Goal: Task Accomplishment & Management: Use online tool/utility

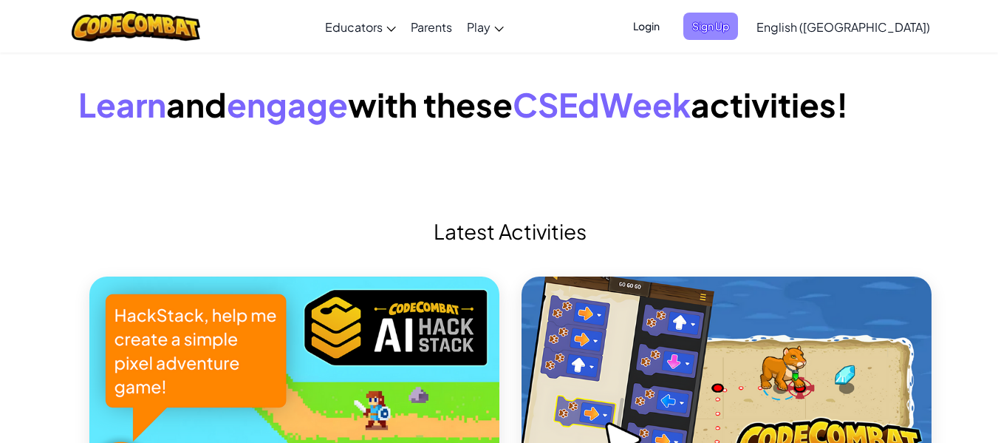
click at [738, 17] on span "Sign Up" at bounding box center [710, 26] width 55 height 27
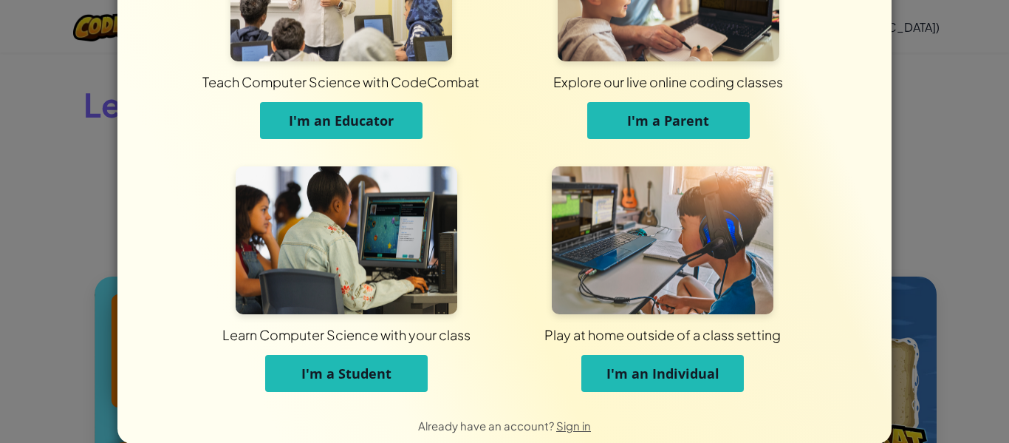
scroll to position [143, 0]
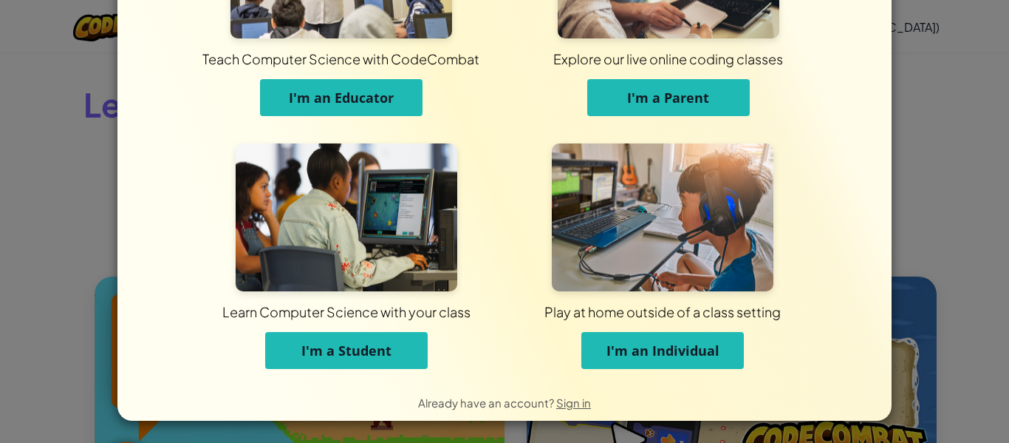
click at [674, 87] on button "I'm a Parent" at bounding box center [668, 97] width 163 height 37
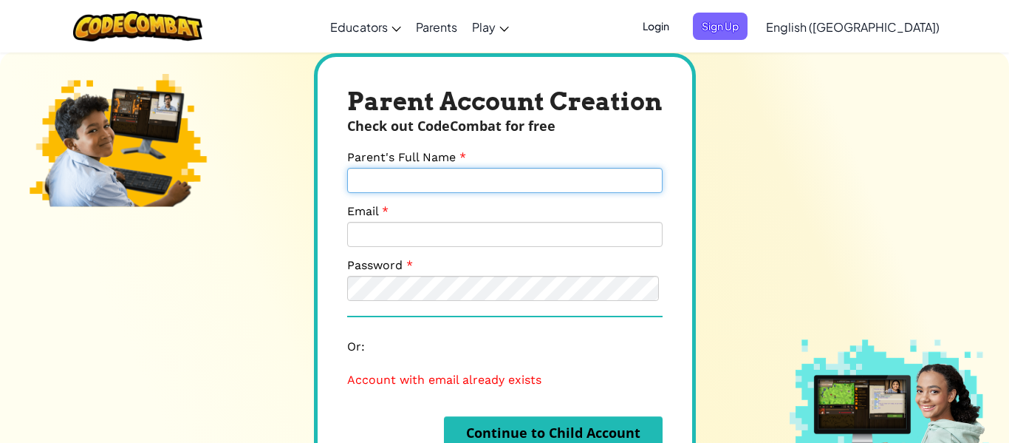
click at [415, 182] on input "Parent's Full Name" at bounding box center [505, 180] width 316 height 25
type input "Jeffmuso"
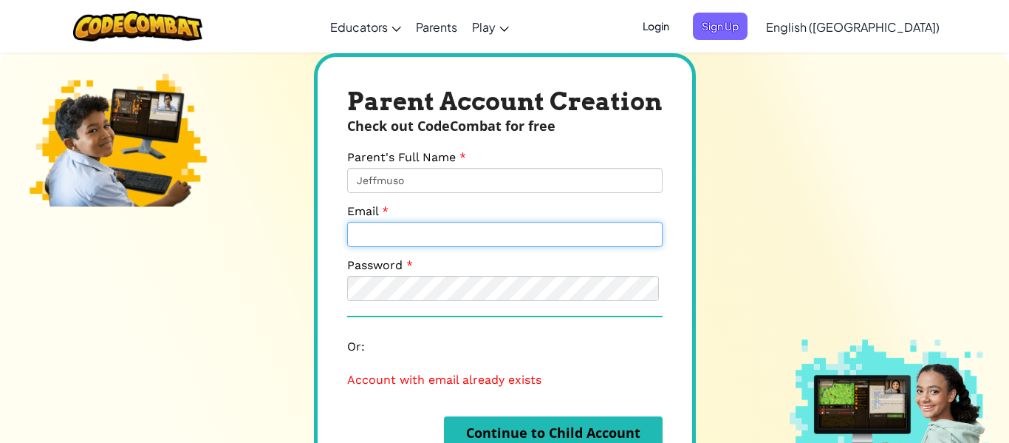
click at [460, 238] on input "Email" at bounding box center [505, 234] width 316 height 25
type input "jeffmusoba@gmail.com"
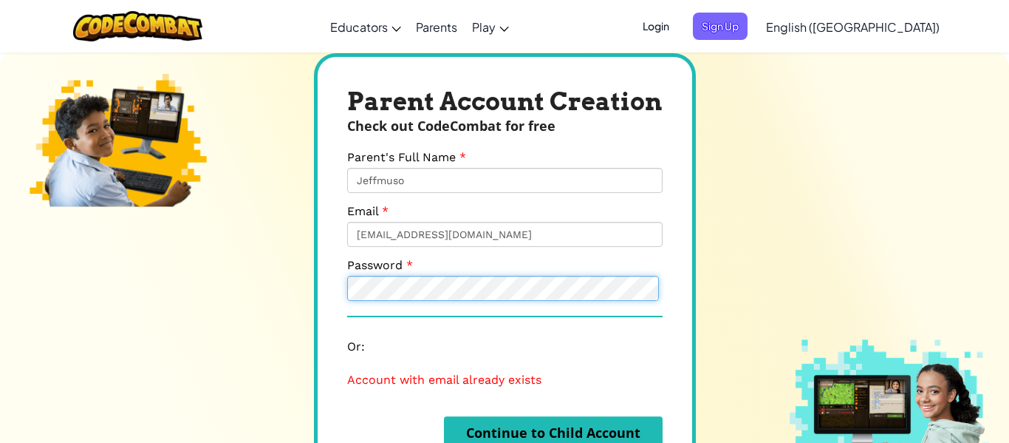
click at [444, 416] on button "Continue to Child Account" at bounding box center [553, 432] width 219 height 33
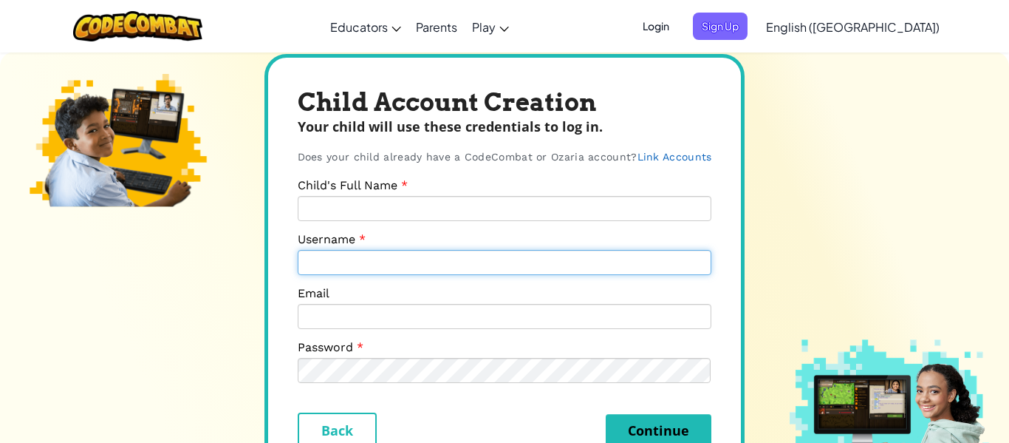
type input "jeffmusoba@gmail.com"
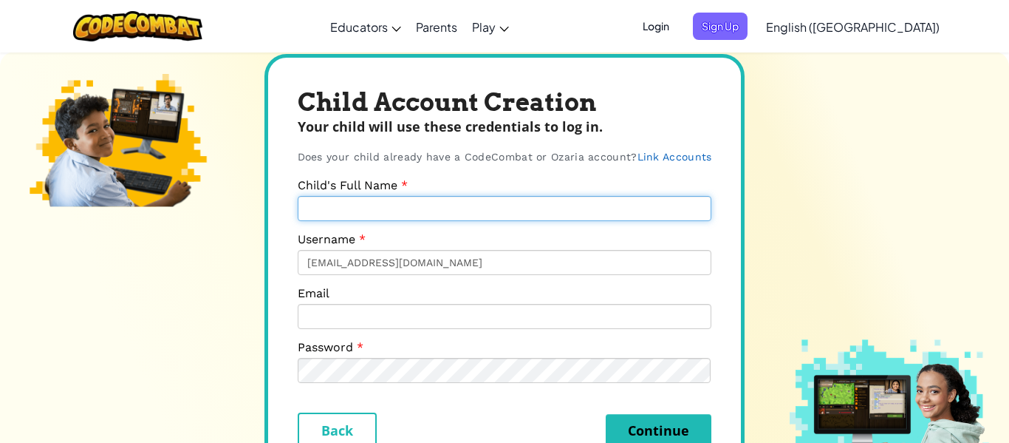
click at [351, 212] on input "Child's Full Name" at bounding box center [505, 208] width 415 height 25
type input "Paige Esther Nekesa"
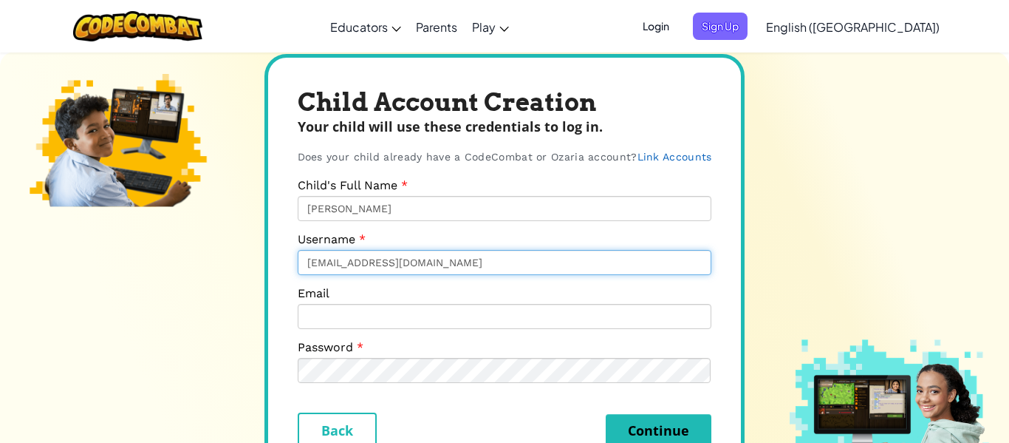
click at [448, 261] on input "jeffmusoba@gmail.com" at bounding box center [505, 262] width 415 height 25
type input "j"
type input "Paigenek"
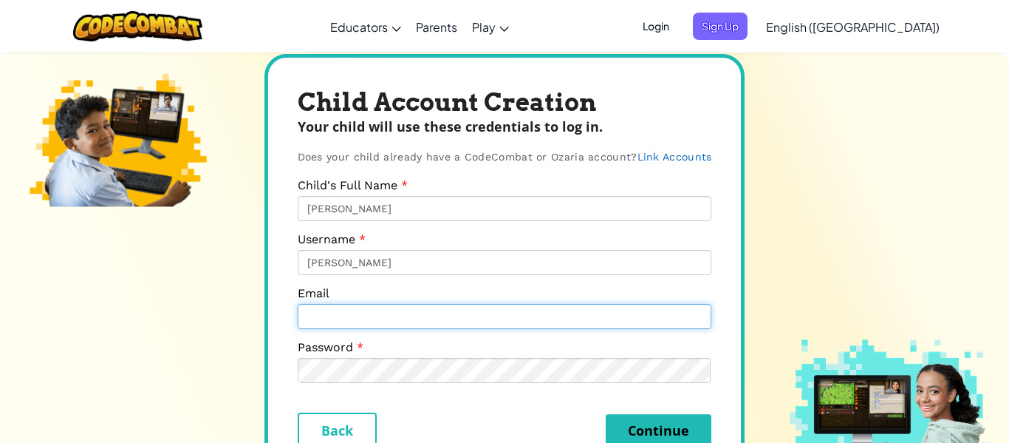
click at [341, 326] on input "Email" at bounding box center [505, 316] width 415 height 25
click at [434, 320] on input "Email" at bounding box center [505, 316] width 415 height 25
type input "jeffmusoba@gmail.com"
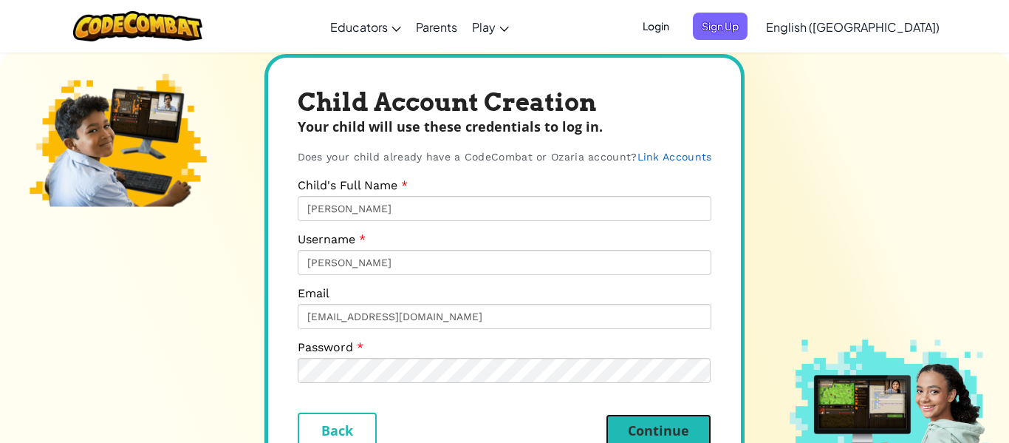
click at [647, 426] on button "Continue" at bounding box center [659, 430] width 106 height 33
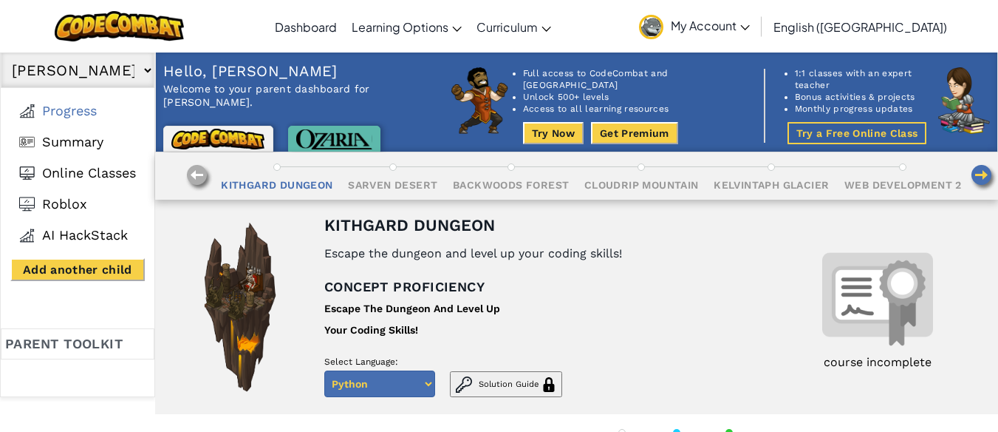
click at [423, 385] on select "Python Javascript" at bounding box center [379, 383] width 111 height 27
click at [398, 385] on select "Python Javascript" at bounding box center [379, 383] width 111 height 27
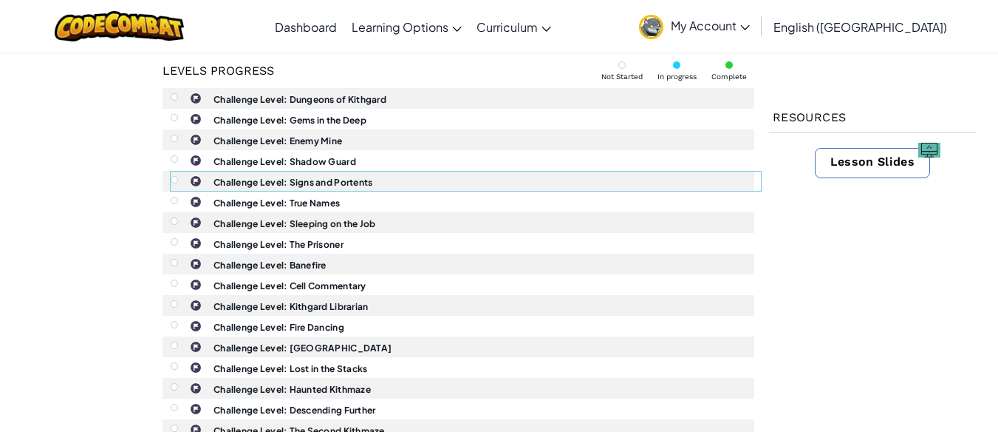
scroll to position [296, 0]
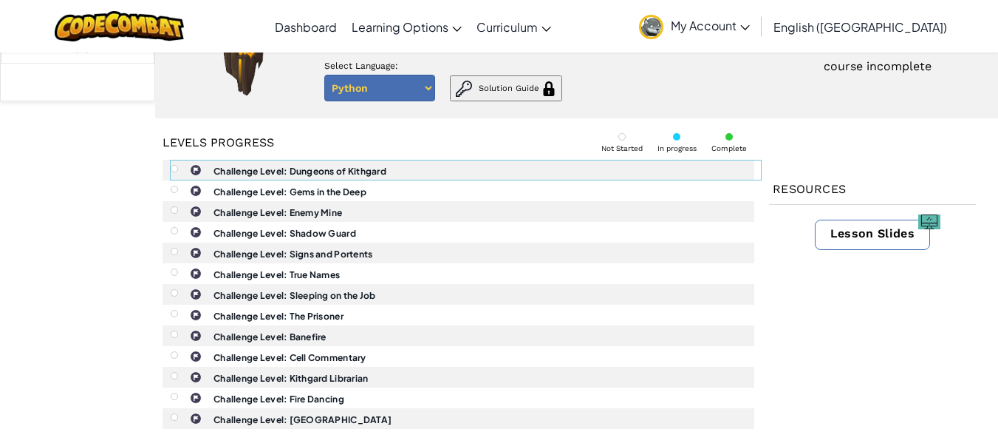
click at [533, 168] on div "Challenge Level: Dungeons of Kithgard" at bounding box center [466, 169] width 590 height 19
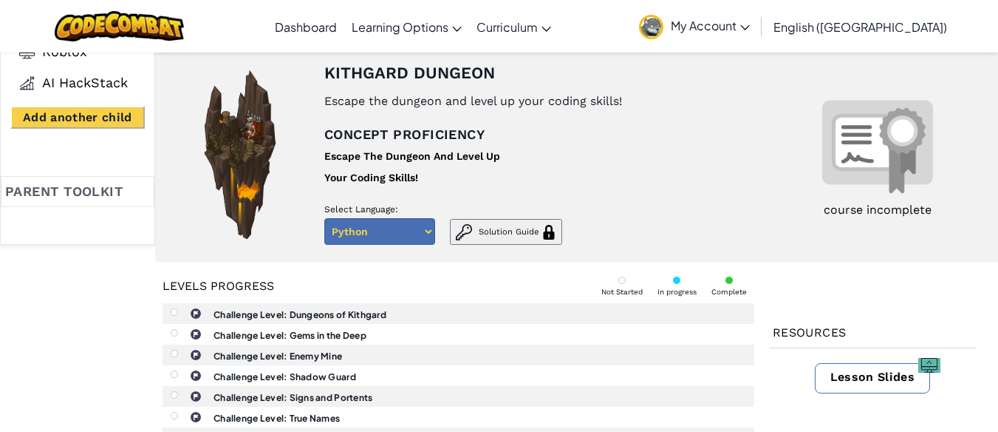
scroll to position [222, 0]
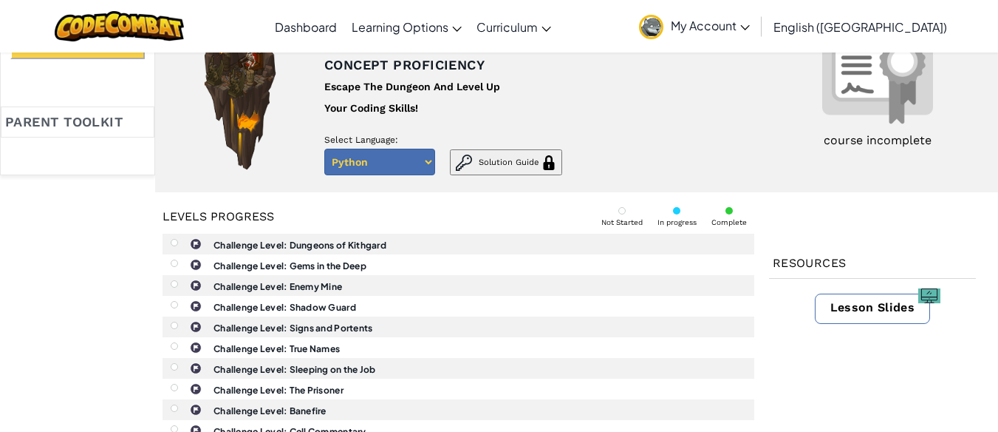
click at [620, 212] on div "Not Started" at bounding box center [622, 217] width 56 height 34
click at [619, 207] on div at bounding box center [621, 210] width 7 height 7
click at [621, 207] on div at bounding box center [621, 210] width 7 height 7
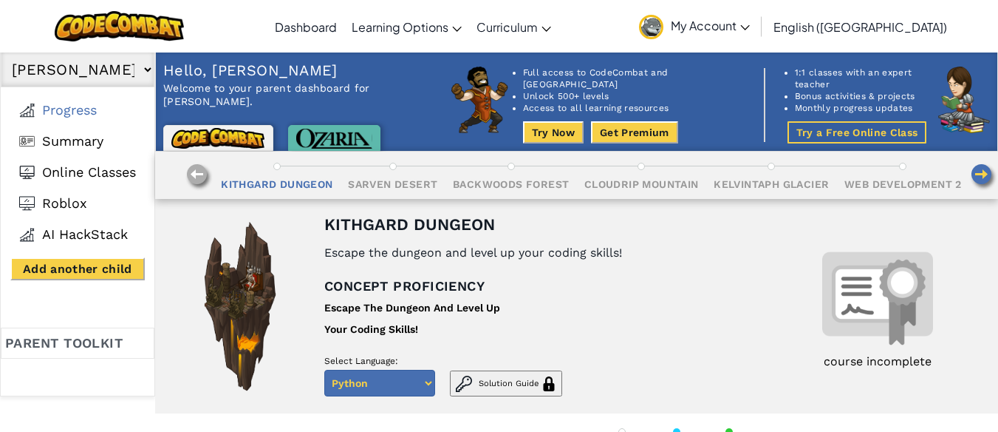
scroll to position [0, 0]
click at [584, 122] on button "Try Now" at bounding box center [553, 133] width 61 height 22
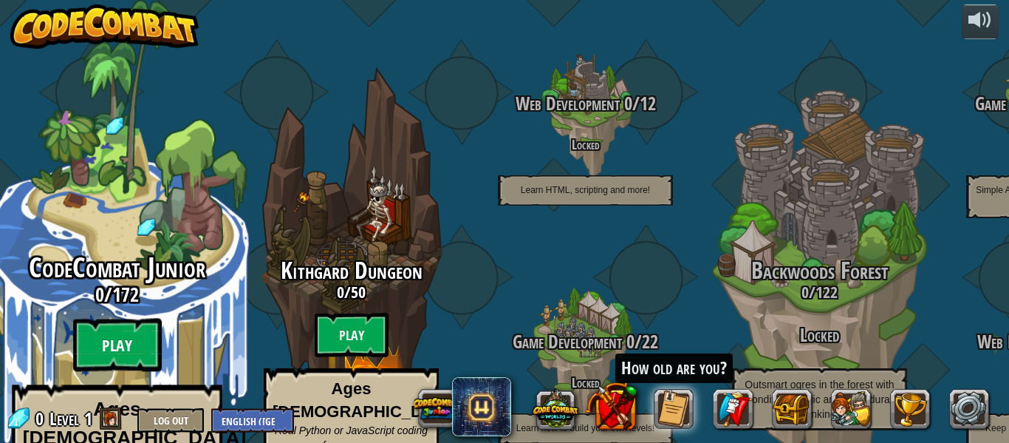
click at [115, 318] on btn "Play" at bounding box center [117, 344] width 89 height 53
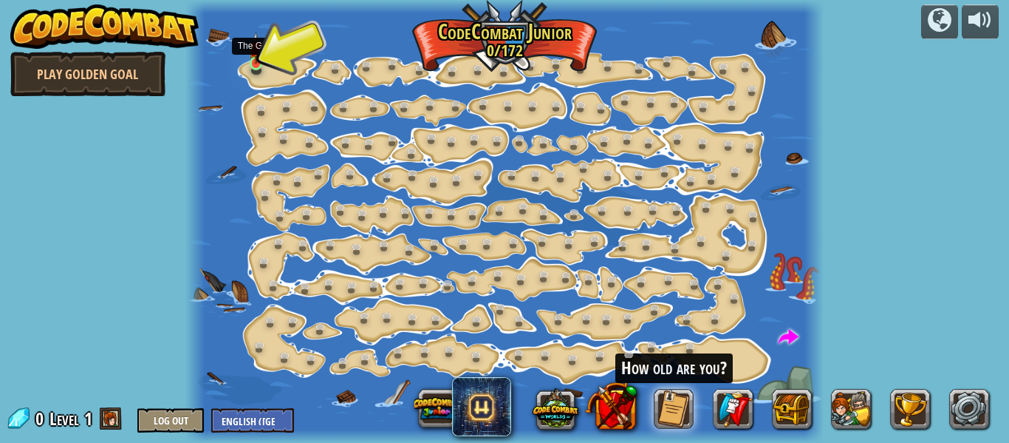
click at [256, 63] on img at bounding box center [256, 48] width 14 height 33
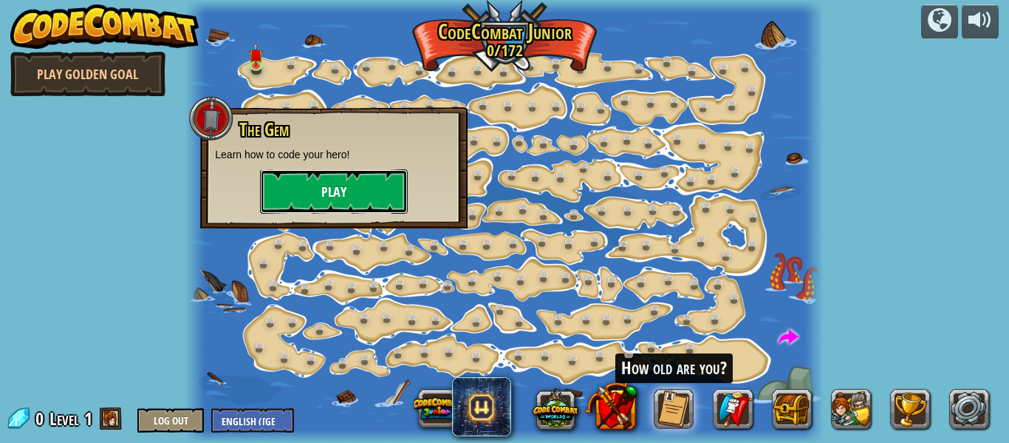
click at [328, 187] on button "Play" at bounding box center [334, 191] width 148 height 44
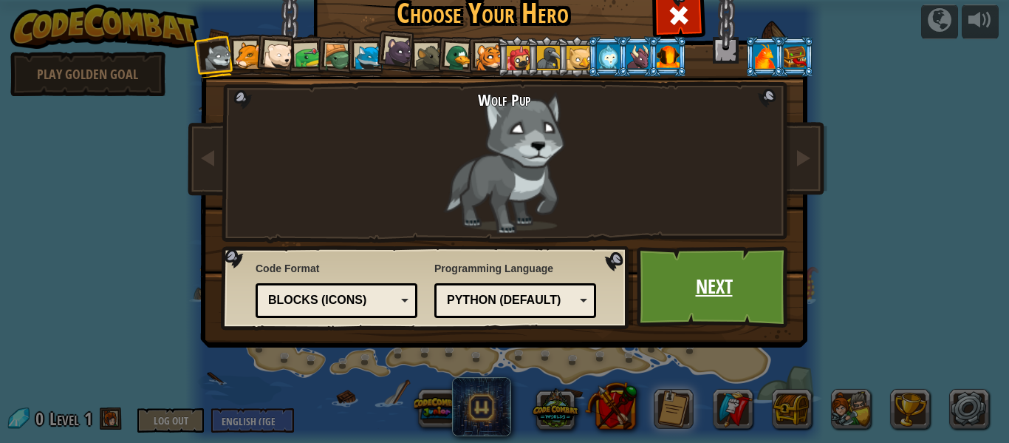
click at [702, 280] on link "Next" at bounding box center [714, 286] width 154 height 81
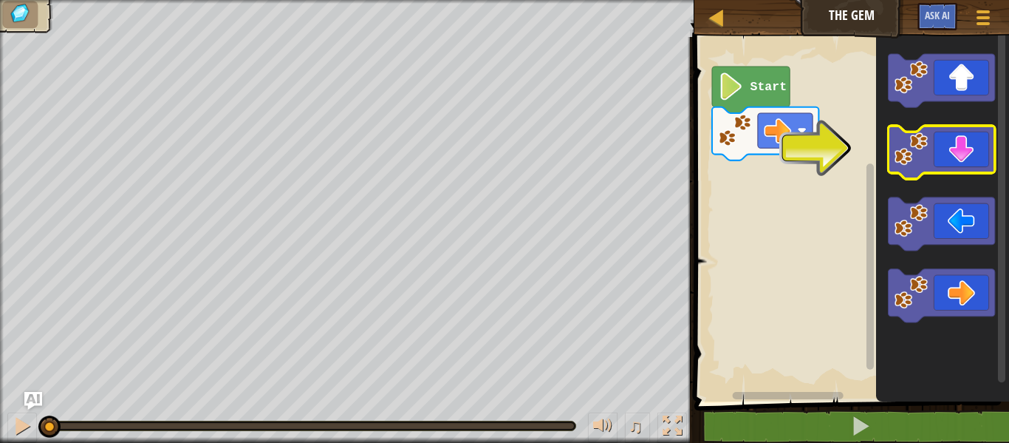
click at [941, 159] on icon "Blockly Workspace" at bounding box center [941, 152] width 106 height 53
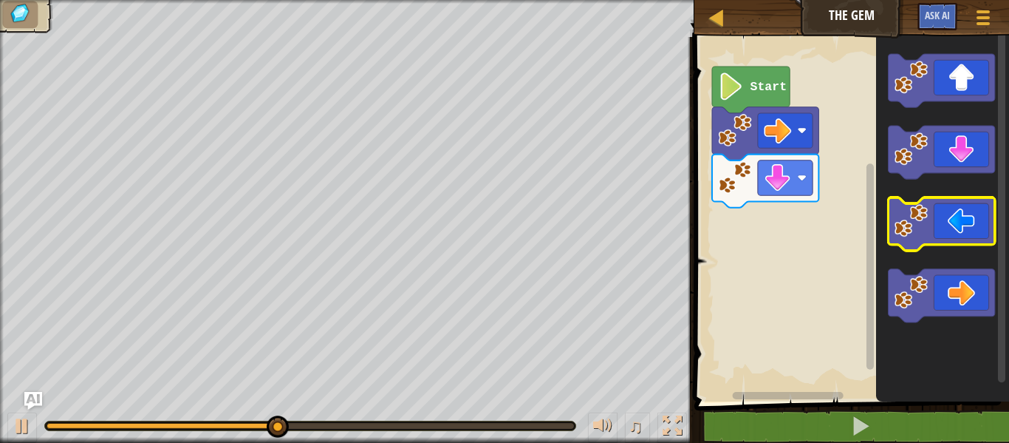
click at [960, 231] on icon "Blockly Workspace" at bounding box center [941, 223] width 106 height 53
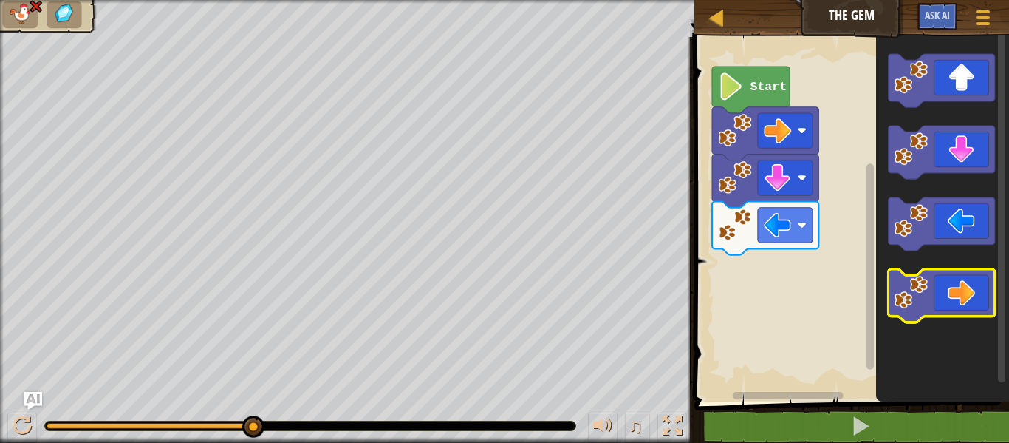
click at [968, 296] on icon "Blockly Workspace" at bounding box center [941, 295] width 106 height 53
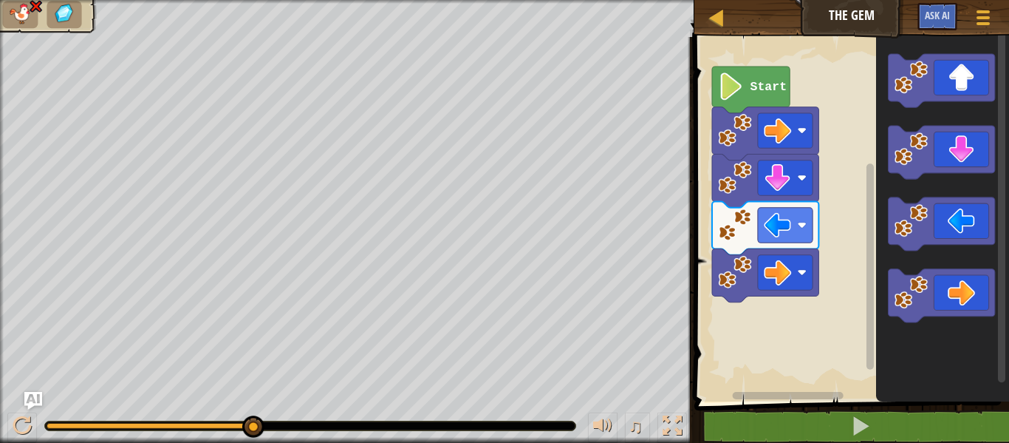
click at [746, 98] on icon "Blockly Workspace" at bounding box center [751, 90] width 78 height 47
click at [714, 17] on div at bounding box center [716, 17] width 18 height 18
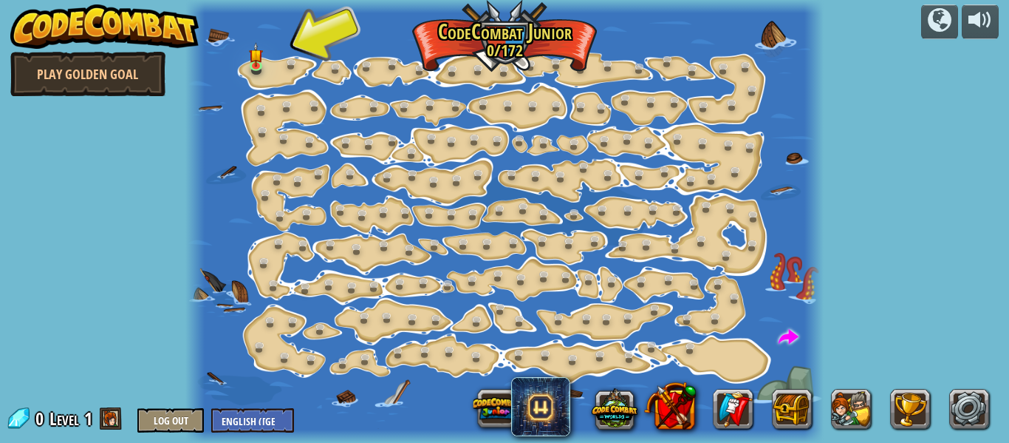
click at [276, 67] on div at bounding box center [504, 221] width 638 height 443
click at [267, 77] on div "Step Change (Locked) Change step arguments. Go Smart (Locked) Now we're really …" at bounding box center [504, 221] width 638 height 443
click at [254, 44] on img at bounding box center [256, 48] width 14 height 33
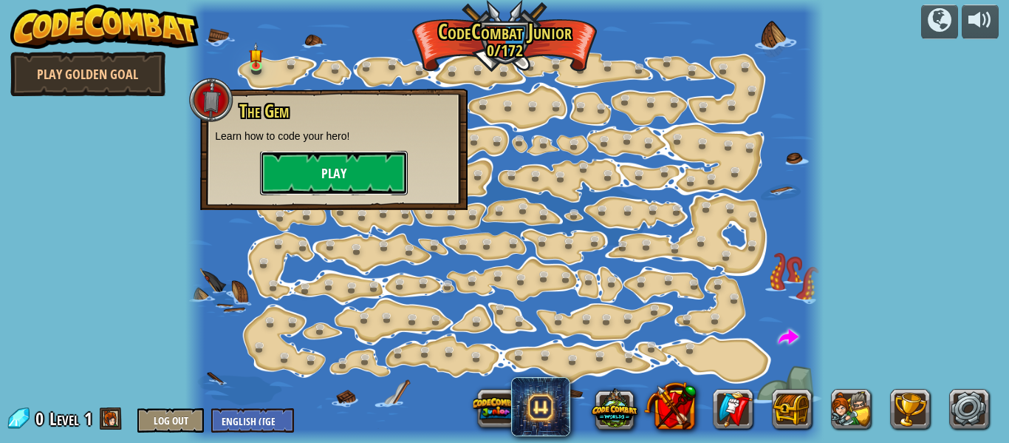
click at [341, 170] on button "Play" at bounding box center [334, 173] width 148 height 44
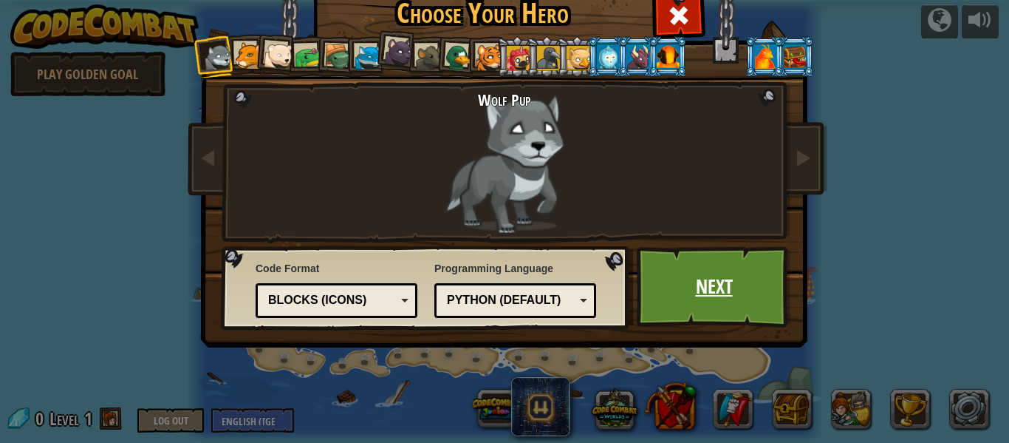
click at [704, 289] on link "Next" at bounding box center [714, 286] width 154 height 81
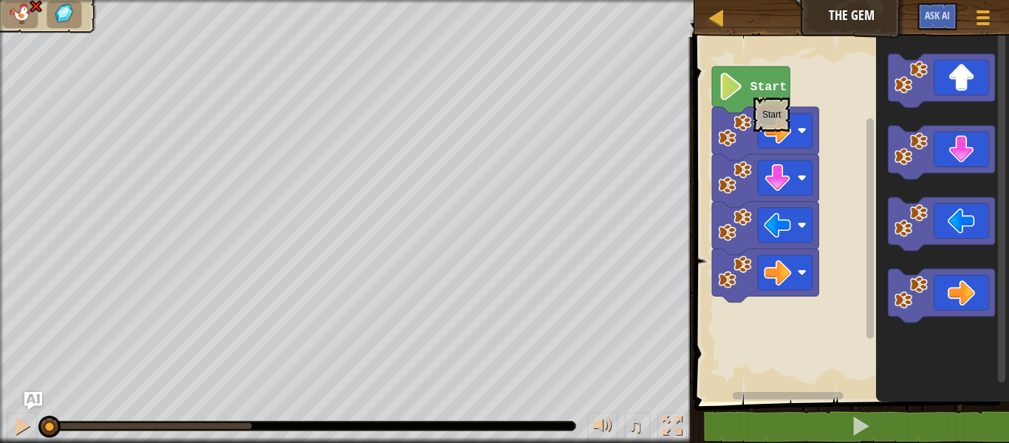
click at [754, 89] on text "Start" at bounding box center [768, 87] width 37 height 14
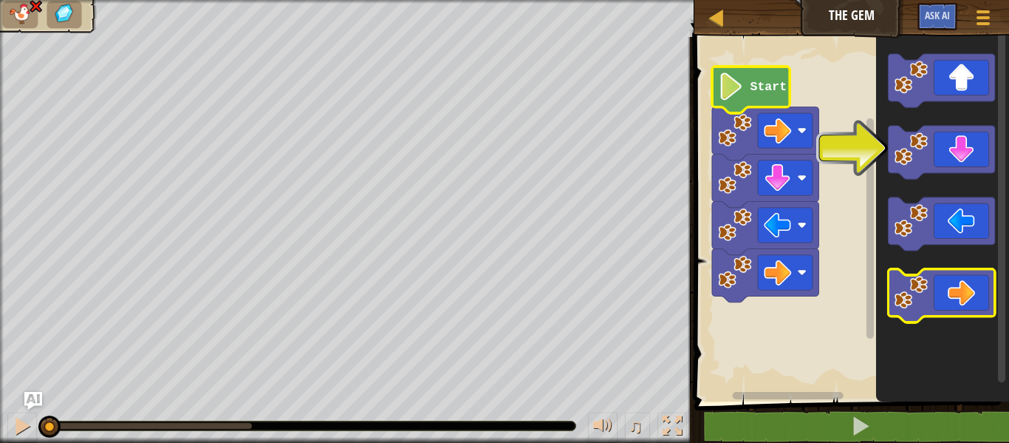
click at [964, 296] on icon "Blockly Workspace" at bounding box center [941, 295] width 106 height 53
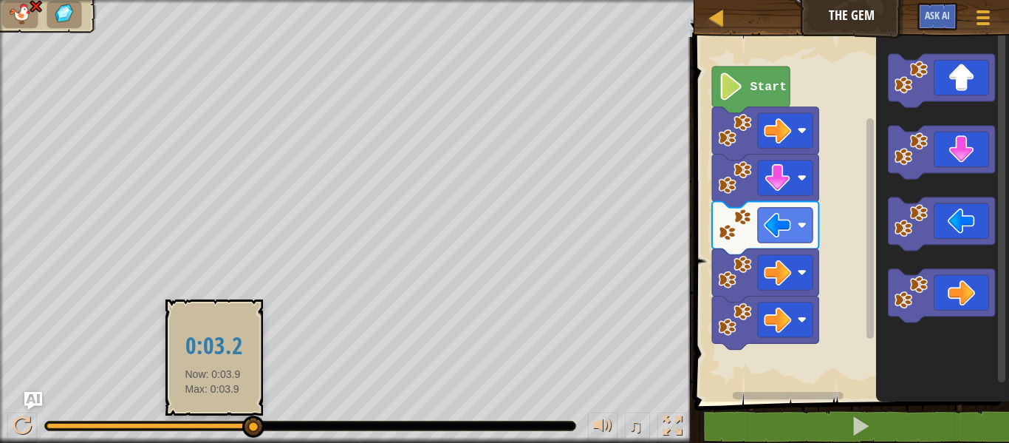
click at [213, 425] on div at bounding box center [149, 426] width 205 height 6
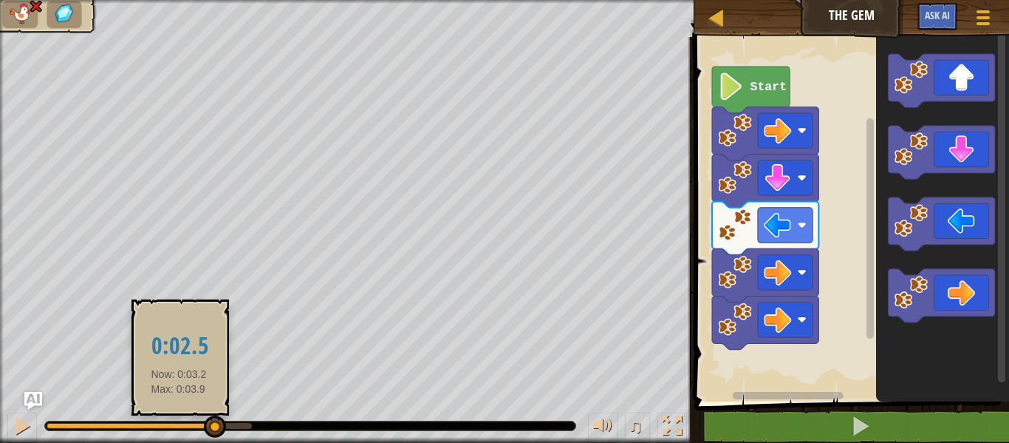
click at [178, 426] on div at bounding box center [130, 426] width 167 height 6
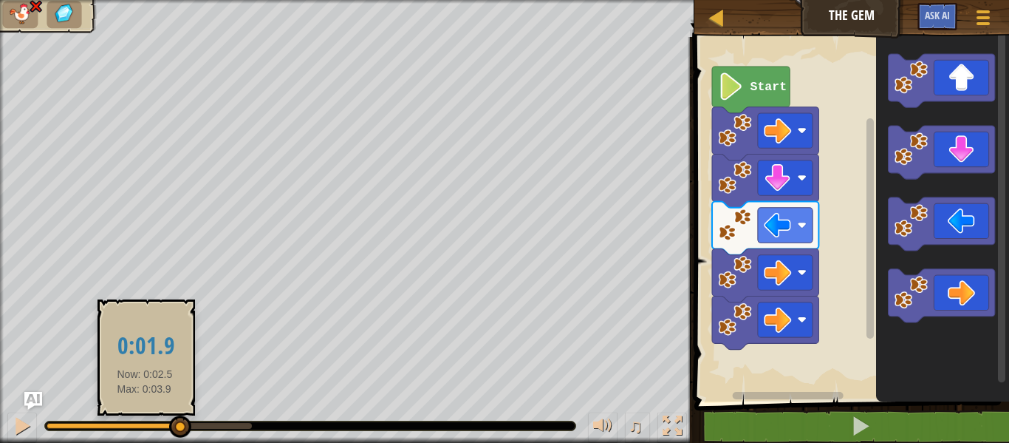
click at [145, 426] on div at bounding box center [113, 426] width 132 height 6
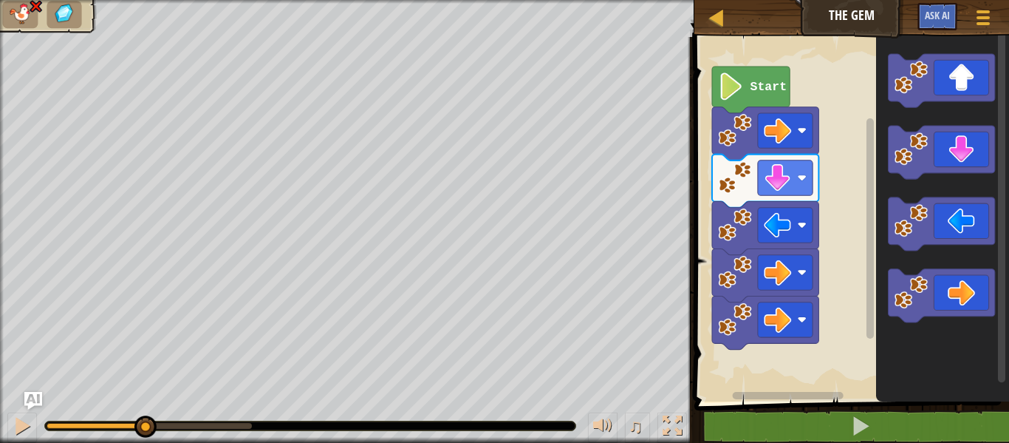
click at [116, 422] on div at bounding box center [310, 425] width 531 height 9
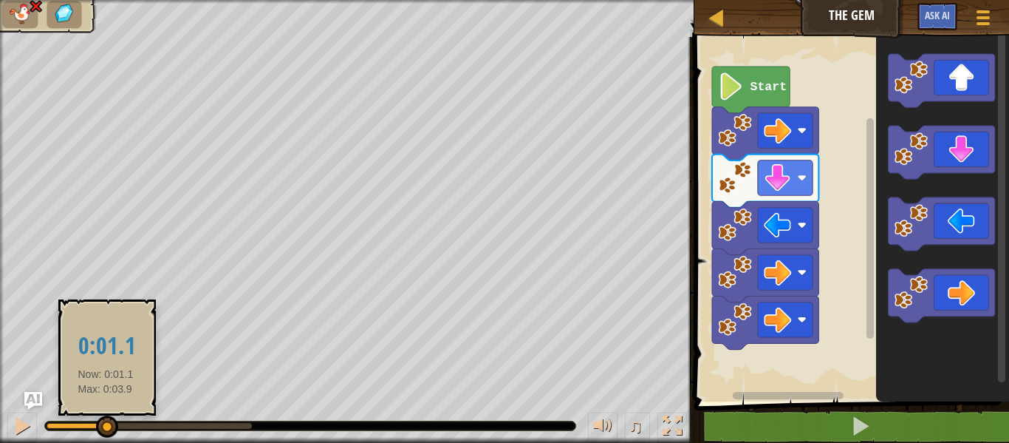
click at [106, 425] on div at bounding box center [76, 426] width 59 height 6
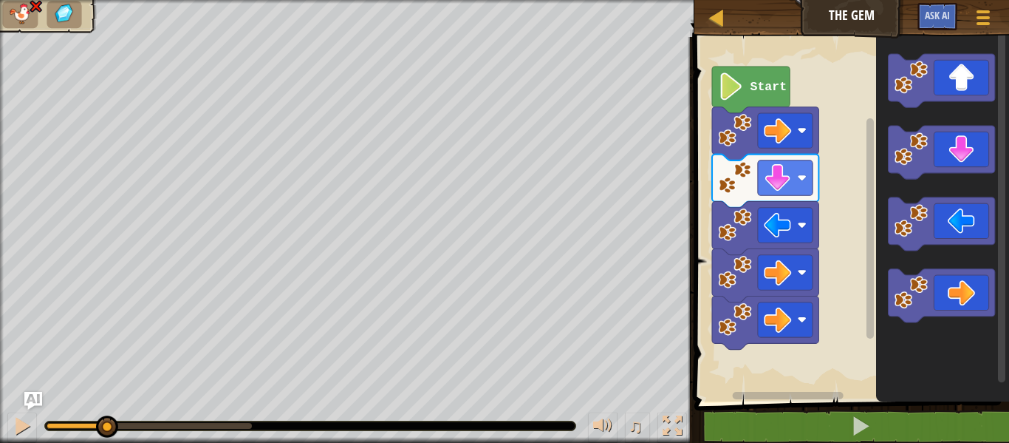
click at [81, 422] on div at bounding box center [310, 425] width 531 height 9
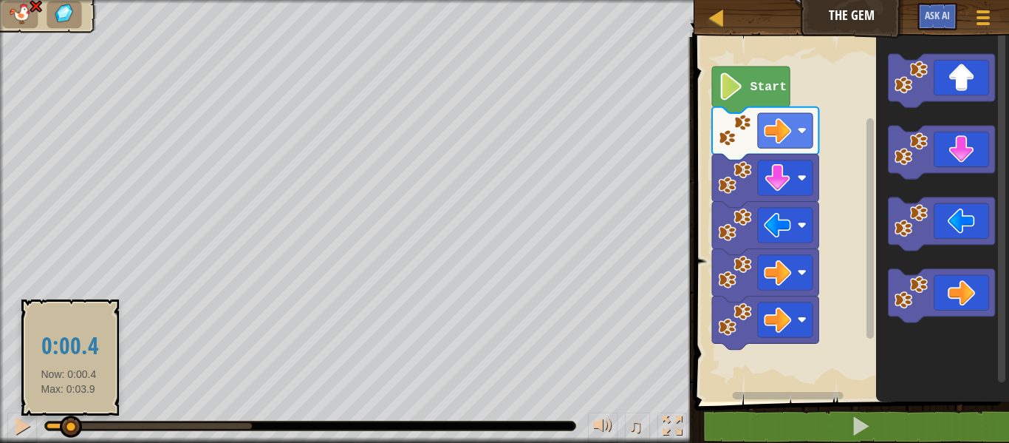
click at [69, 427] on div at bounding box center [58, 426] width 23 height 6
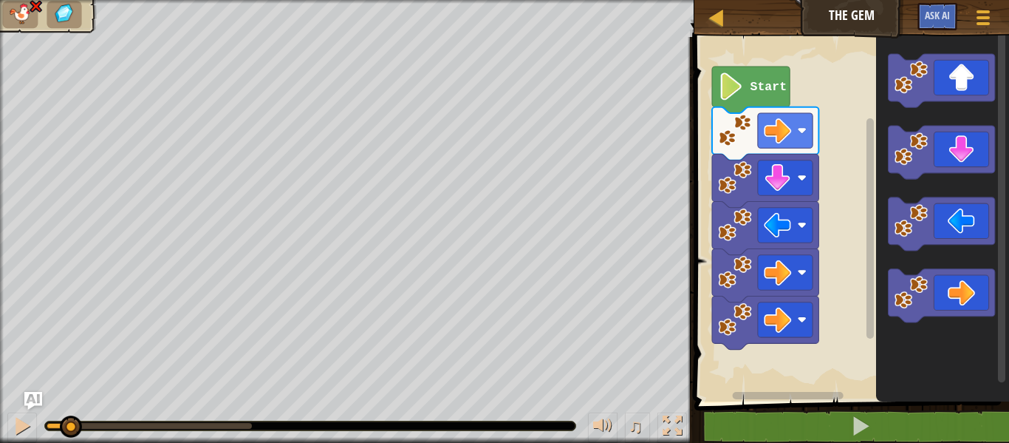
click at [50, 419] on div "♫" at bounding box center [347, 422] width 695 height 44
click at [46, 424] on div at bounding box center [310, 425] width 531 height 9
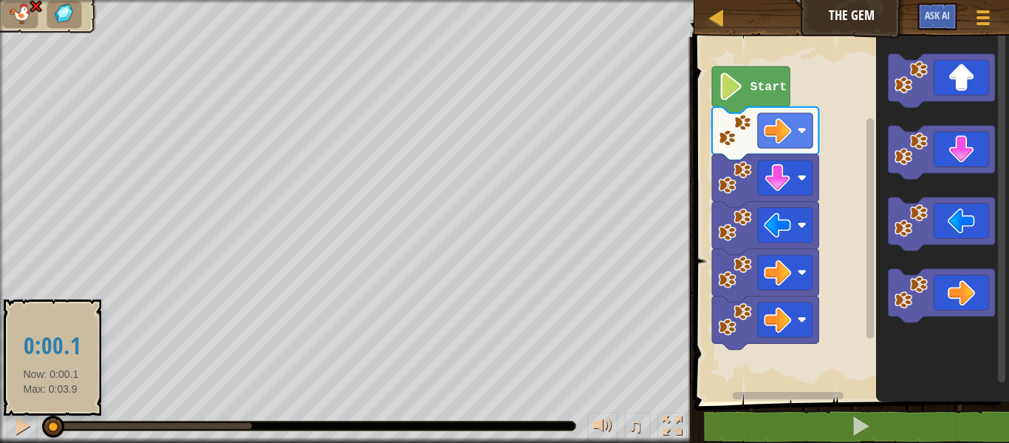
click at [51, 427] on div at bounding box center [49, 426] width 5 height 6
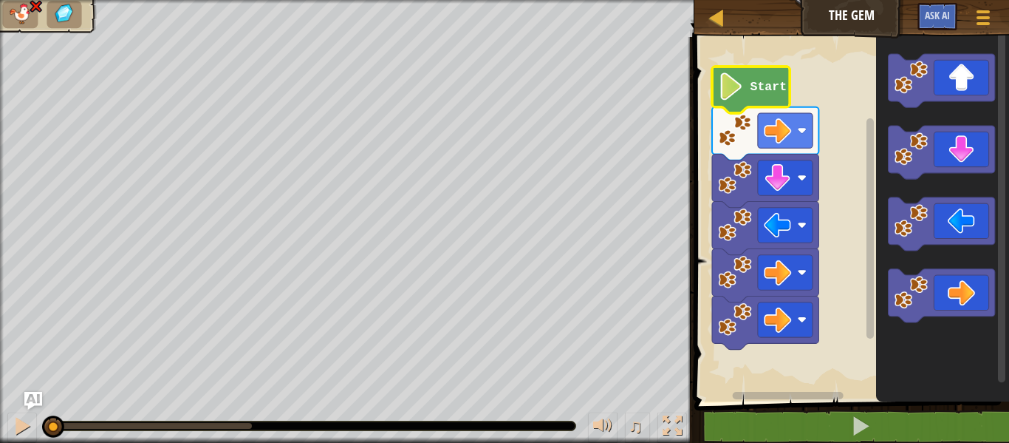
click at [729, 92] on image "Blockly Workspace" at bounding box center [731, 85] width 26 height 27
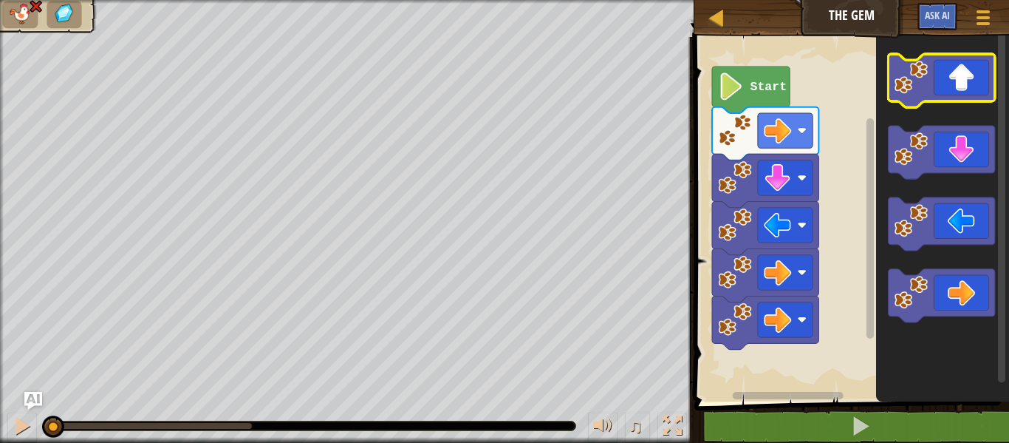
click at [961, 85] on icon "Blockly Workspace" at bounding box center [941, 80] width 106 height 53
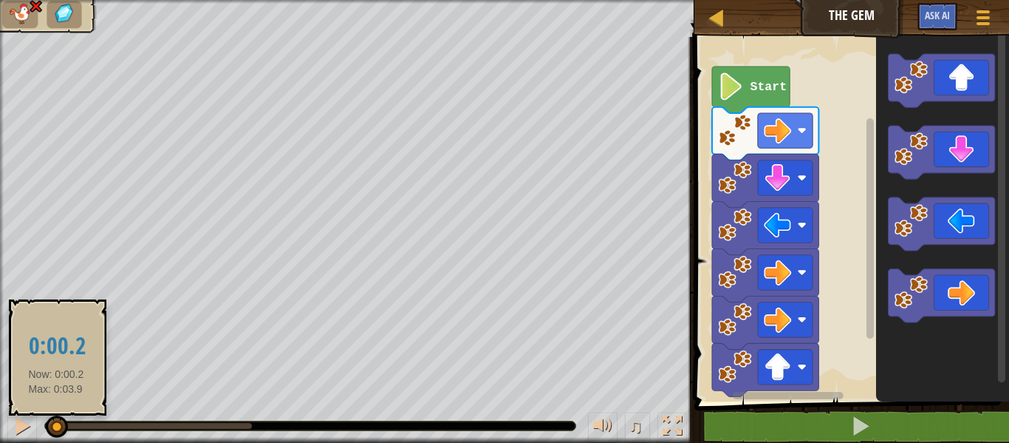
click at [55, 427] on div at bounding box center [51, 426] width 9 height 6
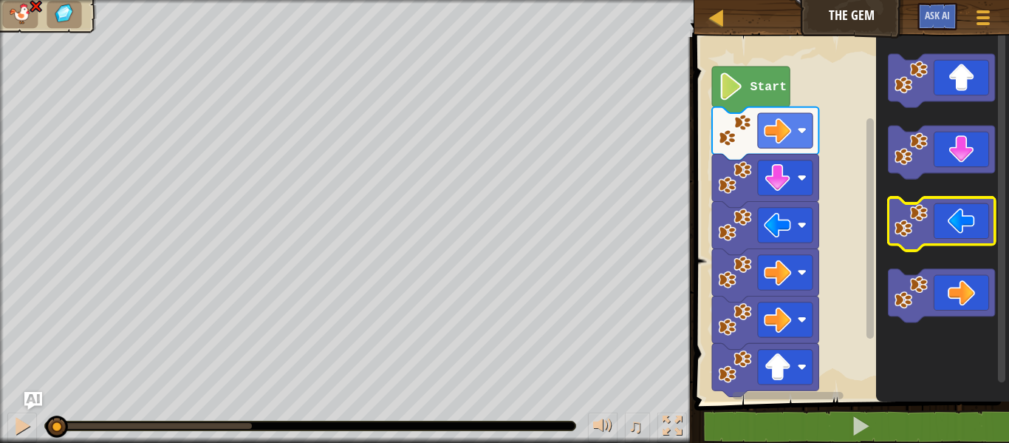
click at [962, 223] on icon "Blockly Workspace" at bounding box center [941, 223] width 106 height 53
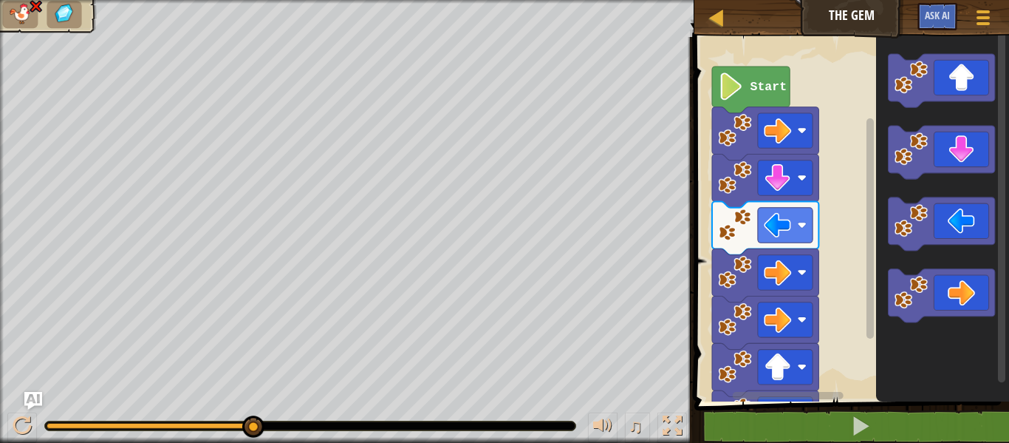
click at [46, 425] on div at bounding box center [310, 425] width 531 height 9
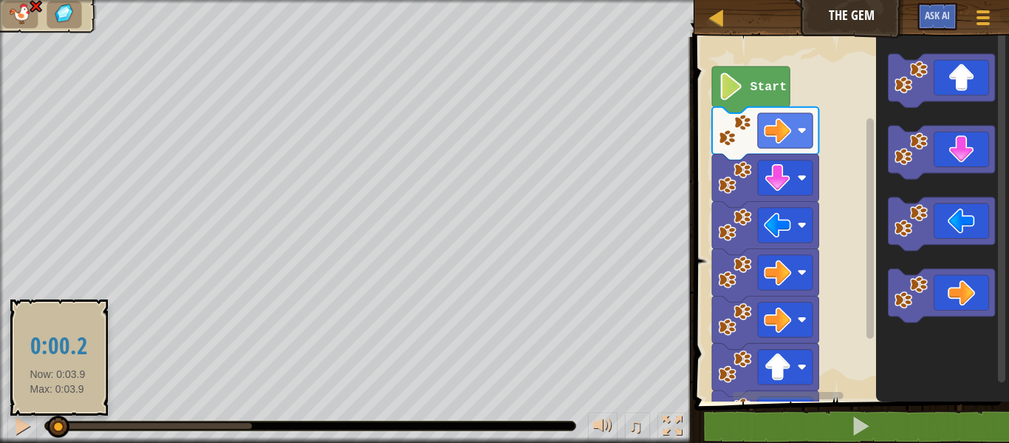
click at [57, 427] on div at bounding box center [52, 426] width 10 height 6
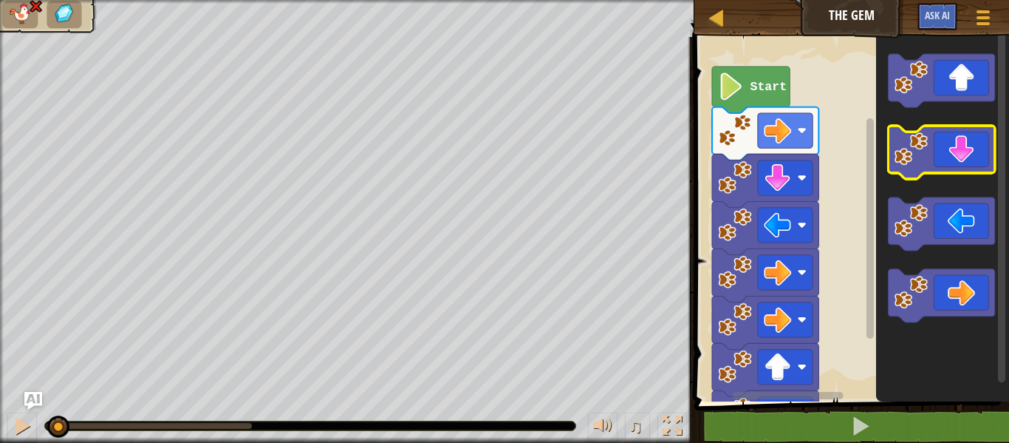
click at [971, 155] on icon "Blockly Workspace" at bounding box center [941, 152] width 106 height 53
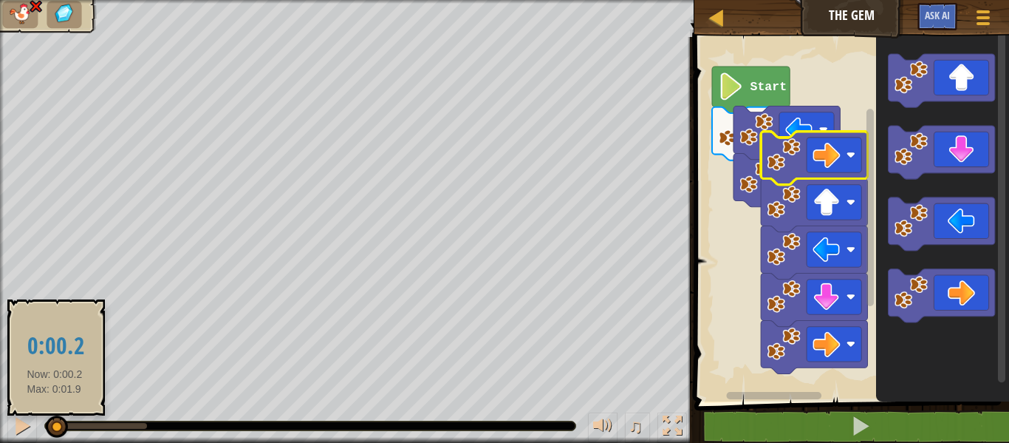
click at [55, 426] on div at bounding box center [51, 426] width 9 height 6
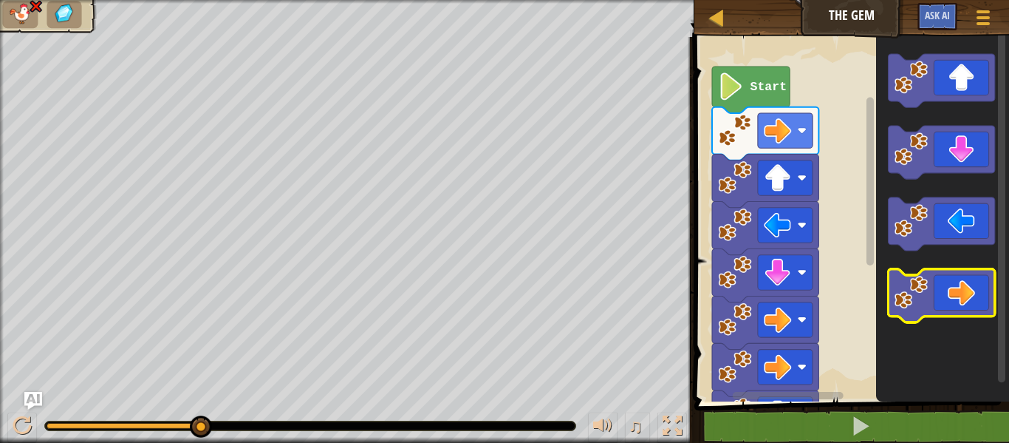
click at [960, 276] on g "Blockly Workspace" at bounding box center [941, 188] width 106 height 268
click at [929, 19] on span "Ask AI" at bounding box center [937, 15] width 25 height 14
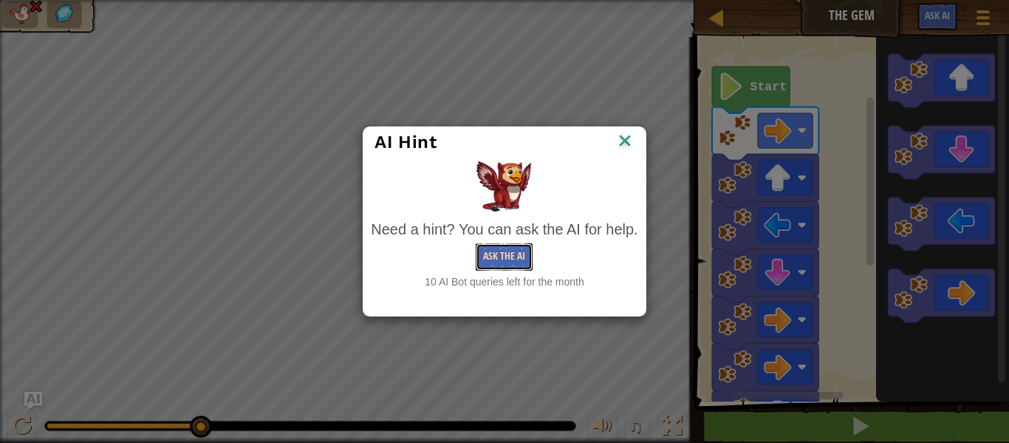
click at [502, 253] on button "Ask the AI" at bounding box center [504, 256] width 57 height 27
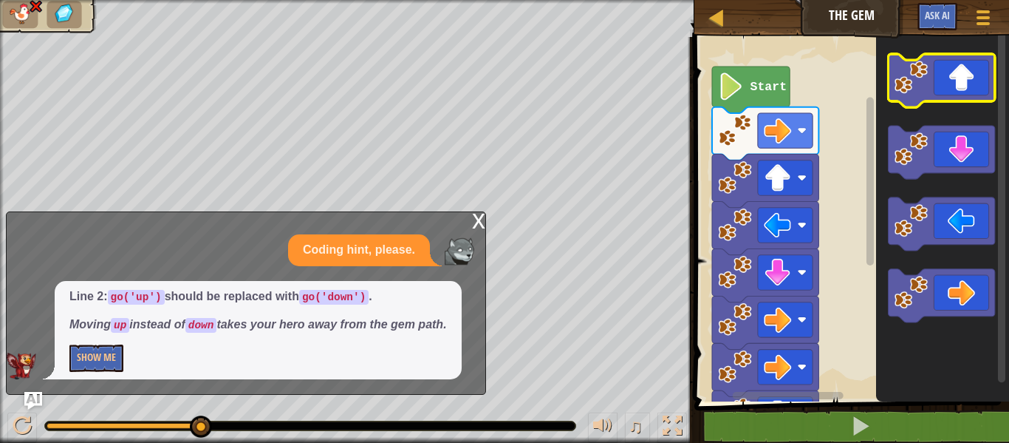
click at [962, 87] on icon "Blockly Workspace" at bounding box center [941, 80] width 106 height 53
click at [477, 222] on div "x" at bounding box center [478, 219] width 13 height 15
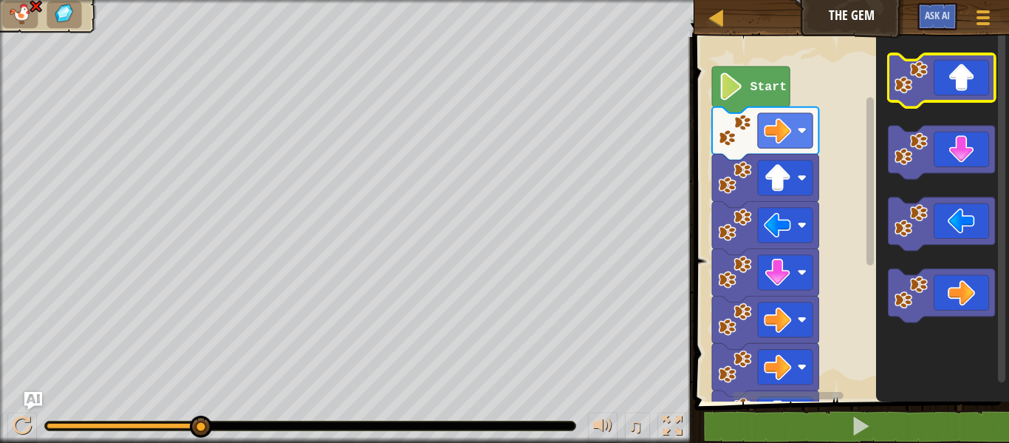
click at [973, 79] on icon "Blockly Workspace" at bounding box center [941, 80] width 106 height 53
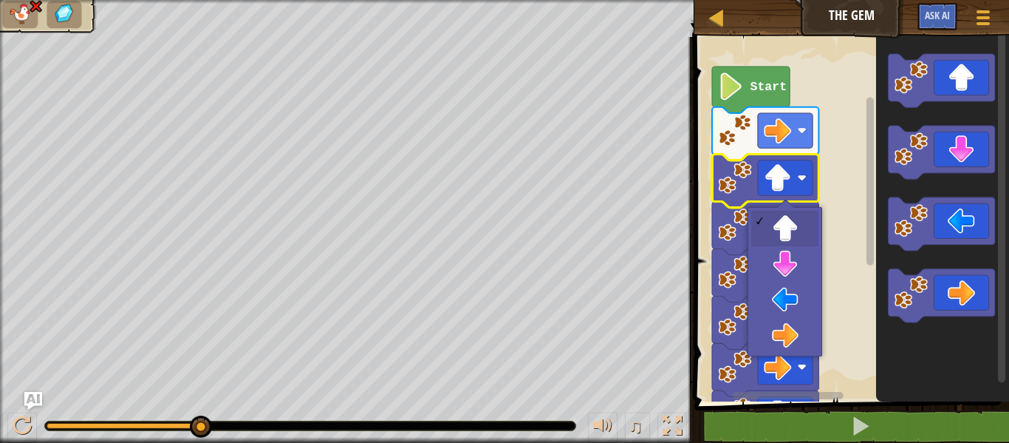
click at [47, 427] on div at bounding box center [123, 426] width 153 height 6
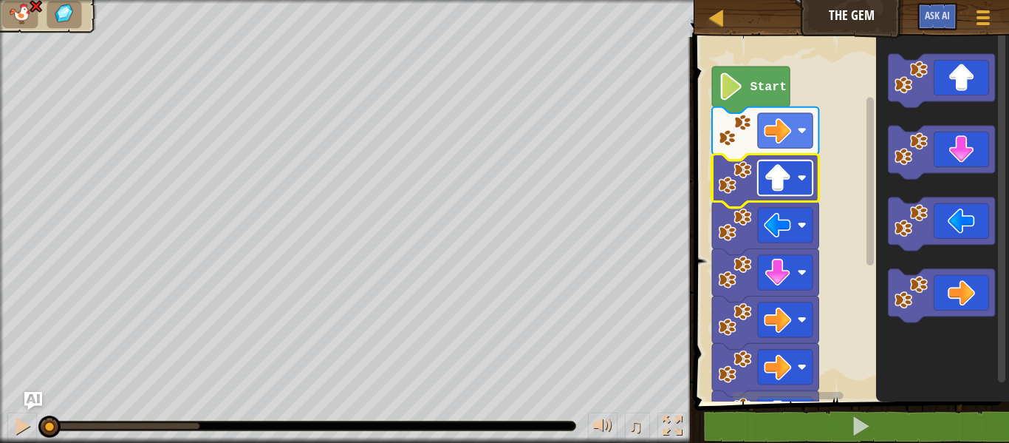
click at [788, 180] on image "Blockly Workspace" at bounding box center [777, 177] width 27 height 27
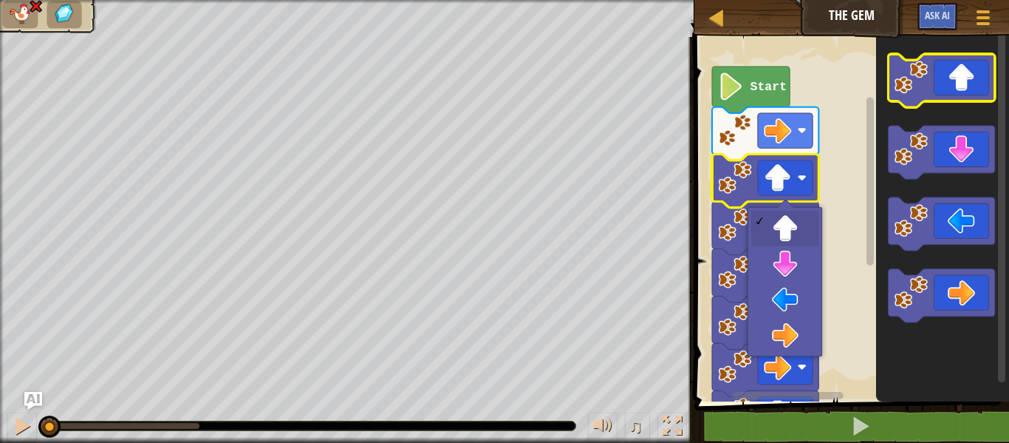
click at [957, 80] on icon "Blockly Workspace" at bounding box center [941, 80] width 106 height 53
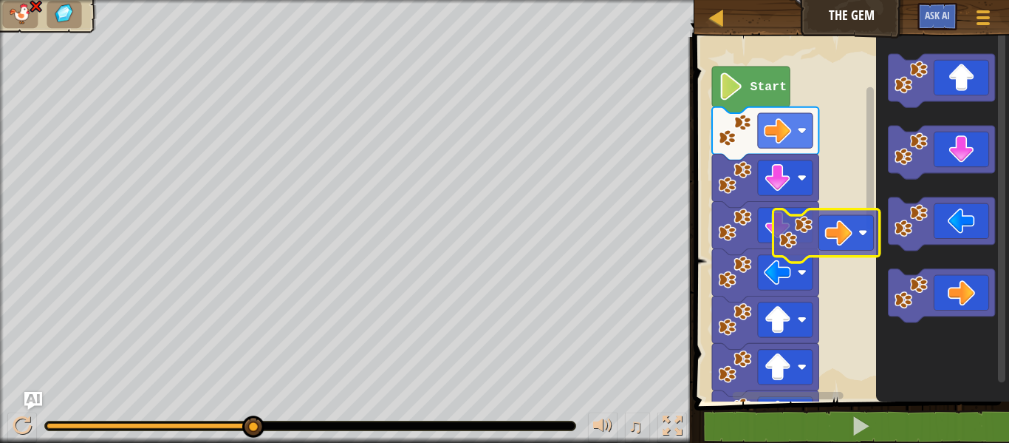
click at [828, 231] on div "Start" at bounding box center [849, 216] width 319 height 372
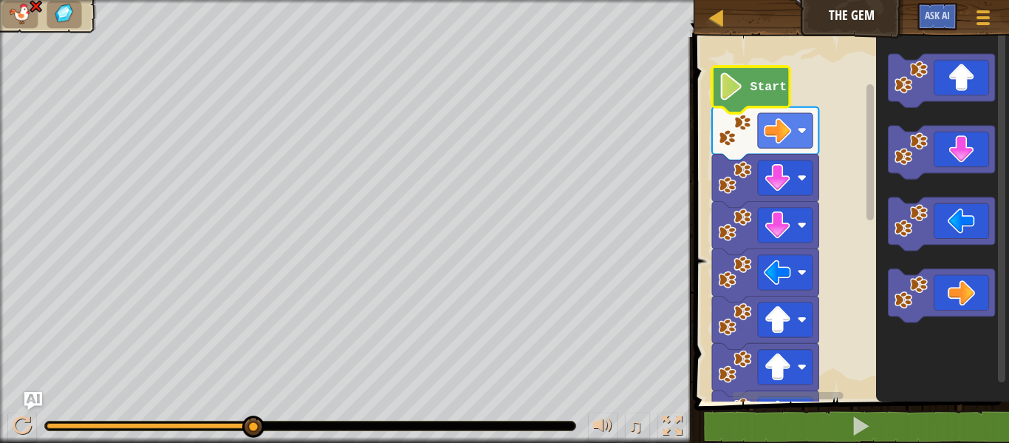
click at [744, 103] on icon "Blockly Workspace" at bounding box center [751, 90] width 78 height 47
click at [52, 423] on div at bounding box center [310, 425] width 531 height 9
click at [51, 426] on div at bounding box center [49, 426] width 5 height 6
click at [737, 85] on image "Blockly Workspace" at bounding box center [731, 85] width 26 height 27
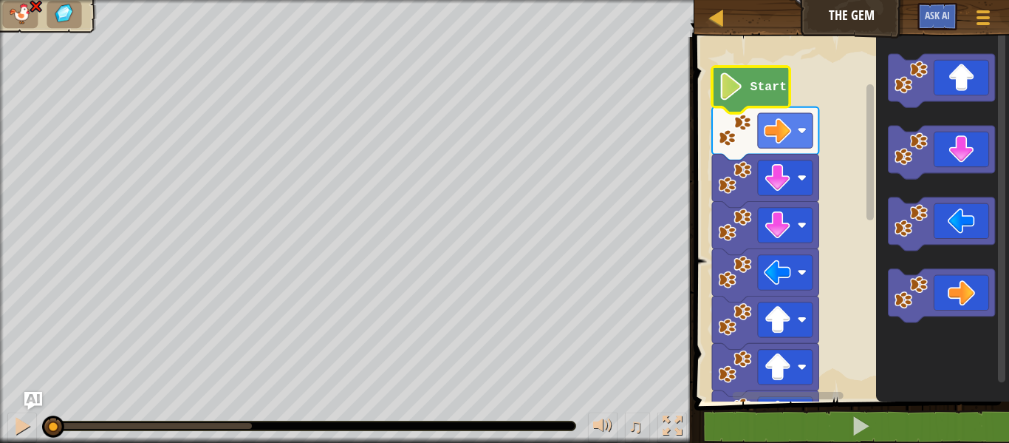
click at [738, 95] on image "Blockly Workspace" at bounding box center [731, 85] width 26 height 27
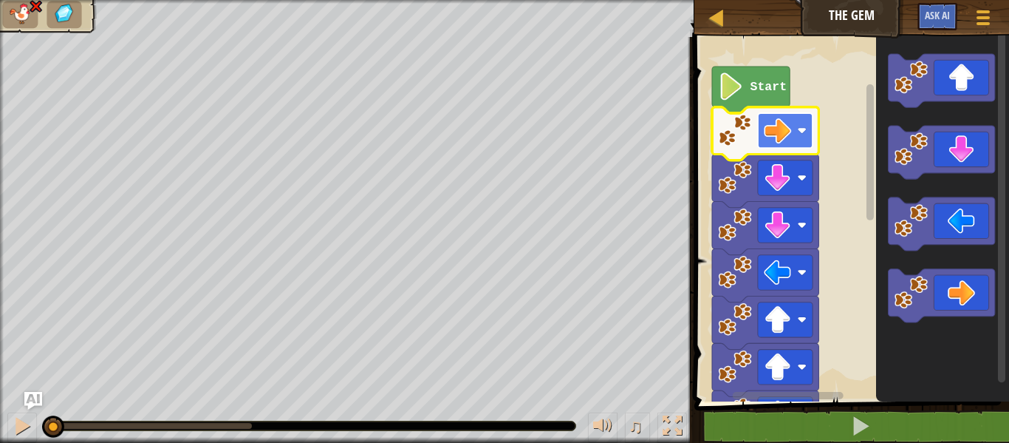
click at [803, 126] on image "Blockly Workspace" at bounding box center [801, 130] width 9 height 9
click at [793, 130] on rect "Blockly Workspace" at bounding box center [785, 130] width 55 height 35
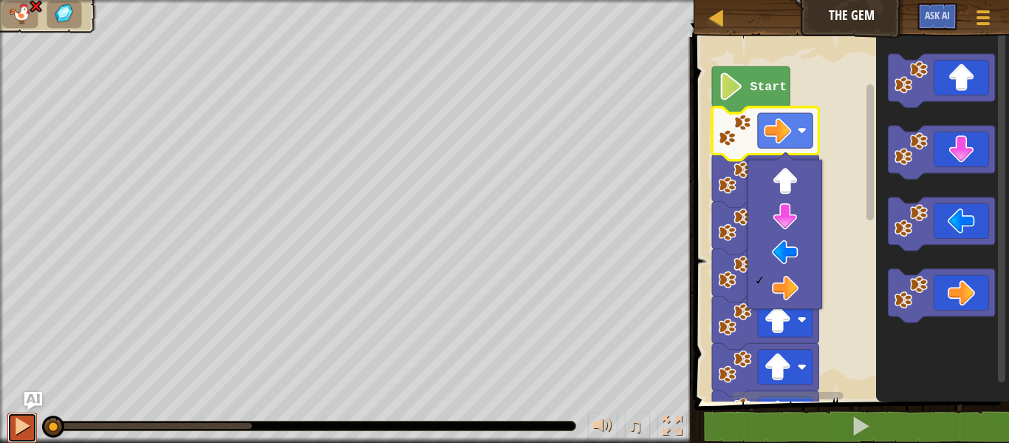
click at [17, 425] on div at bounding box center [22, 425] width 19 height 19
drag, startPoint x: 810, startPoint y: 228, endPoint x: 842, endPoint y: 214, distance: 35.4
click at [842, 0] on body "Map The Gem Game Menu Ask AI 1 2 3 4 5 6 7 8 9 go ( 'right' ) go ( 'down' ) go …" at bounding box center [504, 0] width 1009 height 0
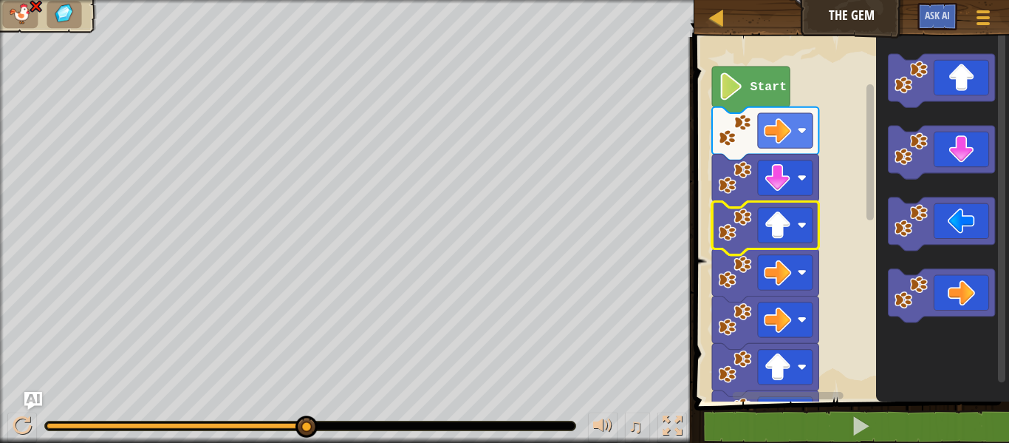
click at [845, 250] on rect "Blockly Workspace" at bounding box center [849, 216] width 319 height 372
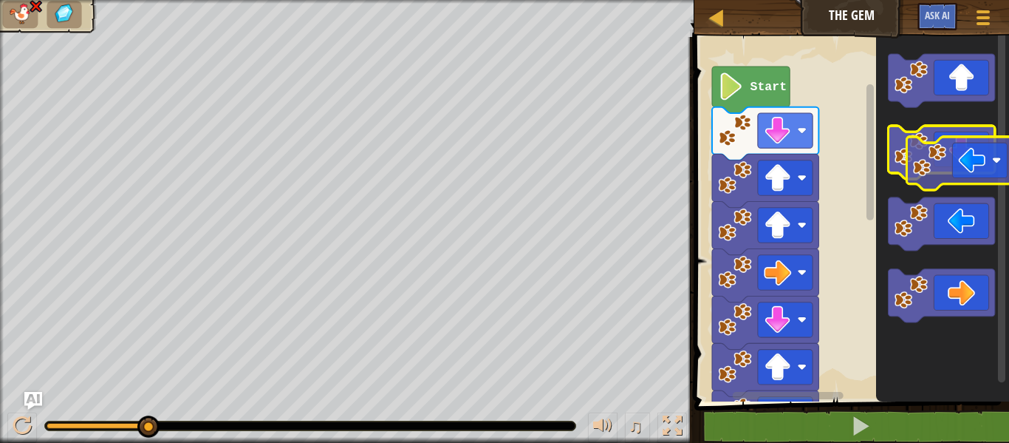
click at [967, 165] on g "Blockly Workspace" at bounding box center [941, 188] width 106 height 268
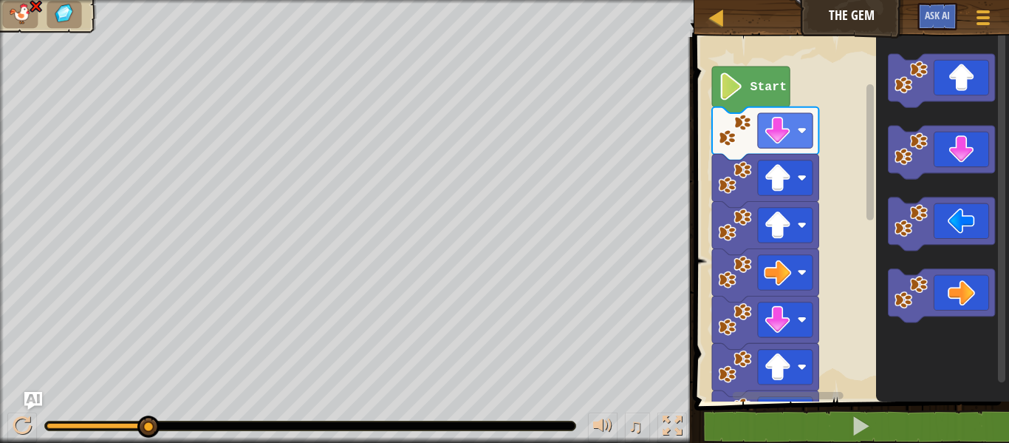
click at [949, 340] on icon "Blockly Workspace" at bounding box center [942, 216] width 133 height 372
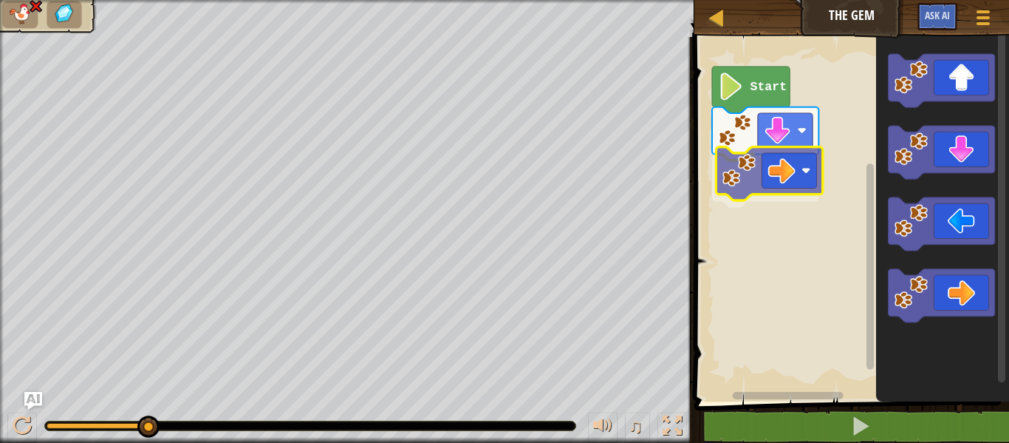
click at [787, 173] on div "Start" at bounding box center [849, 216] width 319 height 372
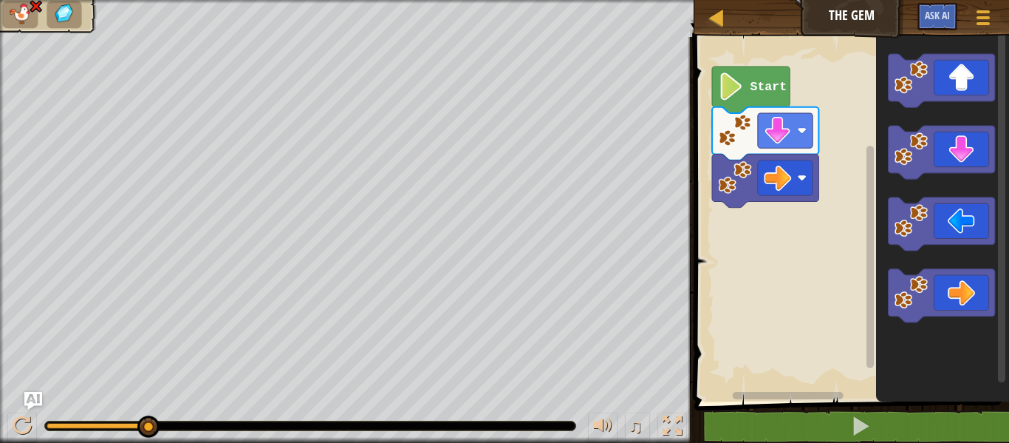
click at [951, 163] on icon "Blockly Workspace" at bounding box center [941, 152] width 106 height 53
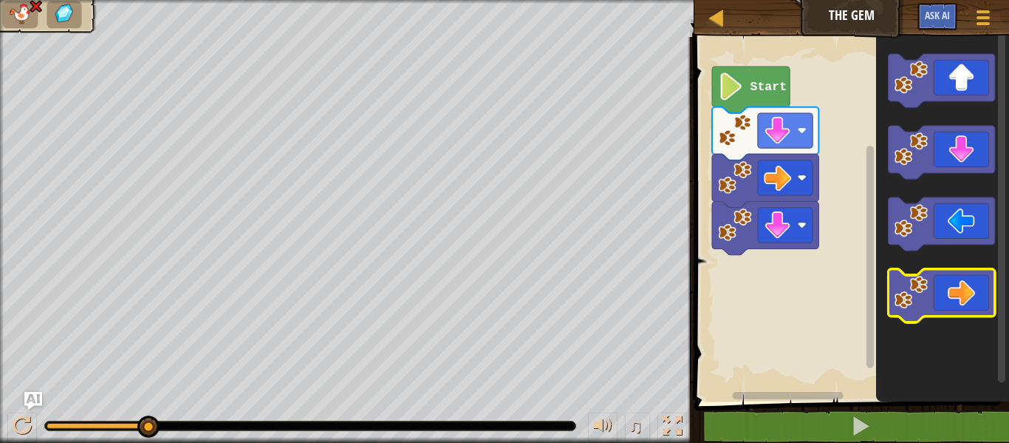
click at [959, 299] on icon "Blockly Workspace" at bounding box center [941, 295] width 106 height 53
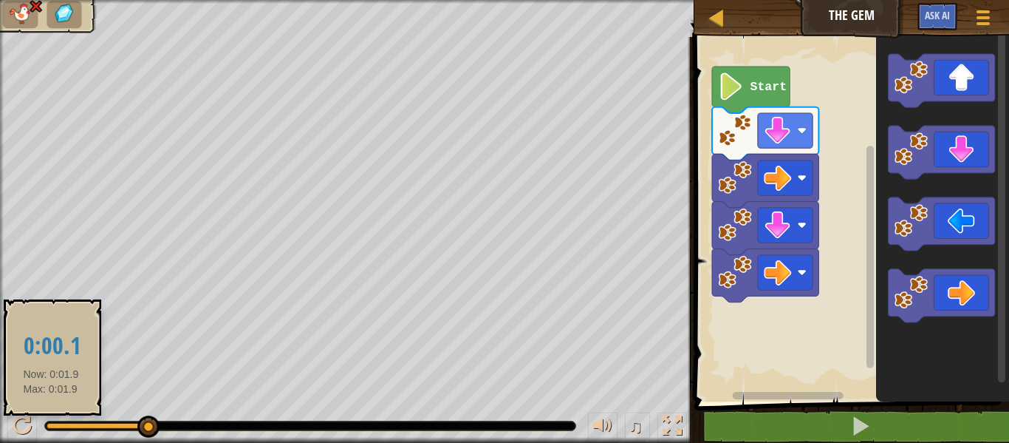
click at [51, 424] on div at bounding box center [97, 426] width 100 height 6
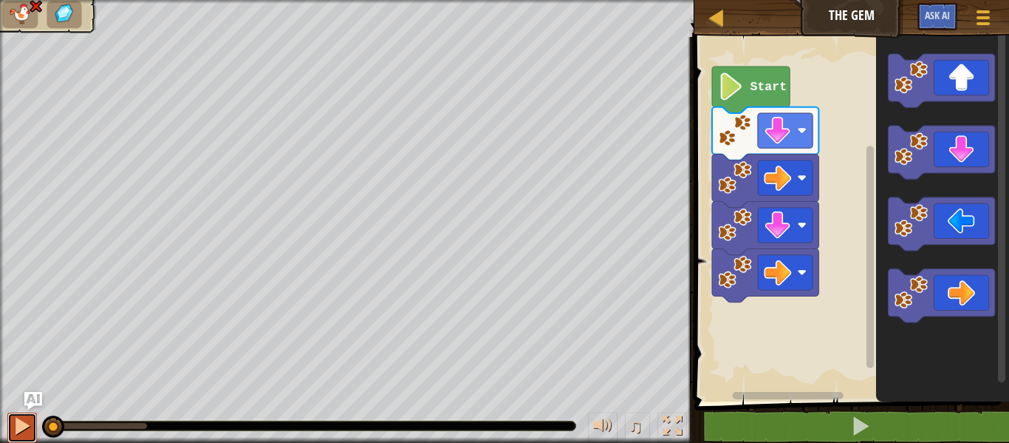
click at [27, 420] on div at bounding box center [22, 425] width 19 height 19
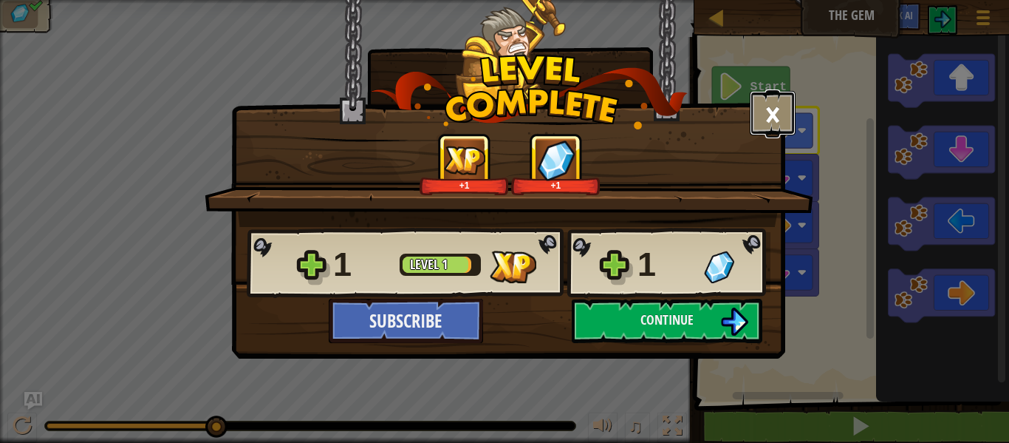
click at [780, 115] on button "×" at bounding box center [773, 113] width 46 height 44
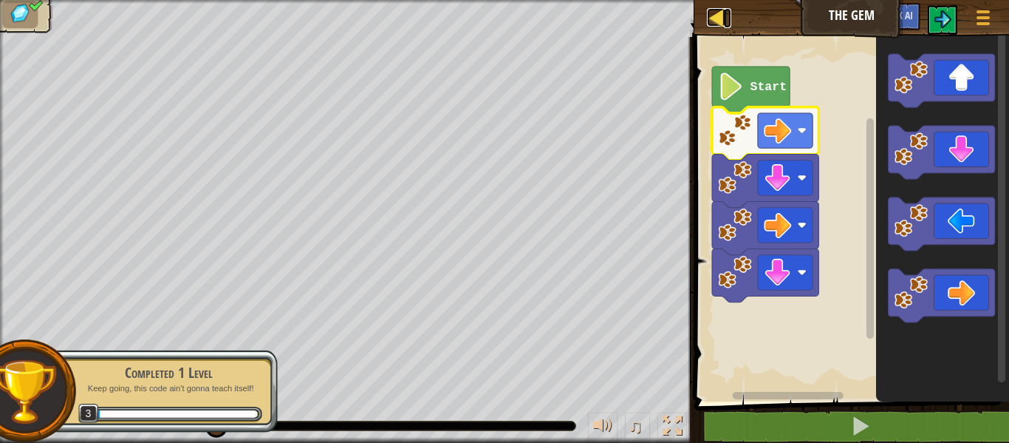
click at [726, 18] on link "Map" at bounding box center [727, 18] width 7 height 20
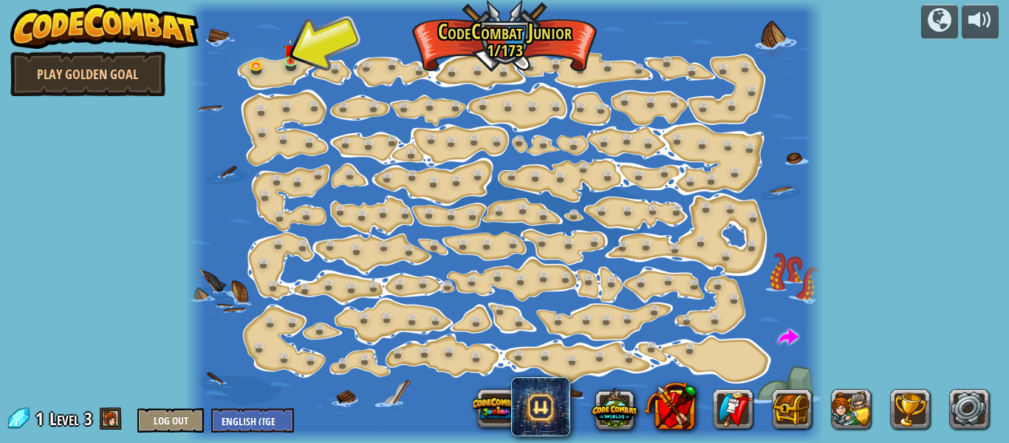
click at [279, 69] on div at bounding box center [504, 221] width 638 height 443
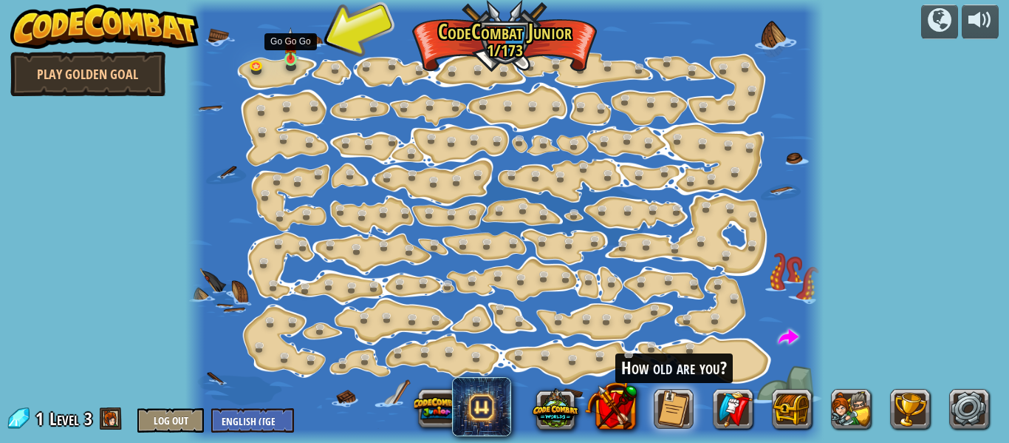
click at [295, 60] on img at bounding box center [291, 43] width 14 height 33
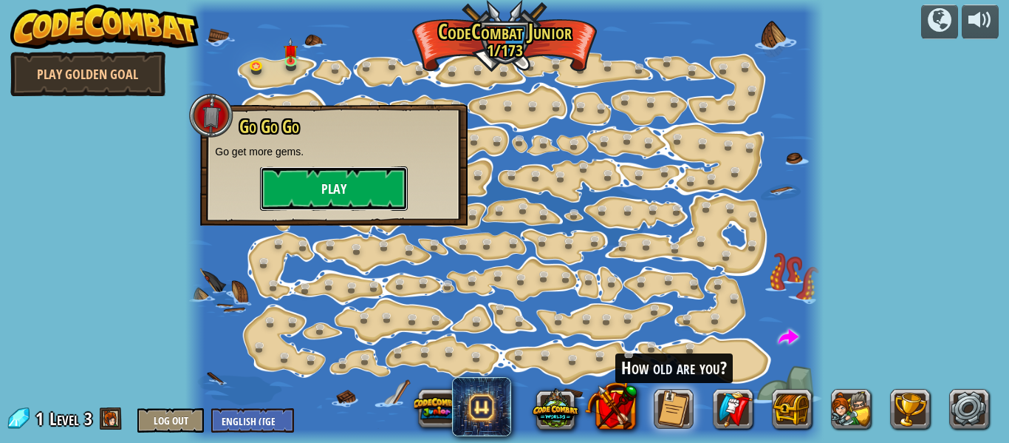
click at [333, 186] on button "Play" at bounding box center [334, 188] width 148 height 44
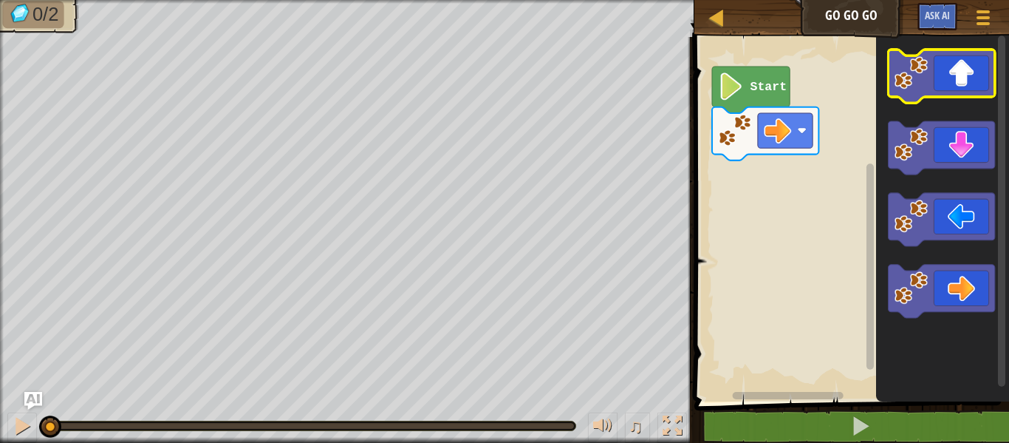
click at [944, 79] on icon "Blockly Workspace" at bounding box center [941, 76] width 106 height 53
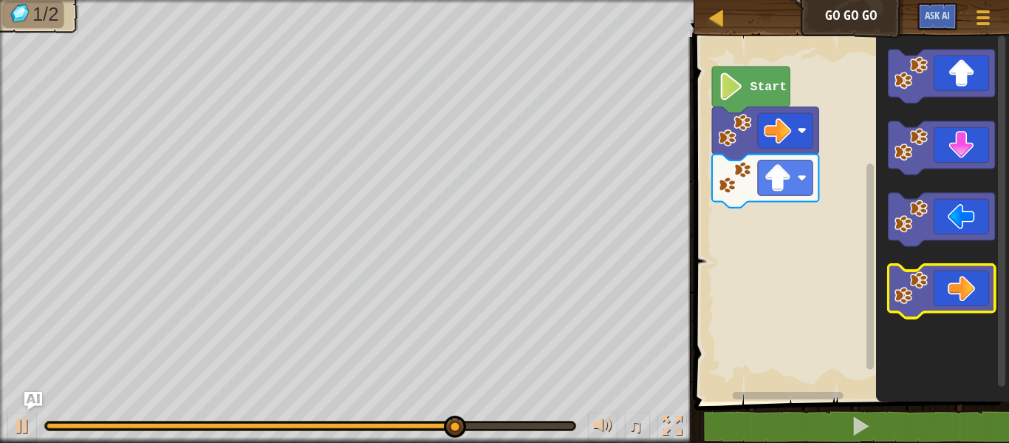
click at [951, 293] on icon "Blockly Workspace" at bounding box center [941, 291] width 106 height 53
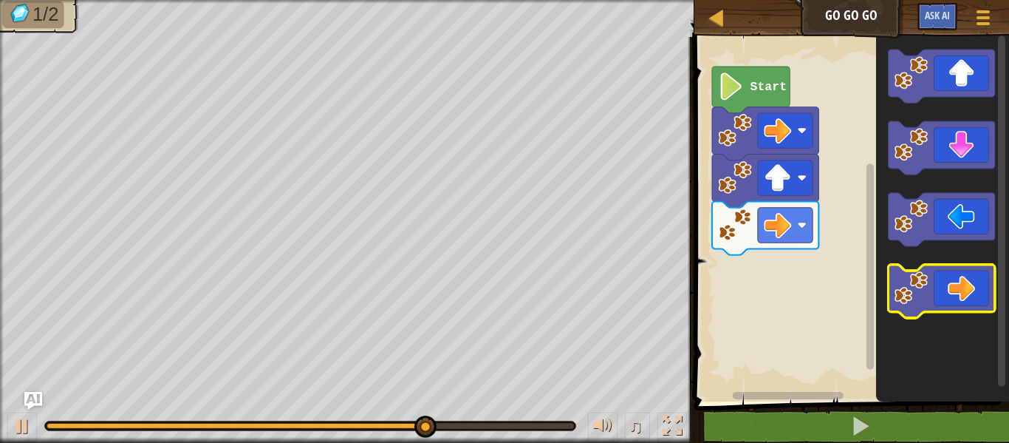
click at [962, 297] on icon "Blockly Workspace" at bounding box center [941, 291] width 106 height 53
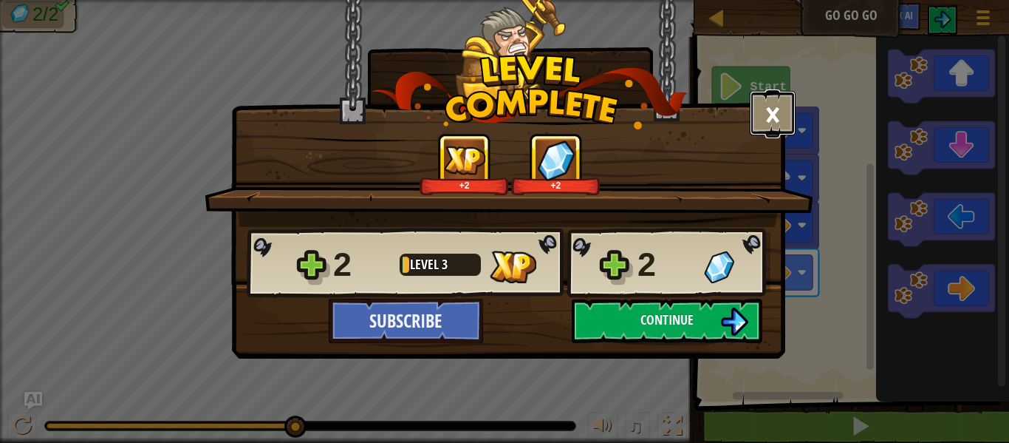
click at [775, 109] on button "×" at bounding box center [773, 113] width 46 height 44
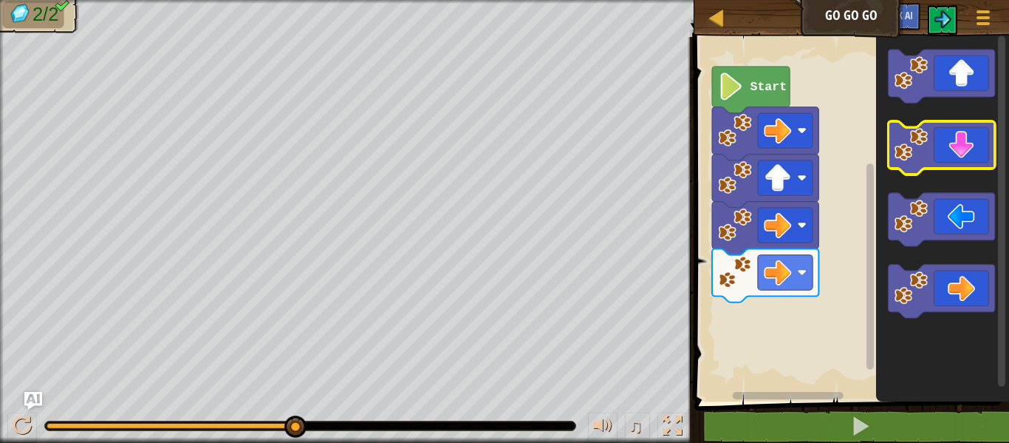
click at [950, 151] on icon "Blockly Workspace" at bounding box center [941, 147] width 106 height 53
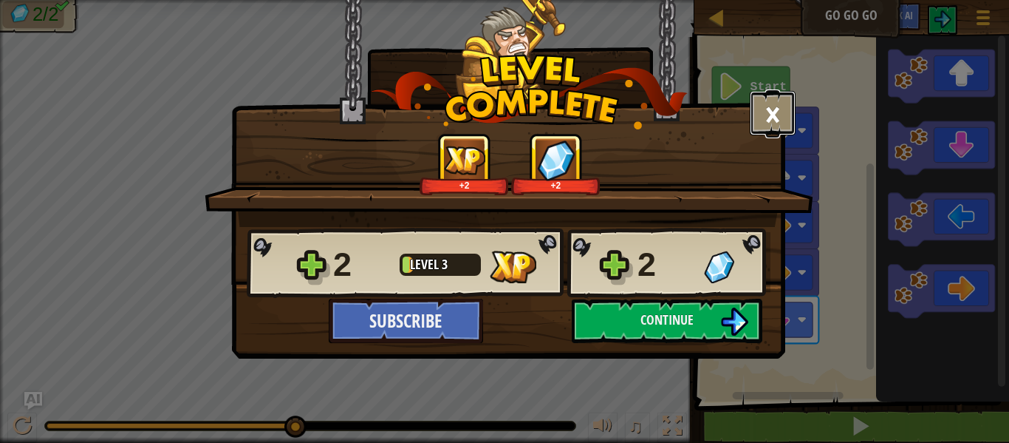
click at [771, 115] on button "×" at bounding box center [773, 113] width 46 height 44
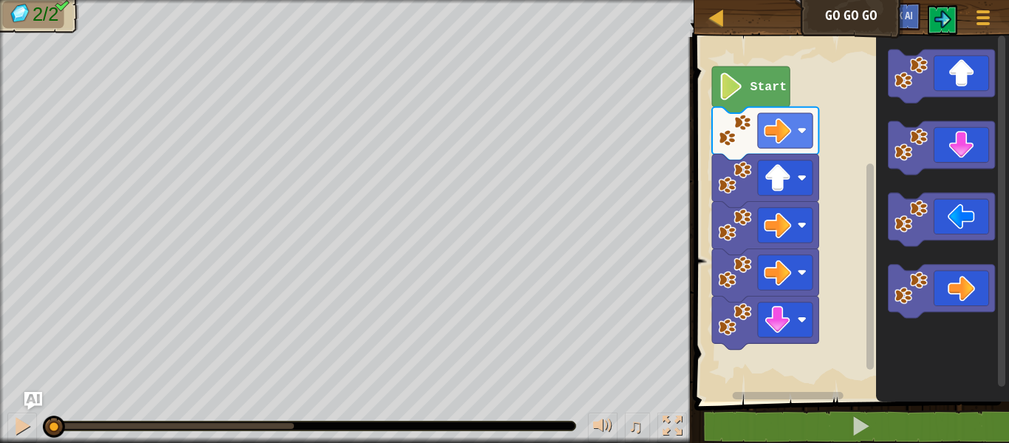
click at [52, 425] on div "0:00.1 Now: 0:04.2 Max: 0:04.2" at bounding box center [50, 426] width 6 height 6
click at [918, 295] on image "Blockly Workspace" at bounding box center [910, 287] width 33 height 33
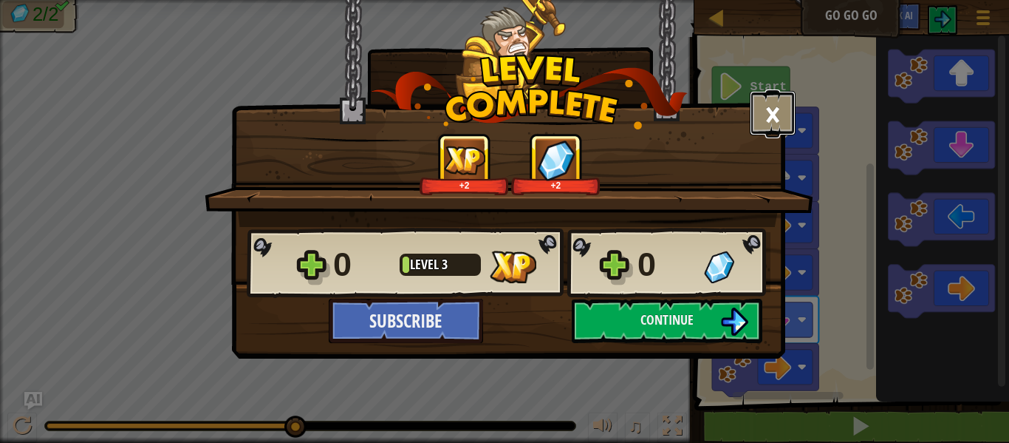
click at [782, 116] on button "×" at bounding box center [773, 113] width 46 height 44
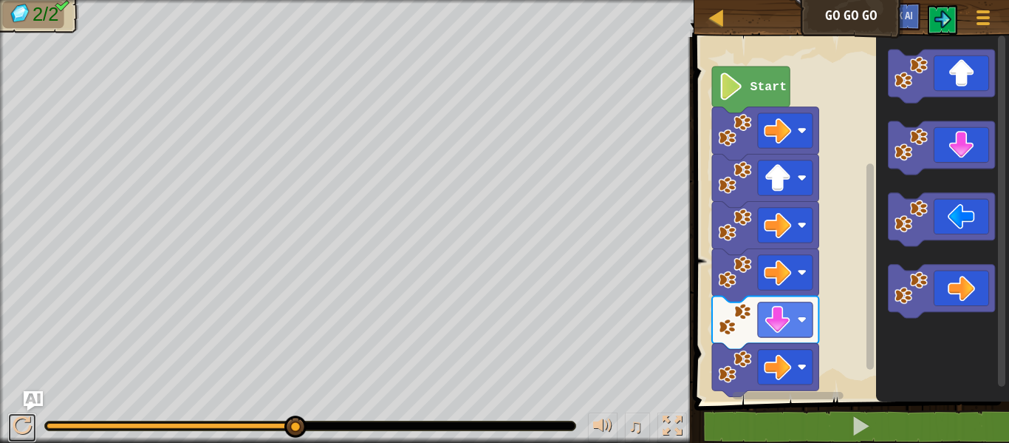
drag, startPoint x: 26, startPoint y: 414, endPoint x: 0, endPoint y: 167, distance: 248.1
click at [0, 238] on div "2/2 ♫ Wolf Pup" at bounding box center [504, 221] width 1009 height 443
click at [21, 382] on div "2/2 ♫ Wolf Pup" at bounding box center [504, 221] width 1009 height 443
click at [18, 426] on div at bounding box center [22, 425] width 19 height 19
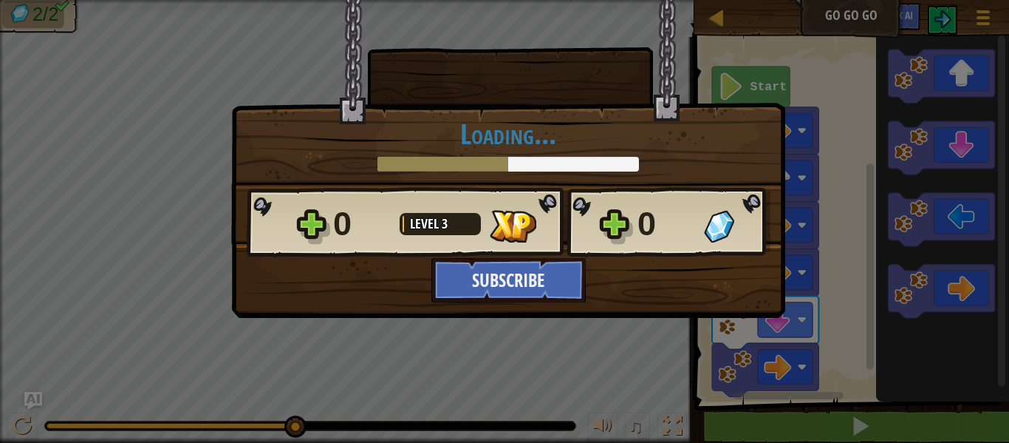
click at [674, 375] on div "× How fun was this level? Tell us more! Loading... Reticulating Splines... Load…" at bounding box center [504, 221] width 1009 height 443
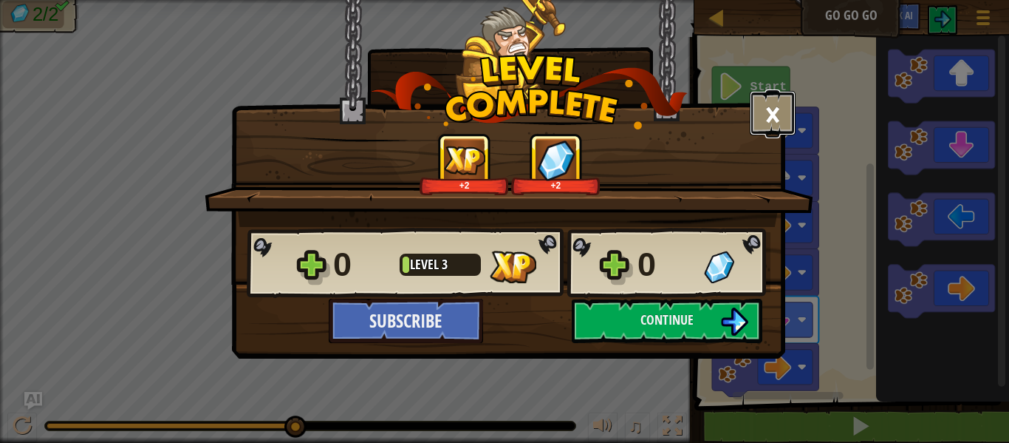
click at [776, 109] on button "×" at bounding box center [773, 113] width 46 height 44
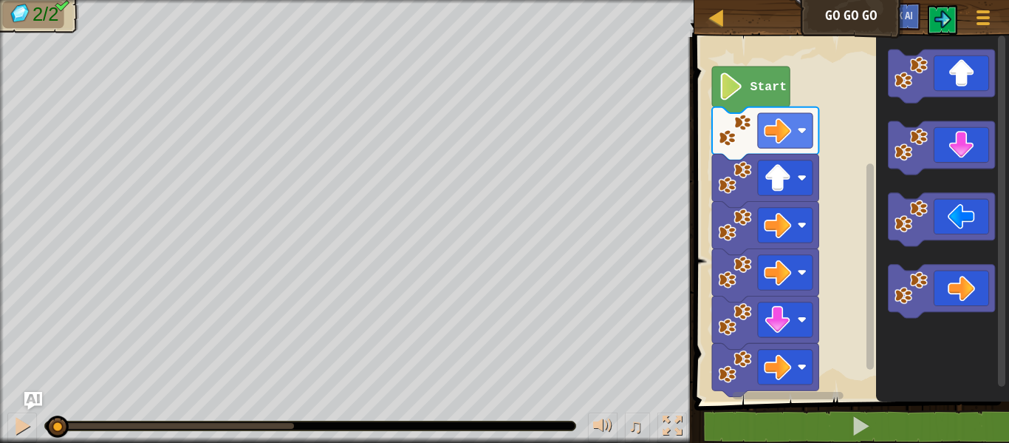
click at [55, 385] on div "2/2 ♫ Wolf Pup" at bounding box center [504, 221] width 1009 height 443
click at [975, 296] on icon "Blockly Workspace" at bounding box center [941, 291] width 106 height 53
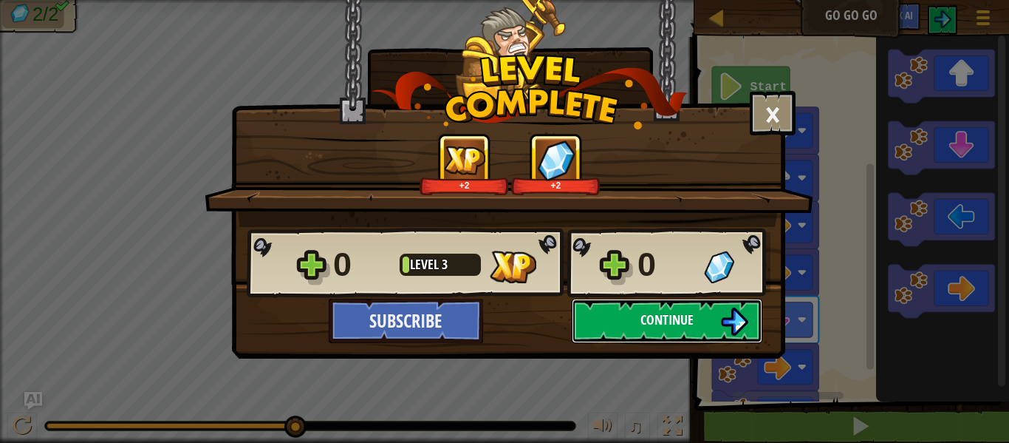
click at [689, 309] on button "Continue" at bounding box center [667, 321] width 191 height 44
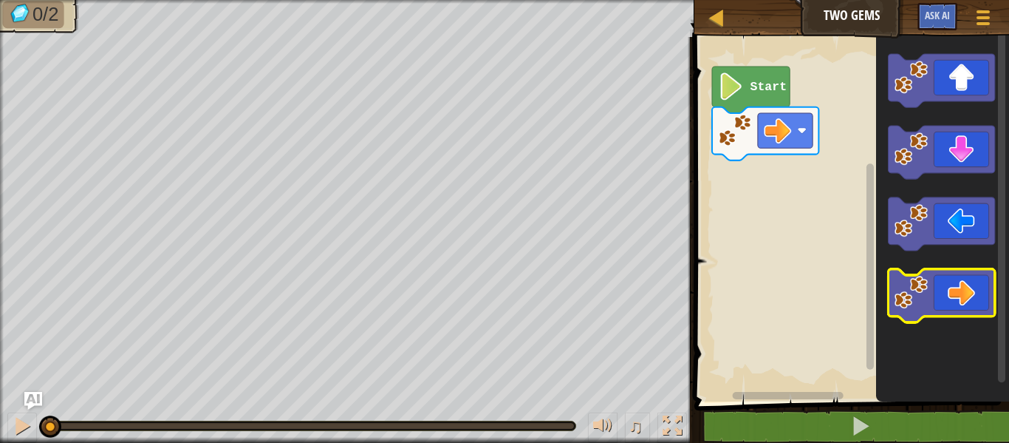
click at [949, 283] on icon "Blockly Workspace" at bounding box center [941, 295] width 106 height 53
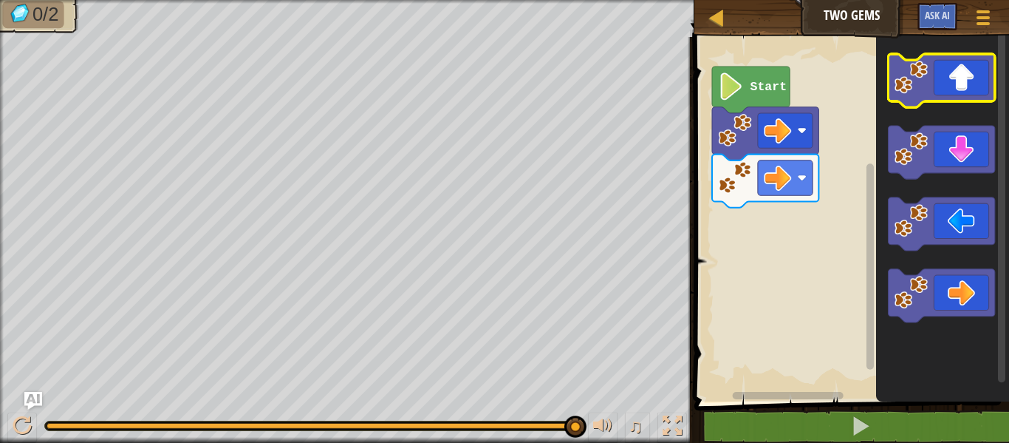
click at [924, 92] on image "Blockly Workspace" at bounding box center [910, 77] width 33 height 33
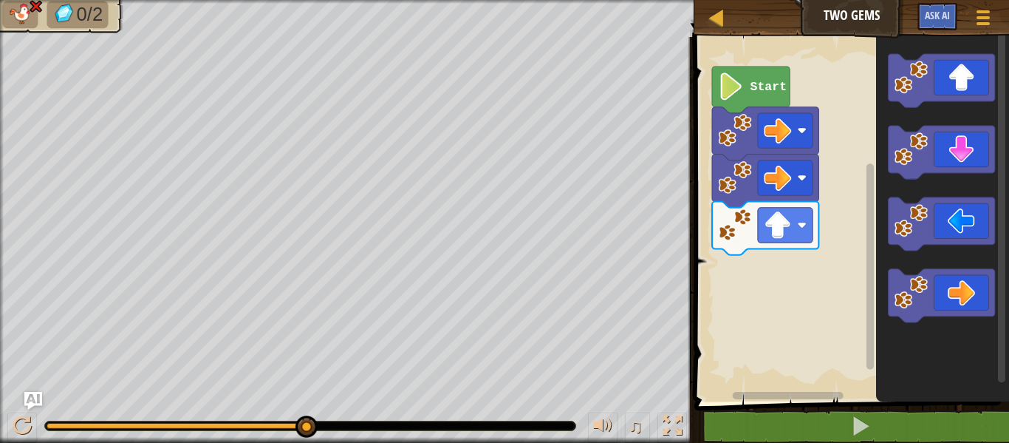
drag, startPoint x: 37, startPoint y: 420, endPoint x: 60, endPoint y: 421, distance: 22.9
click at [60, 421] on div "♫" at bounding box center [347, 422] width 695 height 44
click at [44, 420] on div "♫" at bounding box center [347, 422] width 695 height 44
drag, startPoint x: 61, startPoint y: 422, endPoint x: 46, endPoint y: 430, distance: 16.9
click at [57, 424] on div at bounding box center [310, 425] width 531 height 9
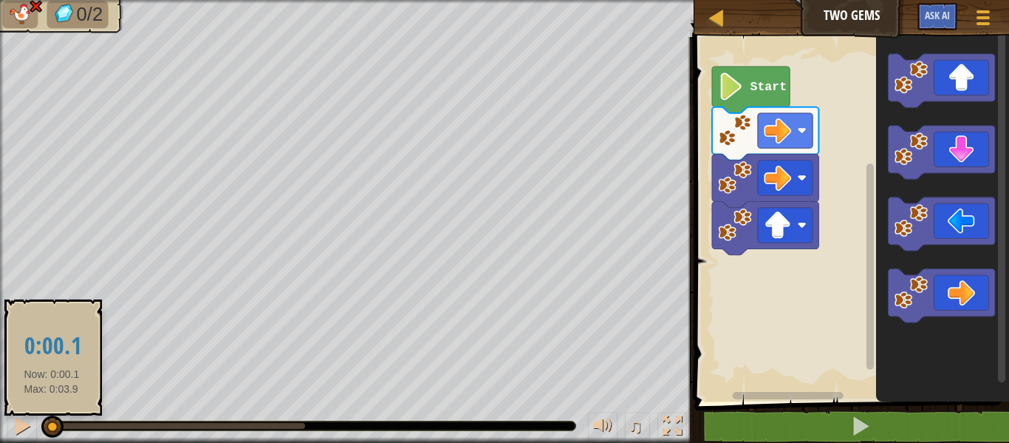
click at [51, 427] on div at bounding box center [49, 426] width 4 height 6
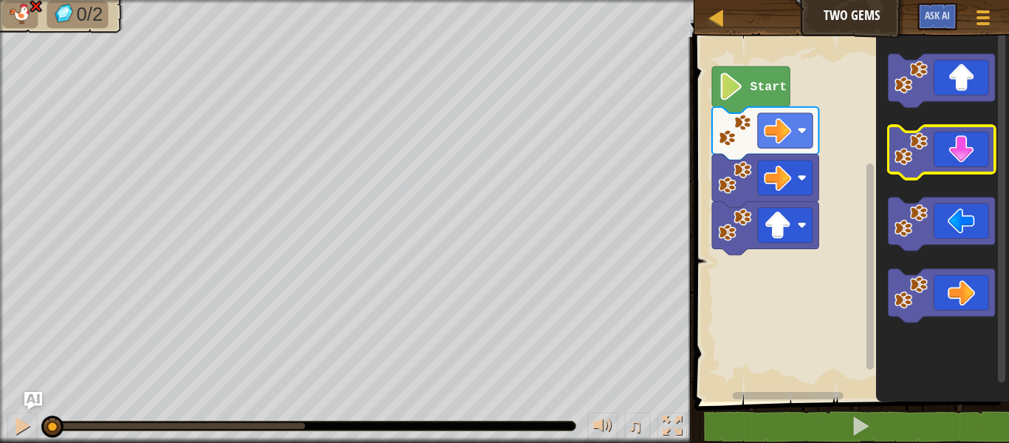
click at [941, 149] on icon "Blockly Workspace" at bounding box center [941, 152] width 106 height 53
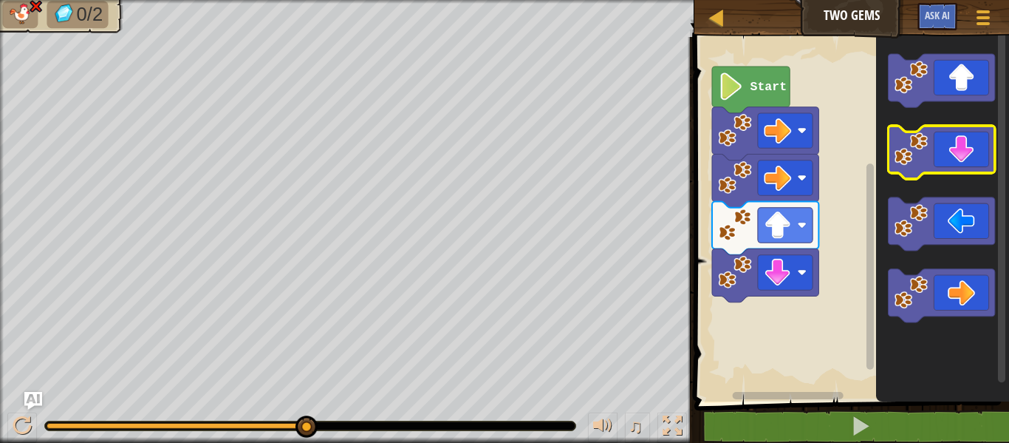
click at [945, 157] on icon "Blockly Workspace" at bounding box center [941, 152] width 106 height 53
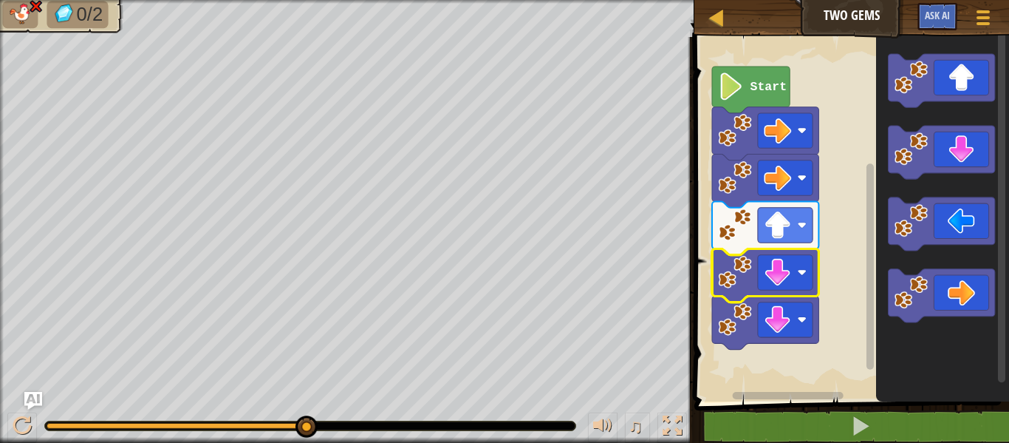
click at [776, 279] on image "Blockly Workspace" at bounding box center [777, 272] width 27 height 27
click at [764, 266] on image "Blockly Workspace" at bounding box center [777, 272] width 27 height 27
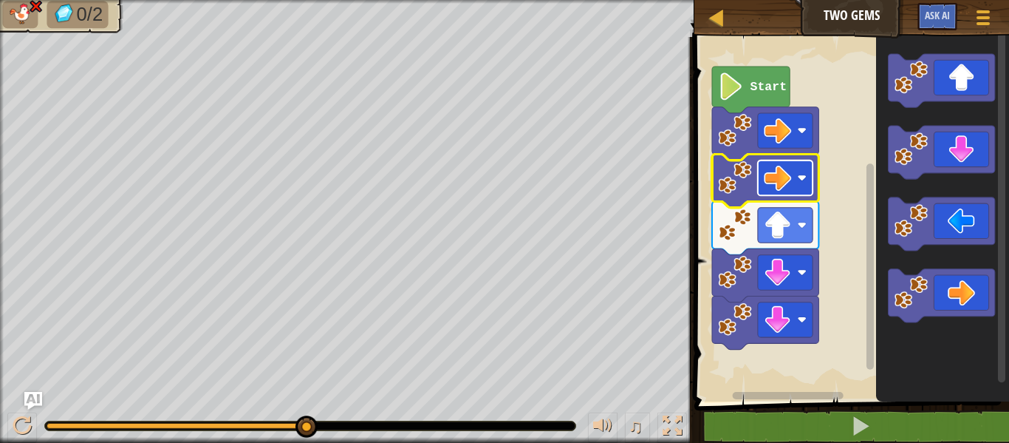
click at [776, 160] on rect "Blockly Workspace" at bounding box center [785, 177] width 55 height 35
click at [776, 161] on rect "Blockly Workspace" at bounding box center [785, 177] width 55 height 35
click at [774, 184] on image "Blockly Workspace" at bounding box center [777, 177] width 27 height 27
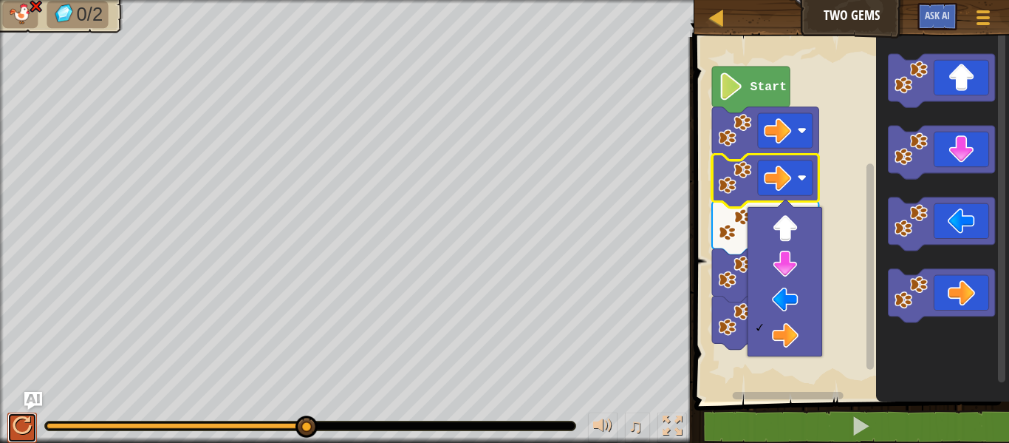
click at [13, 416] on div at bounding box center [22, 425] width 19 height 19
click at [14, 412] on div "♫" at bounding box center [347, 422] width 695 height 44
click at [27, 424] on div at bounding box center [22, 425] width 19 height 19
click at [9, 418] on button at bounding box center [22, 427] width 30 height 30
click at [29, 426] on div at bounding box center [22, 425] width 19 height 19
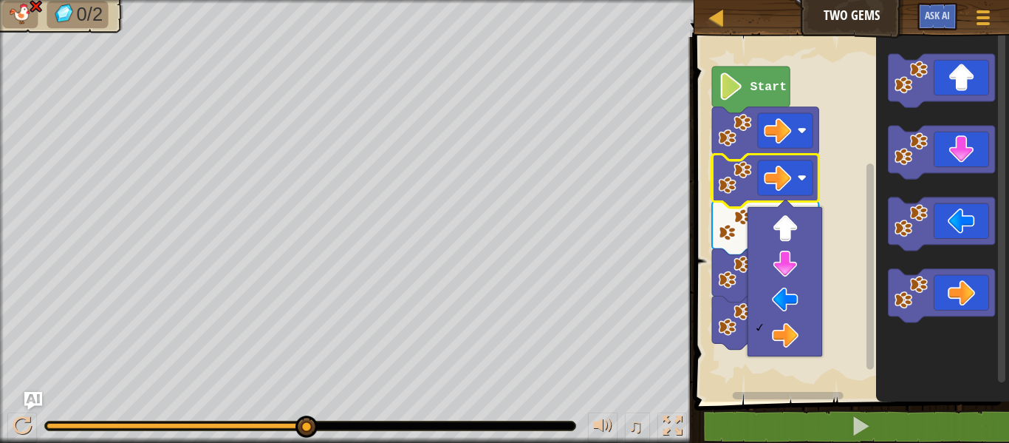
drag, startPoint x: 0, startPoint y: 290, endPoint x: 60, endPoint y: 417, distance: 140.5
click at [60, 417] on div "♫" at bounding box center [347, 422] width 695 height 44
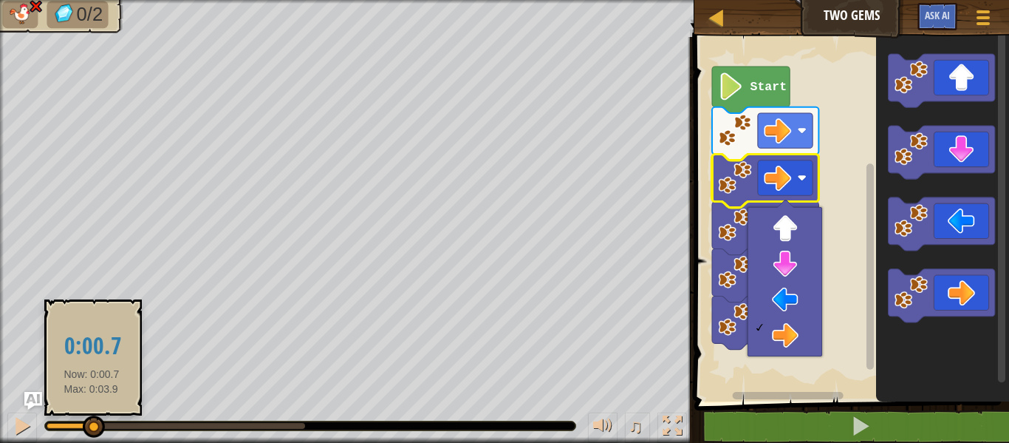
click at [92, 425] on div at bounding box center [70, 426] width 46 height 6
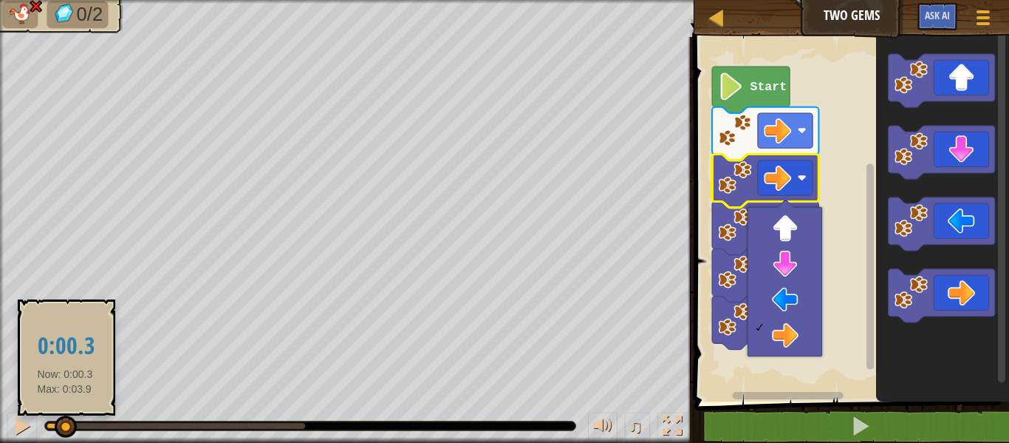
click at [64, 426] on div at bounding box center [56, 426] width 18 height 6
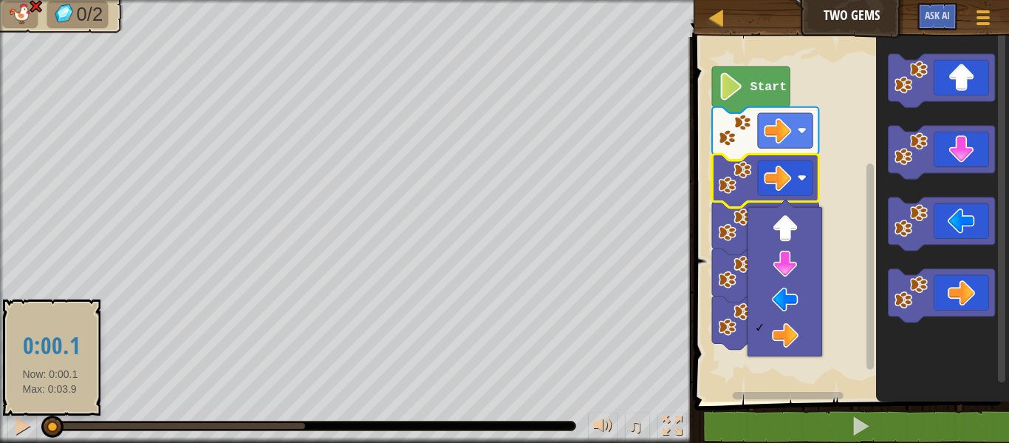
click at [50, 427] on div at bounding box center [49, 426] width 4 height 6
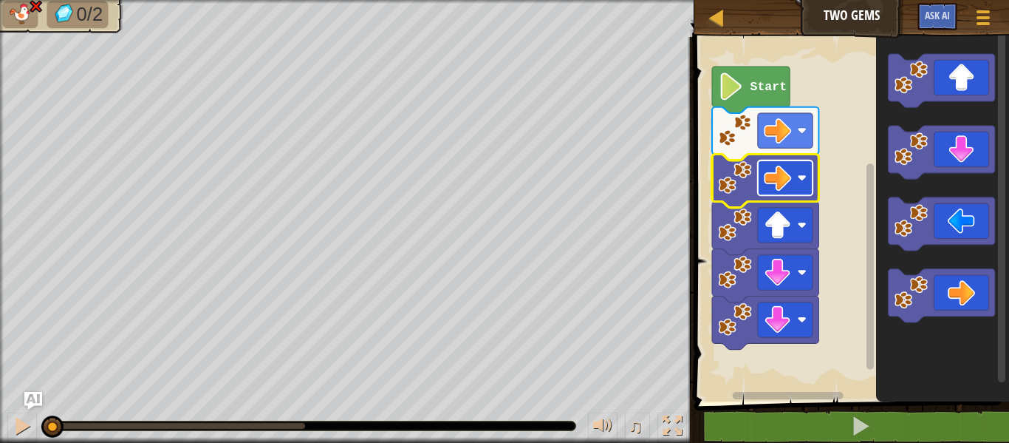
click at [792, 185] on rect "Blockly Workspace" at bounding box center [785, 177] width 55 height 35
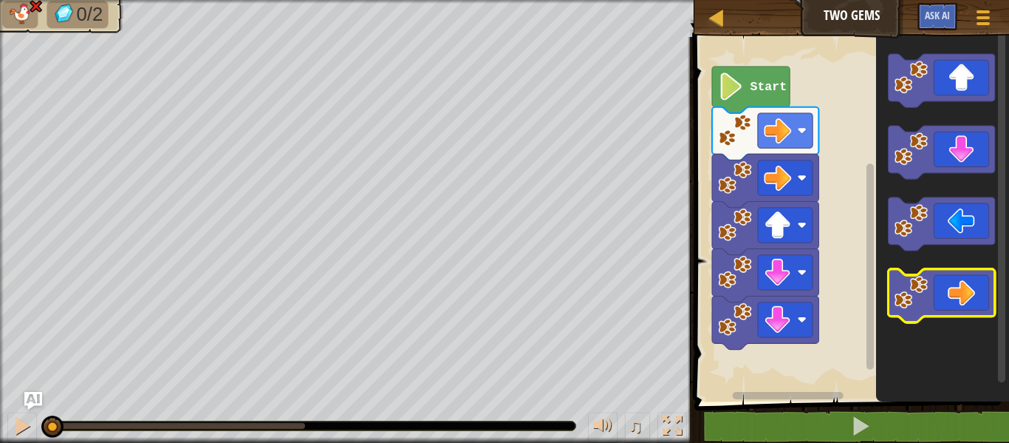
click at [907, 281] on image "Blockly Workspace" at bounding box center [910, 292] width 33 height 33
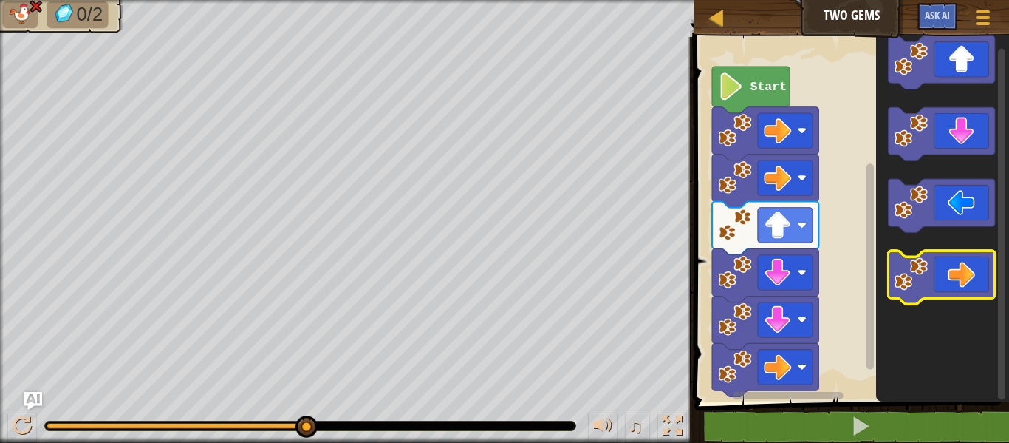
click at [947, 264] on icon "Blockly Workspace" at bounding box center [941, 276] width 106 height 53
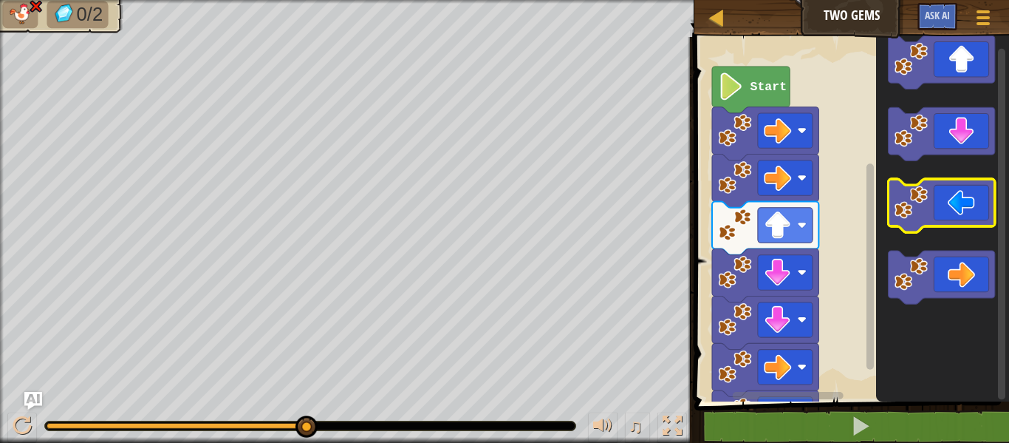
click at [939, 212] on g "Blockly Workspace" at bounding box center [941, 169] width 106 height 268
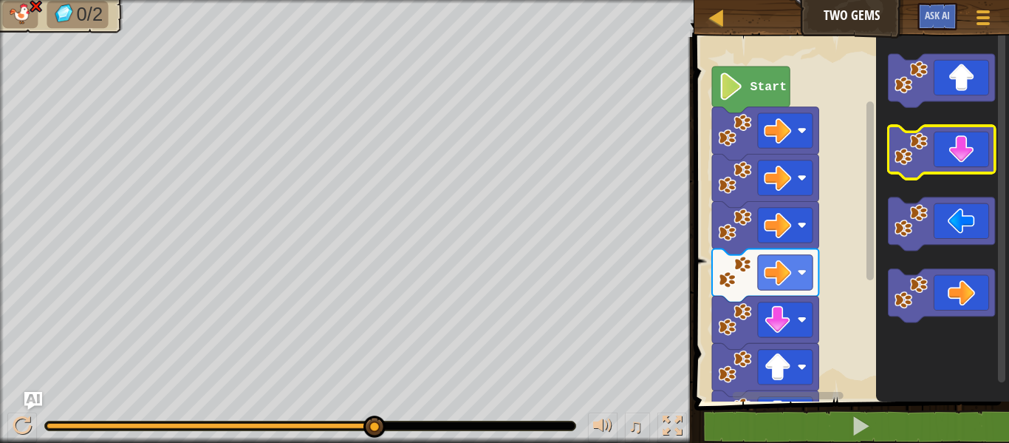
click at [950, 166] on icon "Blockly Workspace" at bounding box center [941, 152] width 106 height 53
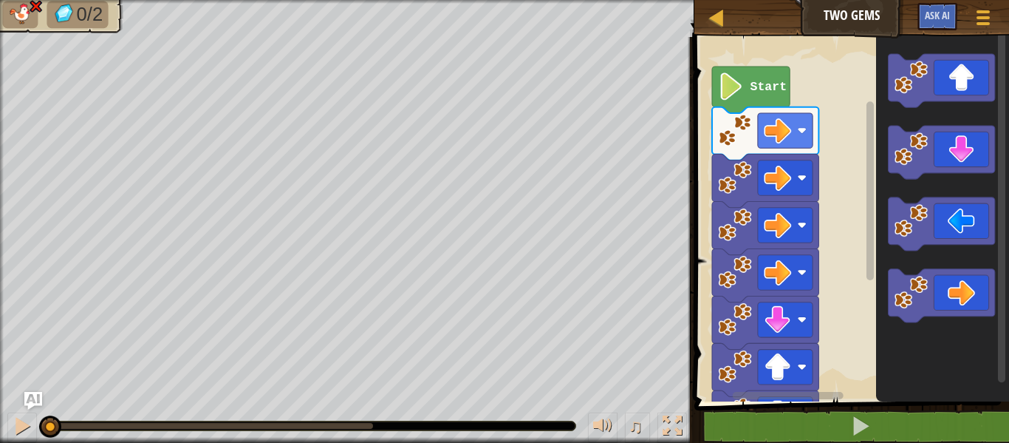
click at [47, 426] on div at bounding box center [48, 426] width 2 height 6
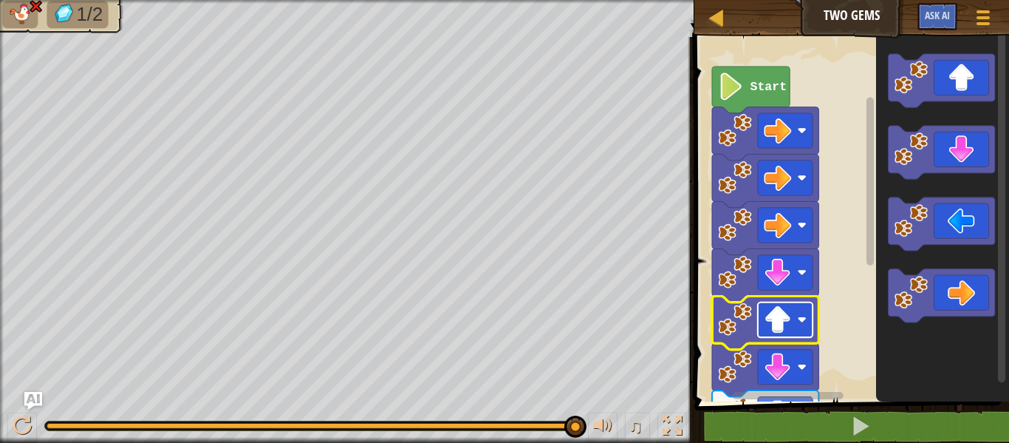
click at [782, 311] on image "Blockly Workspace" at bounding box center [777, 319] width 27 height 27
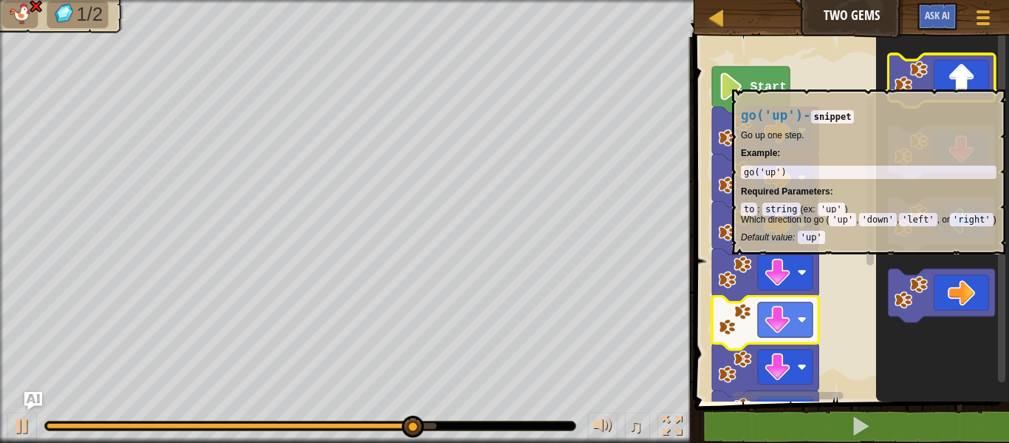
click at [961, 82] on icon "Blockly Workspace" at bounding box center [941, 80] width 106 height 53
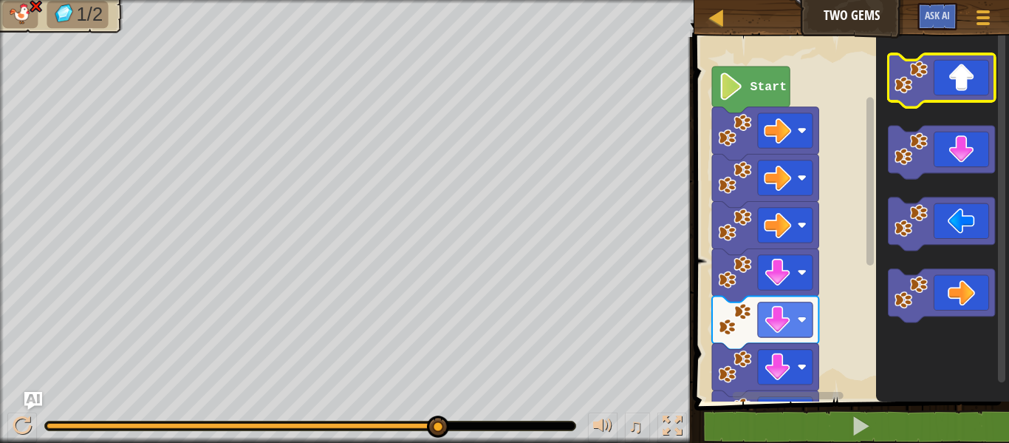
click at [961, 82] on icon "Blockly Workspace" at bounding box center [941, 80] width 106 height 53
click at [889, 417] on div "1 2 go ( 'right' ) הההההההההההההההההההההההההההההההההההההההההההההההההההההההההההה…" at bounding box center [849, 273] width 319 height 458
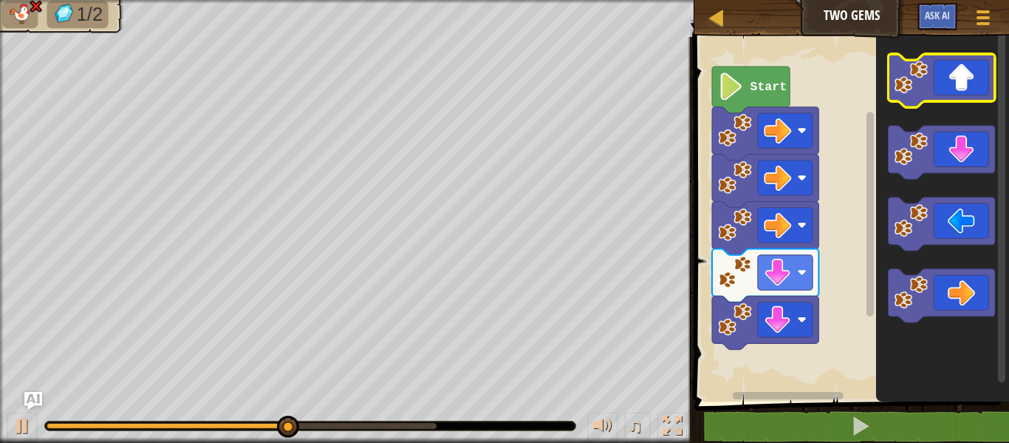
click at [935, 97] on icon "Blockly Workspace" at bounding box center [941, 80] width 106 height 53
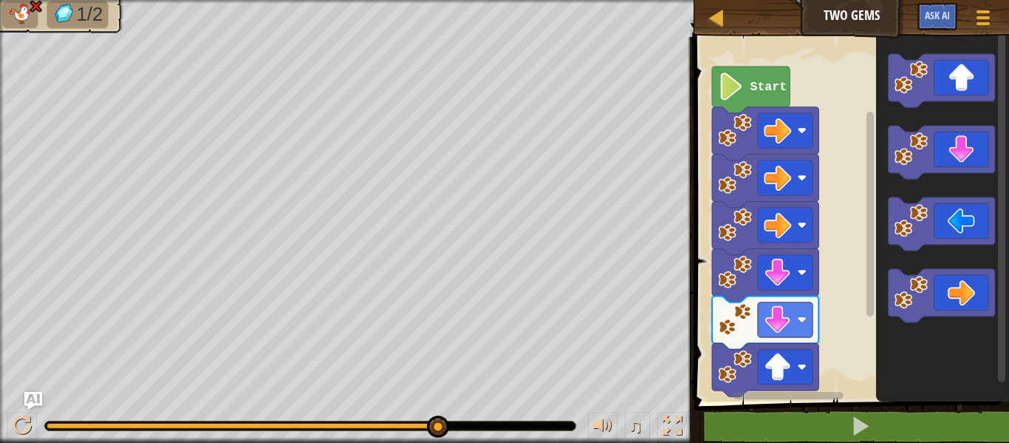
click at [943, 99] on icon "Blockly Workspace" at bounding box center [941, 80] width 106 height 53
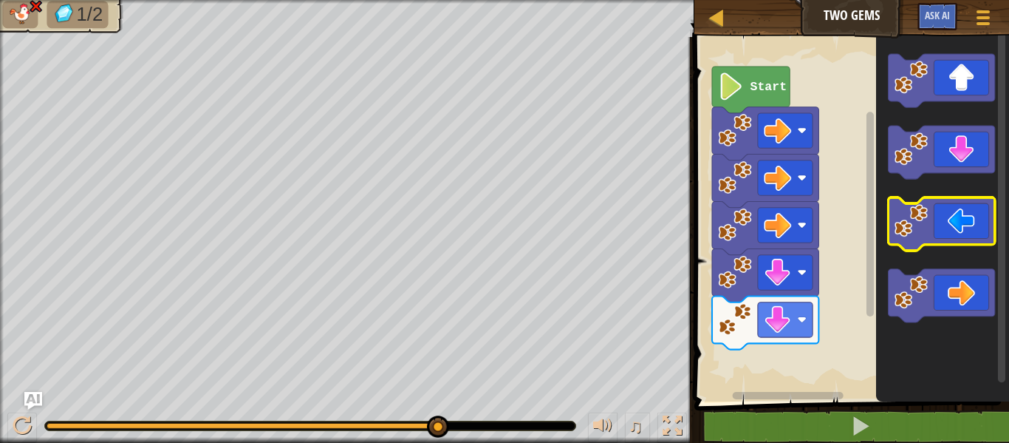
click at [974, 221] on icon "Blockly Workspace" at bounding box center [941, 223] width 106 height 53
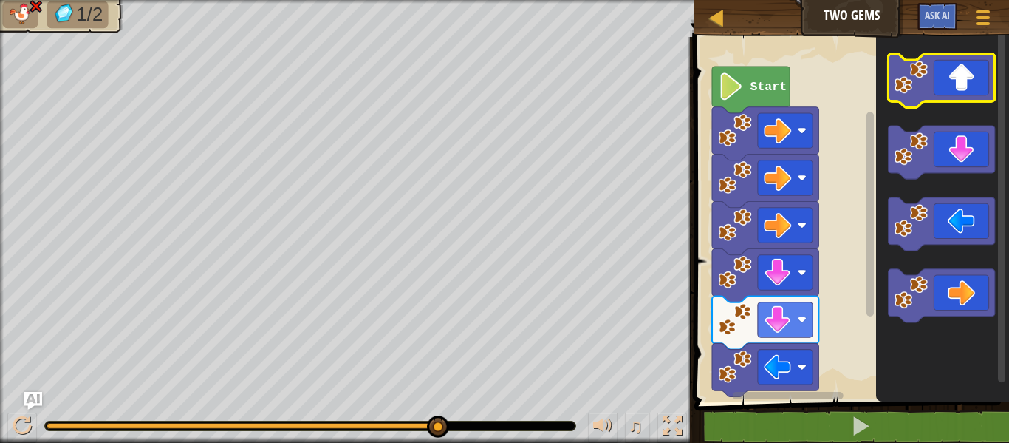
click at [947, 78] on icon "Blockly Workspace" at bounding box center [941, 80] width 106 height 53
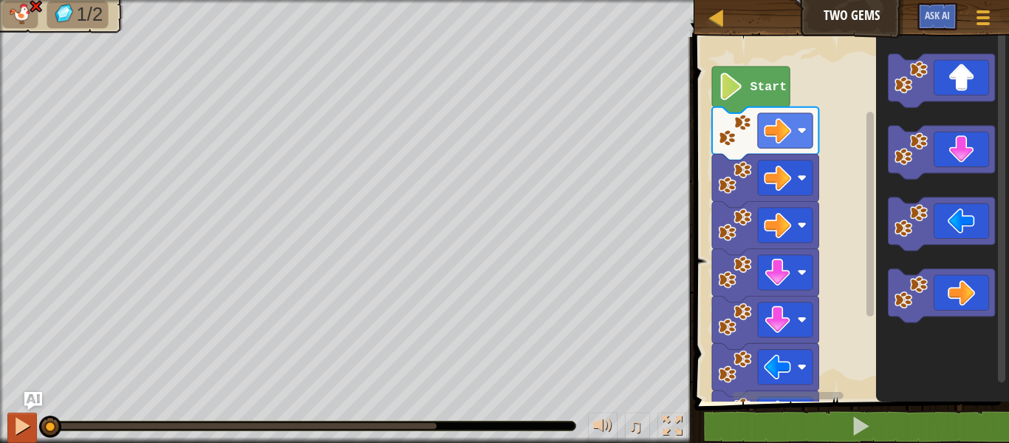
drag, startPoint x: 437, startPoint y: 424, endPoint x: 35, endPoint y: 421, distance: 401.2
click at [35, 421] on div "♫" at bounding box center [347, 422] width 695 height 44
click at [737, 96] on image "Blockly Workspace" at bounding box center [731, 85] width 26 height 27
click at [34, 426] on button at bounding box center [22, 427] width 30 height 30
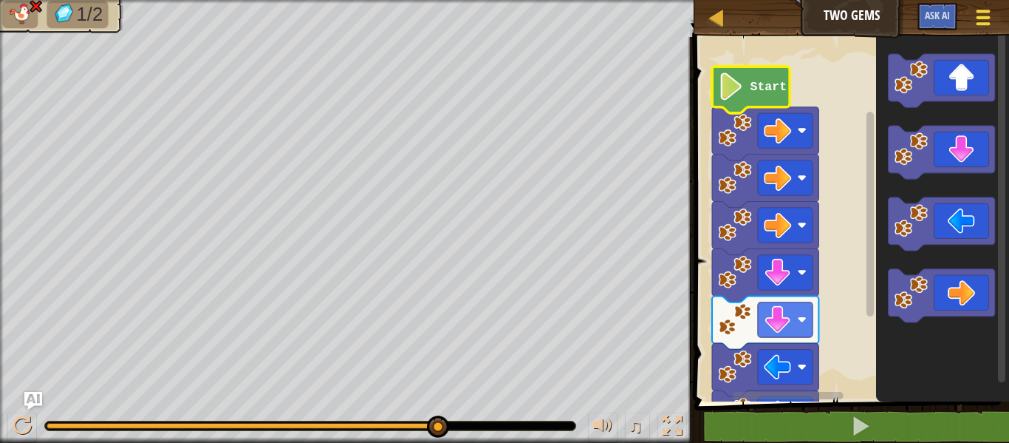
click at [983, 24] on span at bounding box center [984, 23] width 14 height 3
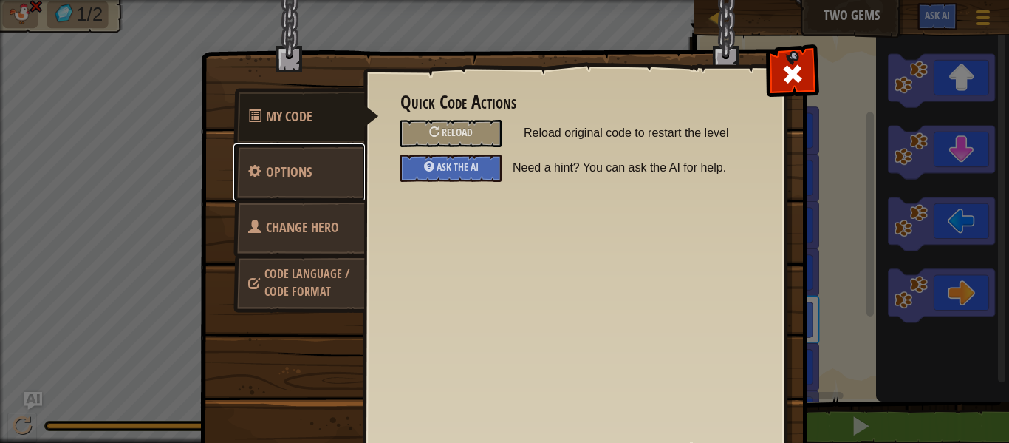
click at [333, 176] on link "Options" at bounding box center [299, 172] width 132 height 58
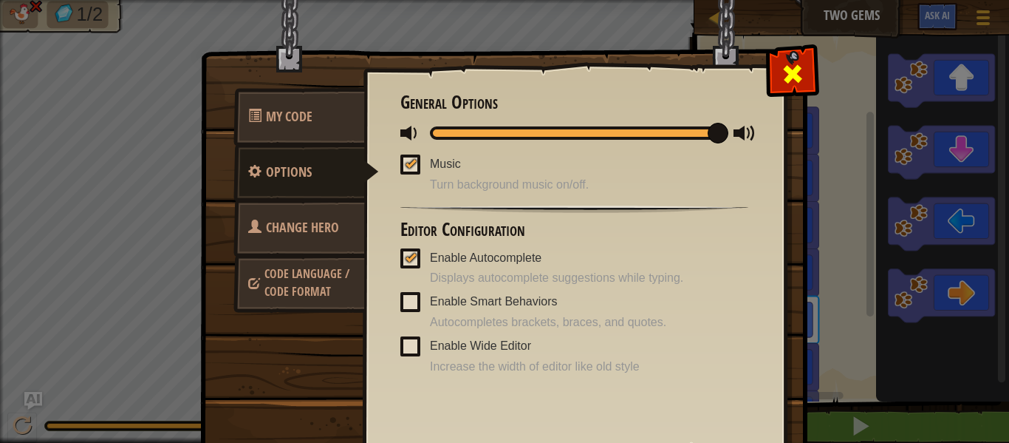
click at [799, 72] on span at bounding box center [793, 74] width 24 height 24
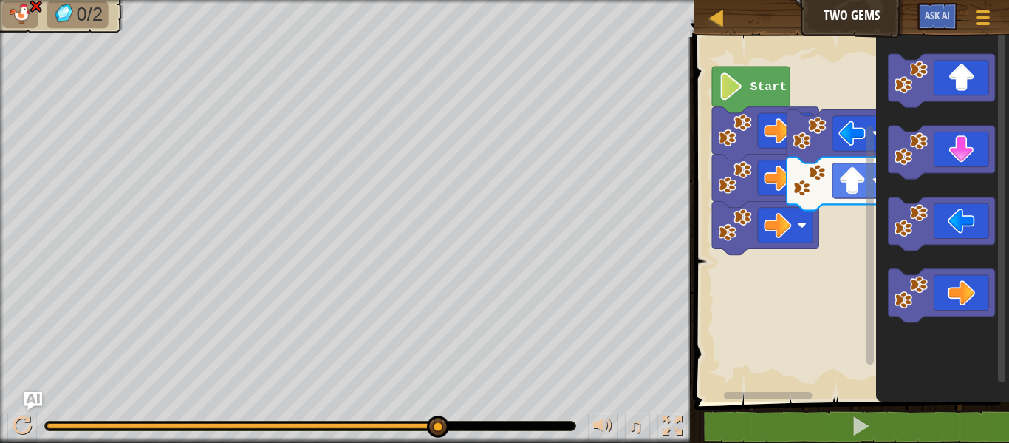
click at [863, 253] on div "Start" at bounding box center [849, 216] width 319 height 372
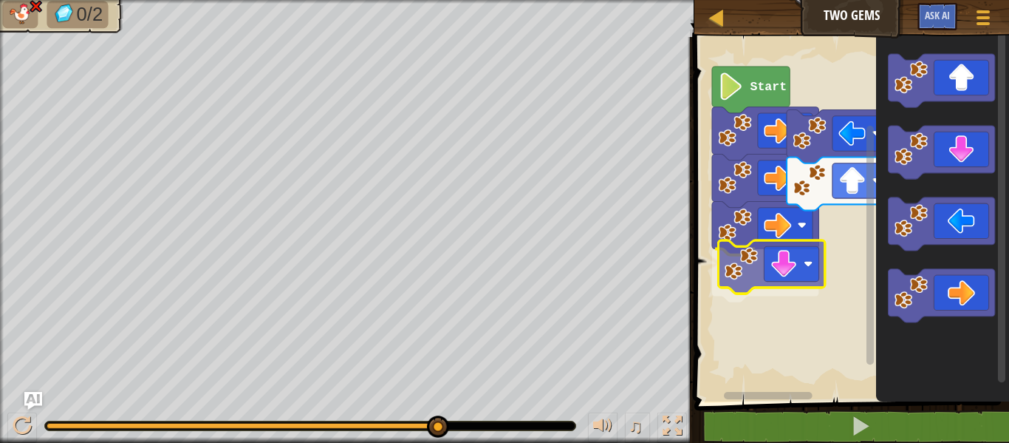
click at [804, 282] on div "Start" at bounding box center [849, 216] width 319 height 372
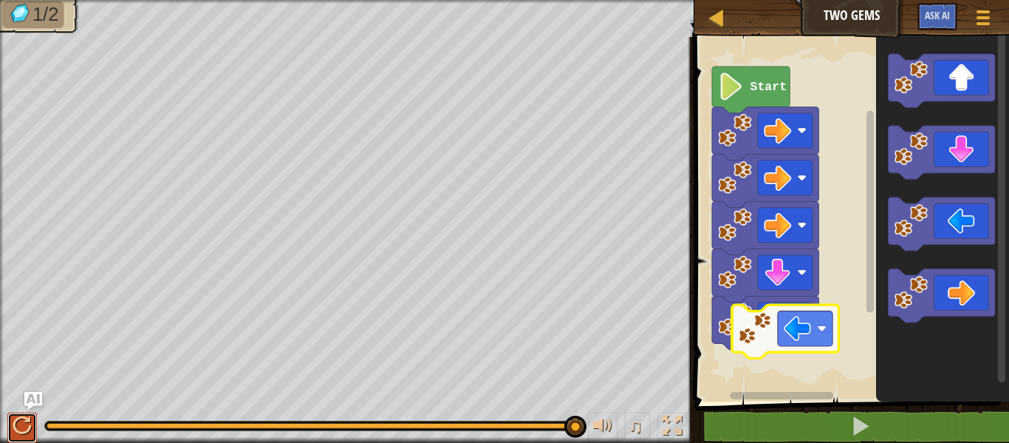
click at [29, 425] on div at bounding box center [22, 425] width 19 height 19
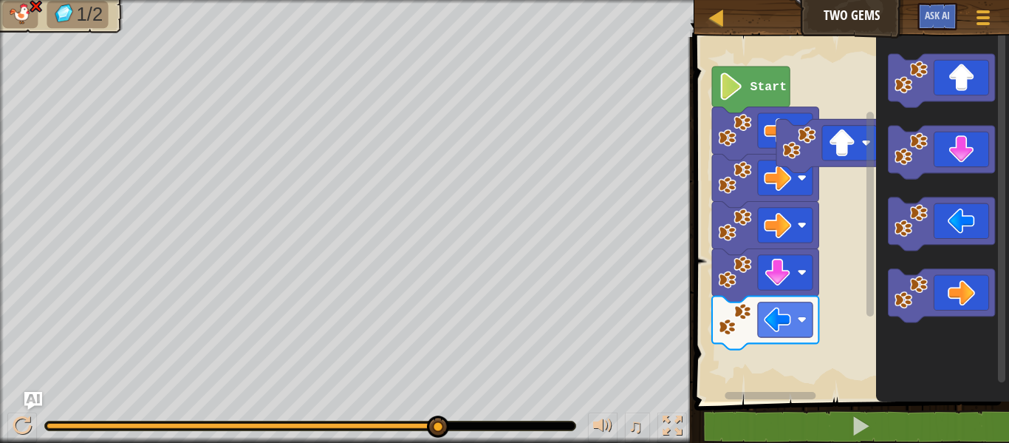
click at [887, 291] on icon "Blockly Workspace" at bounding box center [942, 216] width 133 height 372
click at [865, 300] on div "Start" at bounding box center [849, 216] width 319 height 372
click at [576, 421] on div "♫" at bounding box center [347, 422] width 695 height 44
click at [562, 425] on div at bounding box center [310, 425] width 531 height 9
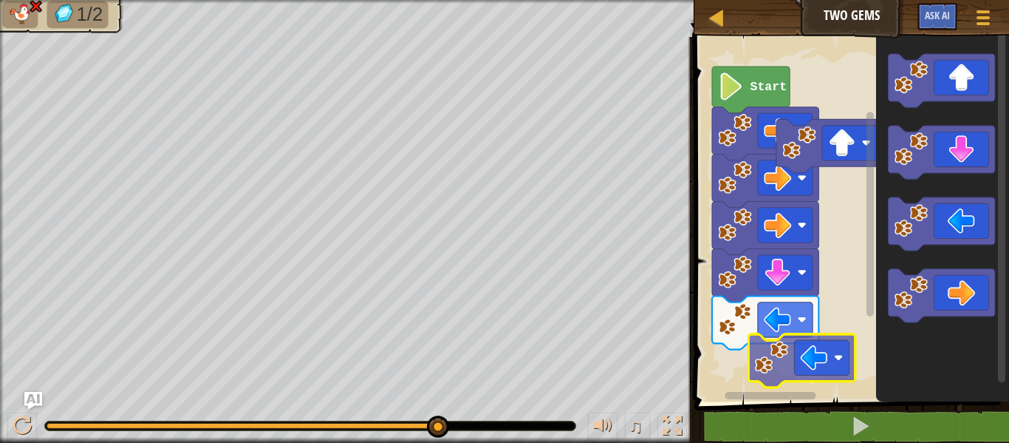
click at [822, 361] on div "Start" at bounding box center [849, 216] width 319 height 372
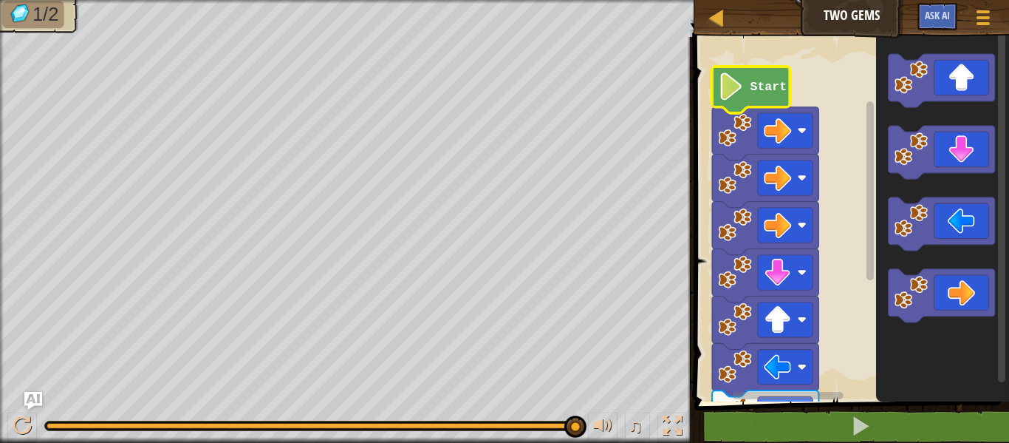
click at [744, 83] on image "Blockly Workspace" at bounding box center [731, 85] width 26 height 27
click at [859, 24] on div "Map Two Gems Game Menu Ask AI" at bounding box center [852, 18] width 315 height 37
click at [738, 25] on div "Map Two Gems Game Menu Ask AI" at bounding box center [852, 18] width 315 height 37
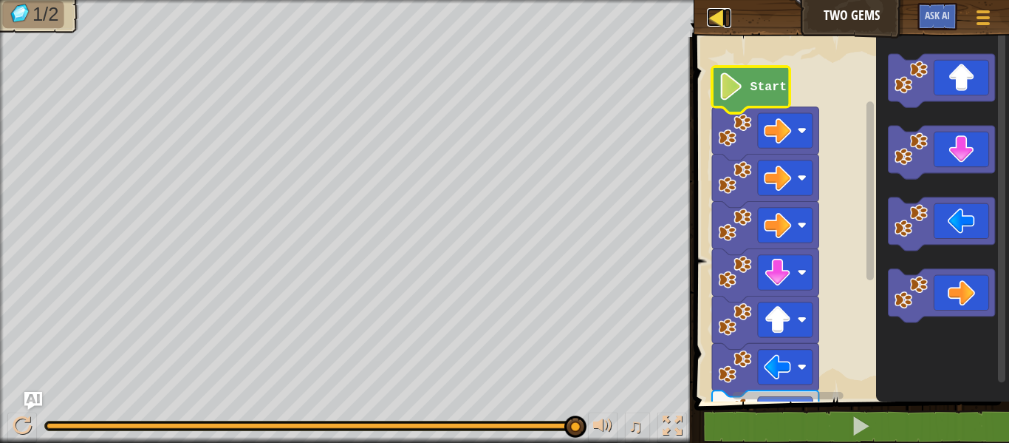
click at [719, 18] on div at bounding box center [716, 17] width 18 height 18
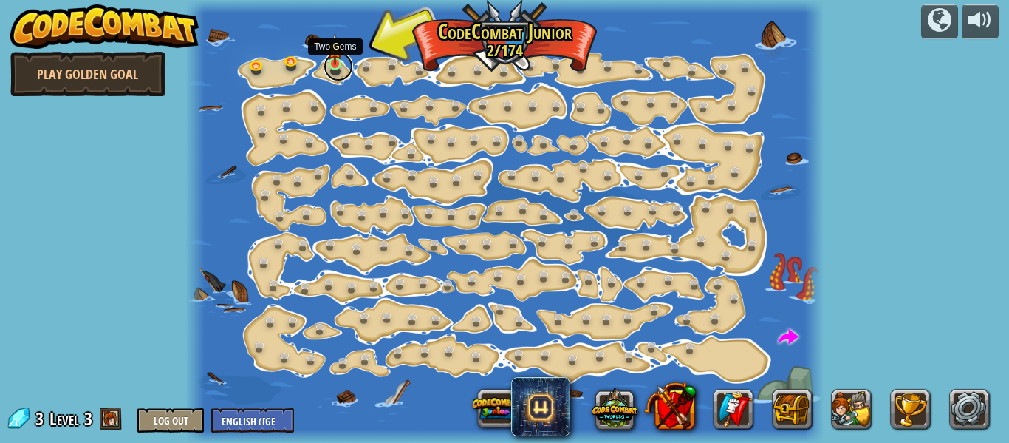
click at [330, 73] on link at bounding box center [339, 67] width 30 height 30
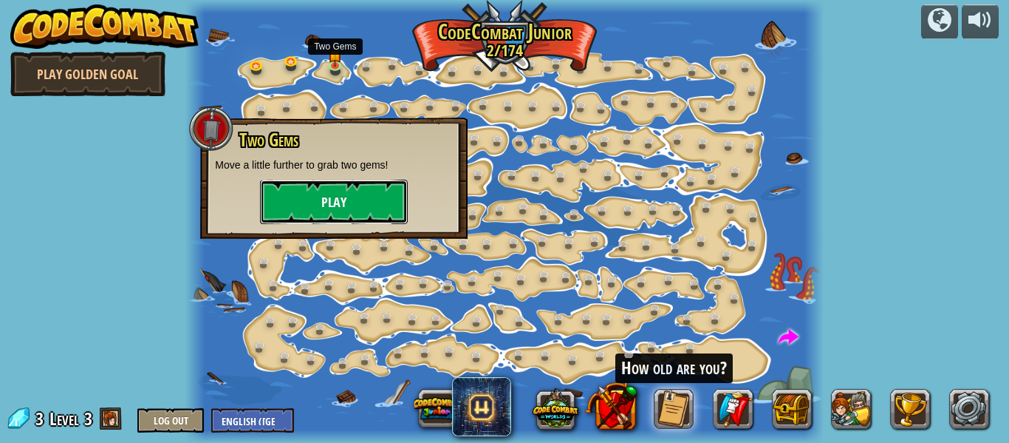
click at [334, 205] on button "Play" at bounding box center [334, 202] width 148 height 44
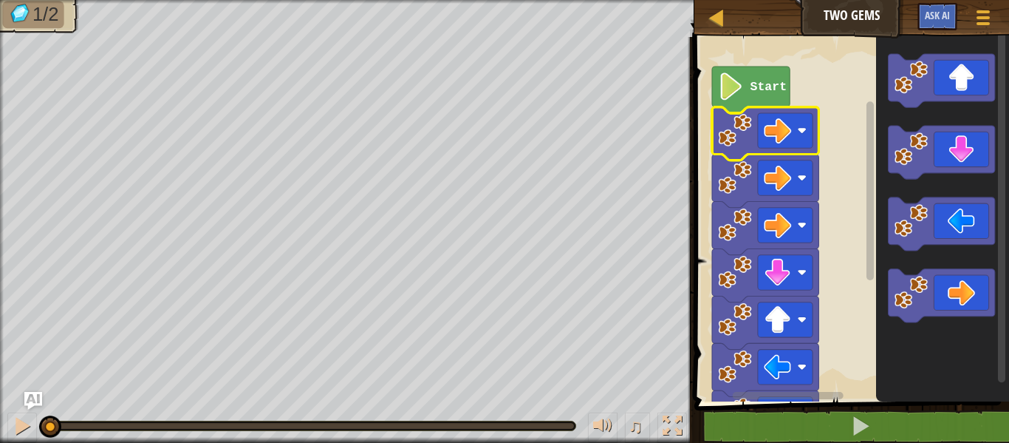
click at [803, 120] on rect "Blockly Workspace" at bounding box center [785, 130] width 55 height 35
click at [777, 118] on image "Blockly Workspace" at bounding box center [777, 130] width 27 height 27
click at [751, 134] on image "Blockly Workspace" at bounding box center [734, 129] width 33 height 33
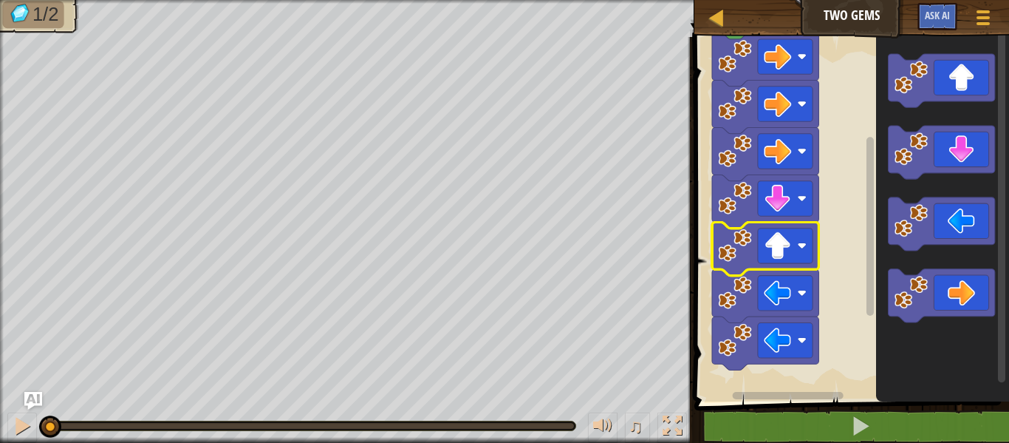
click at [756, 263] on icon "Blockly Workspace" at bounding box center [765, 248] width 106 height 53
click at [728, 250] on image "Blockly Workspace" at bounding box center [734, 244] width 33 height 33
click at [800, 191] on rect "Blockly Workspace" at bounding box center [785, 198] width 55 height 35
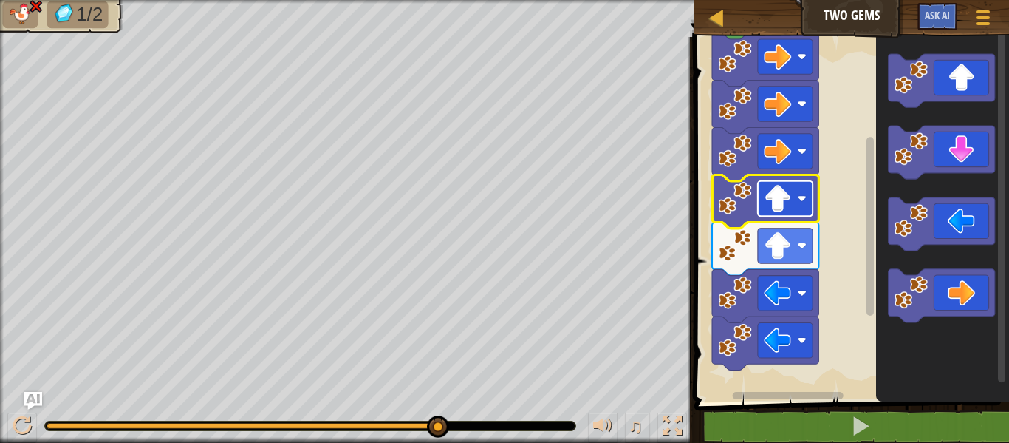
click at [803, 192] on rect "Blockly Workspace" at bounding box center [785, 198] width 55 height 35
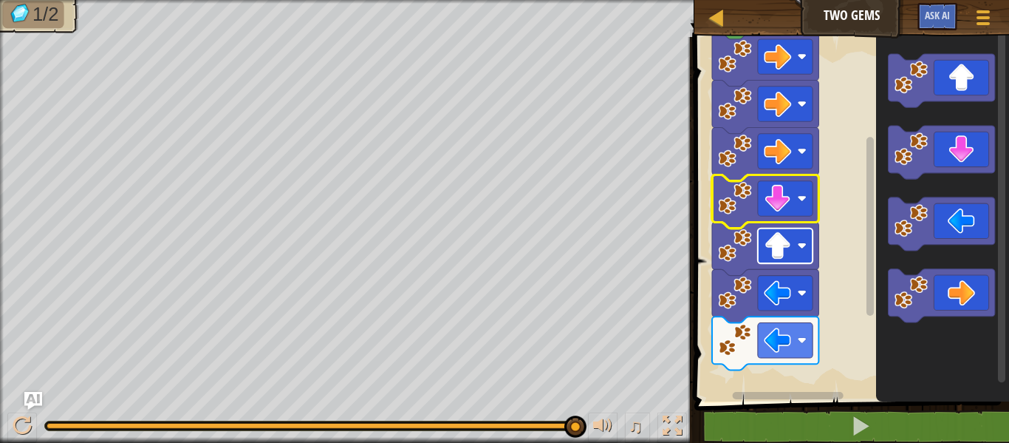
click at [801, 238] on rect "Blockly Workspace" at bounding box center [785, 245] width 55 height 35
click at [801, 239] on rect "Blockly Workspace" at bounding box center [785, 245] width 55 height 35
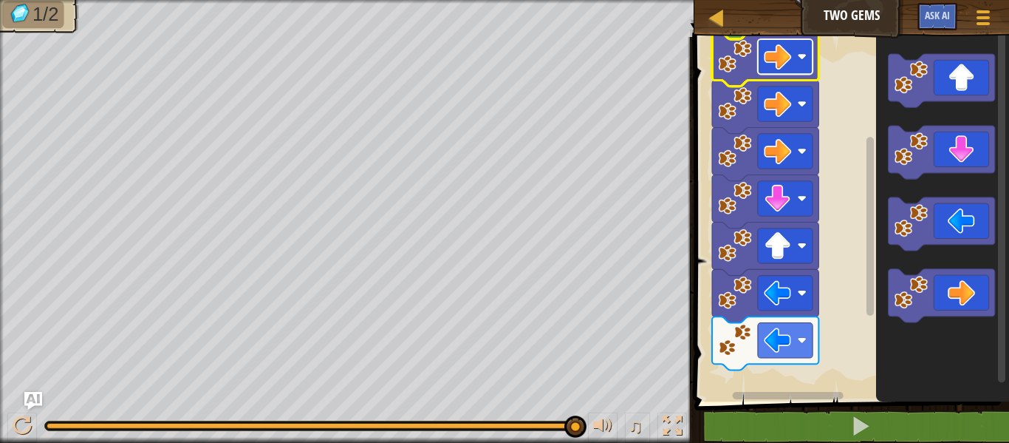
click at [805, 65] on rect "Blockly Workspace" at bounding box center [785, 56] width 55 height 35
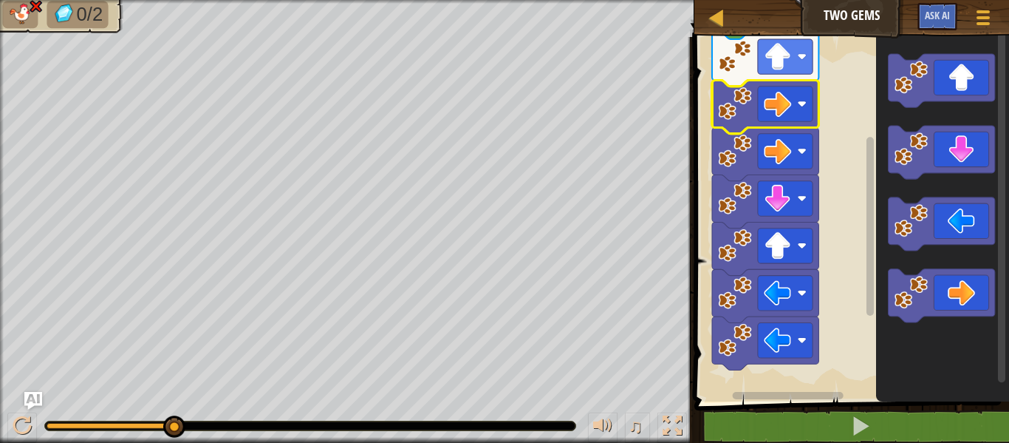
click at [757, 103] on icon "Blockly Workspace" at bounding box center [765, 107] width 106 height 53
click at [800, 104] on image "Blockly Workspace" at bounding box center [801, 103] width 9 height 9
click at [771, 112] on image "Blockly Workspace" at bounding box center [777, 103] width 27 height 27
click at [807, 236] on rect "Blockly Workspace" at bounding box center [785, 245] width 55 height 35
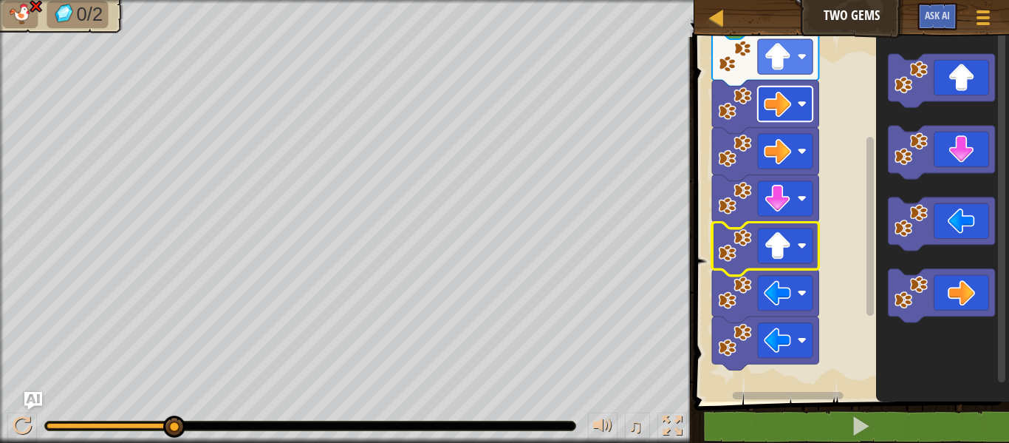
click at [779, 110] on image "Blockly Workspace" at bounding box center [777, 103] width 27 height 27
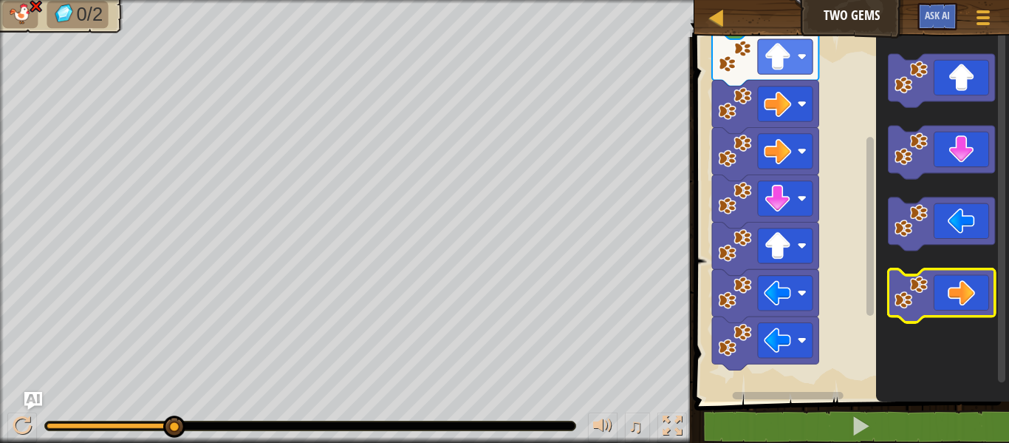
click at [944, 282] on icon "Blockly Workspace" at bounding box center [941, 295] width 106 height 53
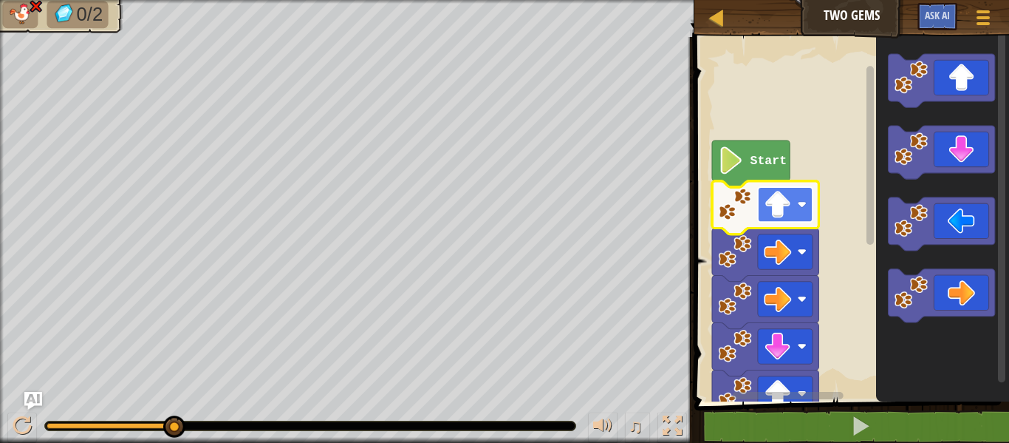
click at [799, 198] on rect "Blockly Workspace" at bounding box center [785, 204] width 55 height 35
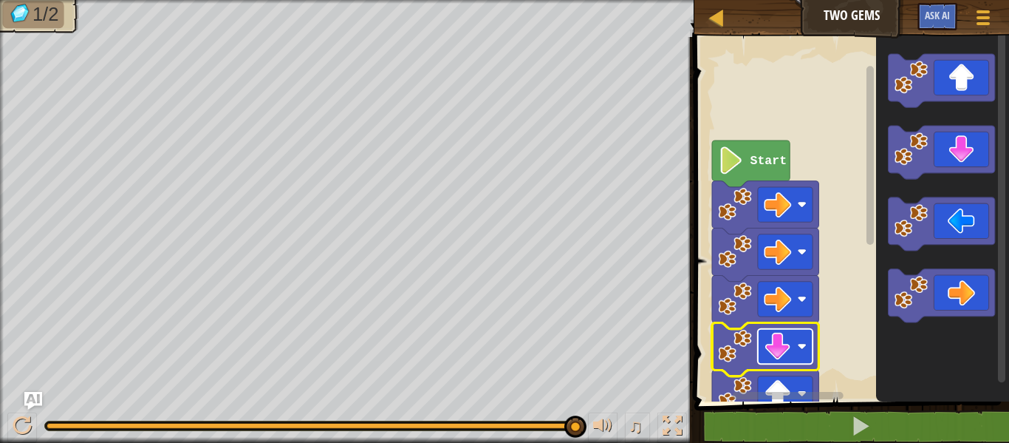
click at [798, 336] on rect "Blockly Workspace" at bounding box center [785, 346] width 55 height 35
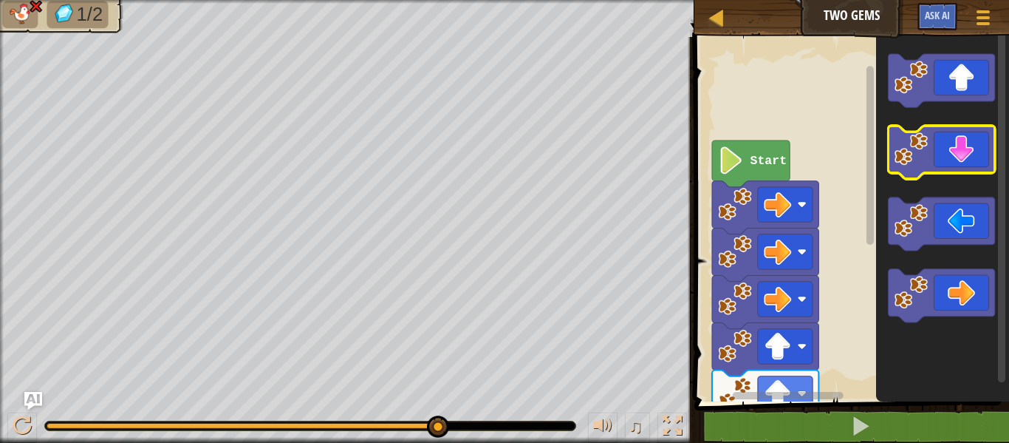
click at [961, 160] on icon "Blockly Workspace" at bounding box center [941, 152] width 106 height 53
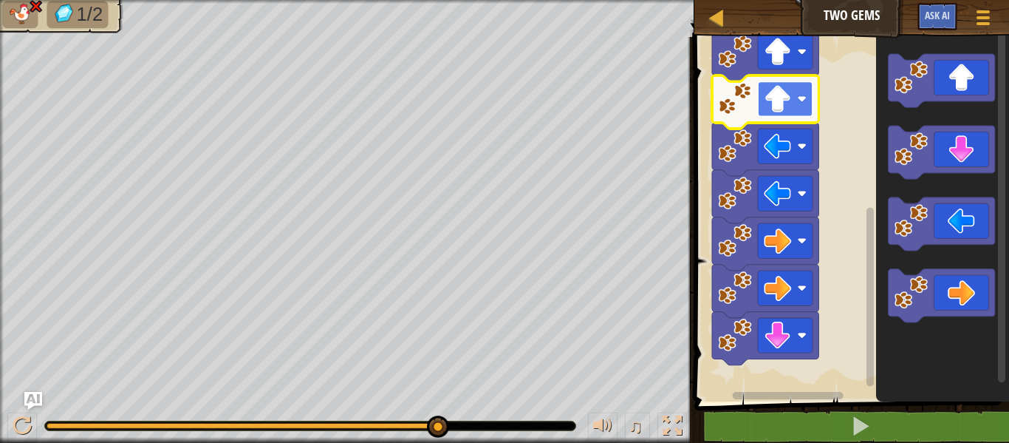
click at [801, 91] on rect "Blockly Workspace" at bounding box center [785, 98] width 55 height 35
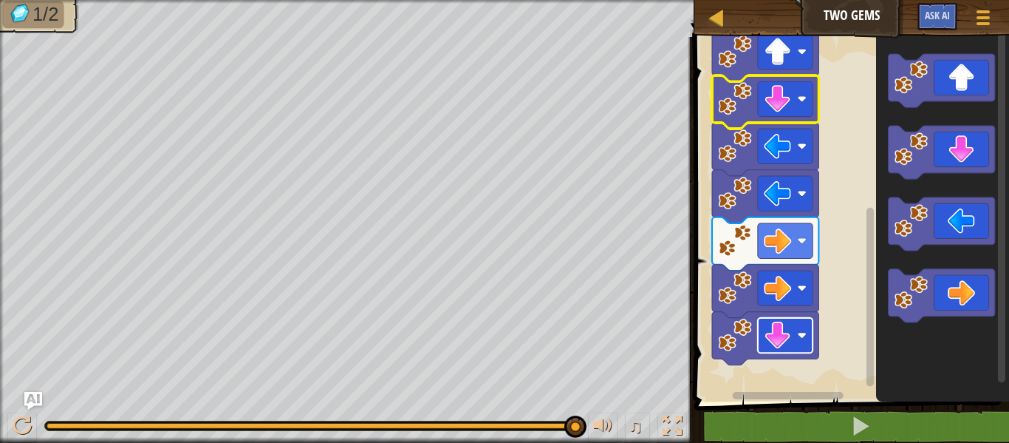
click at [798, 325] on rect "Blockly Workspace" at bounding box center [785, 335] width 55 height 35
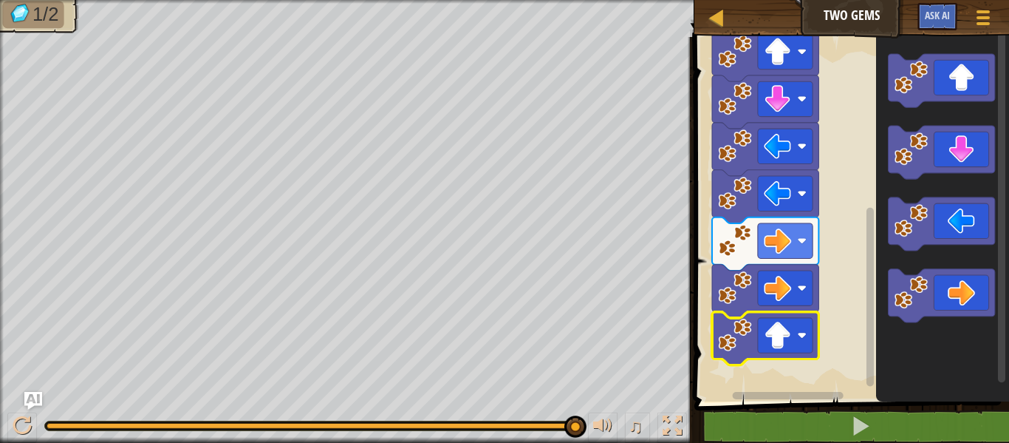
click at [737, 341] on image "Blockly Workspace" at bounding box center [734, 334] width 33 height 33
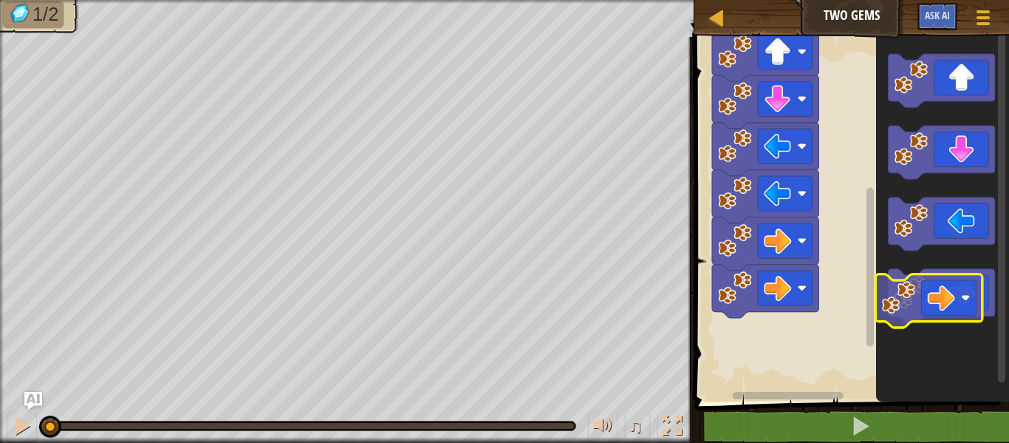
click at [884, 329] on icon "Blockly Workspace" at bounding box center [942, 216] width 133 height 372
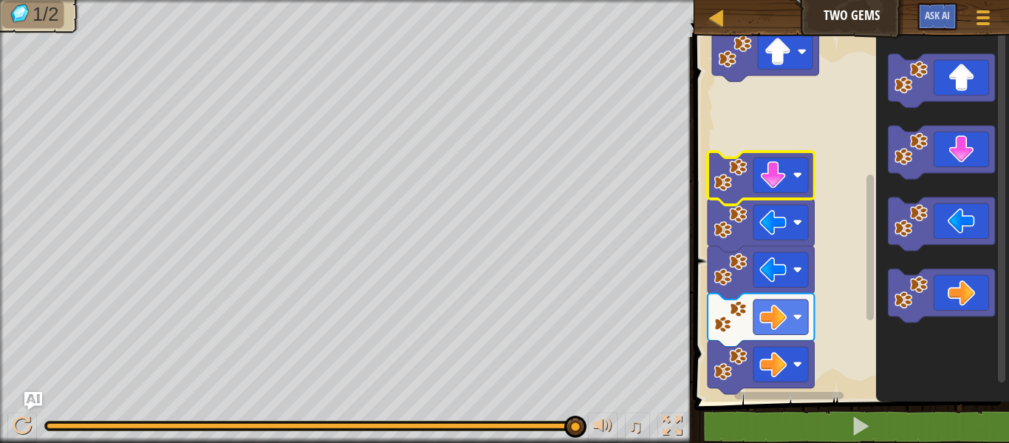
click at [735, 173] on image "Blockly Workspace" at bounding box center [730, 174] width 33 height 33
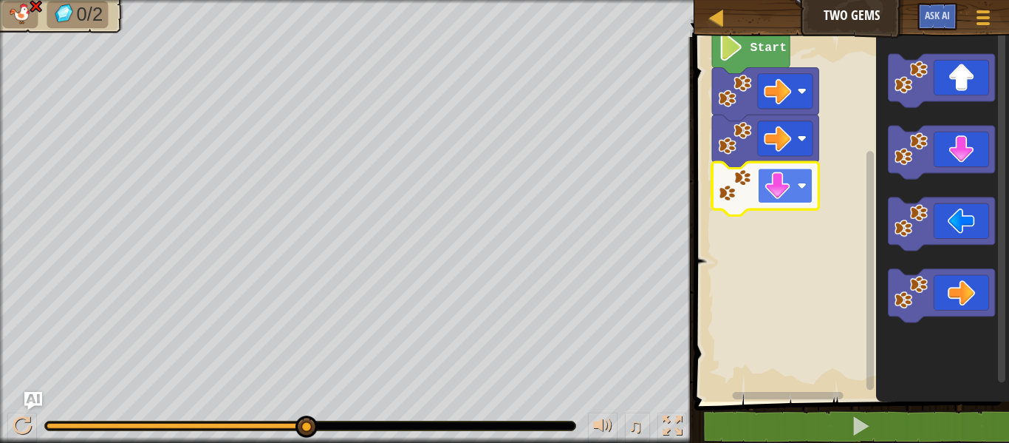
click at [794, 189] on rect "Blockly Workspace" at bounding box center [785, 185] width 55 height 35
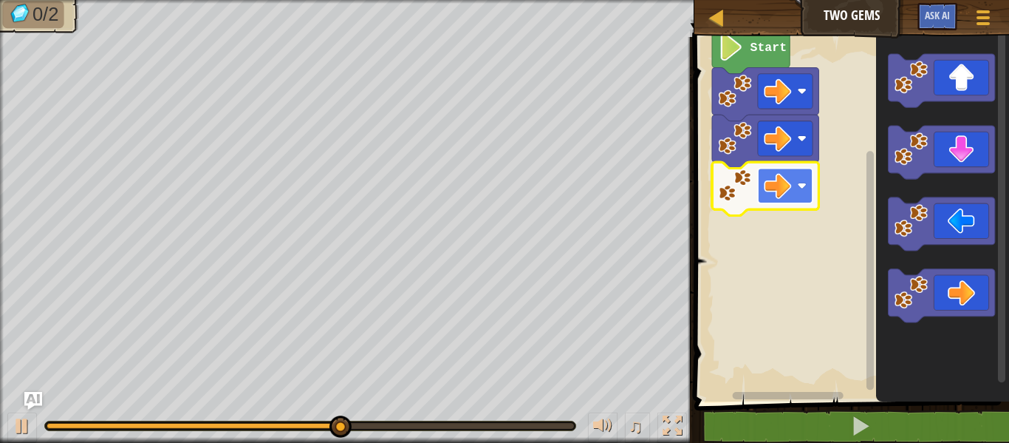
click at [791, 194] on rect "Blockly Workspace" at bounding box center [785, 185] width 55 height 35
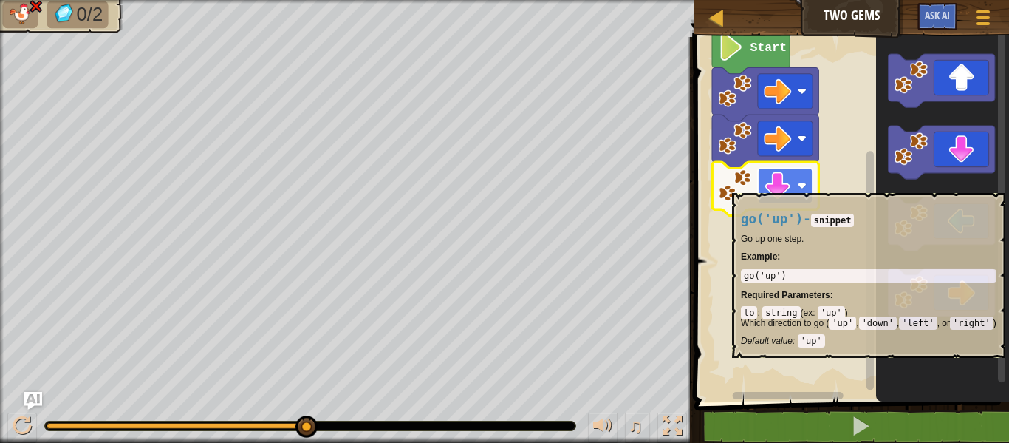
click at [794, 185] on rect "Blockly Workspace" at bounding box center [785, 185] width 55 height 35
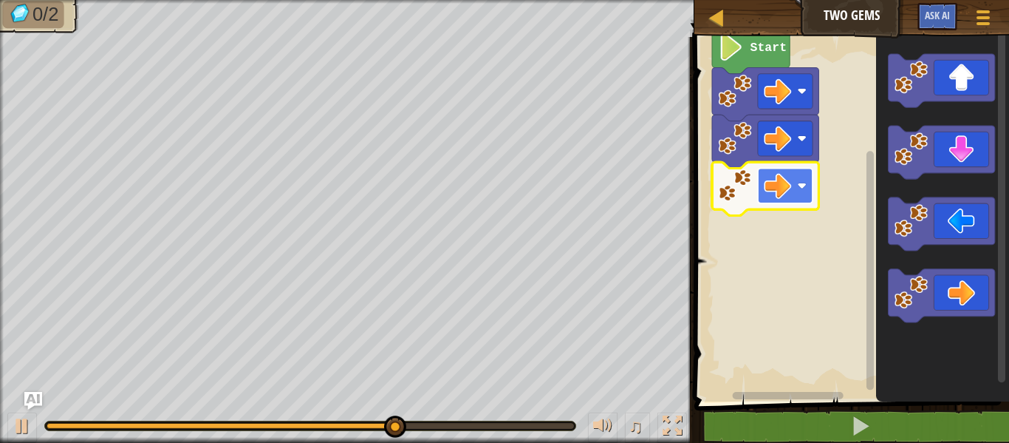
click at [801, 200] on rect "Blockly Workspace" at bounding box center [785, 185] width 55 height 35
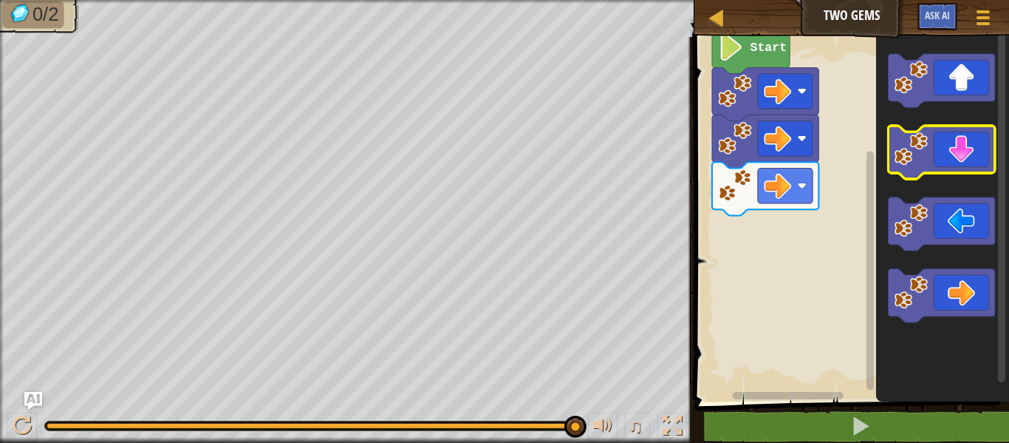
click at [968, 168] on icon "Blockly Workspace" at bounding box center [941, 152] width 106 height 53
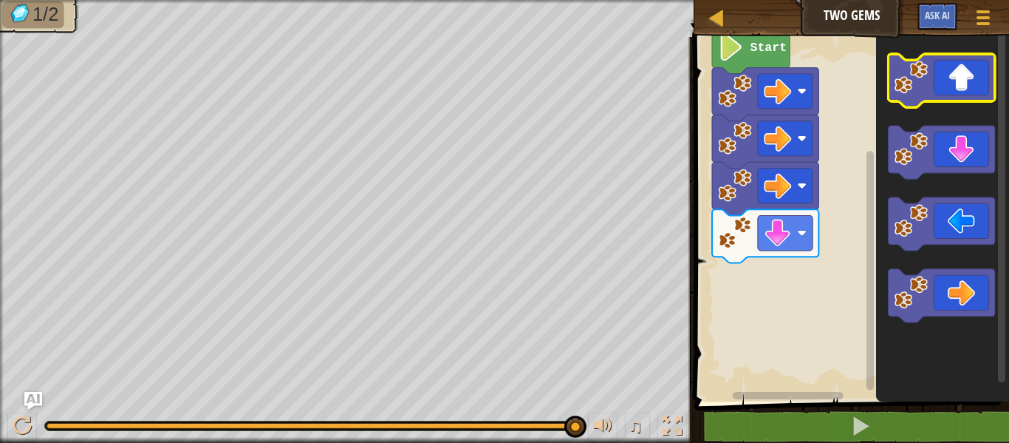
click at [971, 98] on icon "Blockly Workspace" at bounding box center [941, 80] width 106 height 53
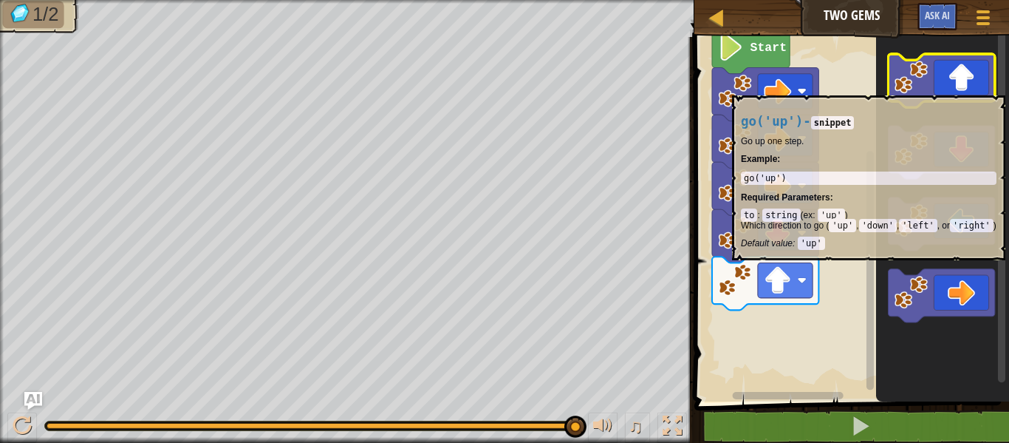
click at [964, 88] on icon "Blockly Workspace" at bounding box center [941, 80] width 106 height 53
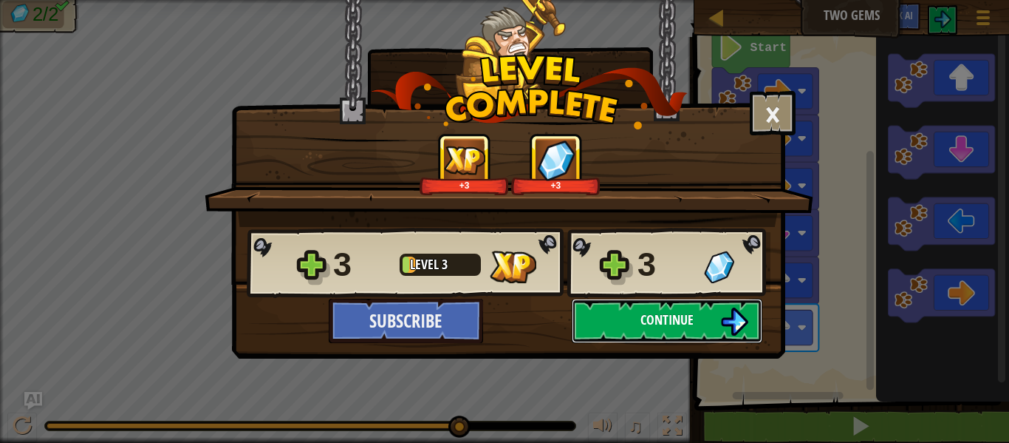
click at [638, 314] on button "Continue" at bounding box center [667, 321] width 191 height 44
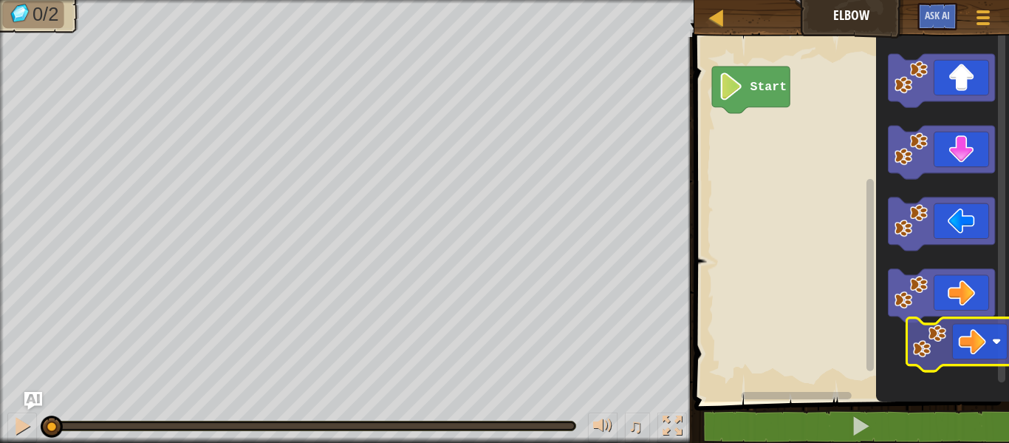
click at [961, 339] on icon "Blockly Workspace" at bounding box center [942, 216] width 133 height 372
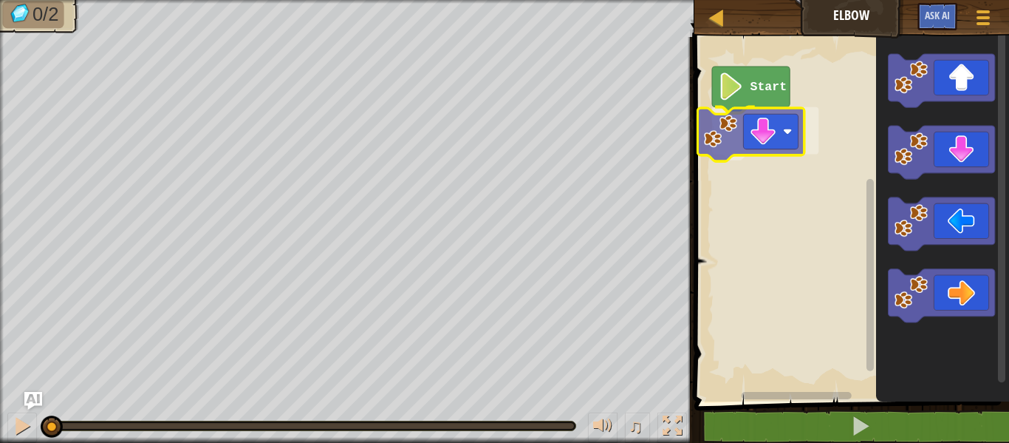
click at [771, 150] on div "Start" at bounding box center [849, 216] width 319 height 372
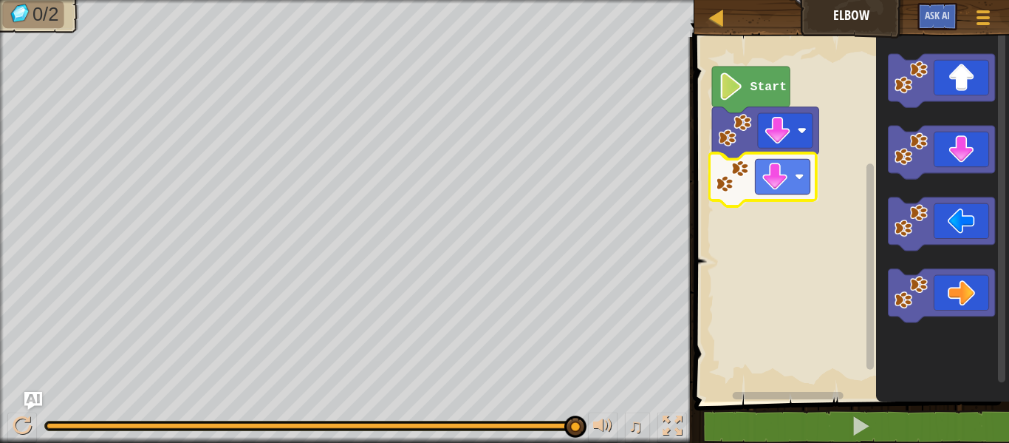
click at [781, 189] on div "Start" at bounding box center [849, 216] width 319 height 372
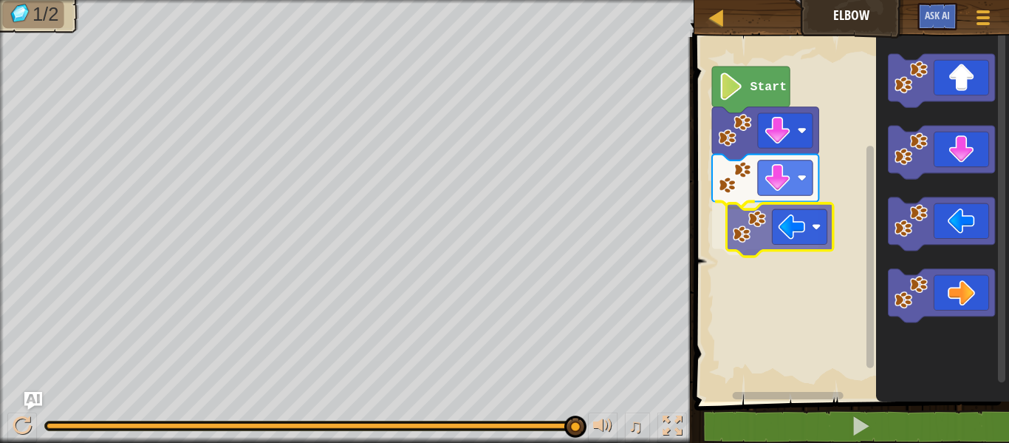
click at [774, 228] on div "Start" at bounding box center [849, 216] width 319 height 372
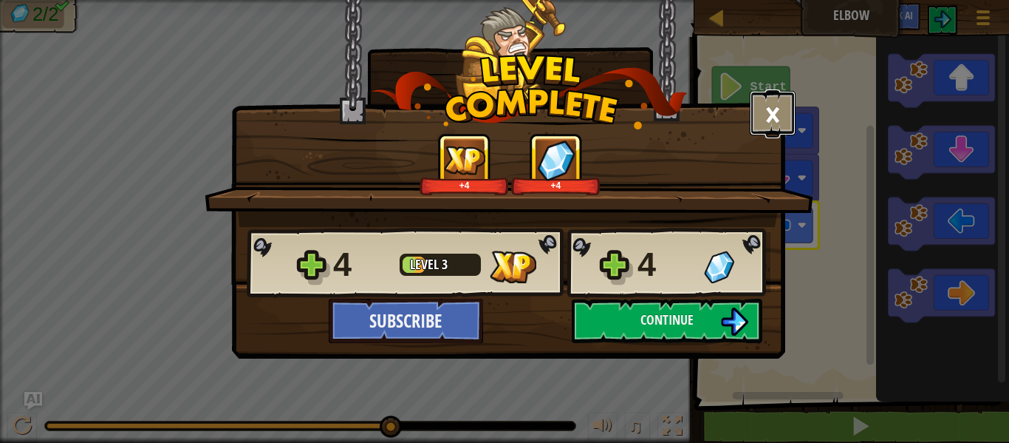
click at [768, 112] on button "×" at bounding box center [773, 113] width 46 height 44
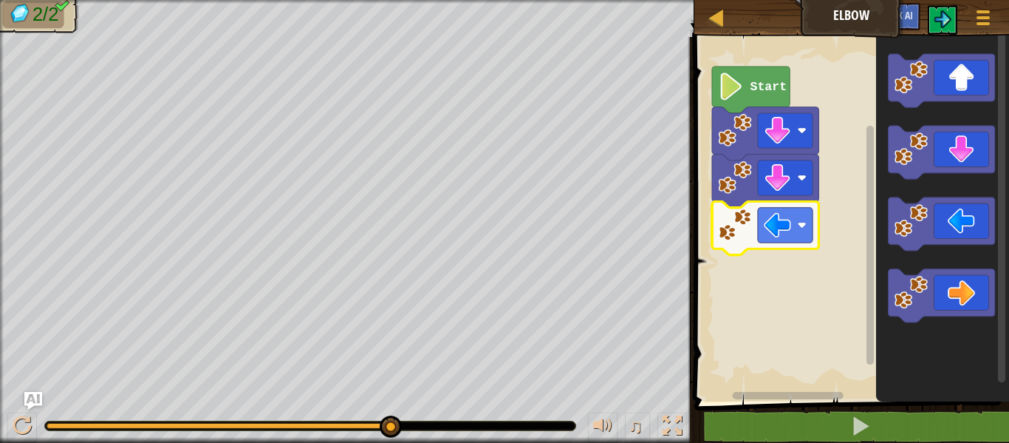
click at [762, 99] on icon "Blockly Workspace" at bounding box center [751, 90] width 78 height 47
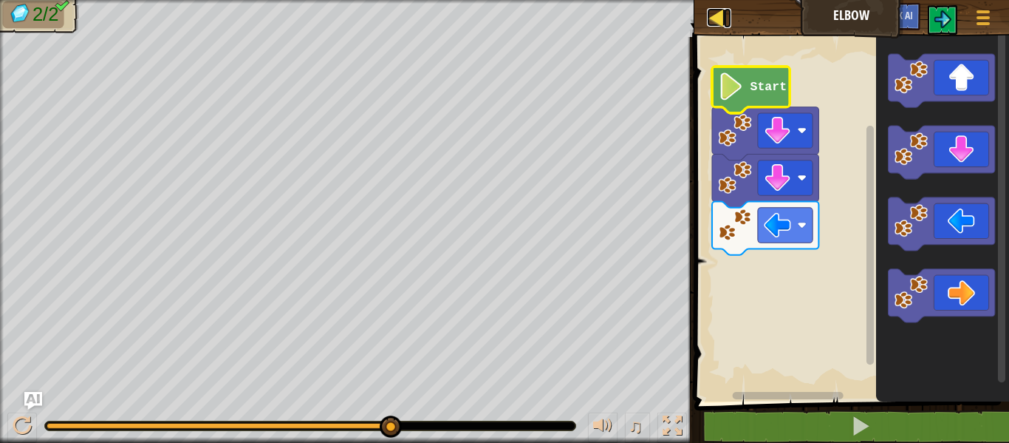
click at [726, 27] on link "Map" at bounding box center [727, 18] width 7 height 20
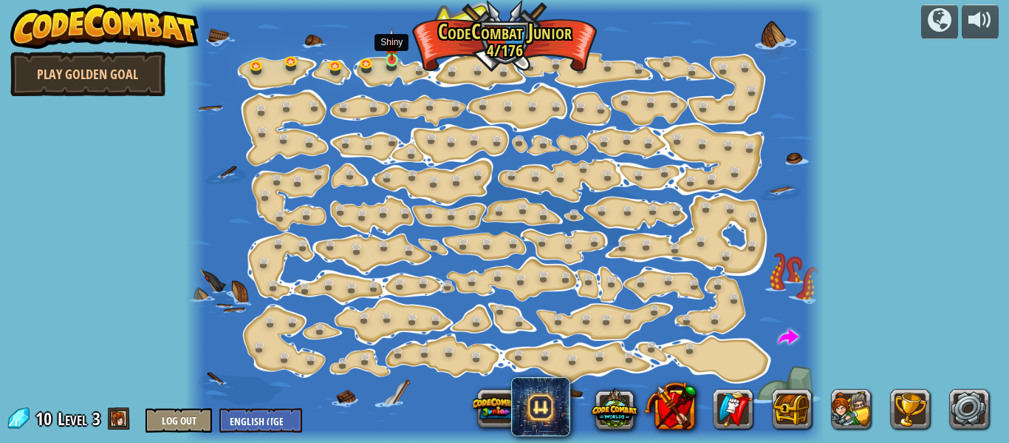
click at [387, 59] on img at bounding box center [392, 44] width 14 height 33
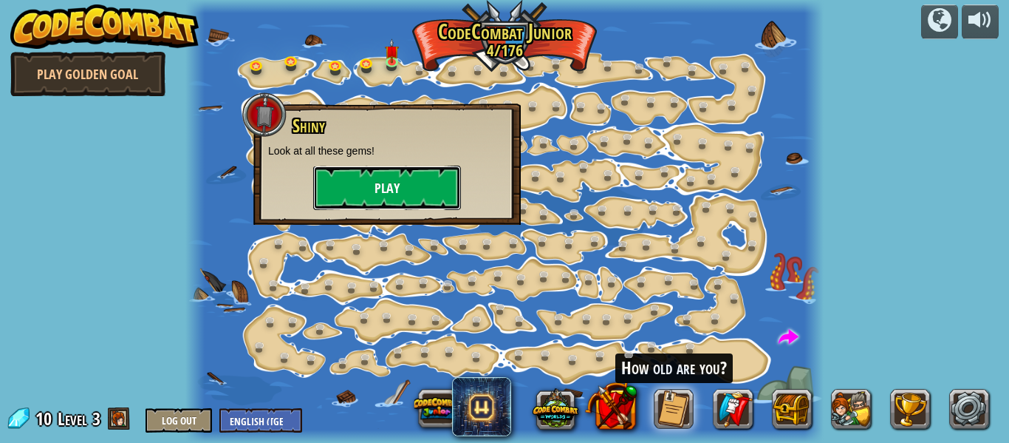
click at [392, 193] on button "Play" at bounding box center [387, 188] width 148 height 44
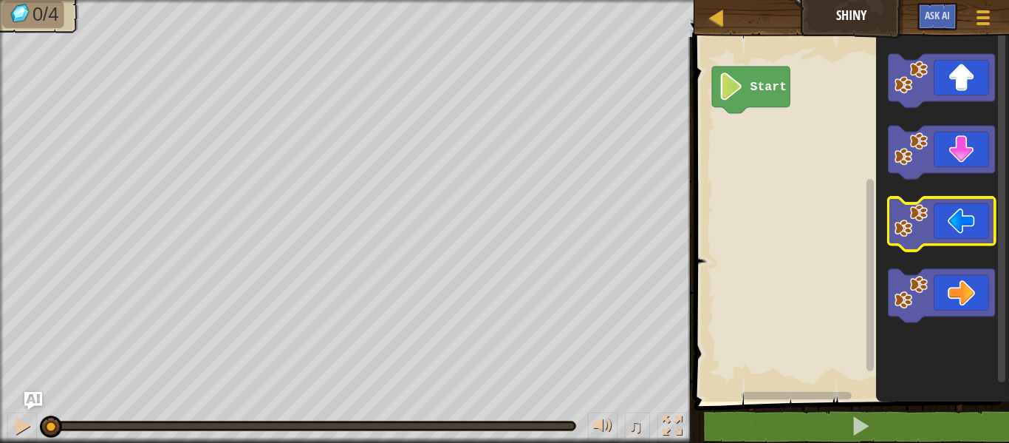
click at [941, 225] on icon "Blockly Workspace" at bounding box center [941, 223] width 106 height 53
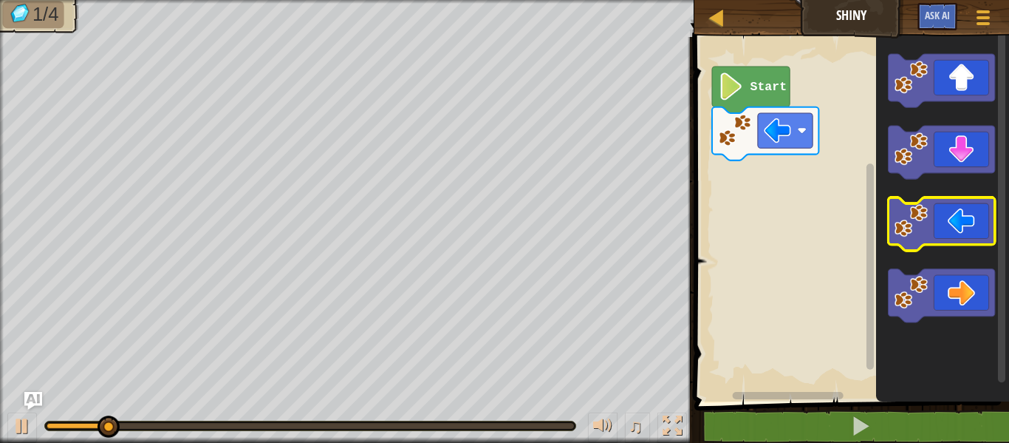
click at [915, 214] on image "Blockly Workspace" at bounding box center [910, 220] width 33 height 33
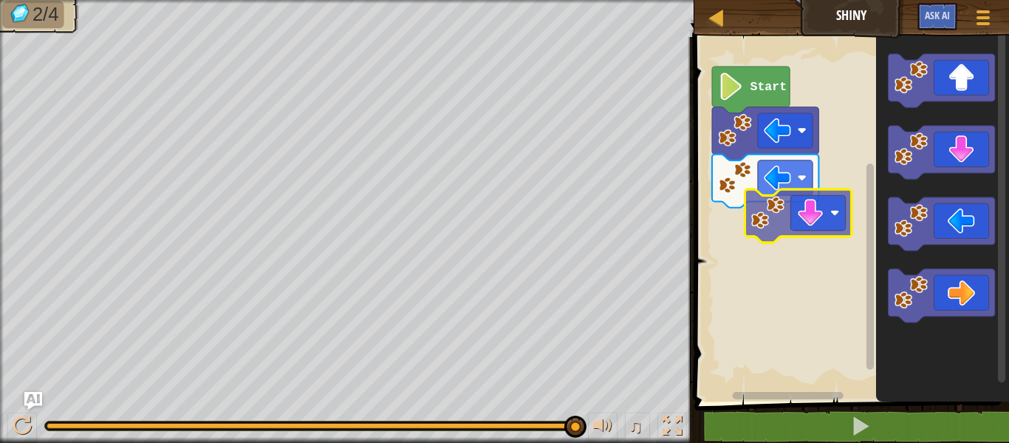
click at [764, 227] on div "Start" at bounding box center [849, 216] width 319 height 372
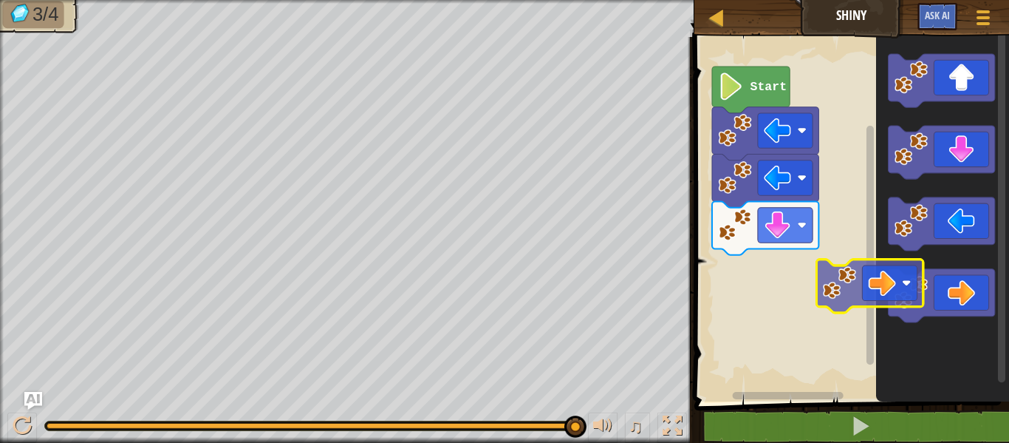
click at [848, 291] on div "Start" at bounding box center [849, 216] width 319 height 372
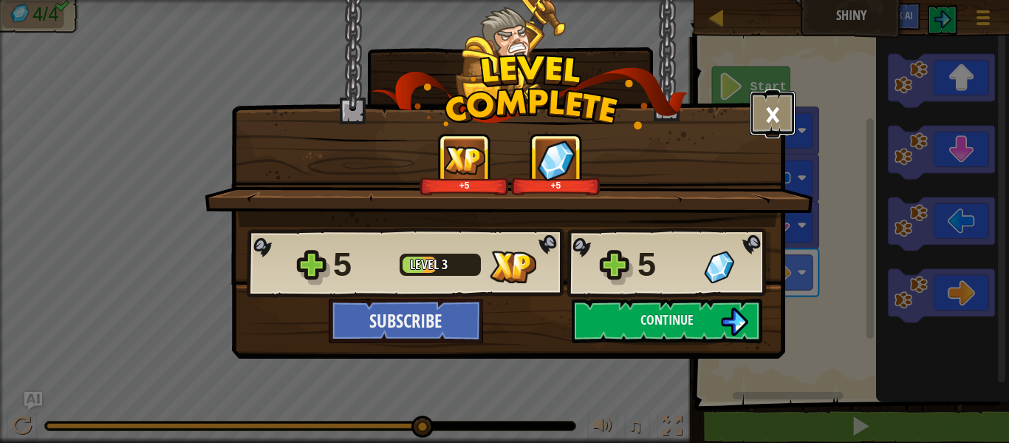
click at [775, 98] on button "×" at bounding box center [773, 113] width 46 height 44
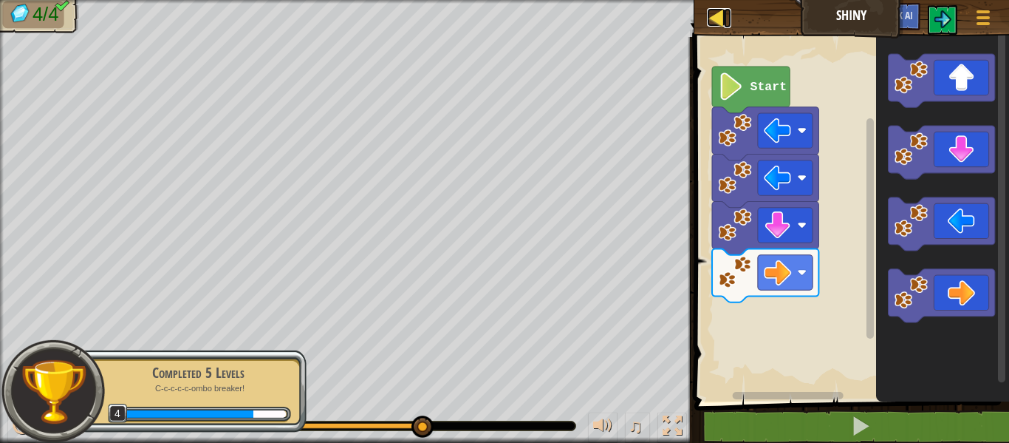
click at [731, 17] on link "Map" at bounding box center [727, 18] width 7 height 20
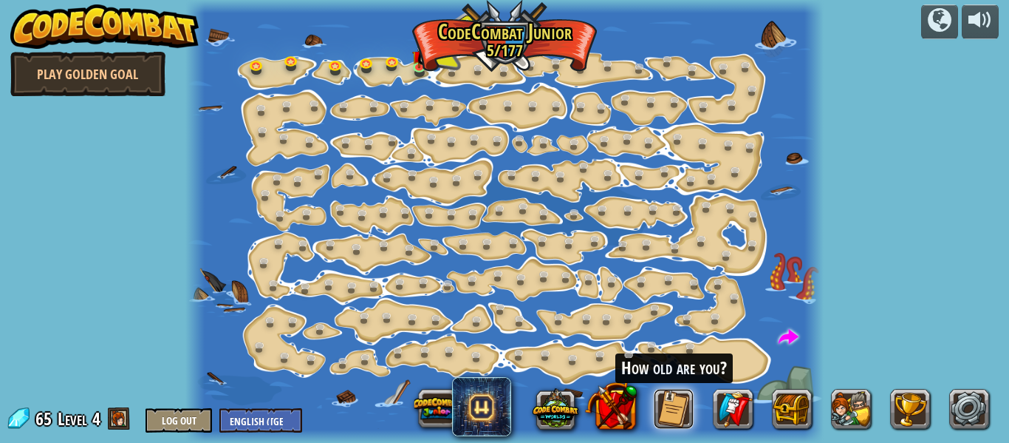
click at [674, 394] on button at bounding box center [675, 409] width 40 height 40
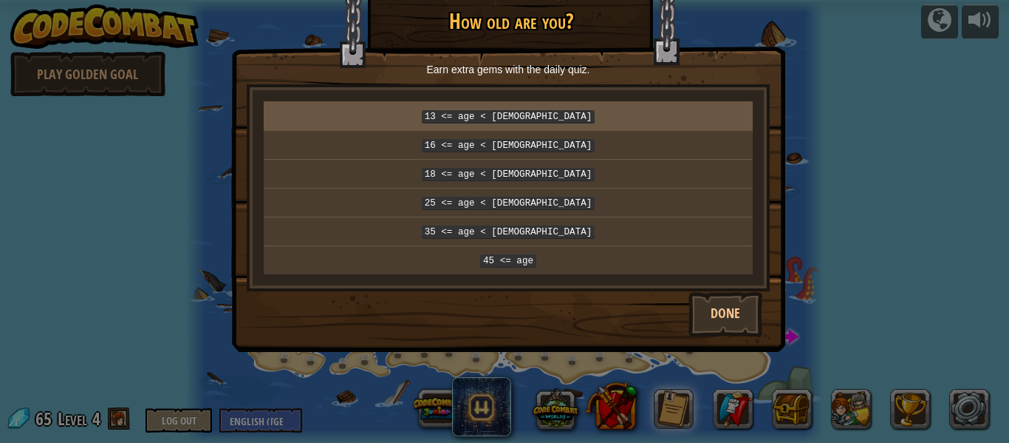
click at [550, 119] on p "13 <= age < [DEMOGRAPHIC_DATA]" at bounding box center [508, 116] width 477 height 16
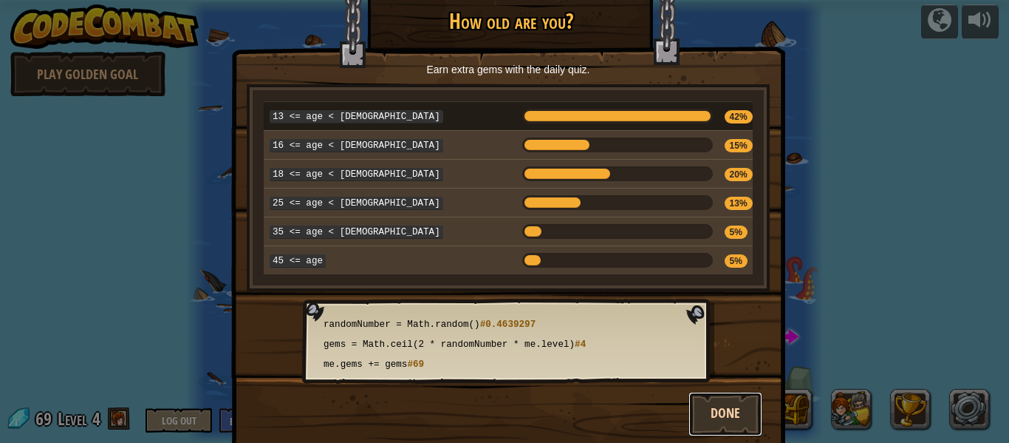
click at [720, 405] on button "Done" at bounding box center [726, 414] width 74 height 44
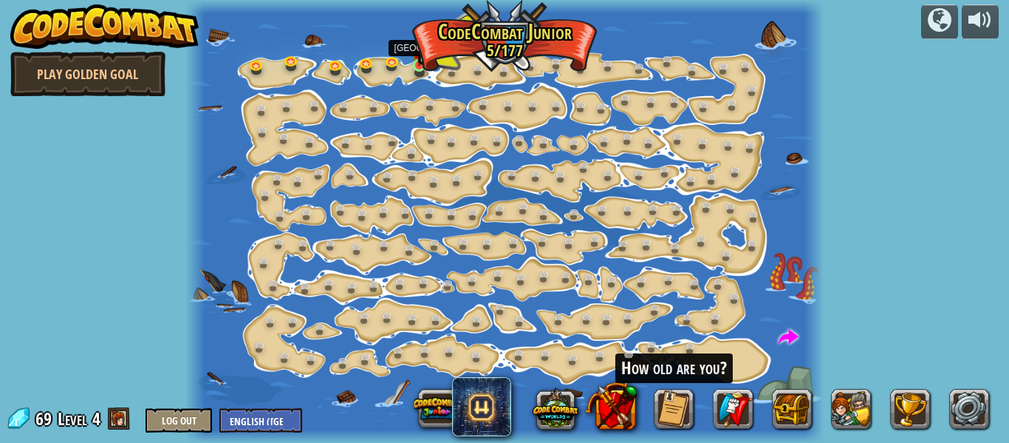
click at [422, 61] on img at bounding box center [419, 50] width 14 height 33
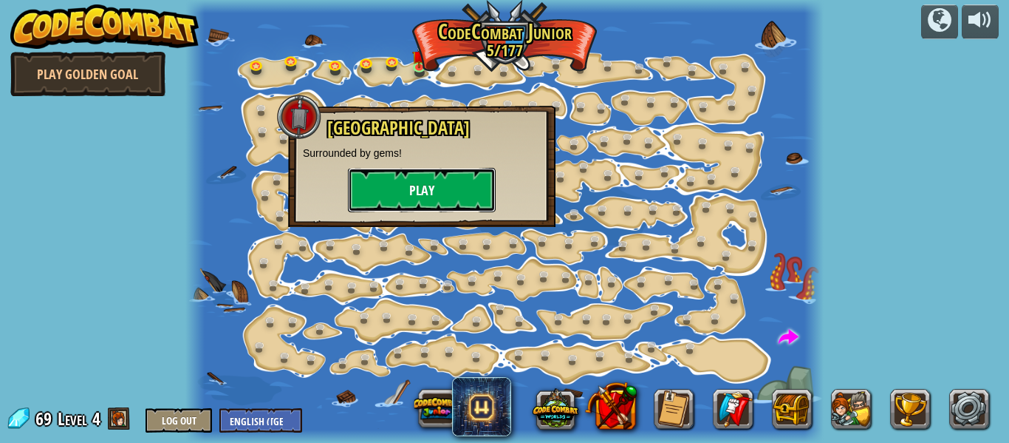
click at [438, 189] on button "Play" at bounding box center [422, 190] width 148 height 44
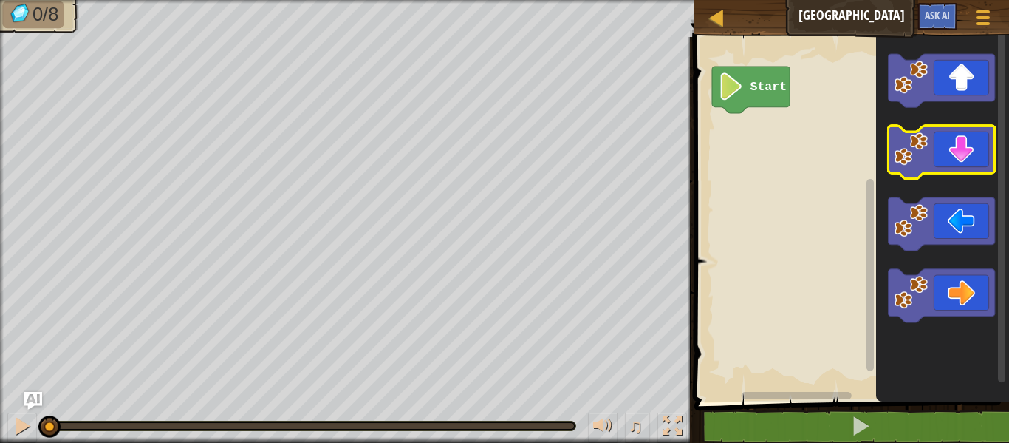
click at [924, 153] on g "Blockly Workspace" at bounding box center [941, 152] width 106 height 53
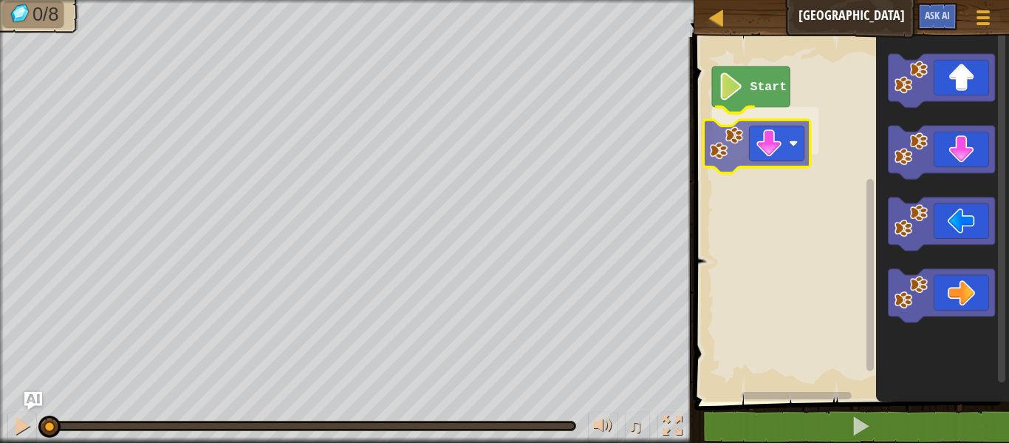
click at [737, 147] on div "Start" at bounding box center [849, 216] width 319 height 372
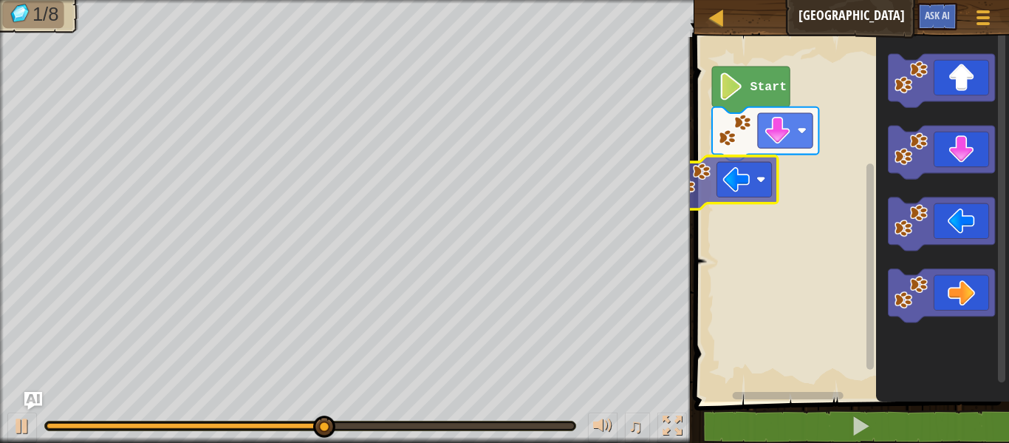
click at [692, 186] on div "Start" at bounding box center [849, 216] width 319 height 372
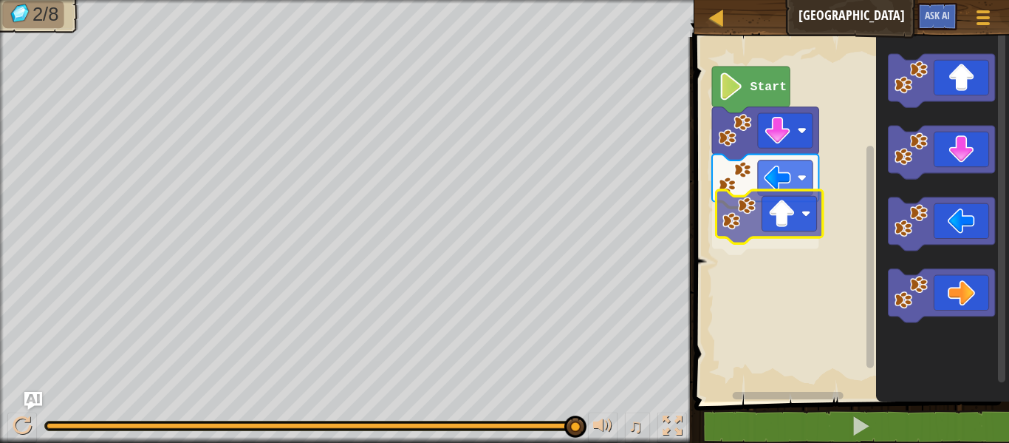
click at [755, 216] on div "Start" at bounding box center [849, 216] width 319 height 372
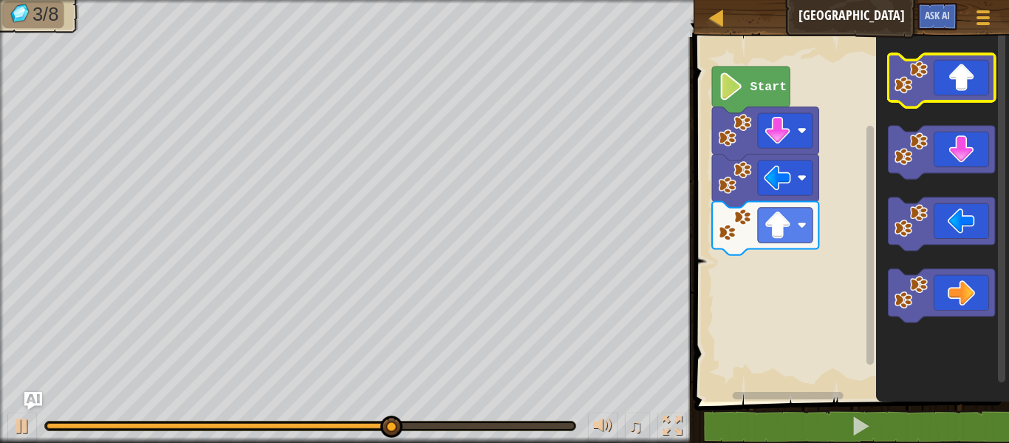
click at [917, 97] on icon "Blockly Workspace" at bounding box center [941, 80] width 106 height 53
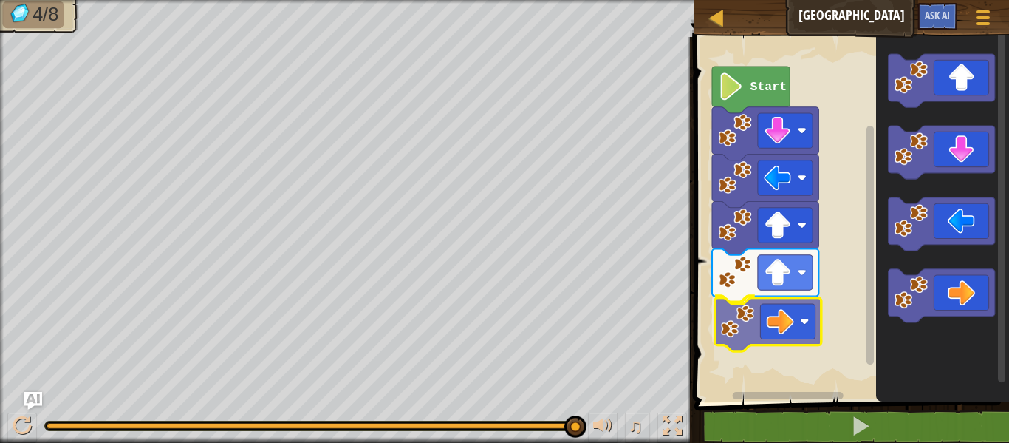
click at [734, 332] on div "Start" at bounding box center [849, 216] width 319 height 372
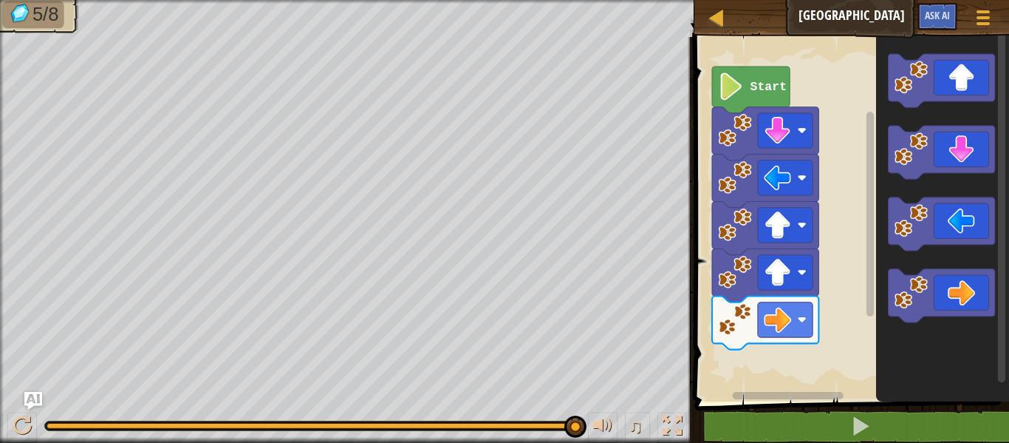
click at [793, 403] on div "1 ההההההההההההההההההההההההההההההההההההההההההההההההההההההההההההההההההההההההההההה…" at bounding box center [849, 267] width 319 height 447
click at [660, 375] on div "Map Gem Square Game Menu Ask AI 1 ההההההההההההההההההההההההההההההההההההההההההההה…" at bounding box center [504, 221] width 1009 height 443
click at [894, 370] on icon "Blockly Workspace" at bounding box center [942, 216] width 133 height 372
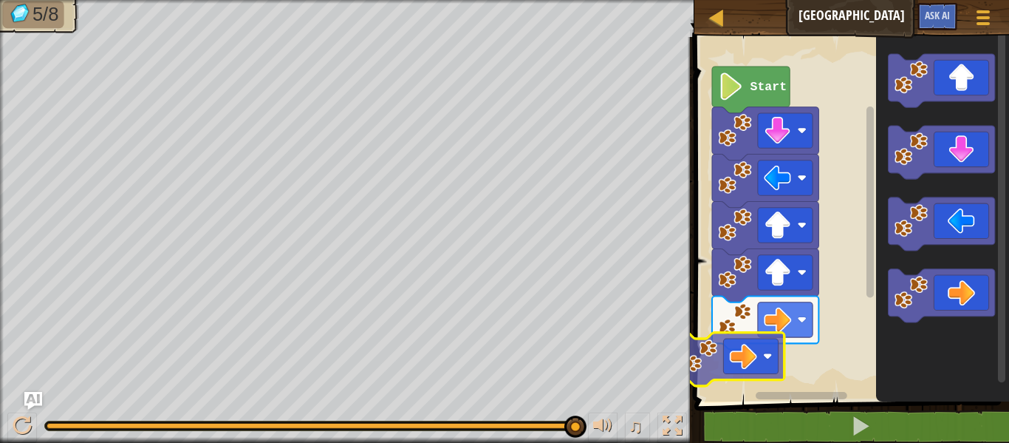
click at [697, 355] on div "Start" at bounding box center [849, 216] width 319 height 372
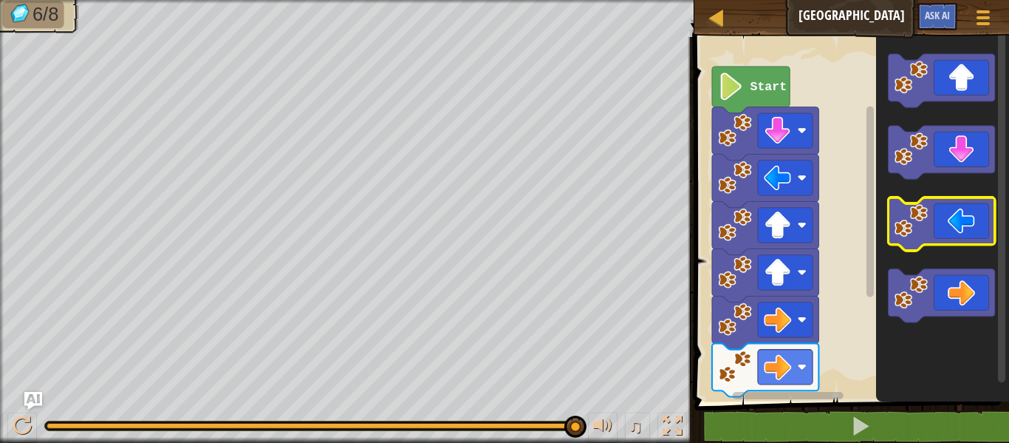
click at [921, 228] on g "Blockly Workspace" at bounding box center [941, 188] width 106 height 268
click at [891, 242] on g "Blockly Workspace" at bounding box center [941, 188] width 106 height 268
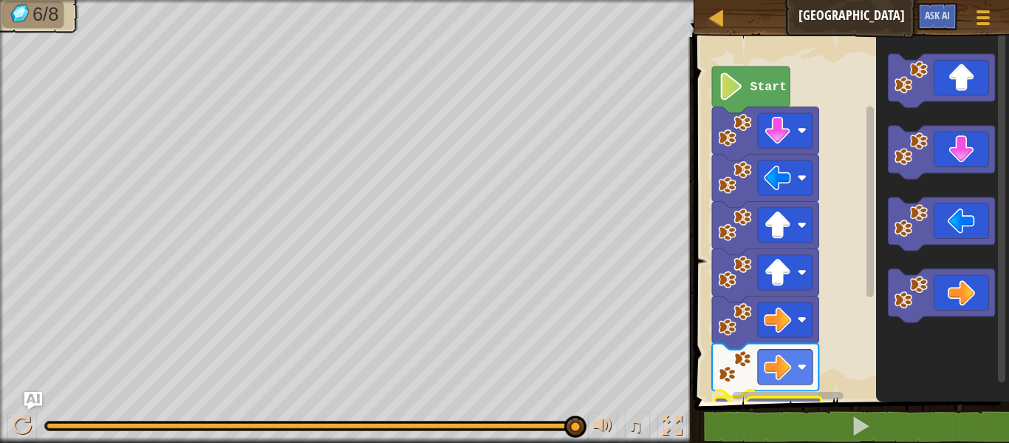
click at [726, 433] on div "1 ההההההההההההההההההההההההההההההההההההההההההההההההההההההההההההההההההההההההההההה…" at bounding box center [849, 267] width 319 height 447
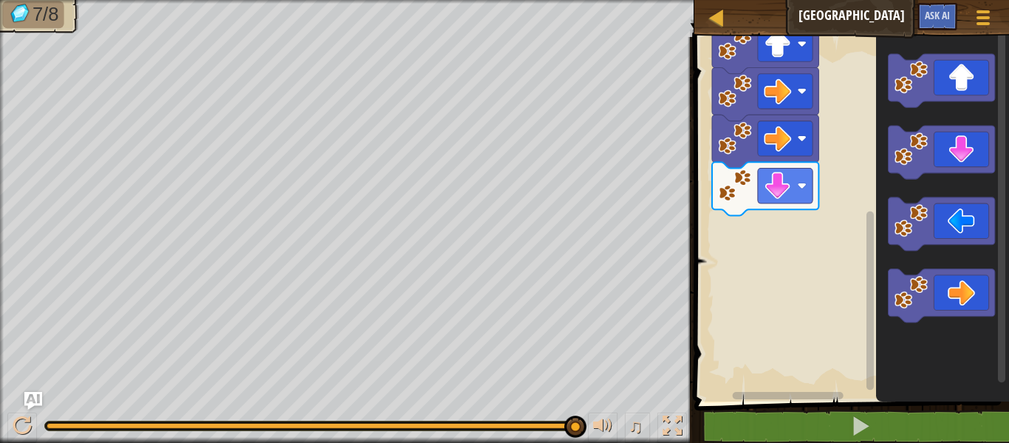
click at [833, 308] on div "Start" at bounding box center [849, 216] width 319 height 372
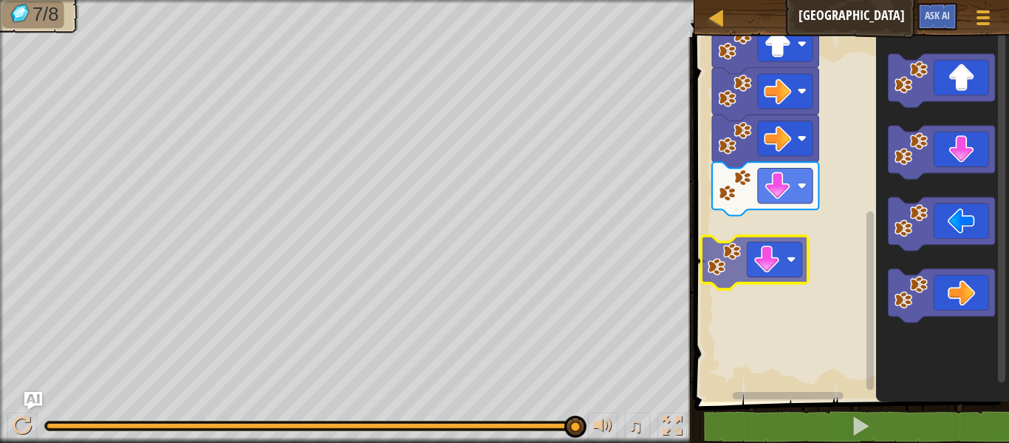
click at [713, 270] on div "Start" at bounding box center [849, 216] width 319 height 372
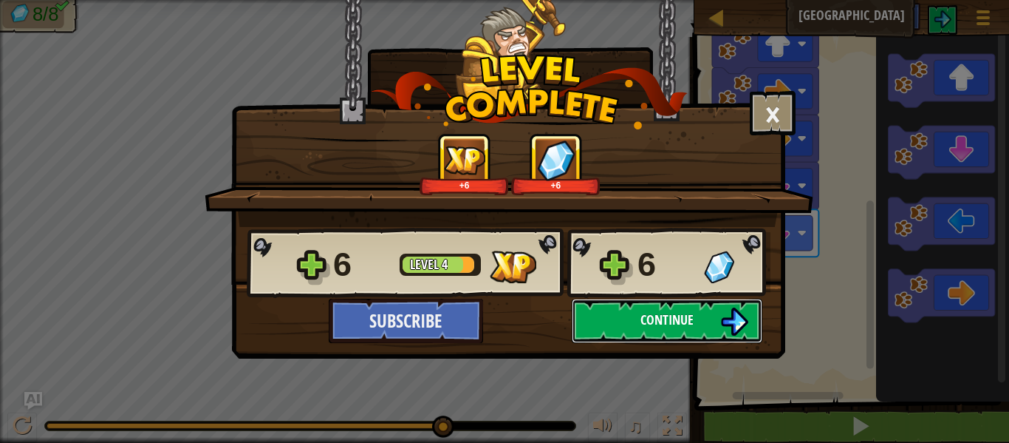
click at [692, 323] on span "Continue" at bounding box center [667, 319] width 53 height 18
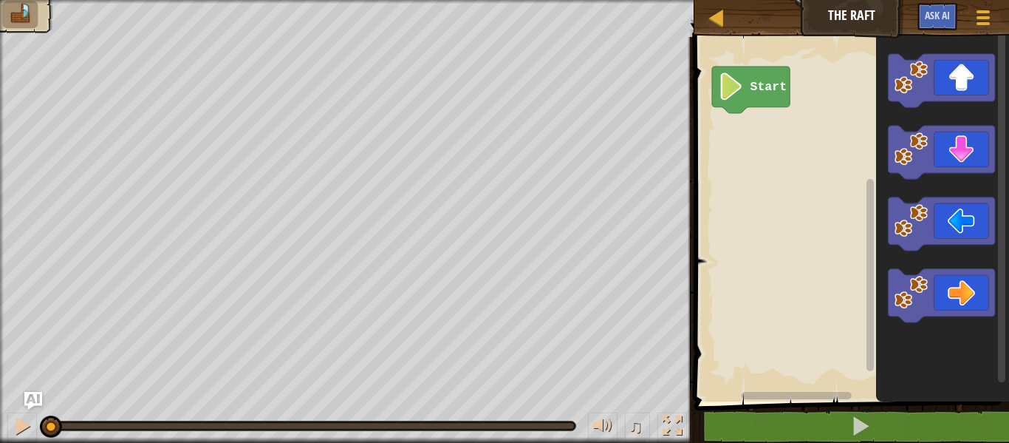
click at [860, 219] on div "Start" at bounding box center [849, 216] width 319 height 372
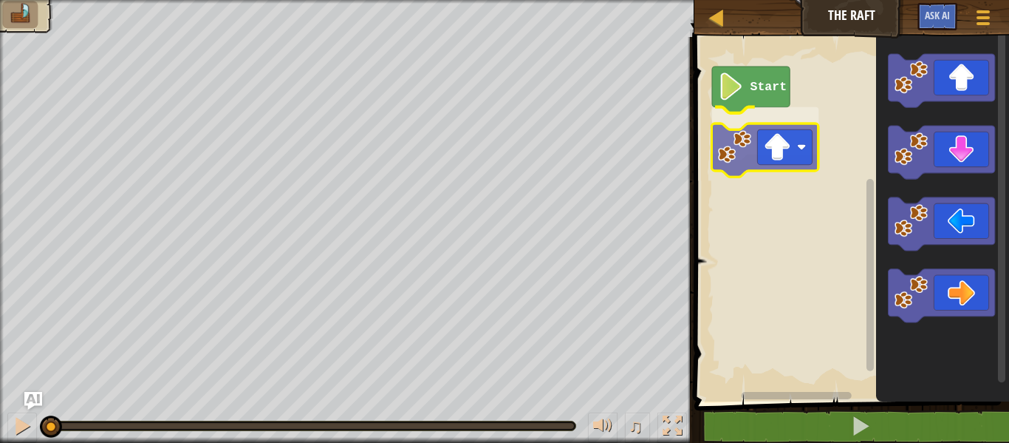
click at [721, 159] on div "Start" at bounding box center [849, 216] width 319 height 372
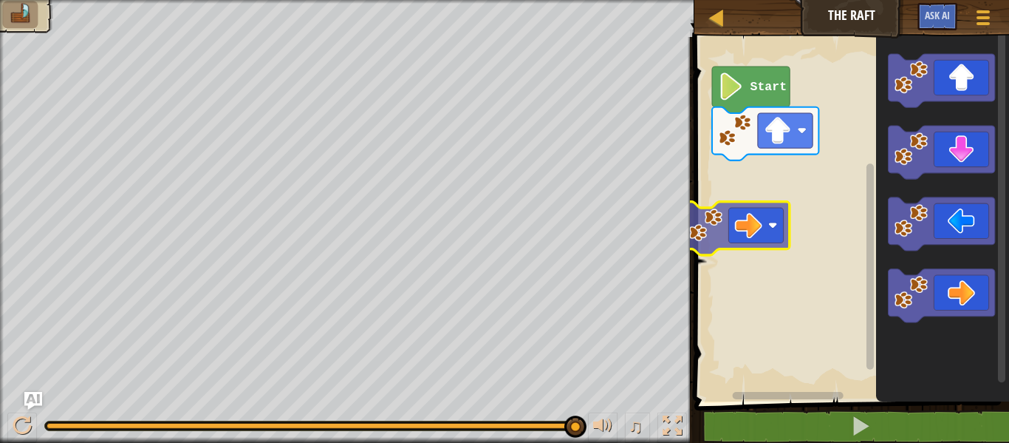
click at [708, 219] on div "Start" at bounding box center [849, 216] width 319 height 372
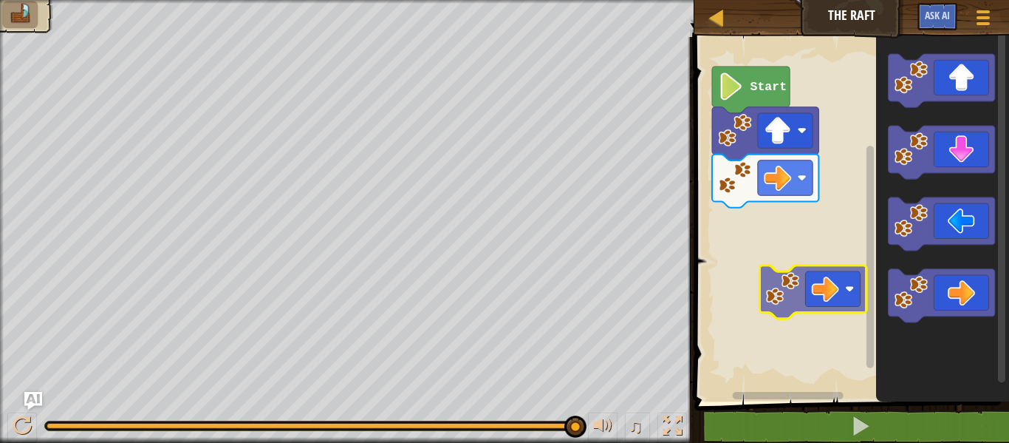
click at [768, 284] on div "Start" at bounding box center [849, 216] width 319 height 372
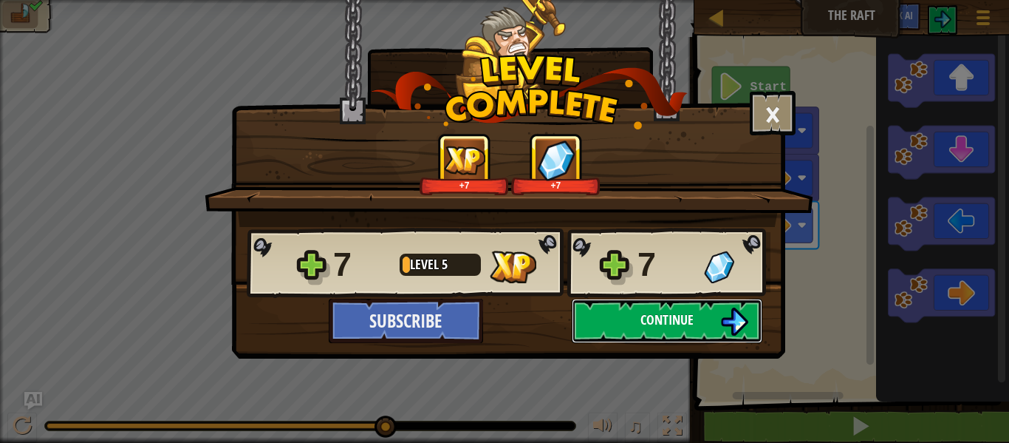
click at [678, 321] on span "Continue" at bounding box center [667, 319] width 53 height 18
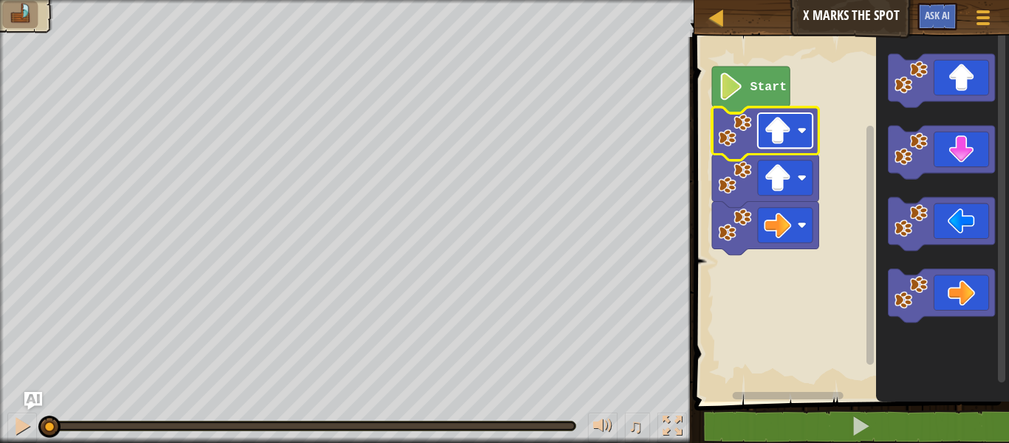
click at [774, 146] on rect "Blockly Workspace" at bounding box center [785, 130] width 55 height 35
click at [776, 132] on image "Blockly Workspace" at bounding box center [777, 130] width 27 height 27
click at [781, 133] on image "Blockly Workspace" at bounding box center [777, 130] width 27 height 27
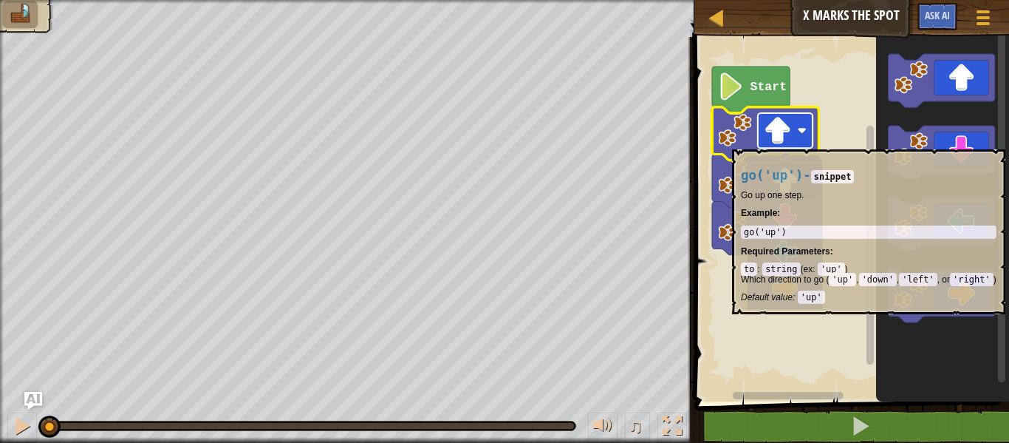
click at [779, 138] on image "Blockly Workspace" at bounding box center [777, 130] width 27 height 27
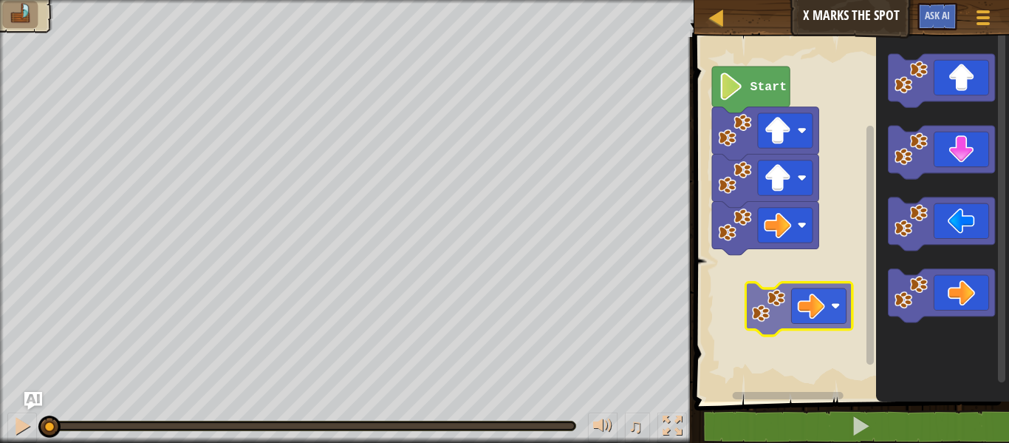
click at [771, 298] on div "Start" at bounding box center [849, 216] width 319 height 372
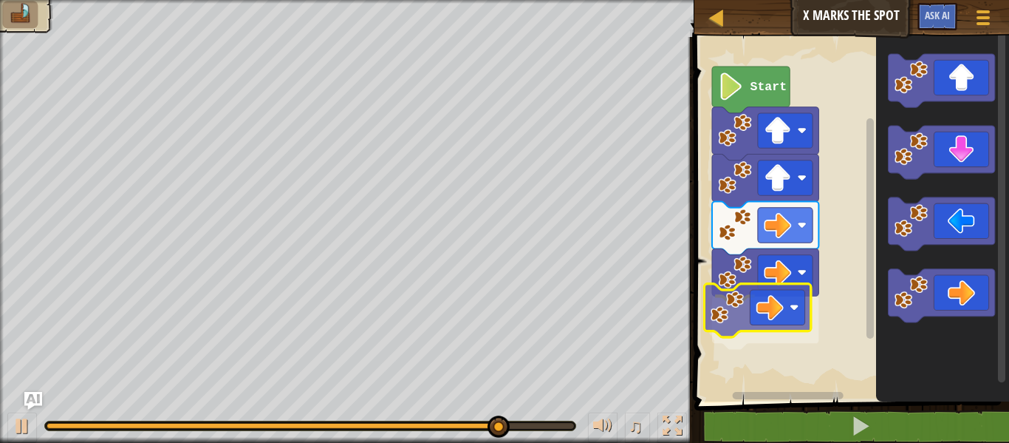
click at [703, 321] on div "Start" at bounding box center [849, 216] width 319 height 372
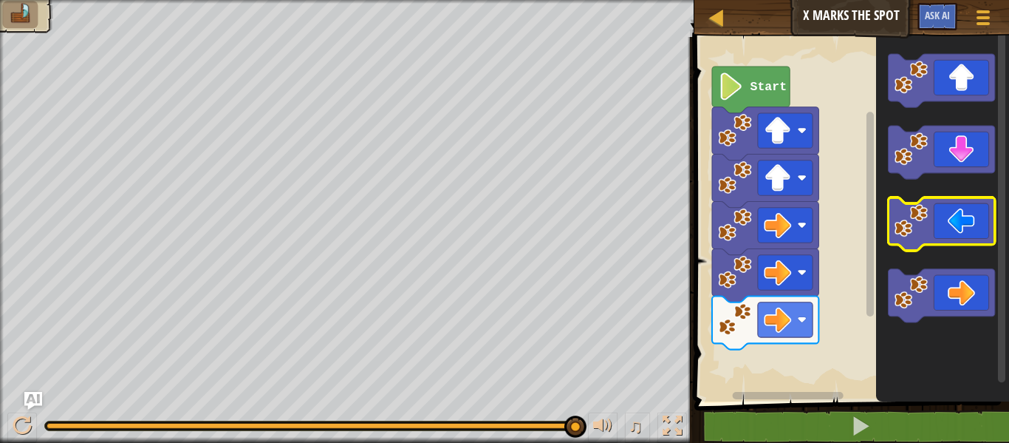
click at [912, 207] on g "Blockly Workspace" at bounding box center [941, 188] width 106 height 268
click at [919, 238] on g "Blockly Workspace" at bounding box center [941, 188] width 106 height 268
click at [868, 274] on div "Start" at bounding box center [849, 216] width 319 height 372
click at [907, 166] on g "Blockly Workspace" at bounding box center [941, 152] width 106 height 53
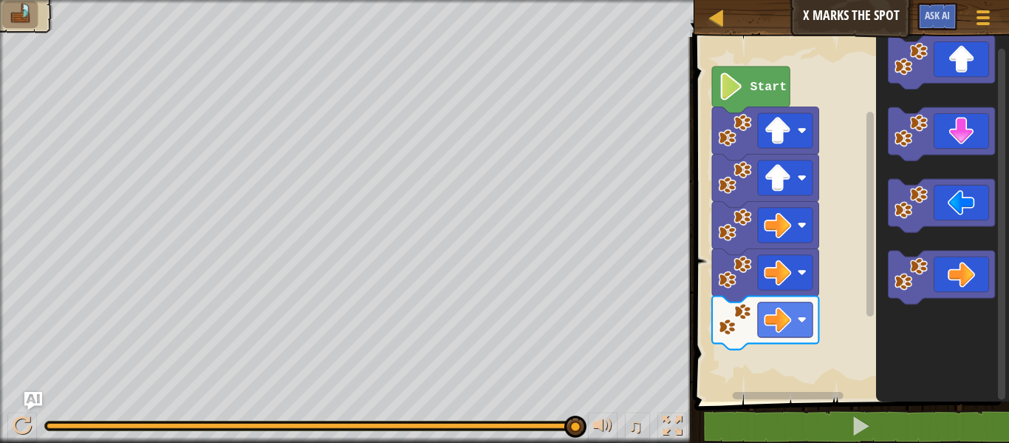
click at [919, 137] on image "Blockly Workspace" at bounding box center [910, 130] width 33 height 33
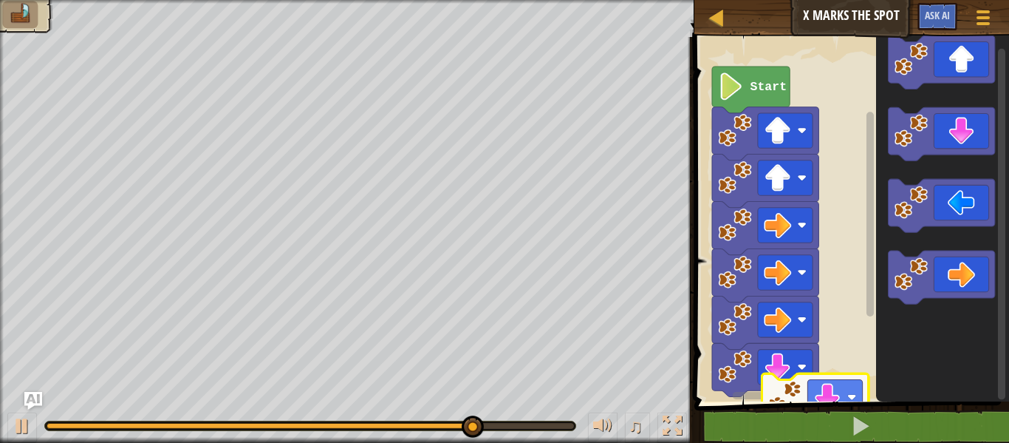
click at [793, 403] on div "1 2 3 4 go ( 'up' , 1 ) go ( 'up' , 1 ) go ( 'right' , 1 ) הההההההההההההההההההה…" at bounding box center [849, 273] width 319 height 458
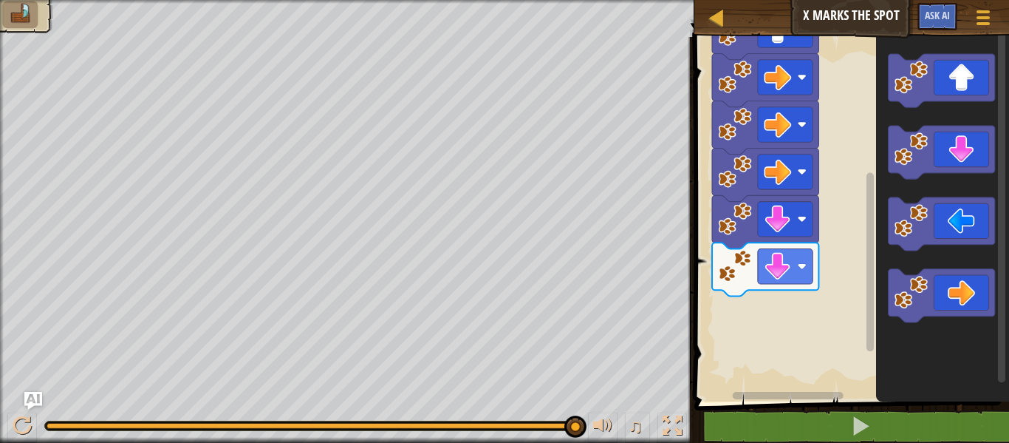
click at [911, 422] on div "1 2 3 4 go ( 'up' , 1 ) go ( 'up' , 1 ) go ( 'right' , 1 ) הההההההההההההההההההה…" at bounding box center [849, 273] width 319 height 458
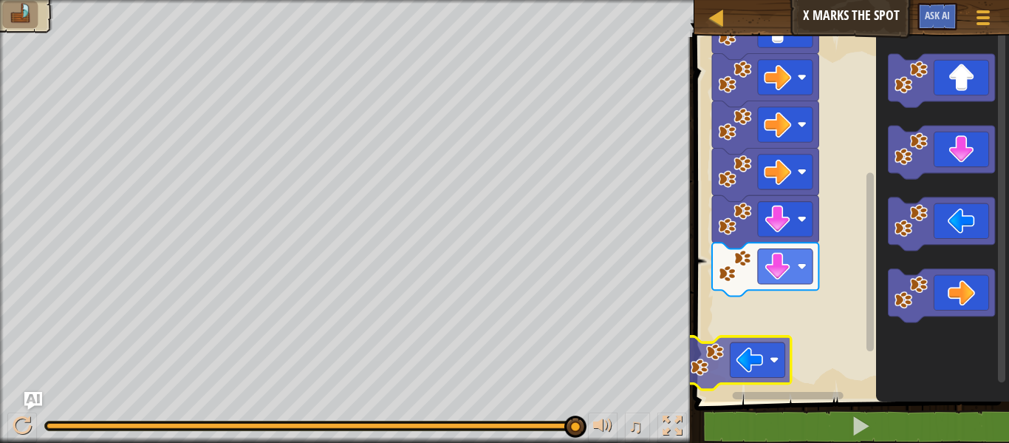
click at [712, 358] on div "Start" at bounding box center [849, 216] width 319 height 372
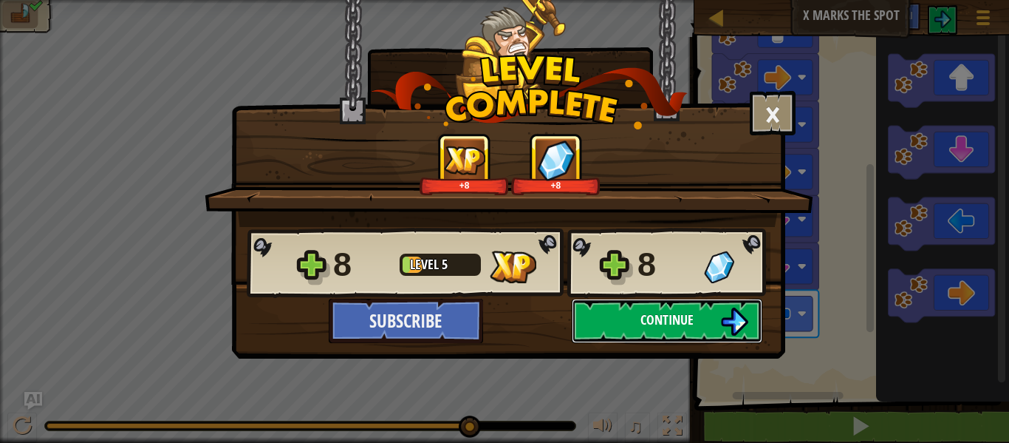
click at [600, 316] on button "Continue" at bounding box center [667, 321] width 191 height 44
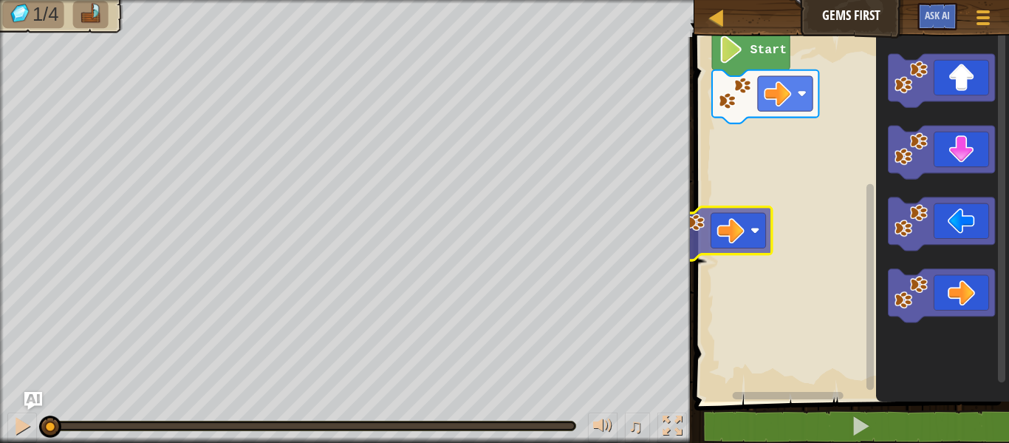
click at [699, 229] on div "Start" at bounding box center [849, 216] width 319 height 372
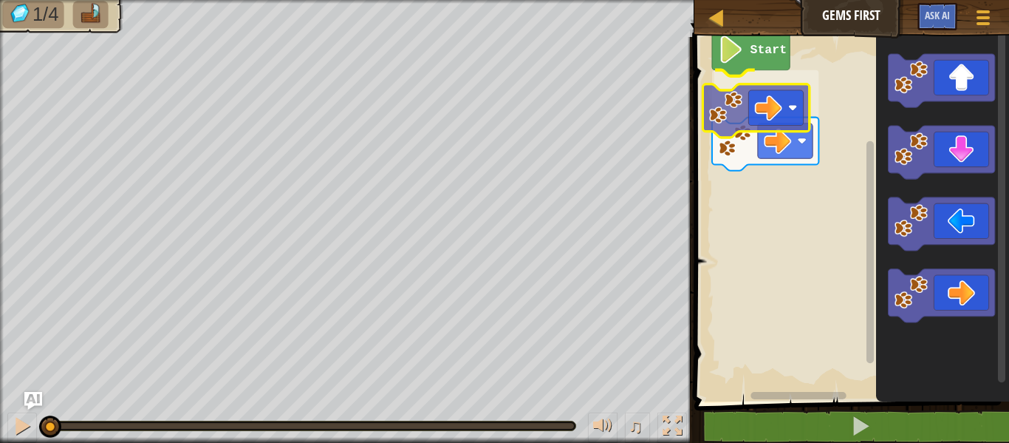
click at [717, 101] on div "Start" at bounding box center [849, 216] width 319 height 372
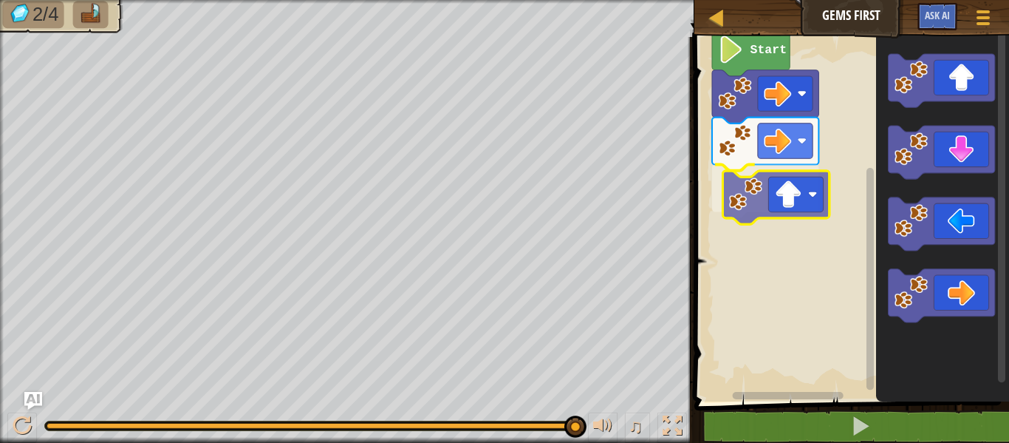
click at [752, 196] on div "Start" at bounding box center [849, 216] width 319 height 372
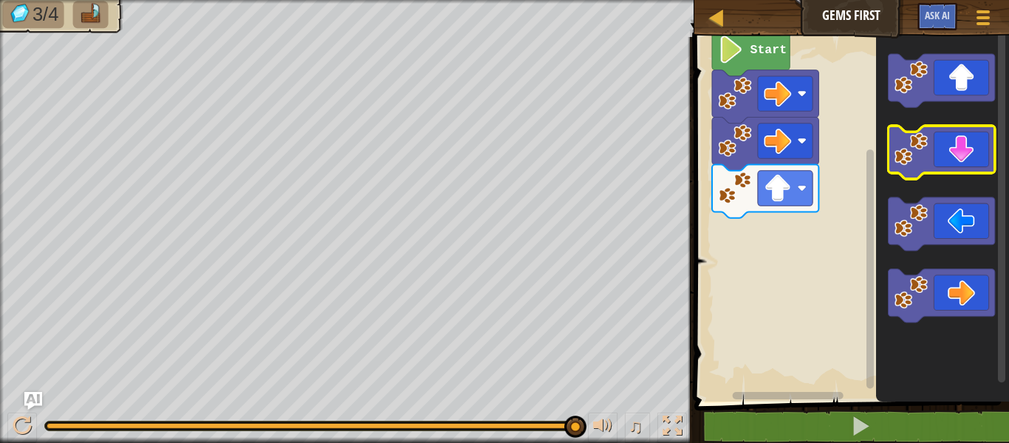
click at [918, 147] on image "Blockly Workspace" at bounding box center [910, 148] width 33 height 33
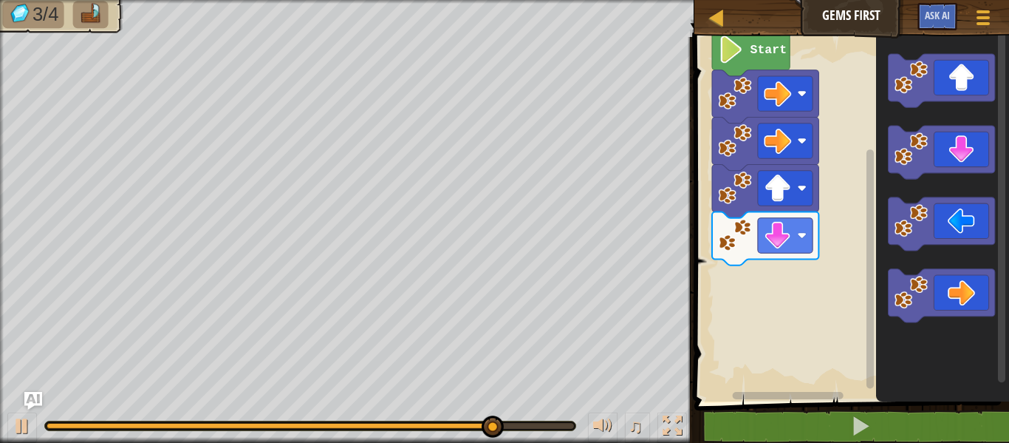
click at [904, 181] on icon "Blockly Workspace" at bounding box center [942, 216] width 133 height 372
click at [831, 344] on div "Start" at bounding box center [849, 216] width 319 height 372
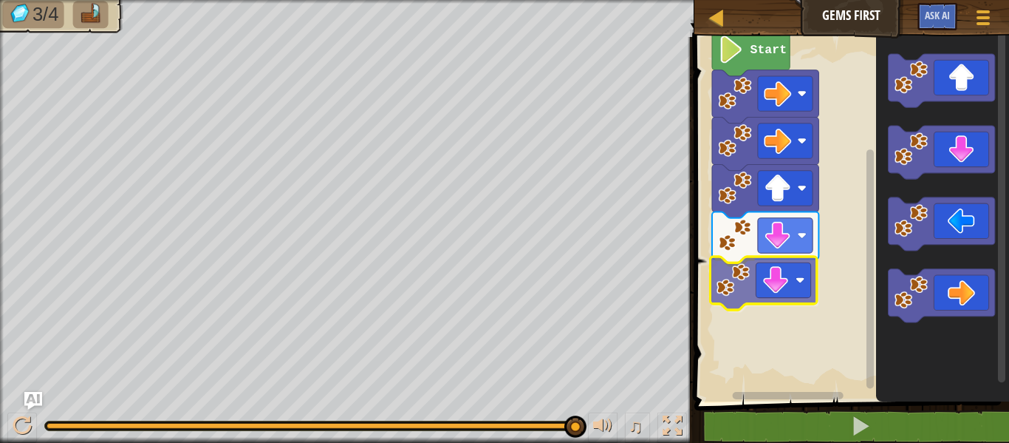
click at [734, 282] on div "Start" at bounding box center [849, 216] width 319 height 372
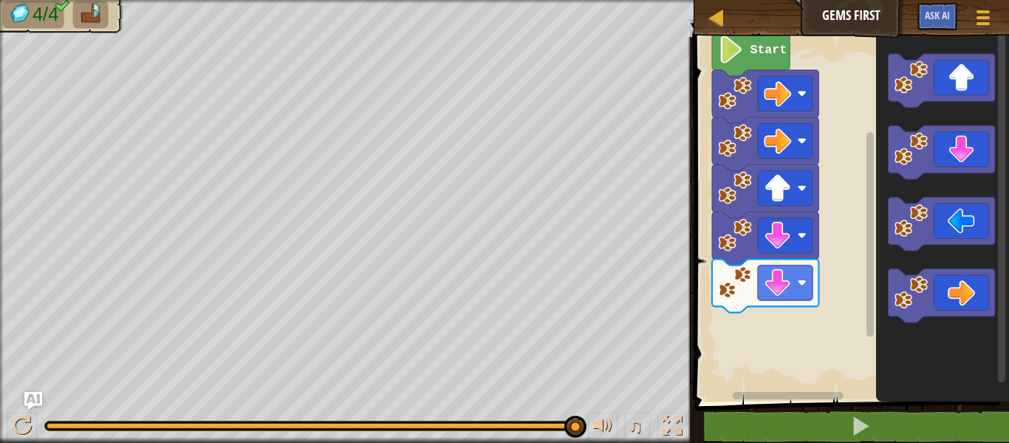
click at [812, 277] on div "Start" at bounding box center [849, 216] width 319 height 372
click at [887, 159] on icon "Blockly Workspace" at bounding box center [942, 216] width 133 height 372
click at [884, 134] on icon "Blockly Workspace" at bounding box center [942, 216] width 133 height 372
click at [906, 92] on image "Blockly Workspace" at bounding box center [910, 77] width 33 height 33
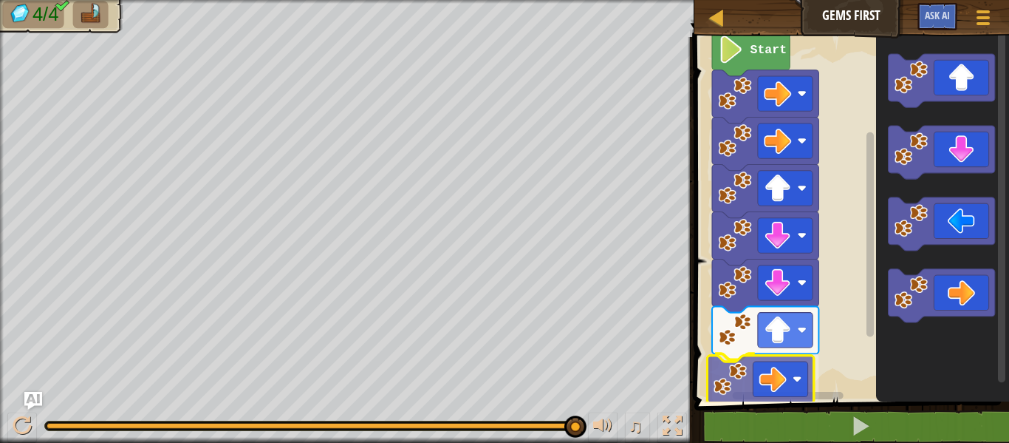
click at [751, 380] on div "Start" at bounding box center [849, 216] width 319 height 372
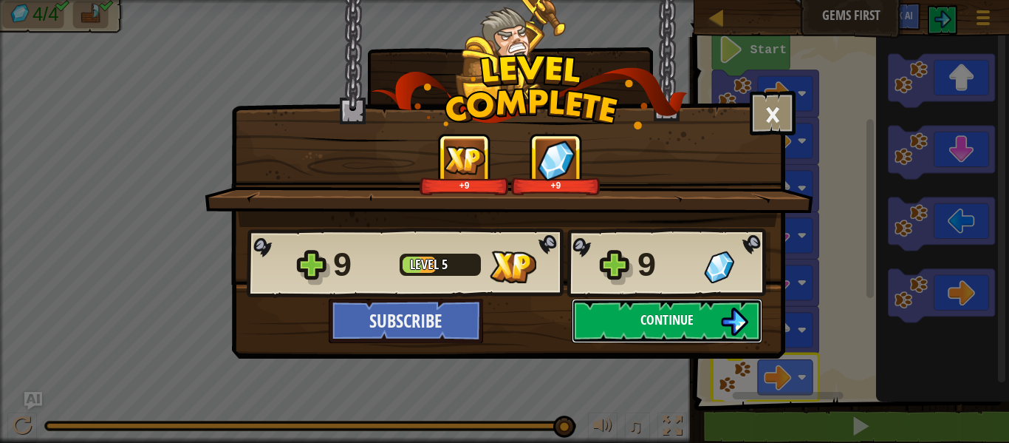
click at [610, 317] on button "Continue" at bounding box center [667, 321] width 191 height 44
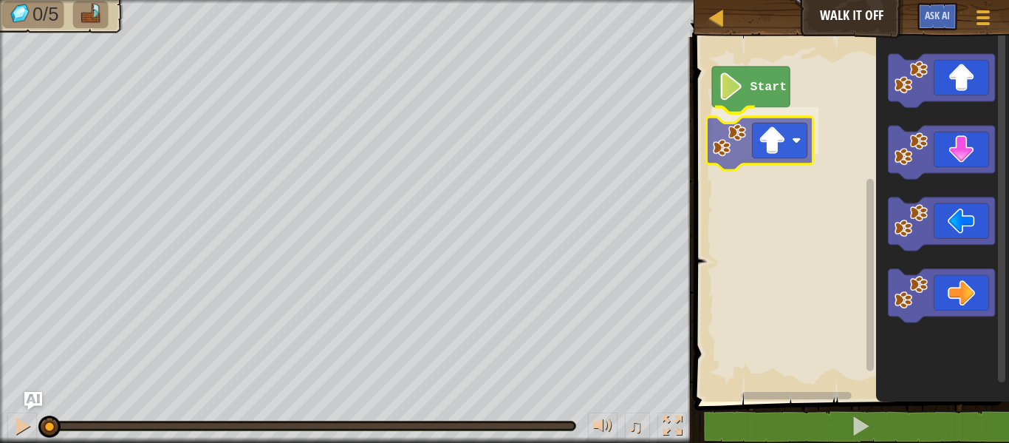
click at [764, 144] on div "Start" at bounding box center [849, 216] width 319 height 372
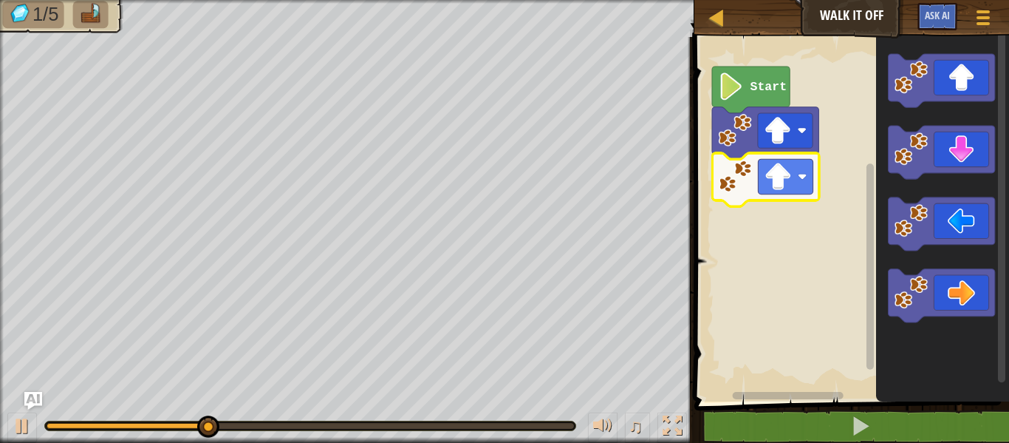
click at [730, 195] on div "Start" at bounding box center [849, 216] width 319 height 372
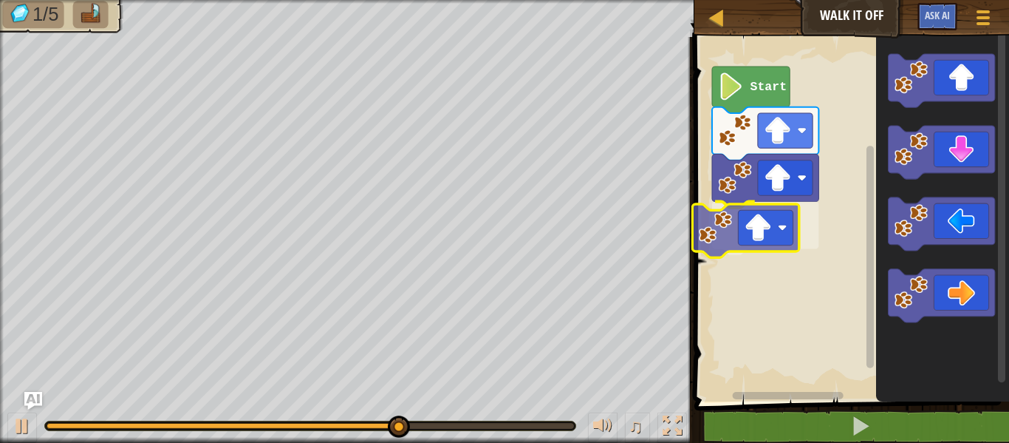
click at [720, 239] on div "Start" at bounding box center [849, 216] width 319 height 372
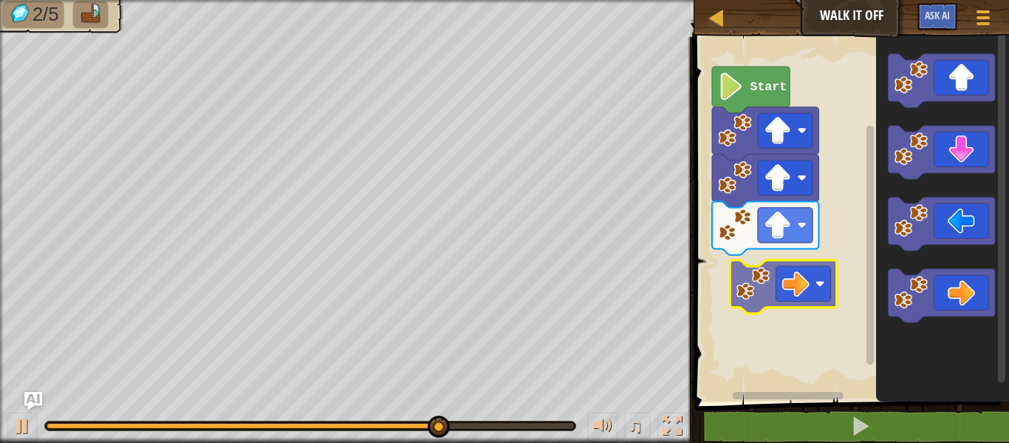
click at [758, 293] on div "Start" at bounding box center [849, 216] width 319 height 372
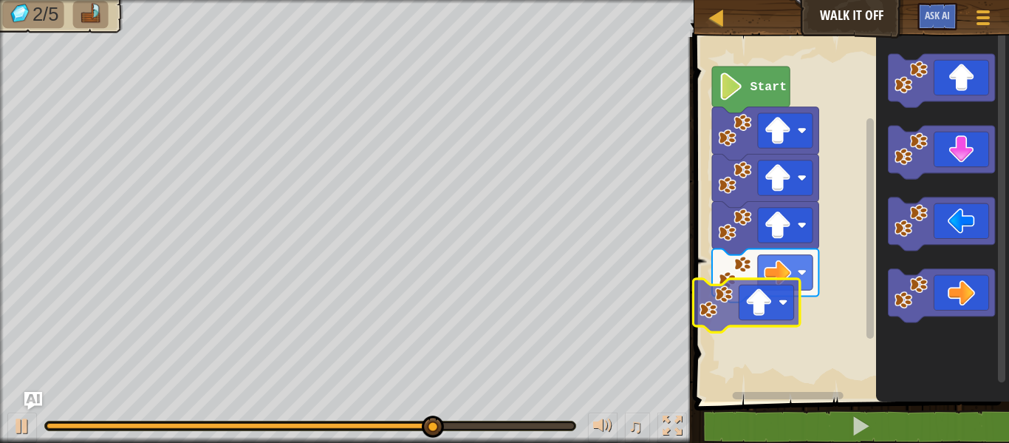
click at [716, 303] on div "Start" at bounding box center [849, 216] width 319 height 372
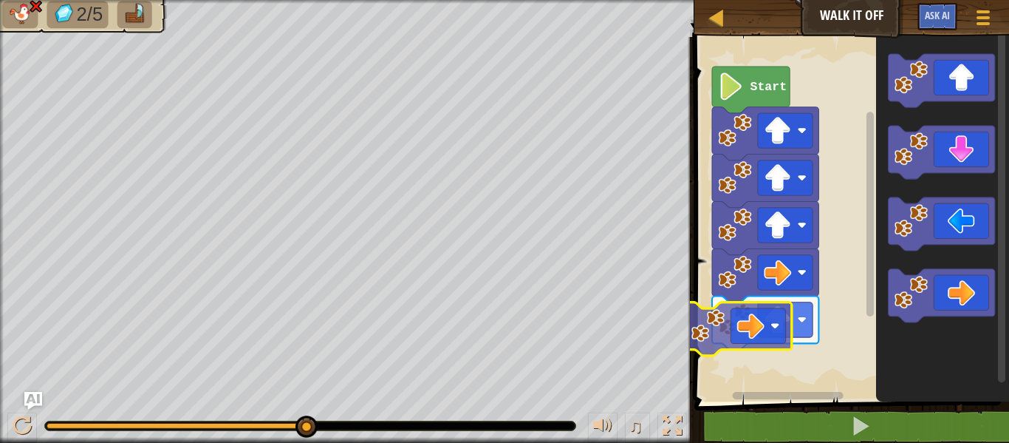
click at [718, 322] on div "Start" at bounding box center [849, 216] width 319 height 372
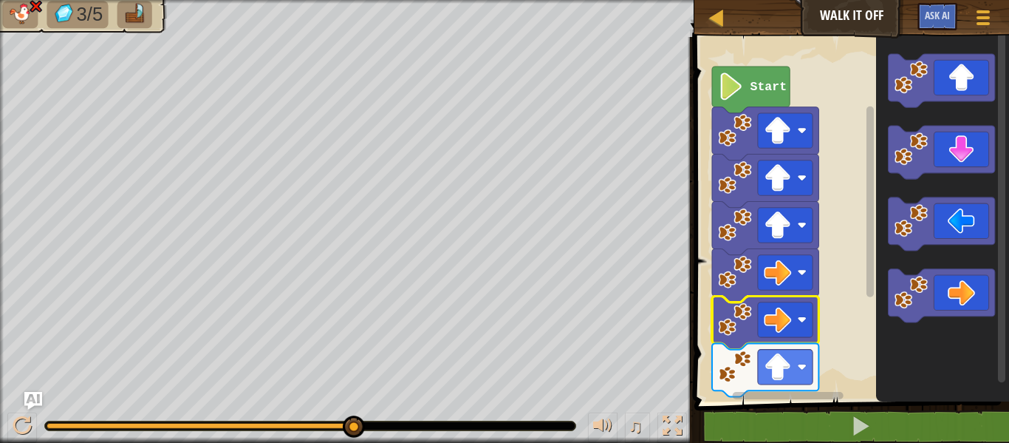
click at [84, 415] on div "♫" at bounding box center [347, 422] width 695 height 44
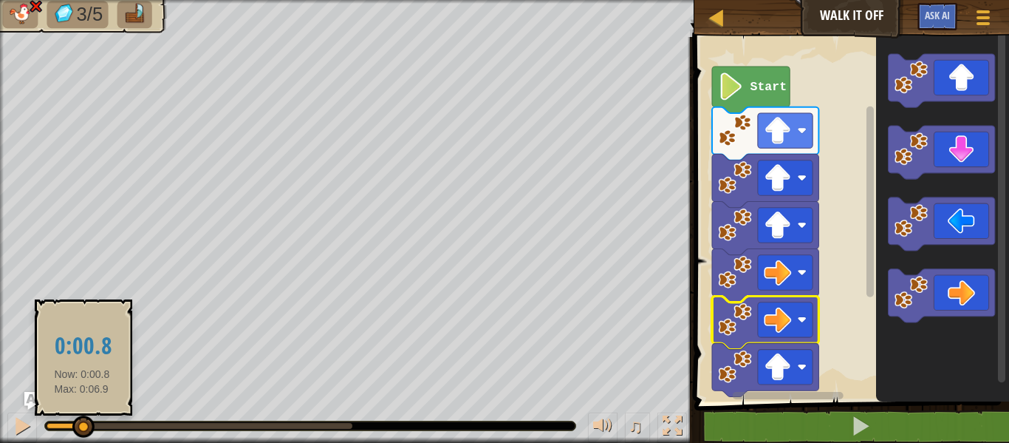
click at [82, 427] on div at bounding box center [64, 426] width 35 height 6
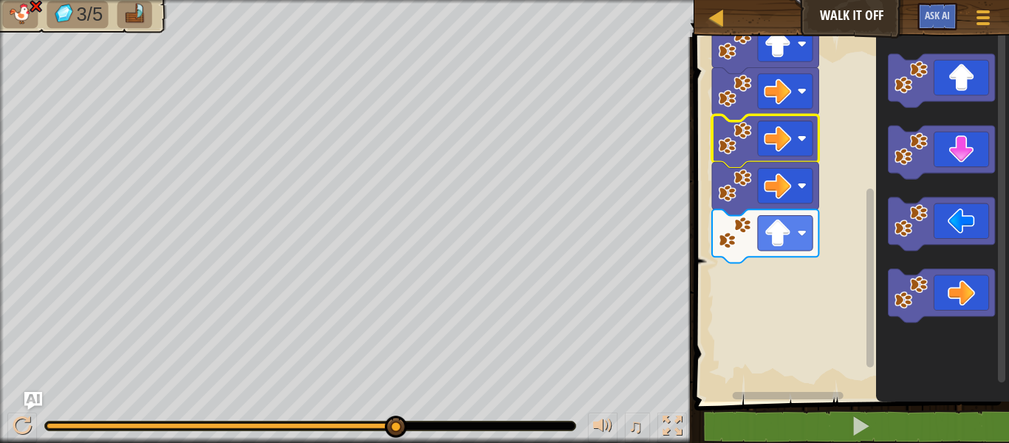
click at [74, 419] on div "♫" at bounding box center [347, 422] width 695 height 44
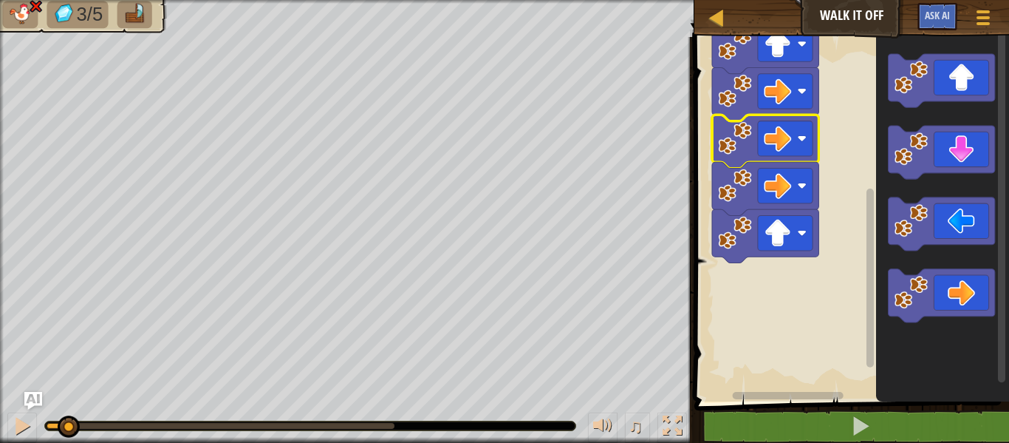
click at [67, 423] on div at bounding box center [57, 426] width 21 height 6
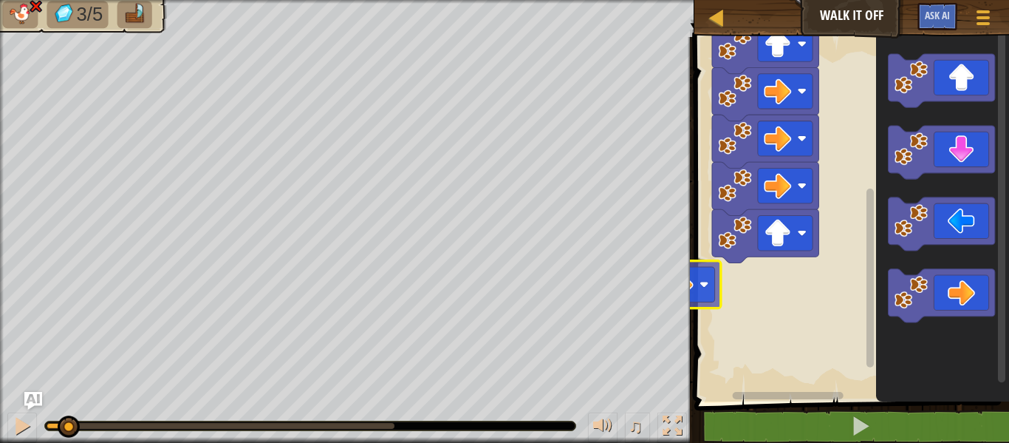
click at [644, 257] on div "Map Walk It Off Game Menu Ask AI 1 הההההההההההההההההההההההההההההההההההההההההההה…" at bounding box center [504, 221] width 1009 height 443
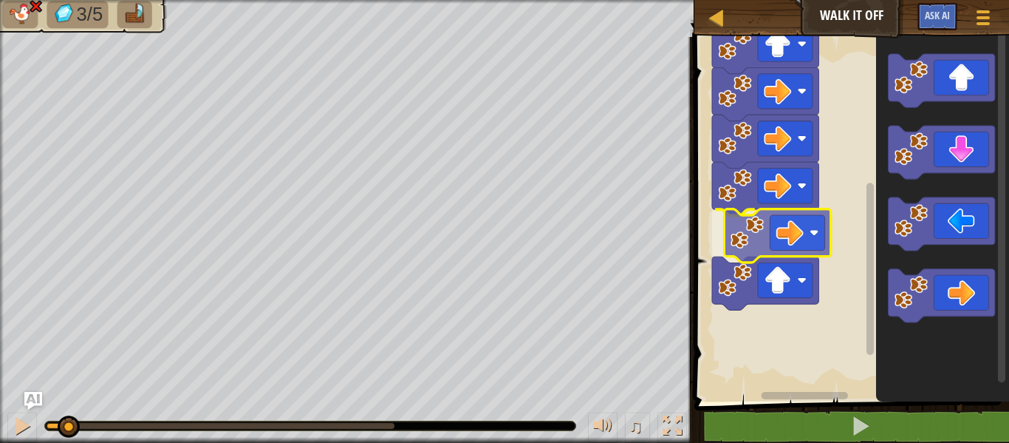
click at [745, 231] on div "Start" at bounding box center [849, 216] width 319 height 372
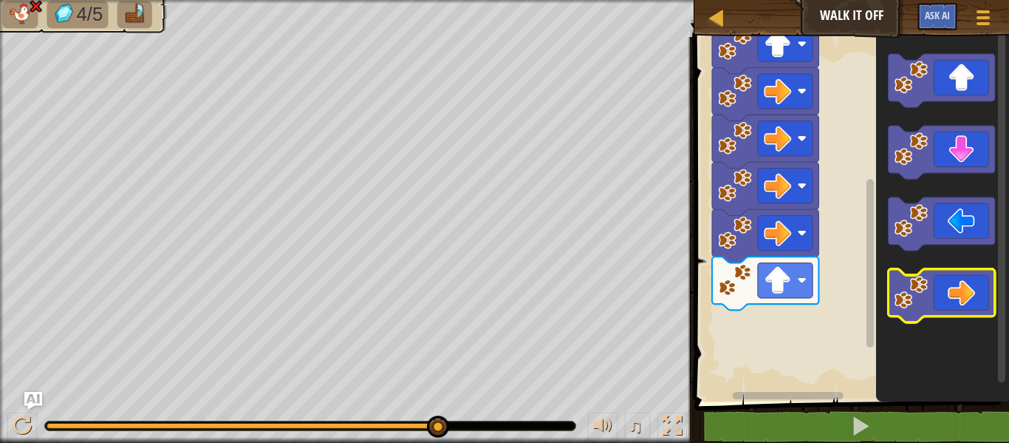
click at [907, 283] on g "Blockly Workspace" at bounding box center [941, 188] width 106 height 268
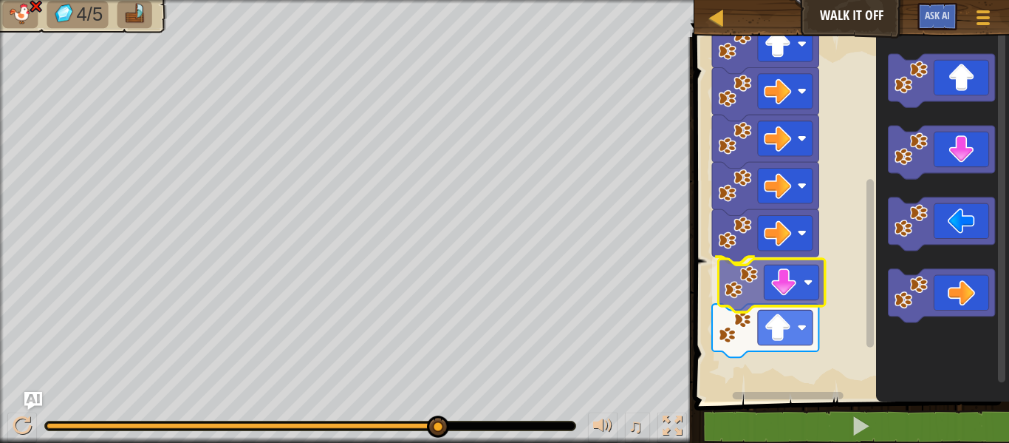
click at [743, 288] on div "Start" at bounding box center [849, 216] width 319 height 372
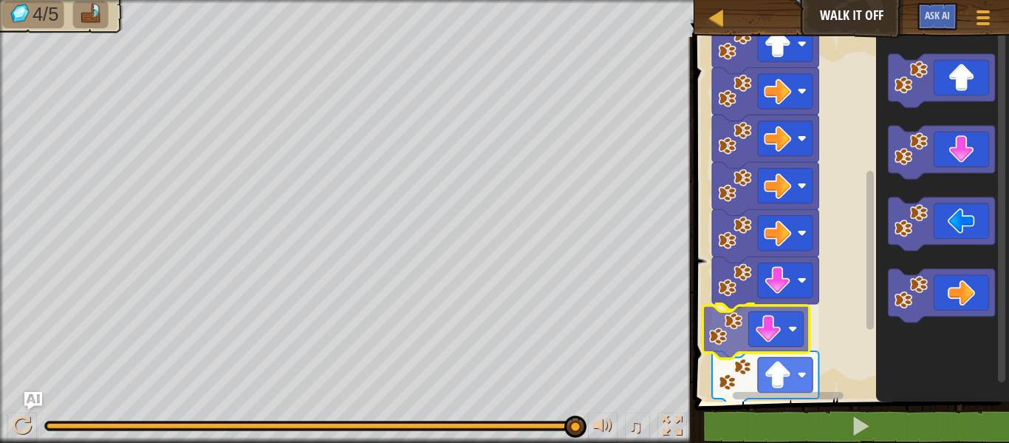
click at [728, 338] on div "Start" at bounding box center [849, 216] width 319 height 372
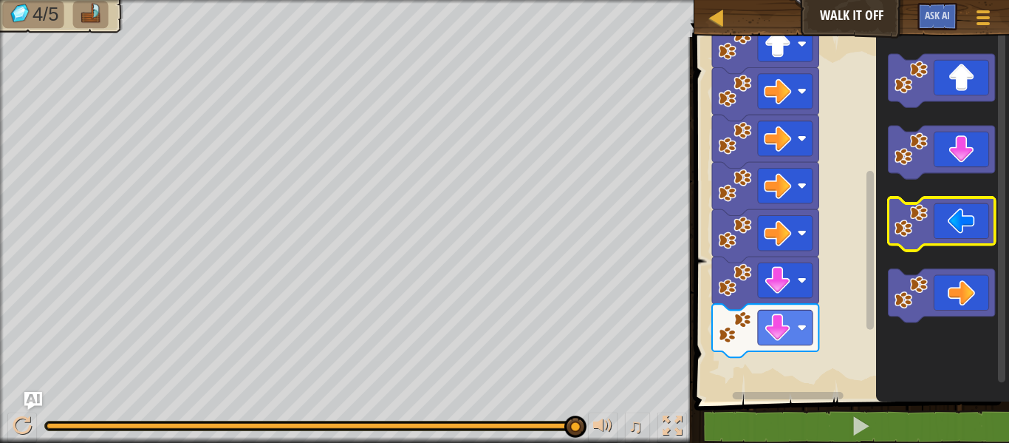
click at [901, 223] on g "Blockly Workspace" at bounding box center [941, 188] width 106 height 268
click at [893, 197] on icon "Blockly Workspace" at bounding box center [942, 216] width 133 height 372
click at [907, 180] on icon "Blockly Workspace" at bounding box center [942, 216] width 133 height 372
click at [882, 196] on icon "Blockly Workspace" at bounding box center [942, 216] width 133 height 372
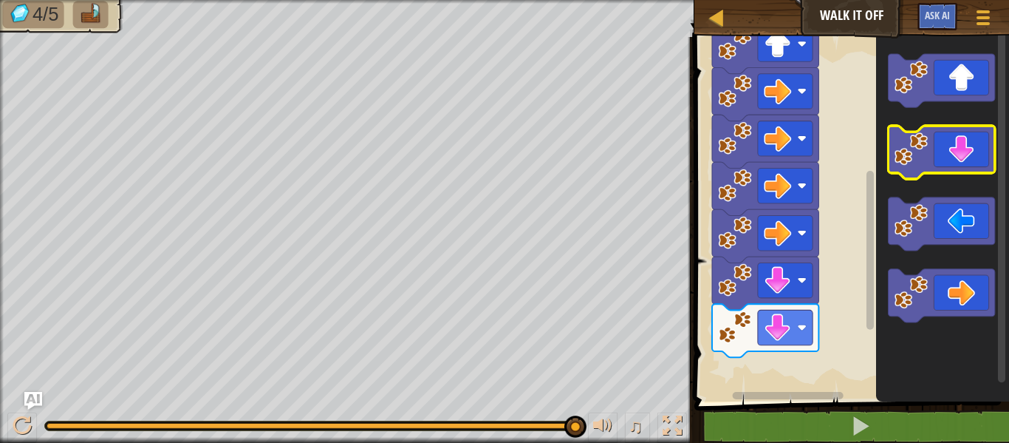
click at [911, 154] on image "Blockly Workspace" at bounding box center [910, 148] width 33 height 33
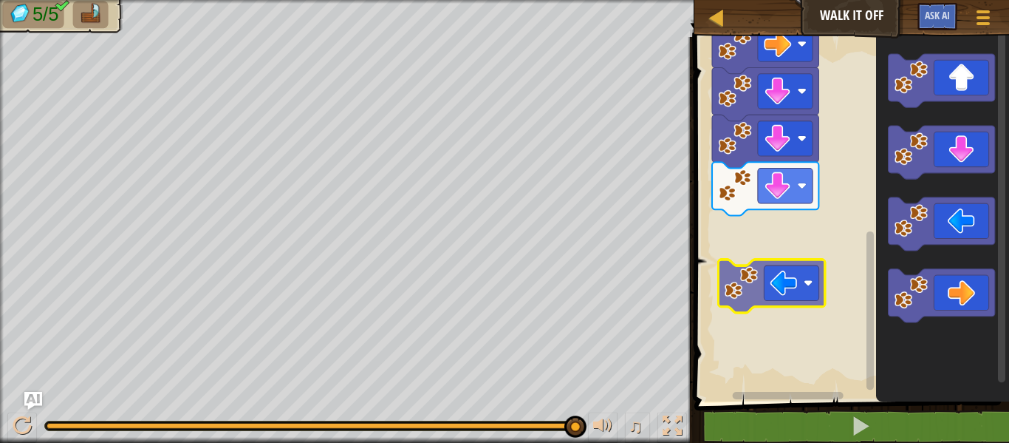
click at [748, 253] on div "Start" at bounding box center [849, 216] width 319 height 372
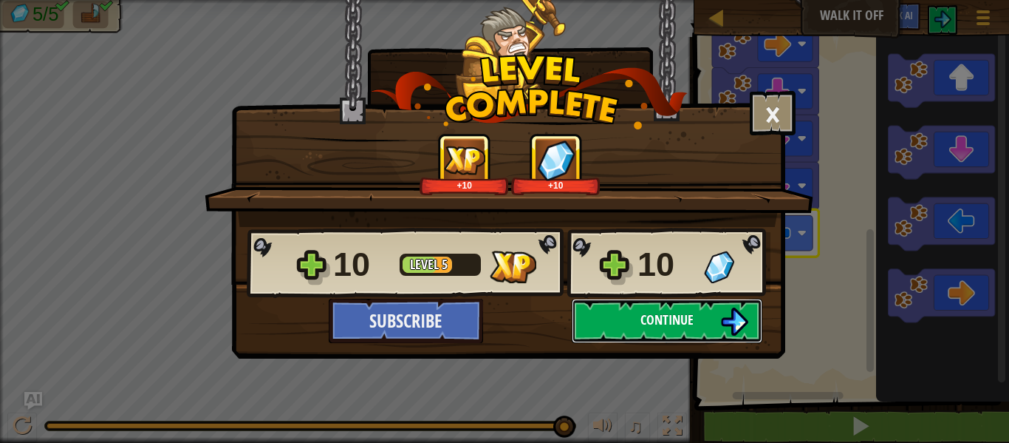
click at [608, 301] on button "Continue" at bounding box center [667, 321] width 191 height 44
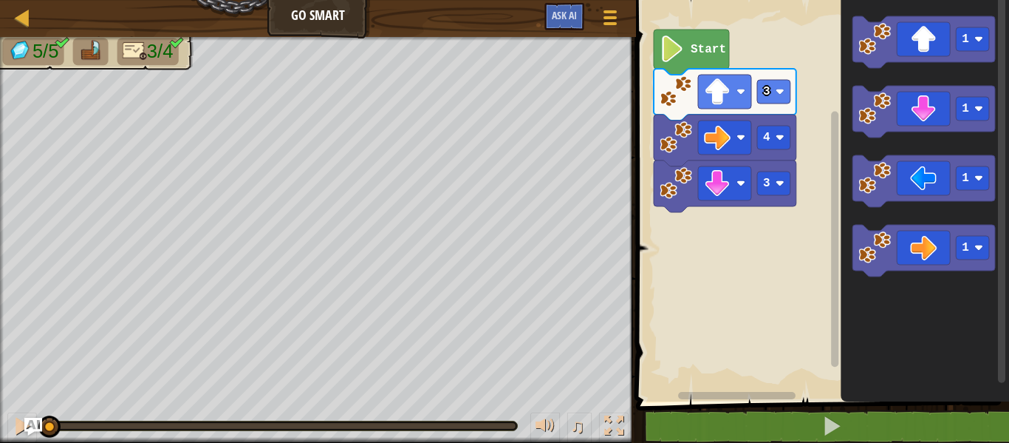
click at [745, 208] on div "3 4 3 Start 1 1 1 1" at bounding box center [821, 197] width 378 height 409
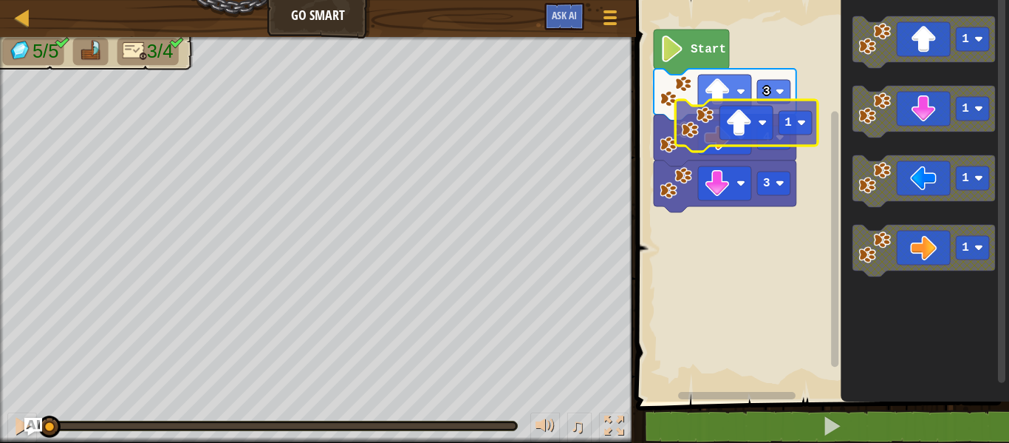
click at [710, 127] on div "3 4 3 Start 1 1 1 1 1" at bounding box center [821, 197] width 378 height 409
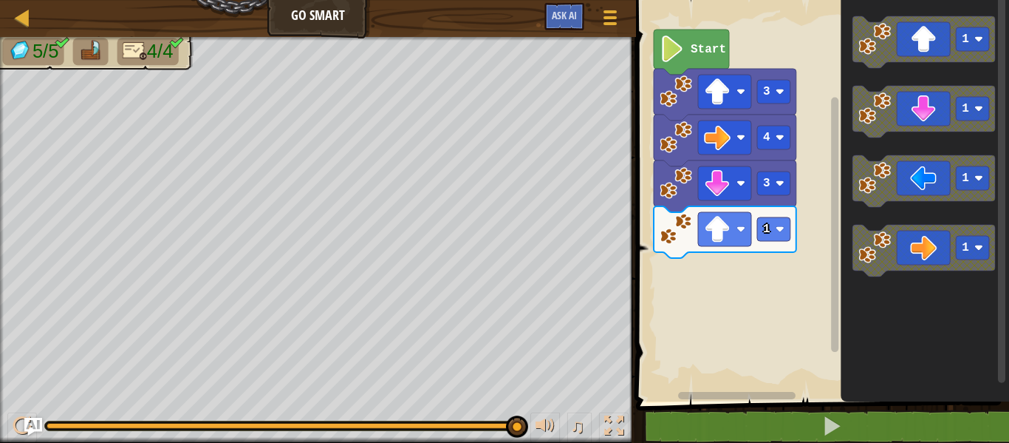
click at [776, 247] on div "1 3 4 3 Start 1 1 1 1" at bounding box center [821, 197] width 378 height 409
click at [866, 179] on g "1 1 1 1" at bounding box center [924, 146] width 143 height 260
click at [694, 289] on div "1 3 4 3 Start 1 1 1 1" at bounding box center [821, 197] width 378 height 409
click at [694, 289] on rect "Blockly Workspace" at bounding box center [821, 197] width 378 height 409
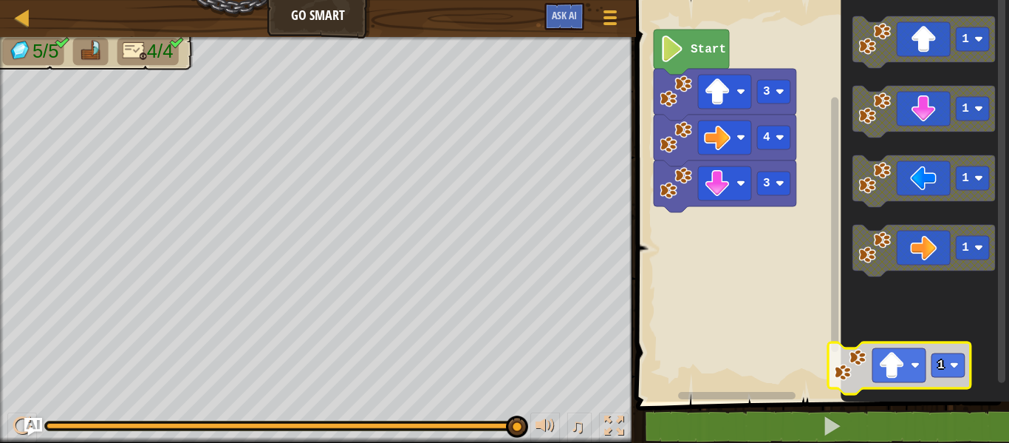
click at [859, 364] on icon "Blockly Workspace" at bounding box center [925, 197] width 168 height 409
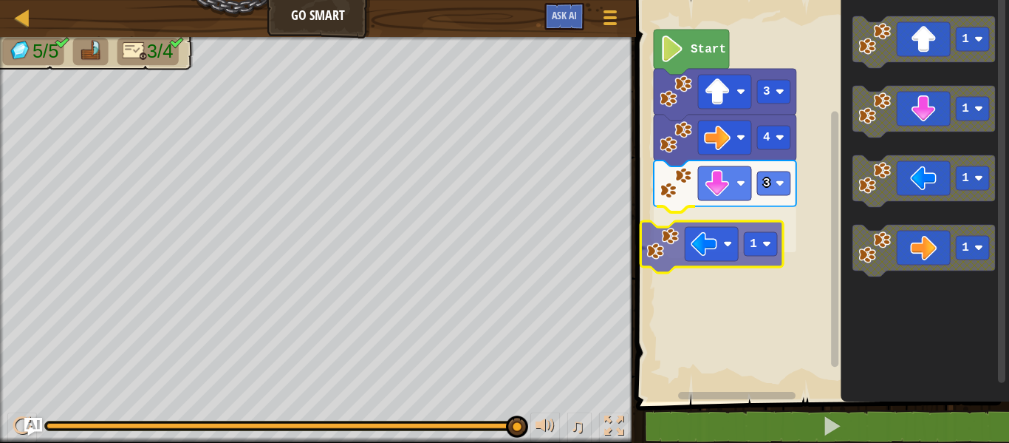
click at [667, 258] on div "3 1 4 3 Start 1 1 1 1 1" at bounding box center [821, 197] width 378 height 409
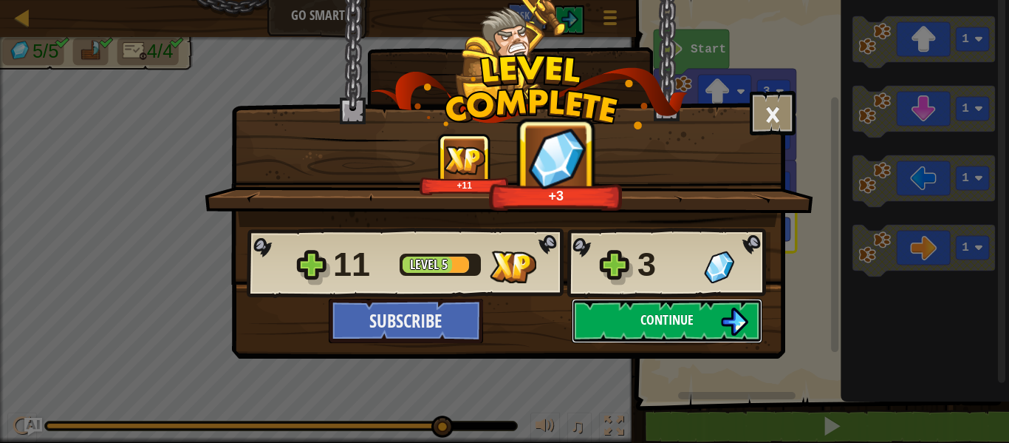
click at [622, 303] on button "Continue" at bounding box center [667, 321] width 191 height 44
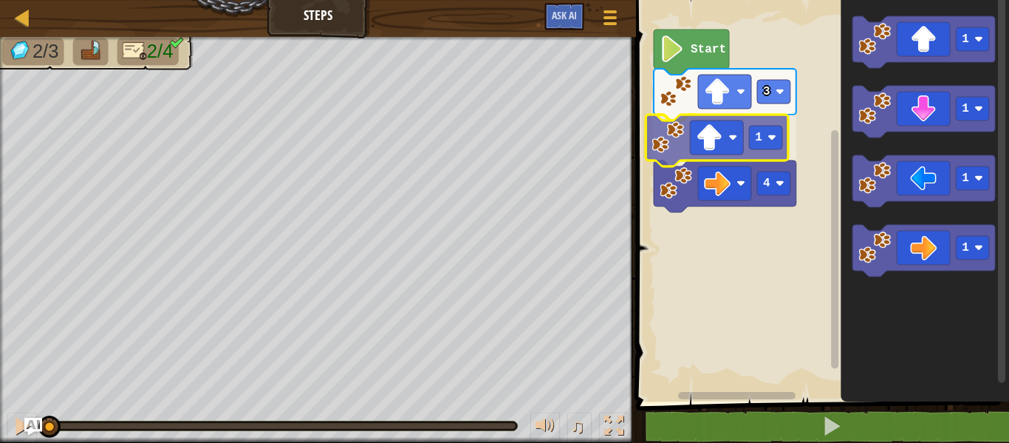
click at [676, 151] on div "3 1 4 Start 1 1 1 1 1" at bounding box center [821, 197] width 378 height 409
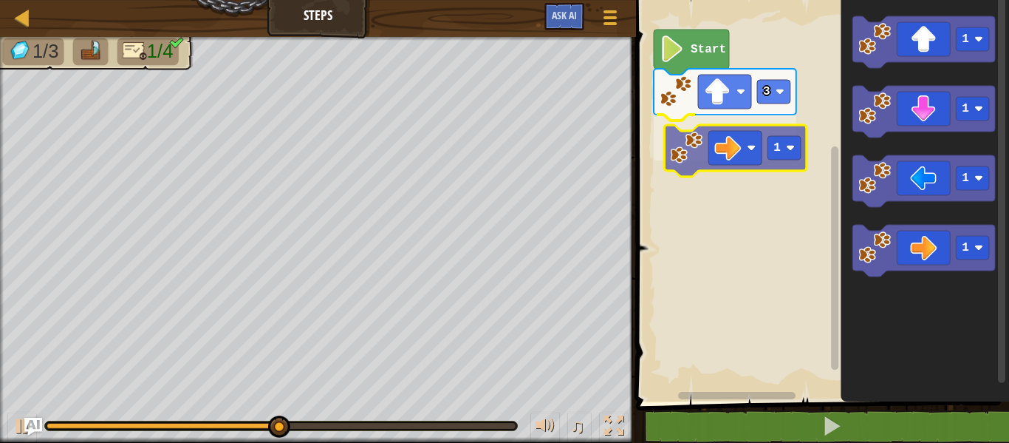
click at [692, 140] on div "3 1 Start 1 1 1 1 1" at bounding box center [821, 197] width 378 height 409
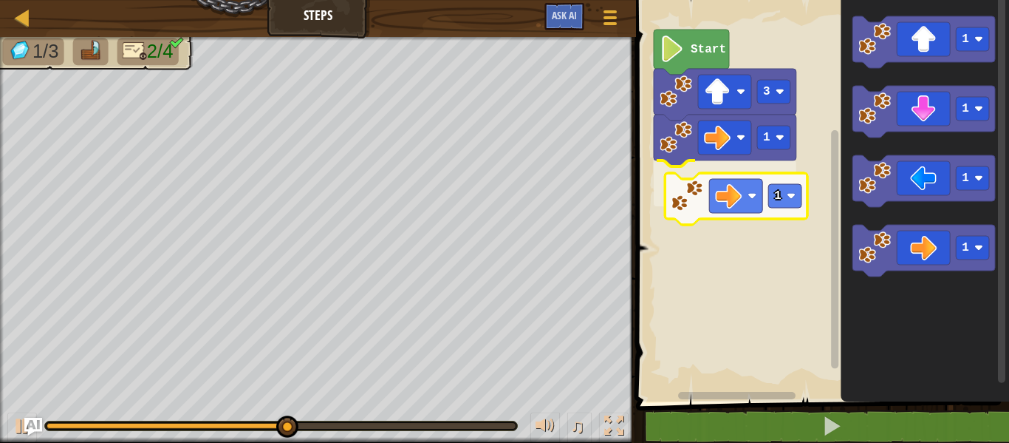
click at [685, 211] on div "3 1 1 Start 1 1 1 1 1" at bounding box center [821, 197] width 378 height 409
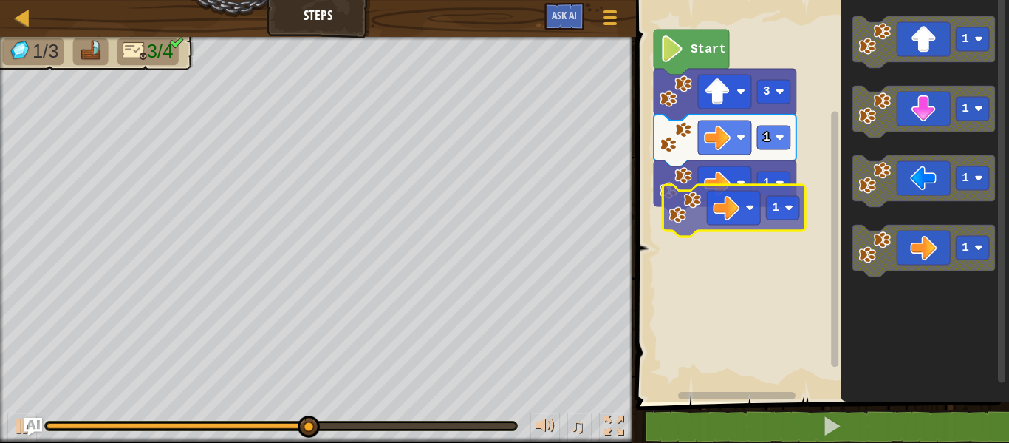
click at [678, 219] on div "3 1 1 Start 1 1 1 1 1" at bounding box center [821, 197] width 378 height 409
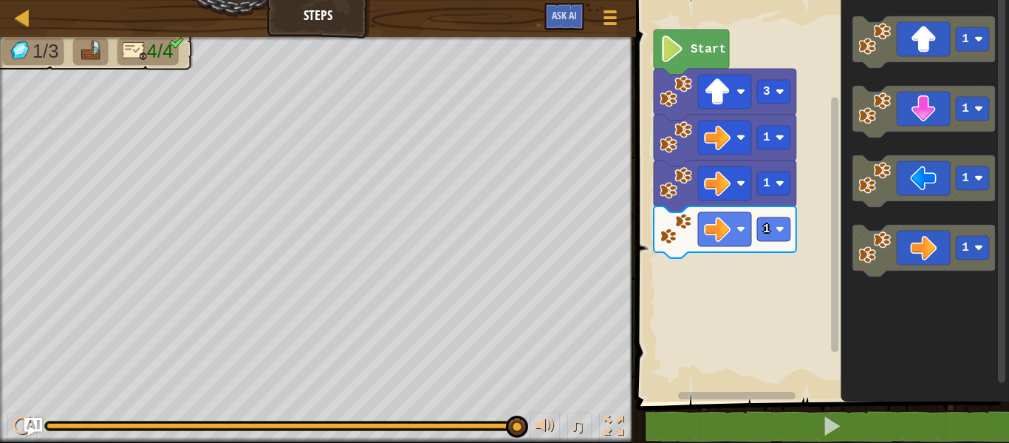
click at [879, 251] on image "Blockly Workspace" at bounding box center [875, 247] width 33 height 33
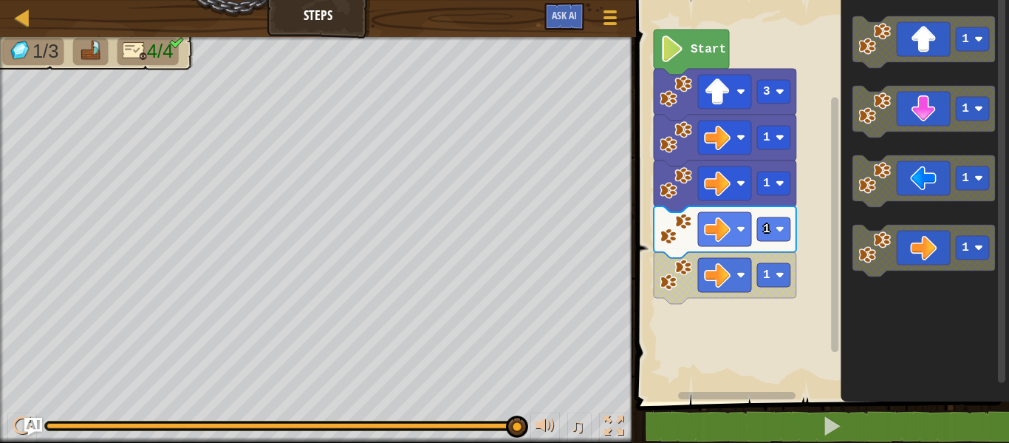
click at [669, 262] on div "1 1 1 1 3 Start 1 1 1 1" at bounding box center [821, 197] width 378 height 409
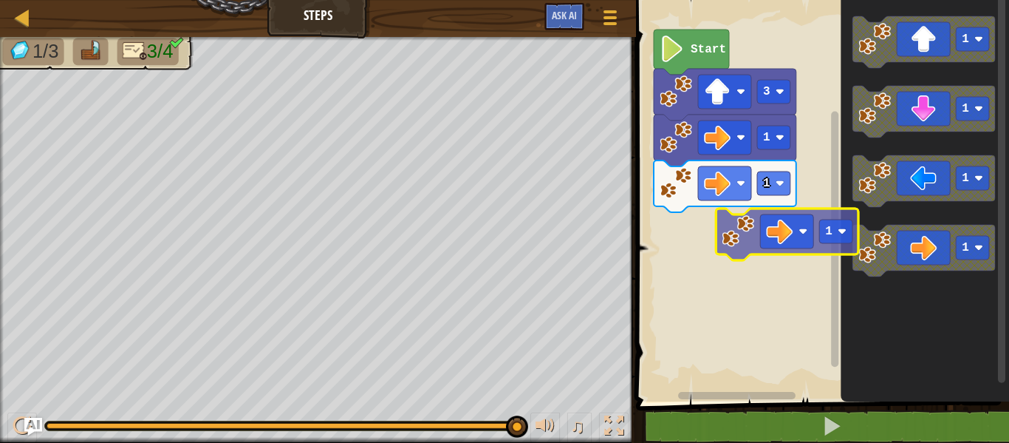
click at [749, 213] on div "1 1 3 Start 1 1 1 1 1" at bounding box center [821, 197] width 378 height 409
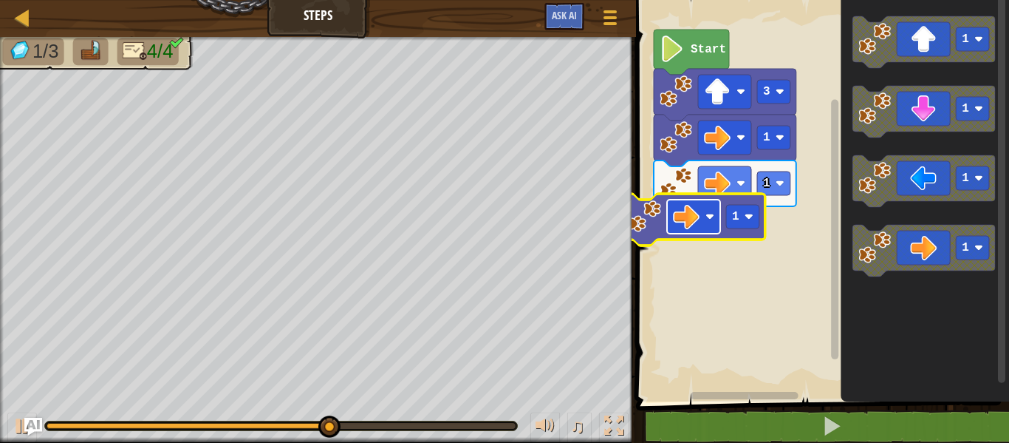
click at [697, 212] on image "Blockly Workspace" at bounding box center [686, 216] width 27 height 27
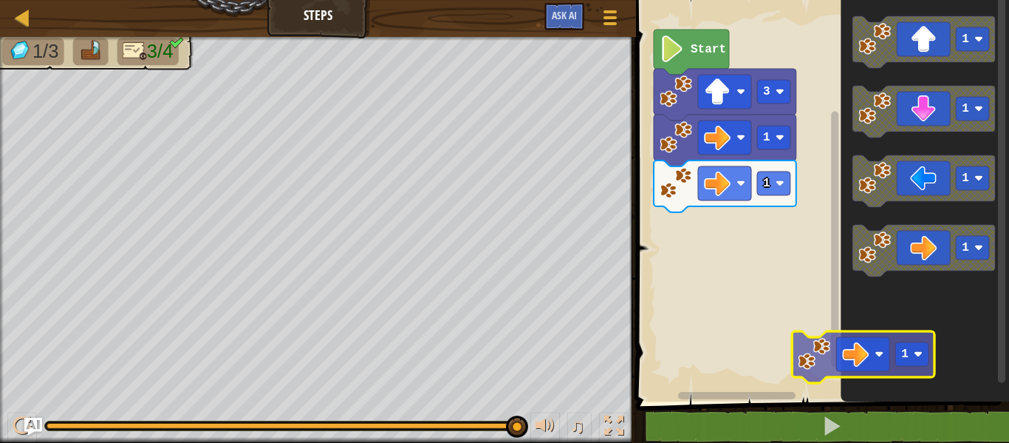
click at [856, 335] on icon "1 1 1 1" at bounding box center [925, 197] width 168 height 409
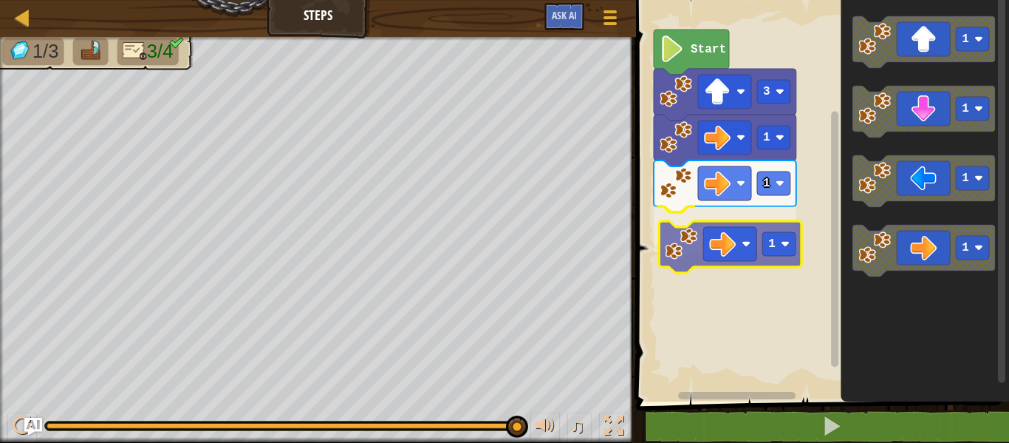
click at [696, 245] on div "1 1 1 3 Start 1 1 1 1 1" at bounding box center [821, 197] width 378 height 409
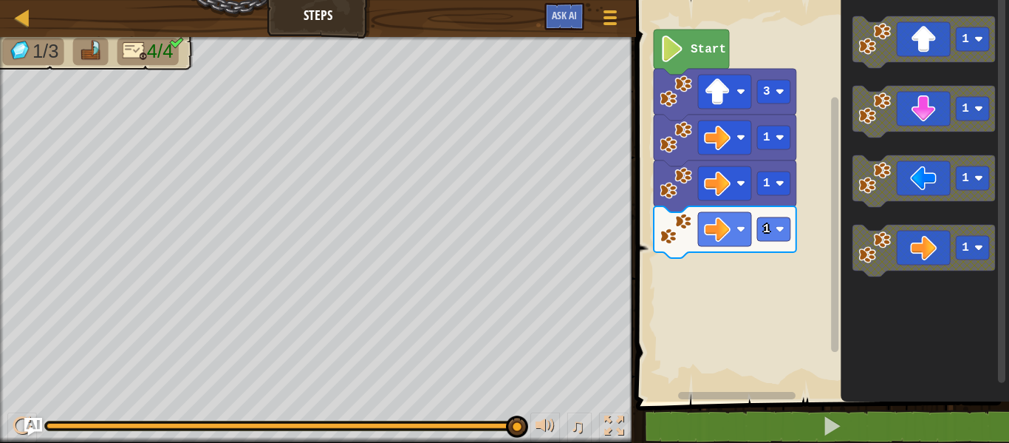
click at [810, 249] on div "1 1 1 3 Start 1 1 1 1" at bounding box center [821, 197] width 378 height 409
click at [856, 252] on g "1" at bounding box center [924, 250] width 143 height 52
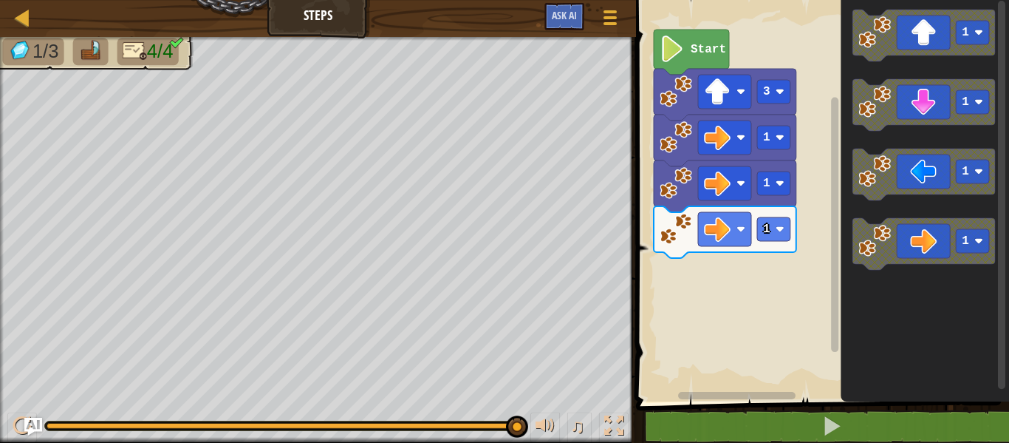
click at [672, 247] on div "1 1 1 3 Start 1 1 1 1" at bounding box center [821, 197] width 378 height 409
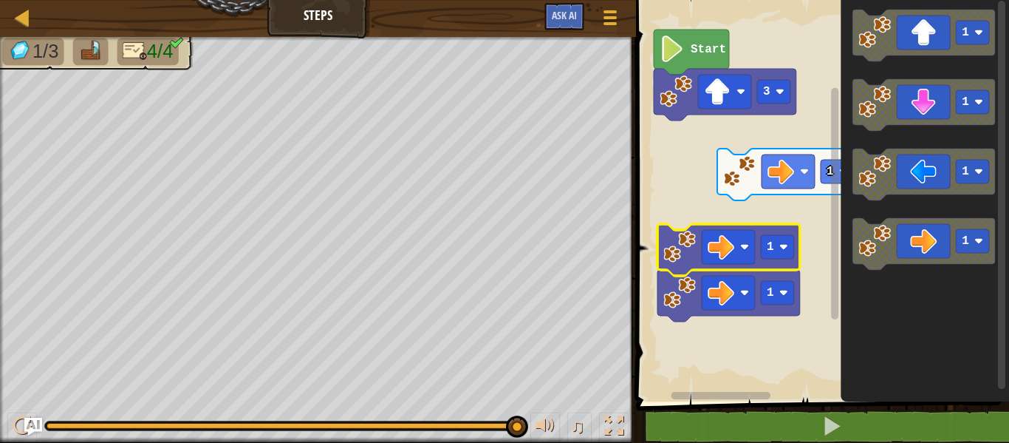
click at [730, 246] on image "Blockly Workspace" at bounding box center [721, 246] width 27 height 27
click at [731, 235] on image "Blockly Workspace" at bounding box center [721, 246] width 27 height 27
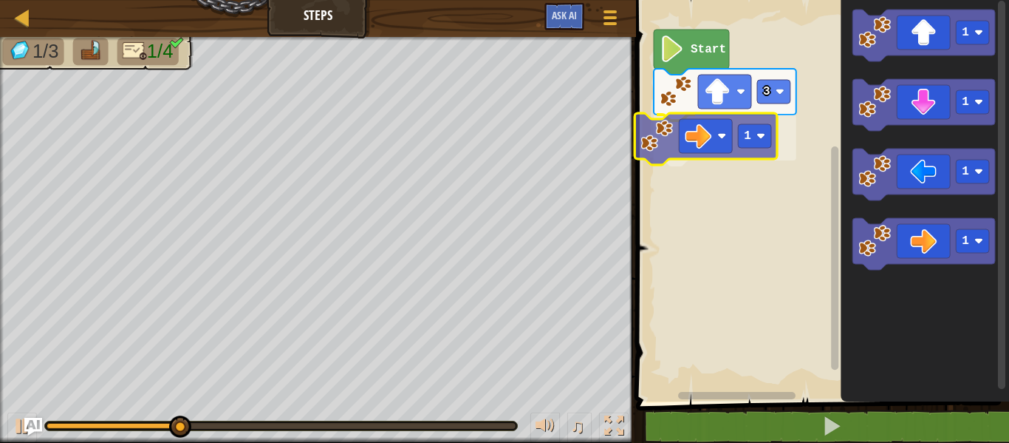
click at [646, 138] on div "Start 3 1 1 1 1 1 1" at bounding box center [821, 197] width 378 height 409
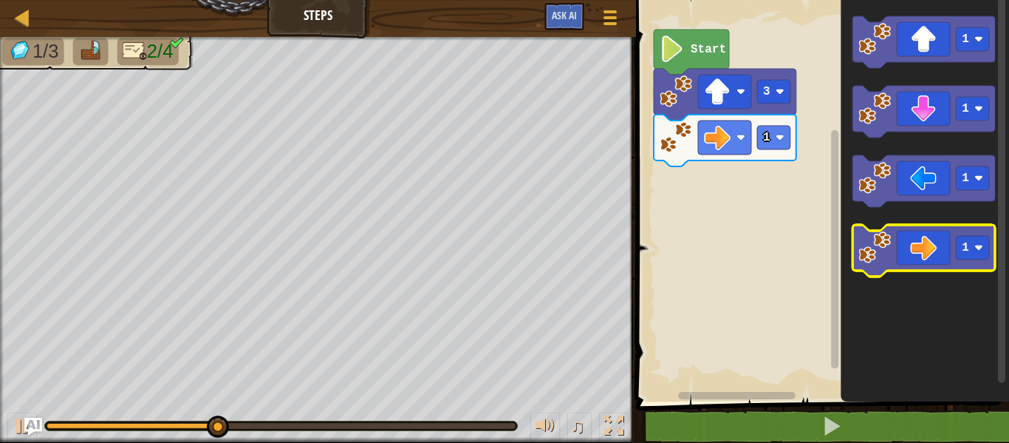
click at [875, 236] on g "1 1 1 1" at bounding box center [924, 146] width 143 height 260
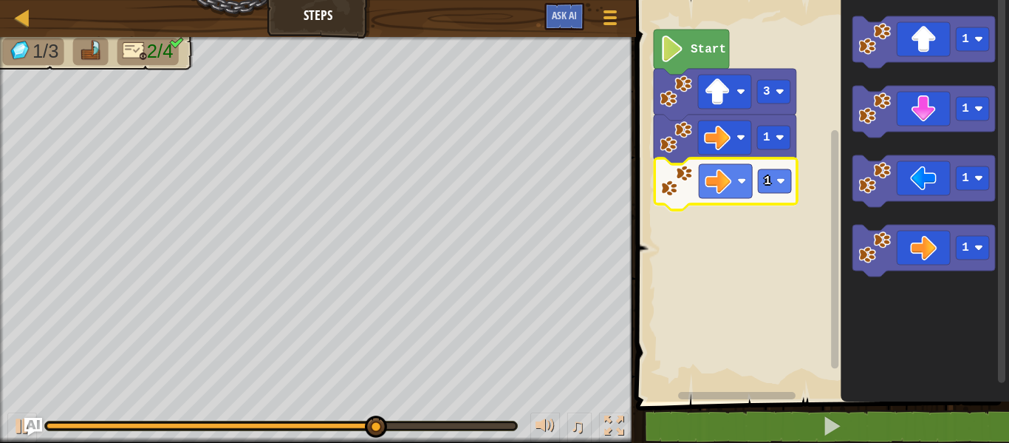
click at [675, 188] on div "Start 3 1 1 1 1 1 1 1" at bounding box center [821, 197] width 378 height 409
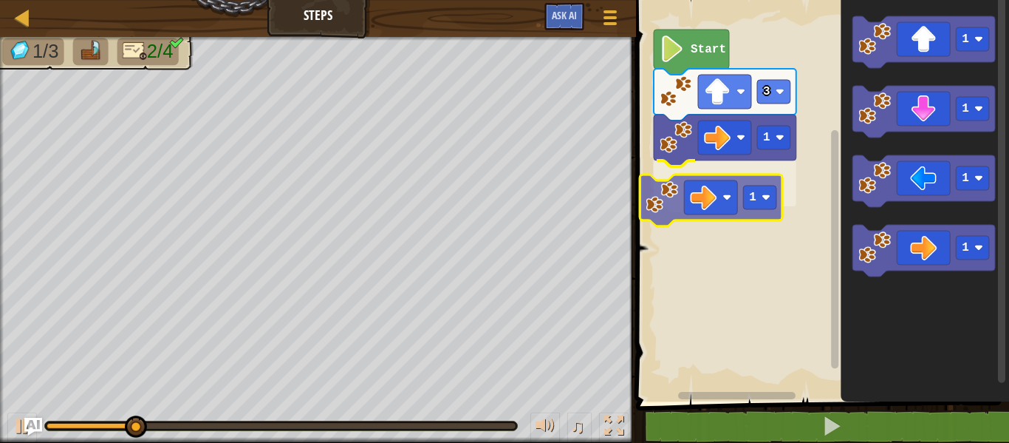
click at [703, 196] on div "Start 3 1 1 1 1 1 1 1" at bounding box center [821, 197] width 378 height 409
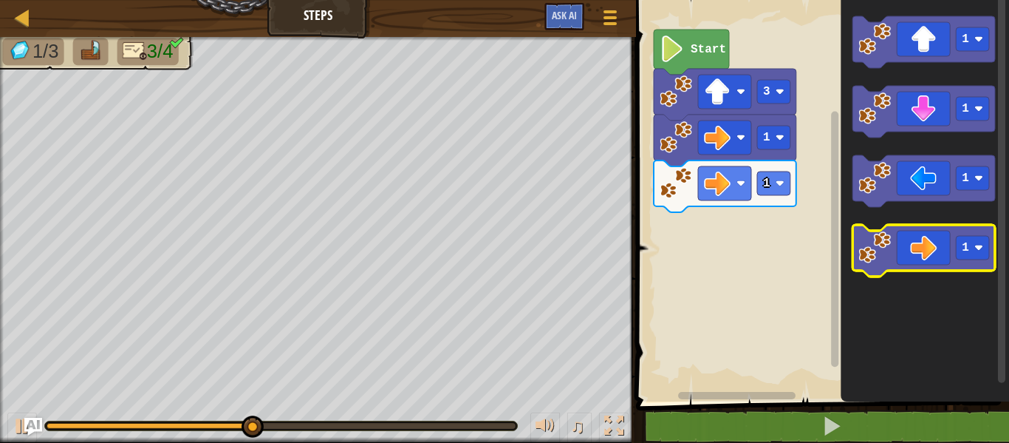
click at [862, 262] on image "Blockly Workspace" at bounding box center [875, 247] width 33 height 33
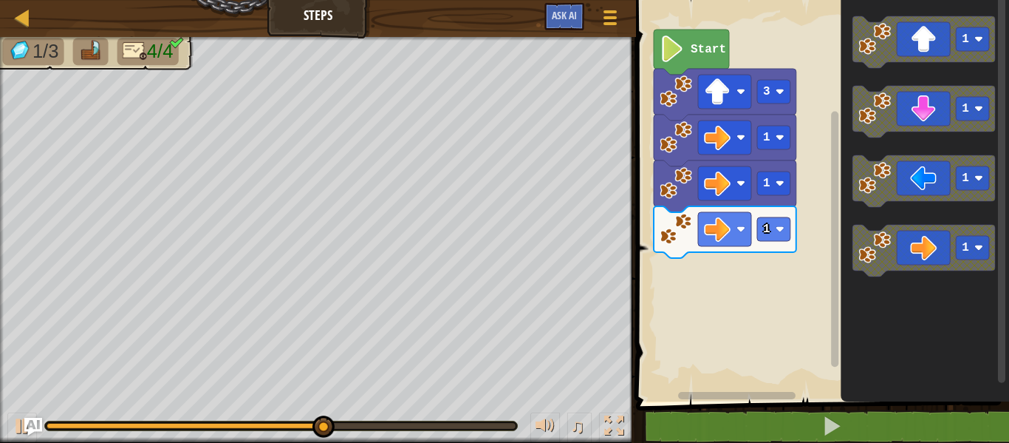
click at [828, 279] on div "Start 3 1 1 1 1 1 1 1" at bounding box center [821, 197] width 378 height 409
click at [839, 266] on div "Start 3 1 1 1 1 1 1 1" at bounding box center [821, 197] width 378 height 409
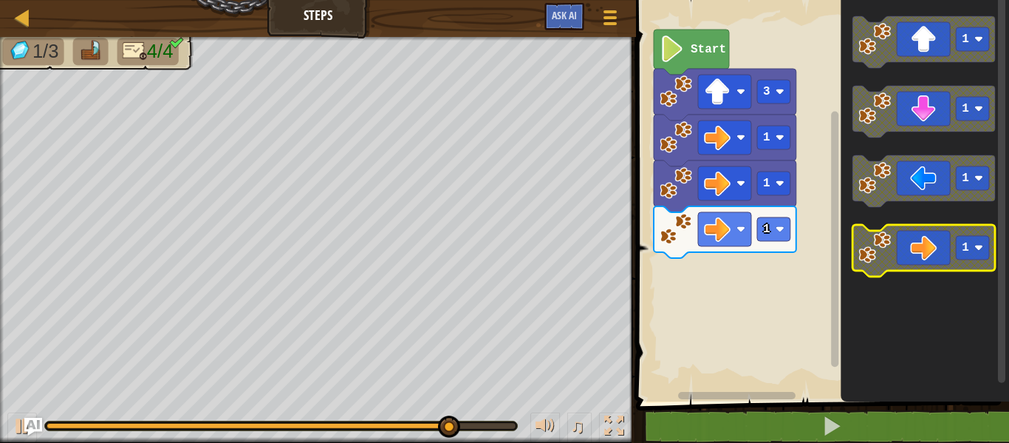
click at [912, 250] on icon "Blockly Workspace" at bounding box center [924, 251] width 143 height 52
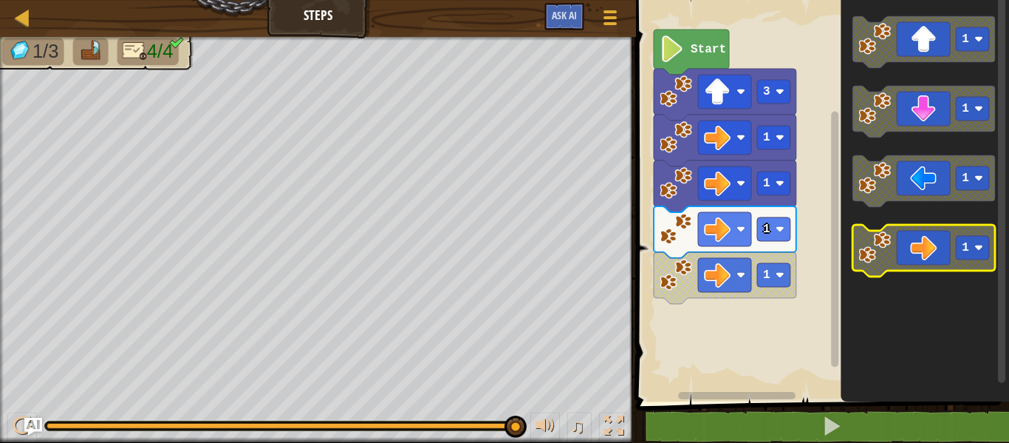
click at [969, 250] on rect "Blockly Workspace" at bounding box center [972, 248] width 33 height 24
click at [938, 304] on icon "1 1 1 6" at bounding box center [925, 197] width 168 height 409
click at [831, 409] on span at bounding box center [824, 180] width 385 height 461
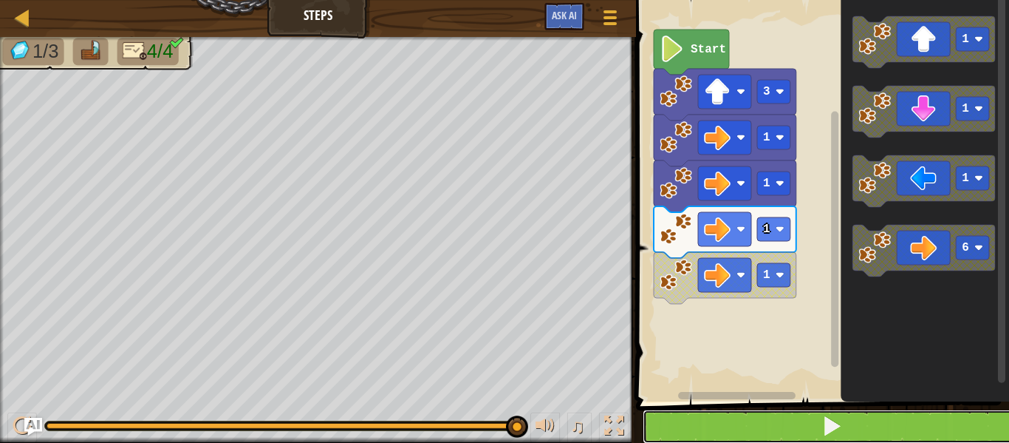
click at [824, 420] on span at bounding box center [832, 425] width 21 height 21
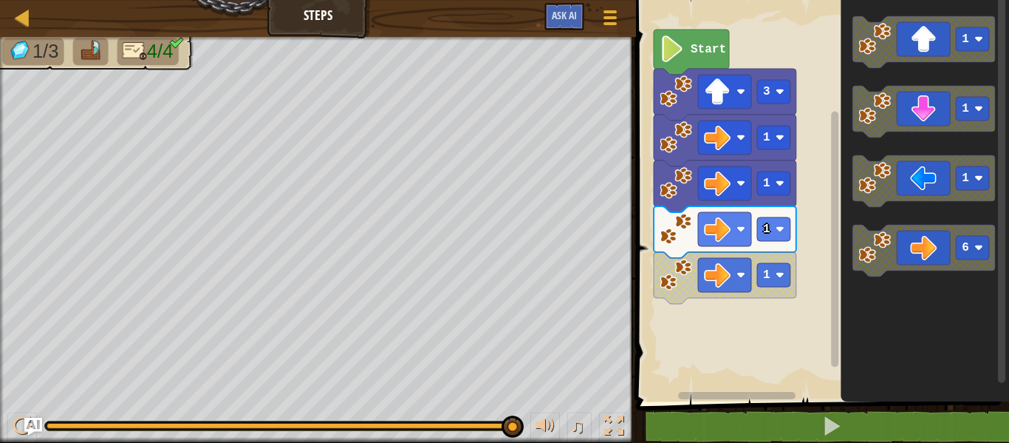
click at [752, 286] on div "Start 3 1 1 1 1 1 1 1 6" at bounding box center [821, 197] width 378 height 409
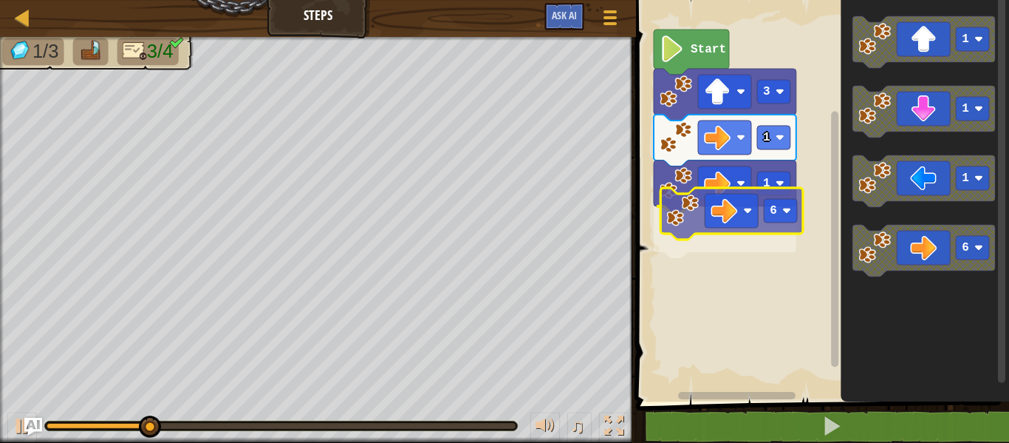
click at [670, 222] on div "Start 3 1 1 6 1 1 1 6 6" at bounding box center [821, 197] width 378 height 409
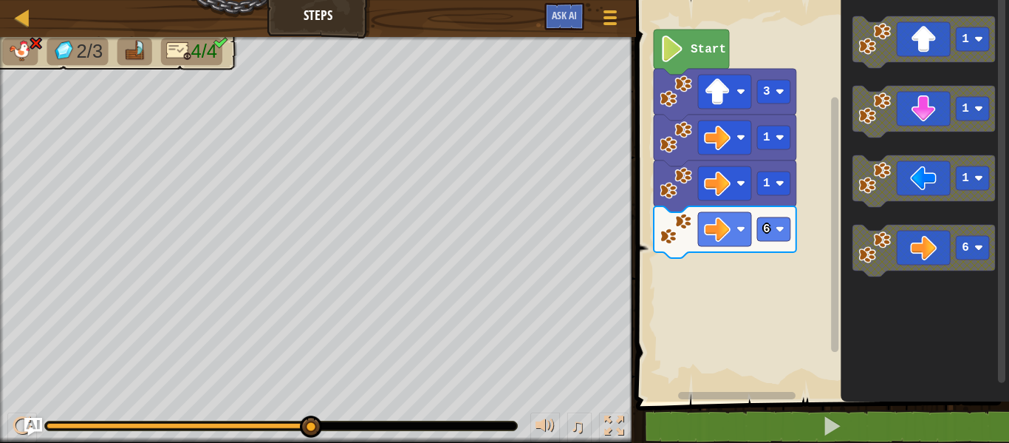
click at [752, 219] on div "Start 3 1 1 6 1 1 1 6" at bounding box center [821, 197] width 378 height 409
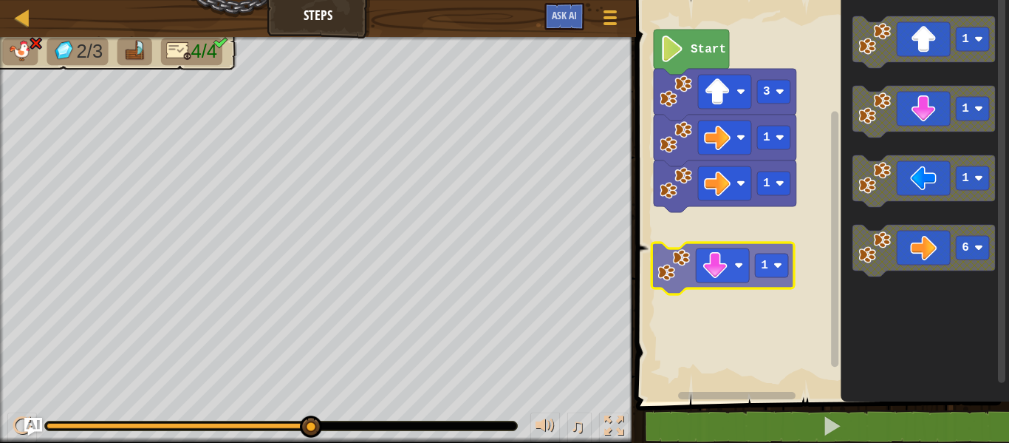
click at [680, 265] on div "Start 3 1 1 1 1 1 1 6 1" at bounding box center [821, 197] width 378 height 409
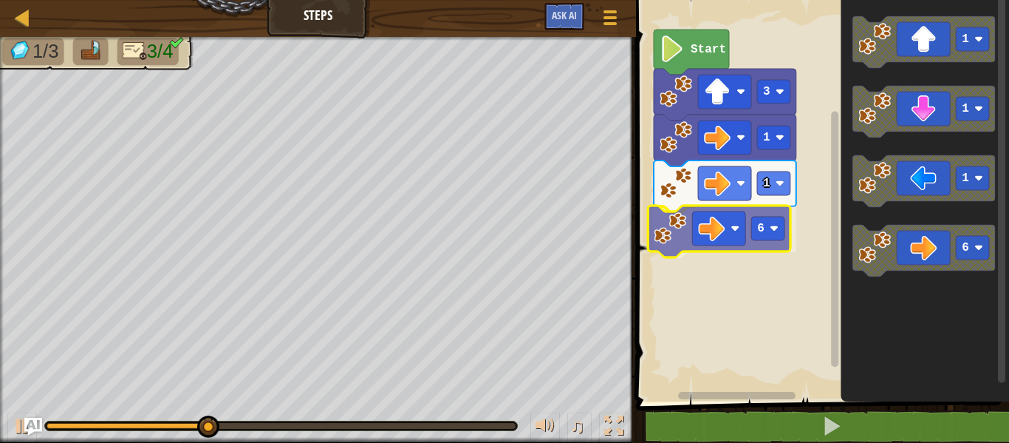
click at [676, 228] on div "1 6 1 3 Start 1 1 1 6 6" at bounding box center [821, 197] width 378 height 409
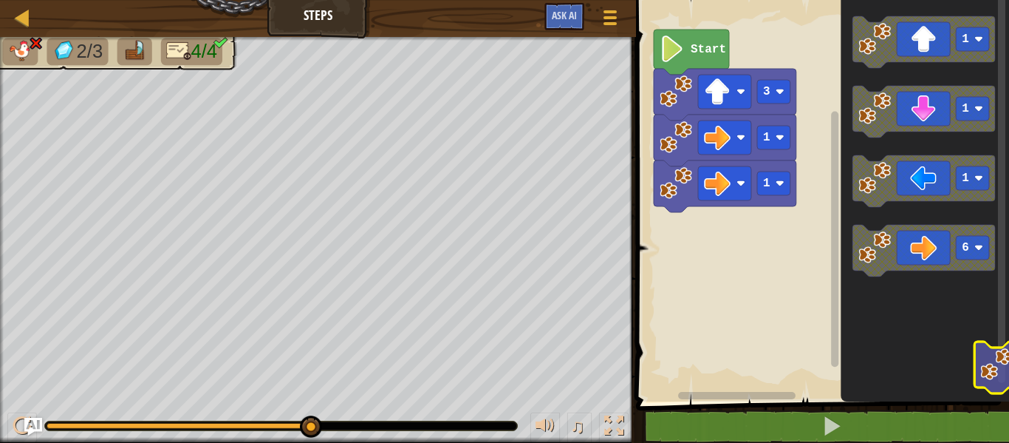
click at [1009, 400] on icon "1 1 1 6" at bounding box center [925, 197] width 168 height 409
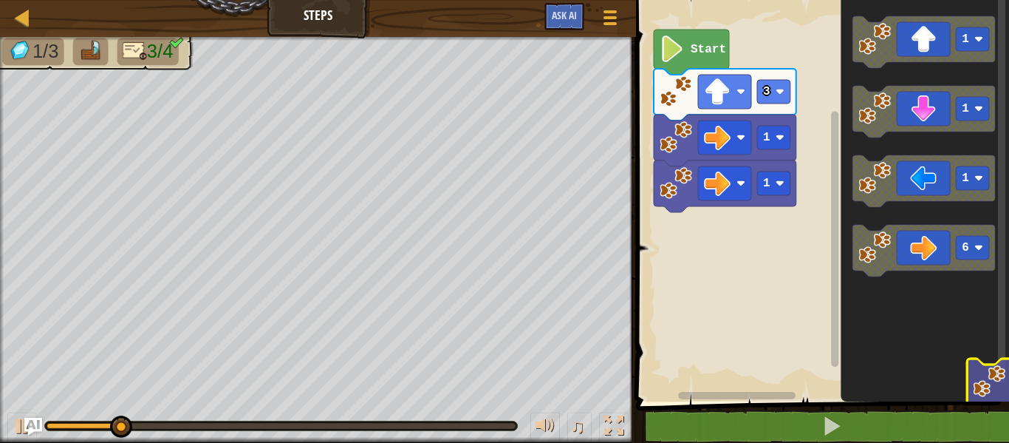
click at [1009, 400] on icon "1 1 1 6" at bounding box center [925, 197] width 168 height 409
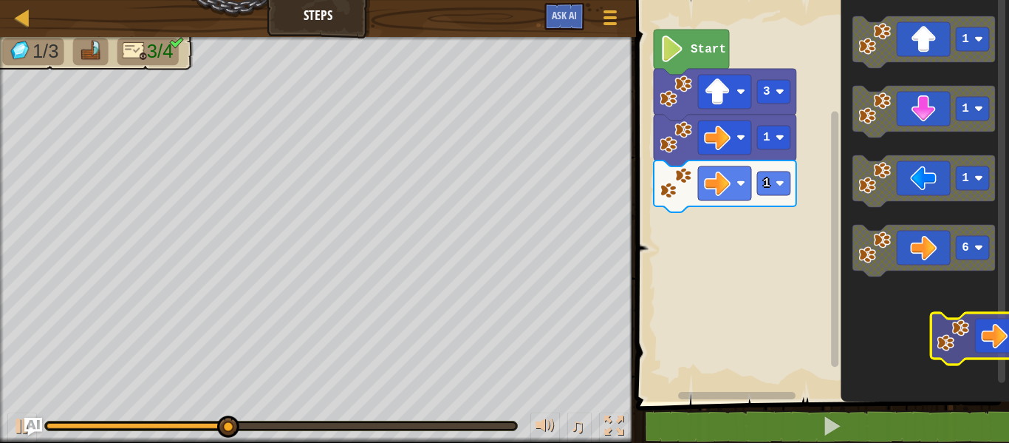
click at [1009, 0] on html "Map Steps Game Menu Ask AI 1 הההההההההההההההההההההההההההההההההההההההההההההההההה…" at bounding box center [504, 0] width 1009 height 0
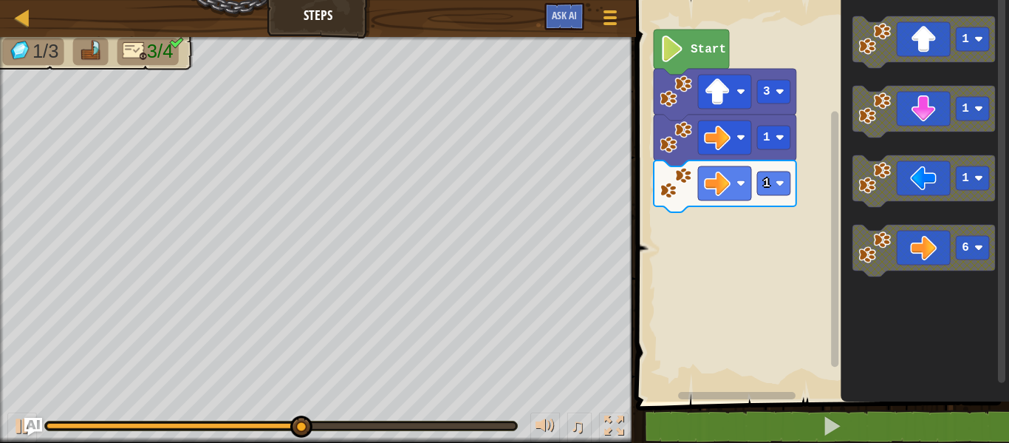
click at [1009, 0] on html "Map Steps Game Menu Ask AI 1 הההההההההההההההההההההההההההההההההההההההההההההההההה…" at bounding box center [504, 0] width 1009 height 0
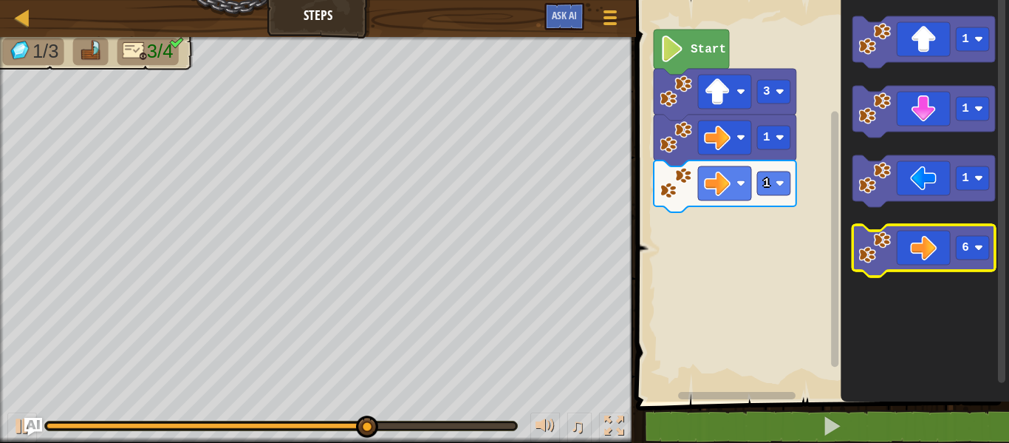
click at [855, 236] on icon "Blockly Workspace" at bounding box center [924, 251] width 143 height 52
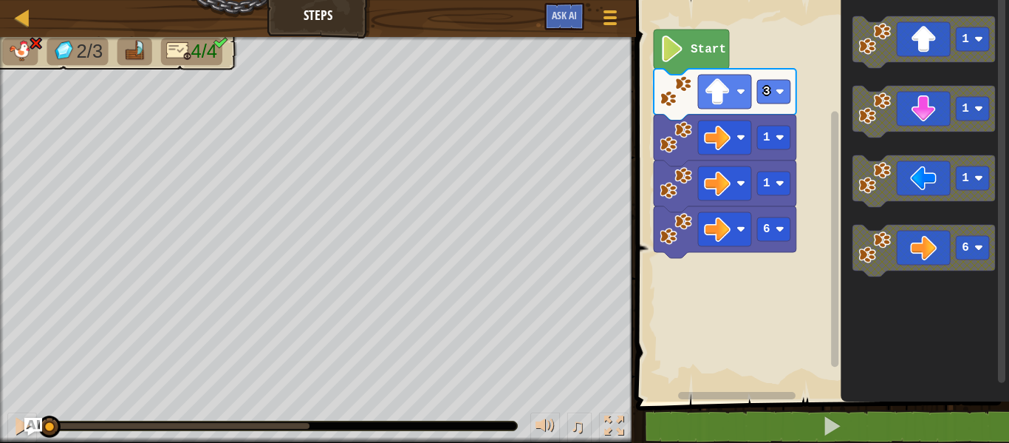
drag, startPoint x: 305, startPoint y: 421, endPoint x: 0, endPoint y: 320, distance: 321.5
click at [0, 320] on div "2/3 4/4 ♫ Wolf Pup" at bounding box center [504, 240] width 1009 height 406
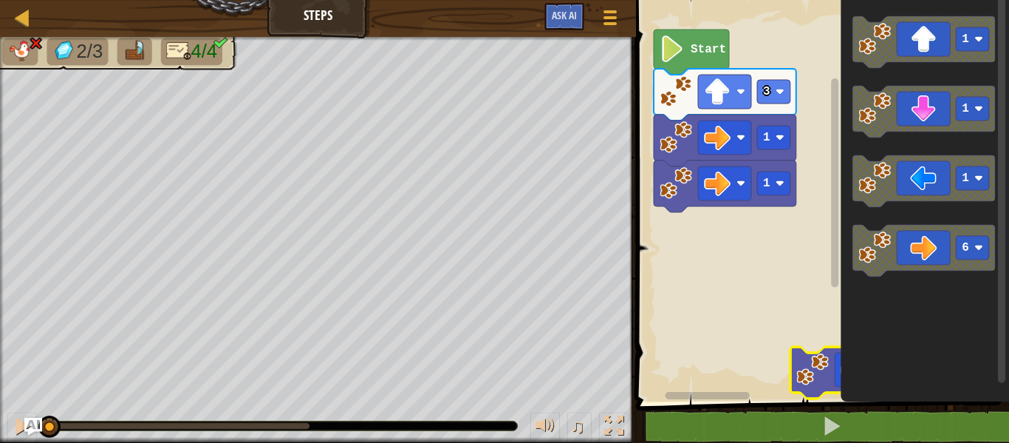
click at [830, 372] on icon "Blockly Workspace" at bounding box center [835, 191] width 11 height 397
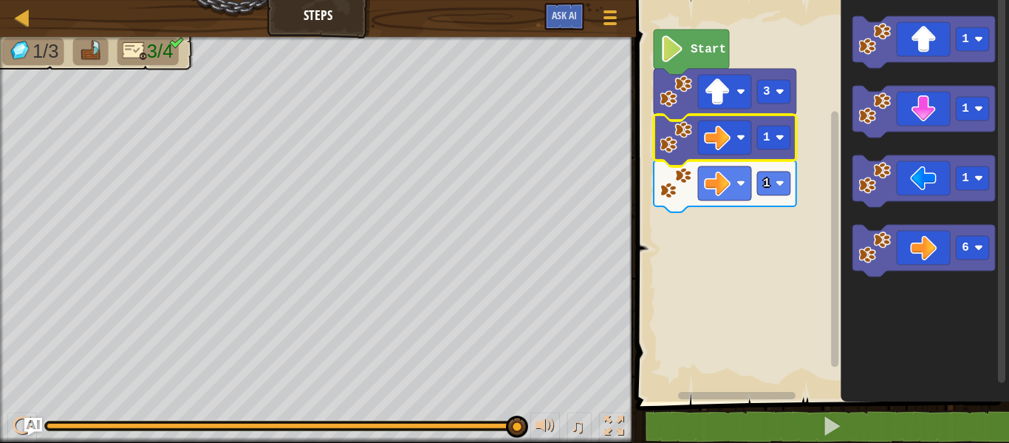
click at [778, 150] on icon "Blockly Workspace" at bounding box center [725, 141] width 143 height 52
click at [776, 152] on icon "Blockly Workspace" at bounding box center [725, 141] width 143 height 52
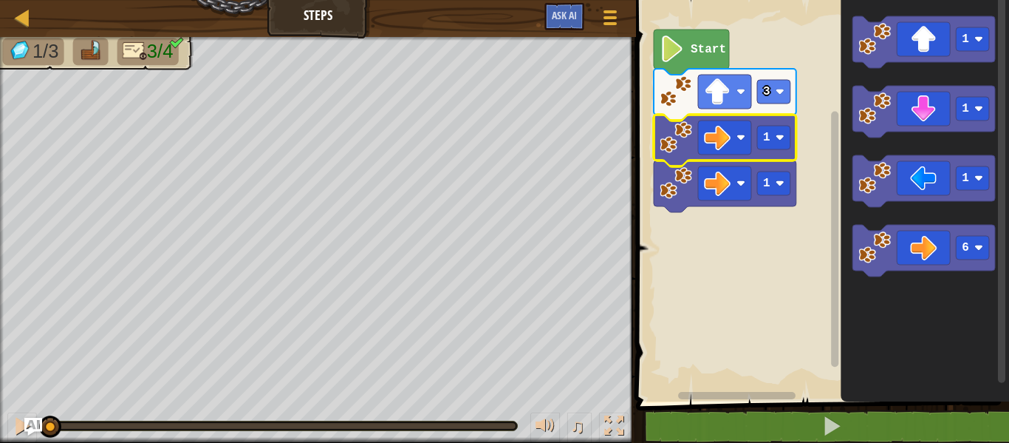
click at [48, 426] on div at bounding box center [48, 426] width 2 height 6
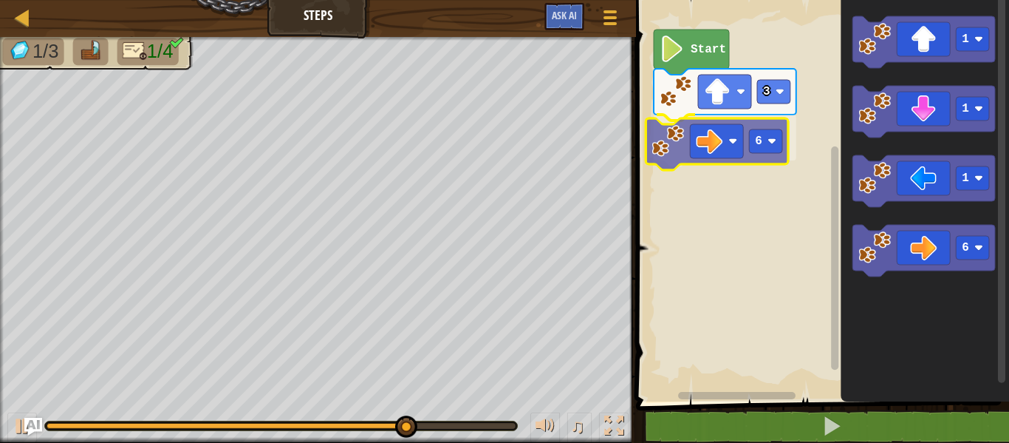
click at [742, 140] on div "Start 3 6 1 1 1 6 6" at bounding box center [821, 197] width 378 height 409
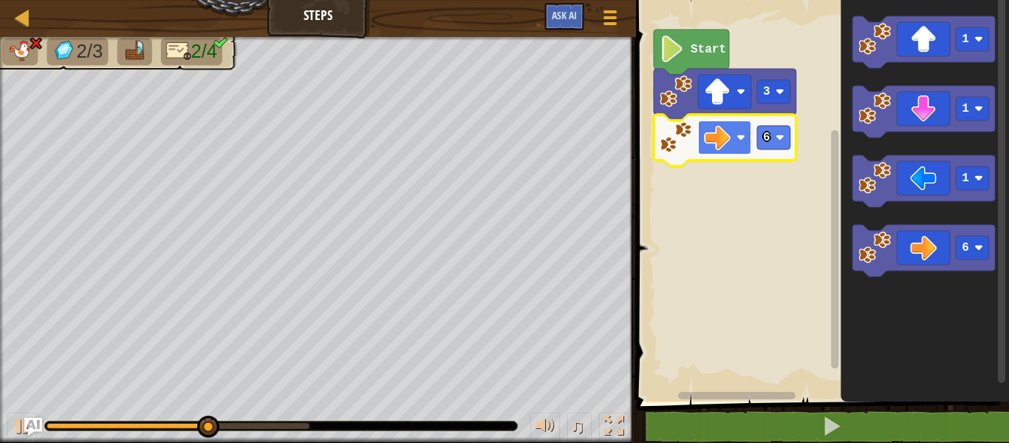
click at [739, 141] on image "Blockly Workspace" at bounding box center [741, 137] width 9 height 9
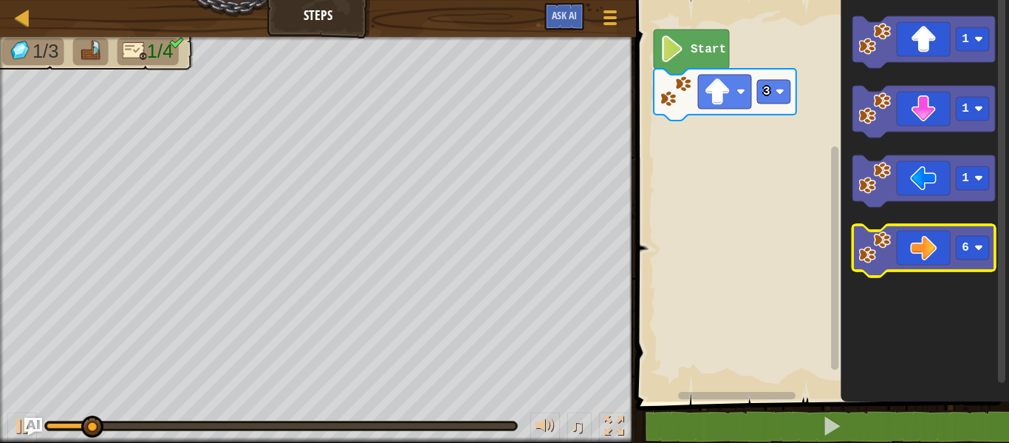
click at [952, 253] on icon "Blockly Workspace" at bounding box center [924, 251] width 143 height 52
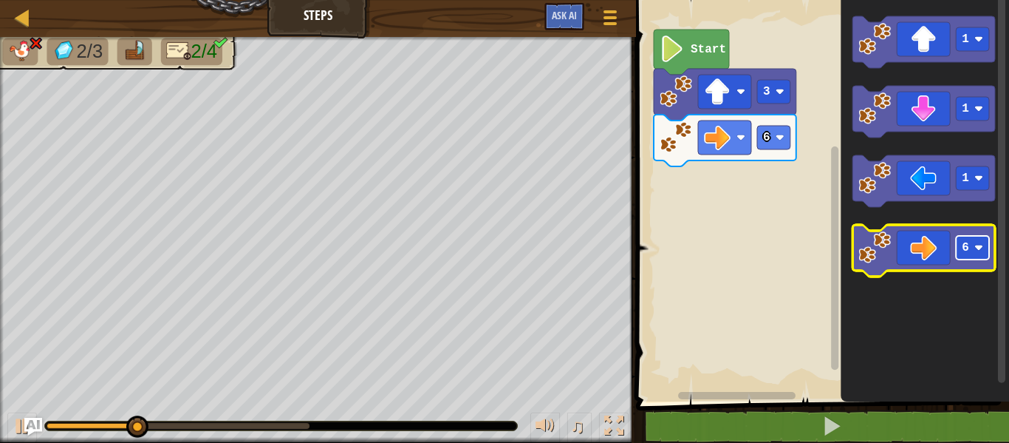
click at [970, 251] on rect "Blockly Workspace" at bounding box center [972, 248] width 33 height 24
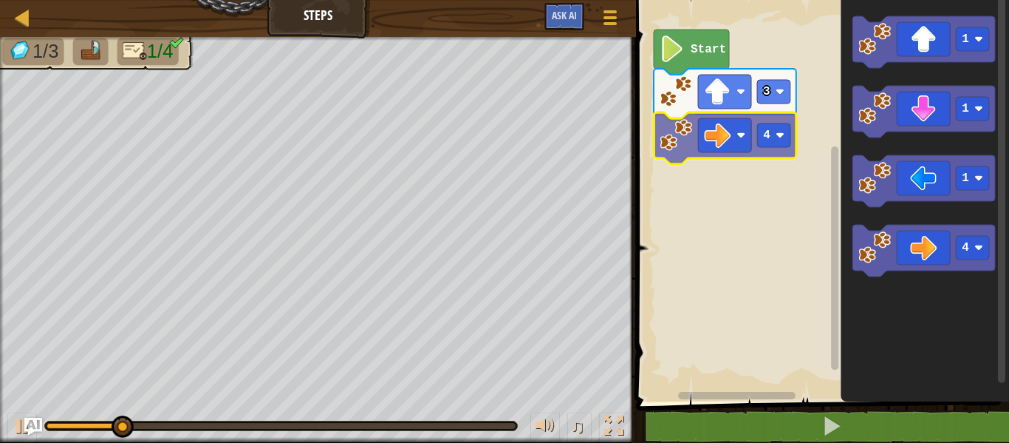
click at [742, 144] on div "Start 3 4 1 1 1 4 4" at bounding box center [821, 197] width 378 height 409
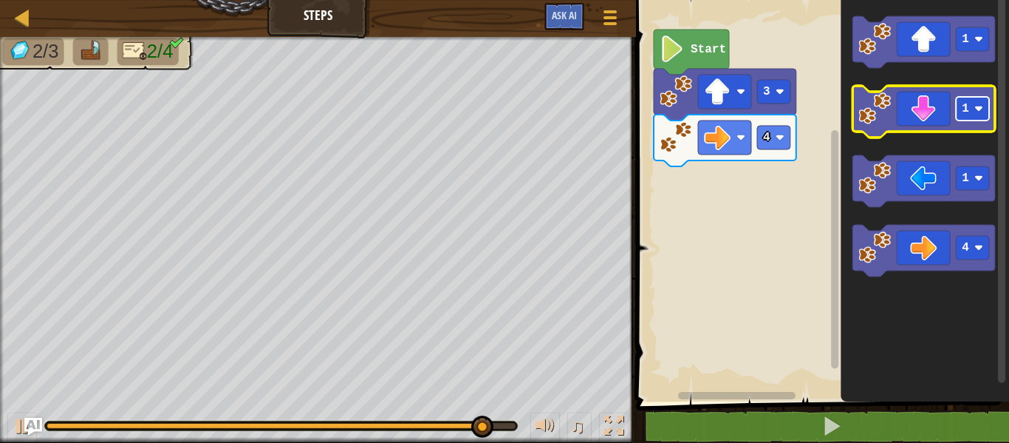
click at [981, 112] on image "Blockly Workspace" at bounding box center [979, 108] width 9 height 9
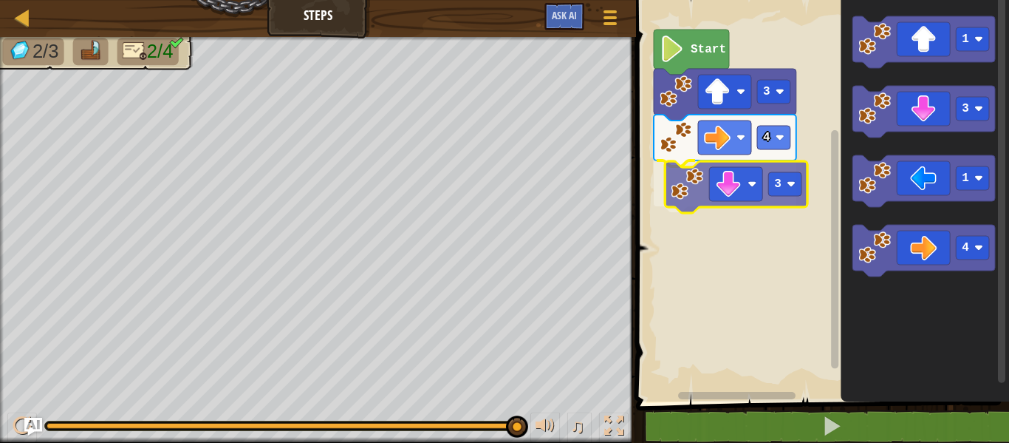
click at [751, 205] on div "Start 3 4 3 1 3 1 4 3" at bounding box center [821, 197] width 378 height 409
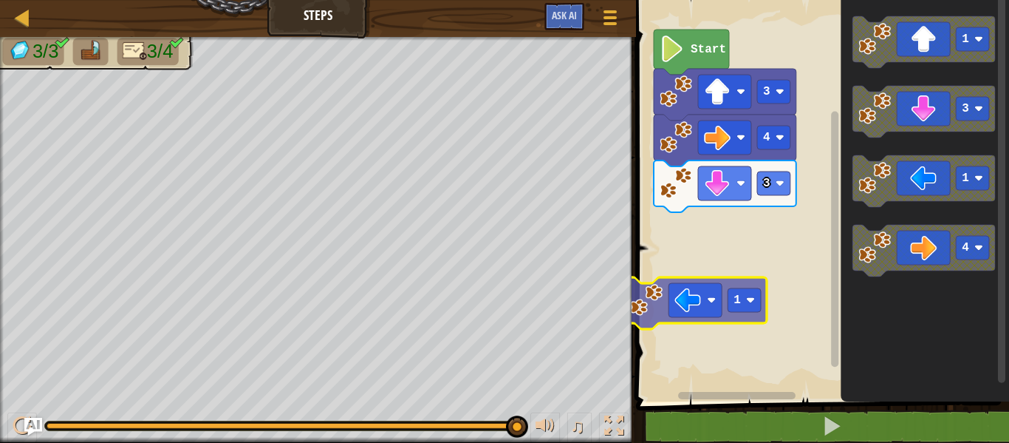
click at [633, 301] on div "Start 3 4 3 1 3 1 4 1" at bounding box center [821, 197] width 378 height 409
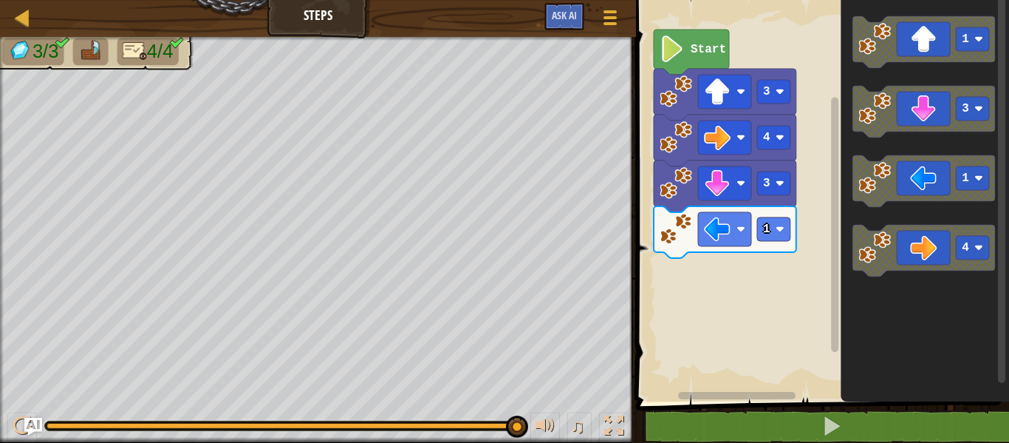
click at [814, 274] on div "1 3 4 3 Start 1 3 1 4" at bounding box center [821, 197] width 378 height 409
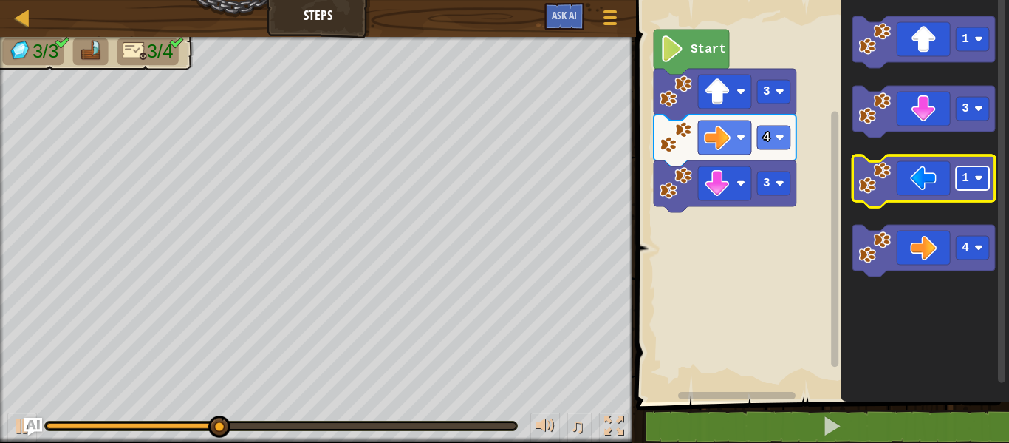
click at [963, 177] on text "1" at bounding box center [965, 177] width 7 height 13
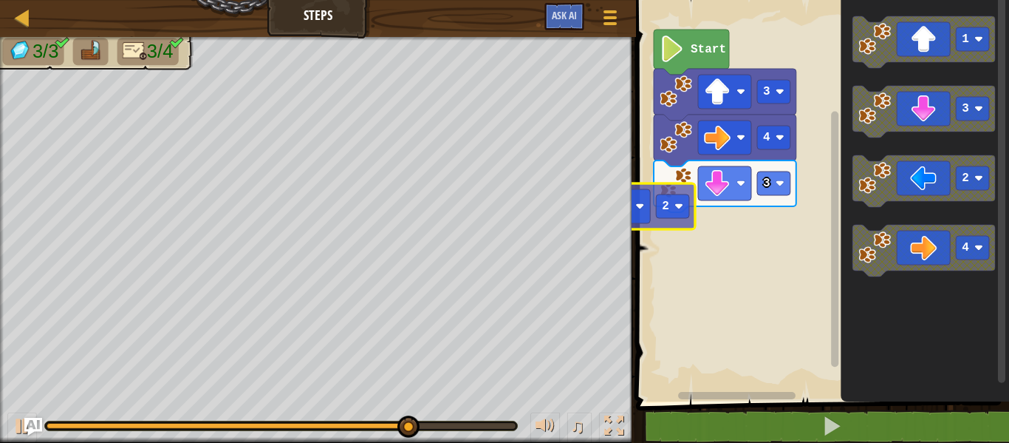
click at [563, 203] on div "Map Steps Game Menu Ask AI 1 הההההההההההההההההההההההההההההההההההההההההההההההההה…" at bounding box center [504, 221] width 1009 height 443
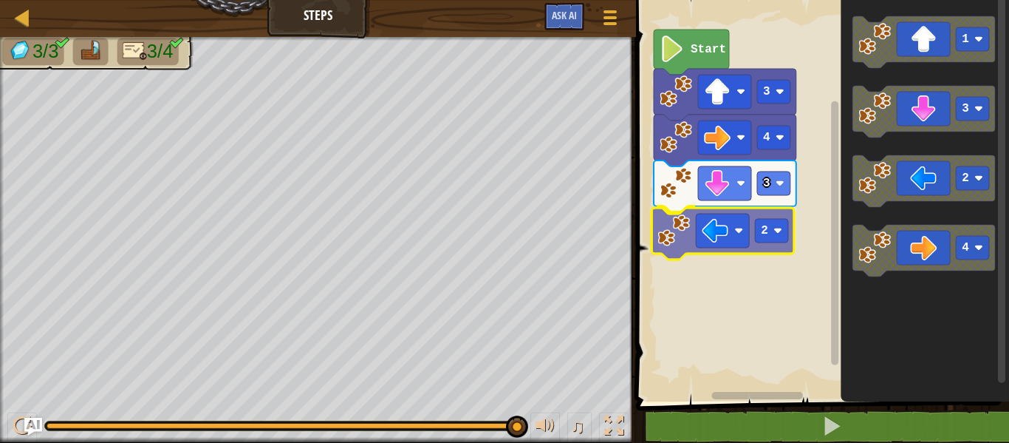
click at [667, 247] on div "3 2 4 3 Start 1 3 2 4 2" at bounding box center [821, 197] width 378 height 409
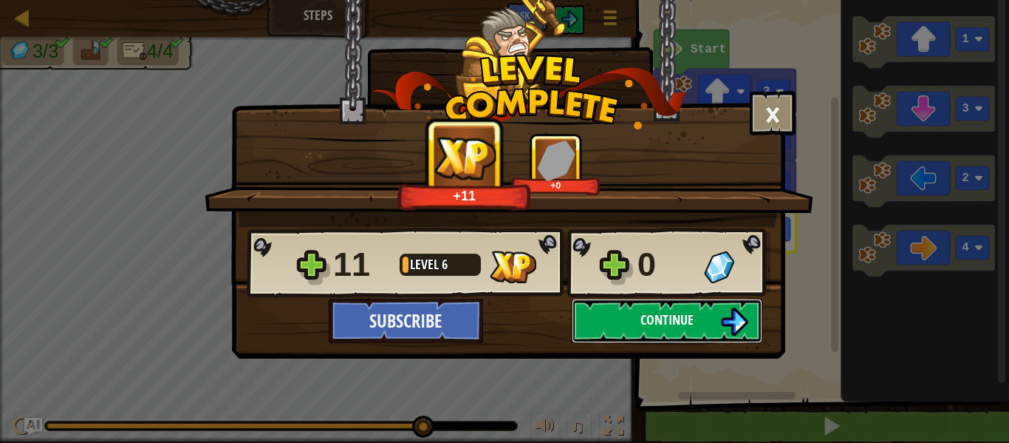
click at [705, 307] on button "Continue" at bounding box center [667, 321] width 191 height 44
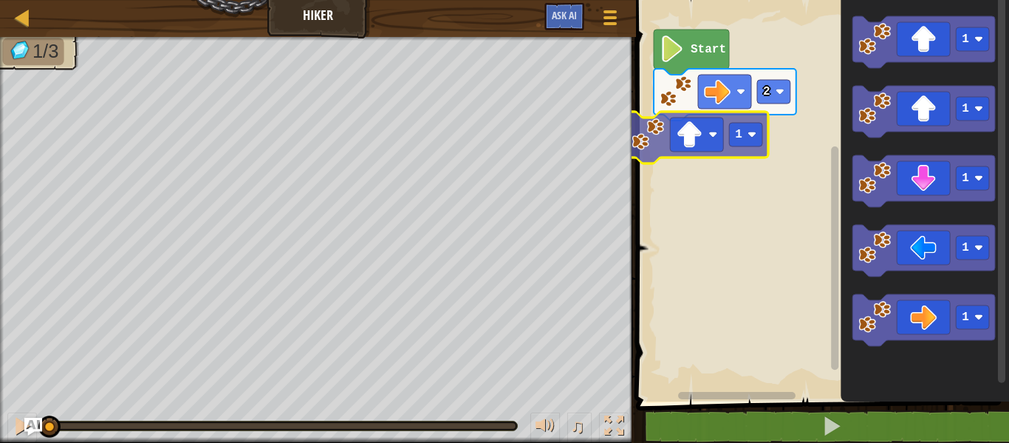
click at [715, 132] on div "2 Start 1 1 1 1 1 1 1" at bounding box center [821, 197] width 378 height 409
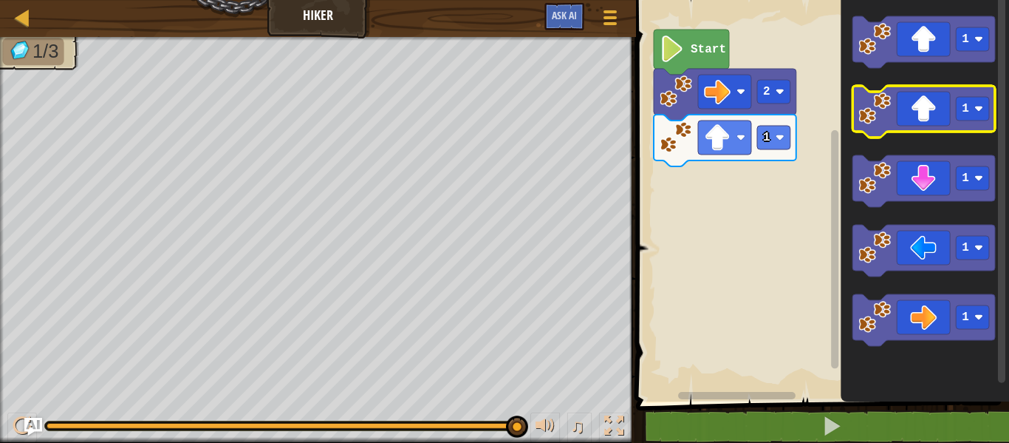
click at [874, 100] on image "Blockly Workspace" at bounding box center [875, 108] width 33 height 33
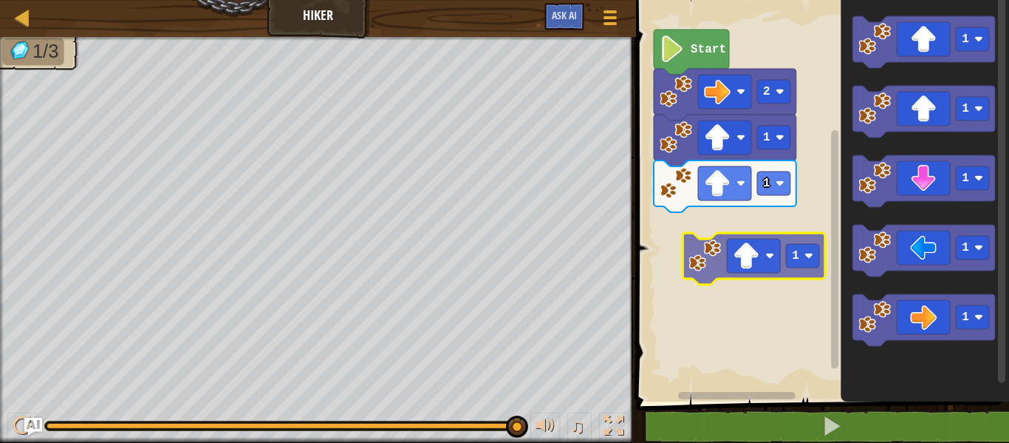
click at [713, 251] on div "1 1 2 Start 1 1 1 1 1 1 1" at bounding box center [821, 197] width 378 height 409
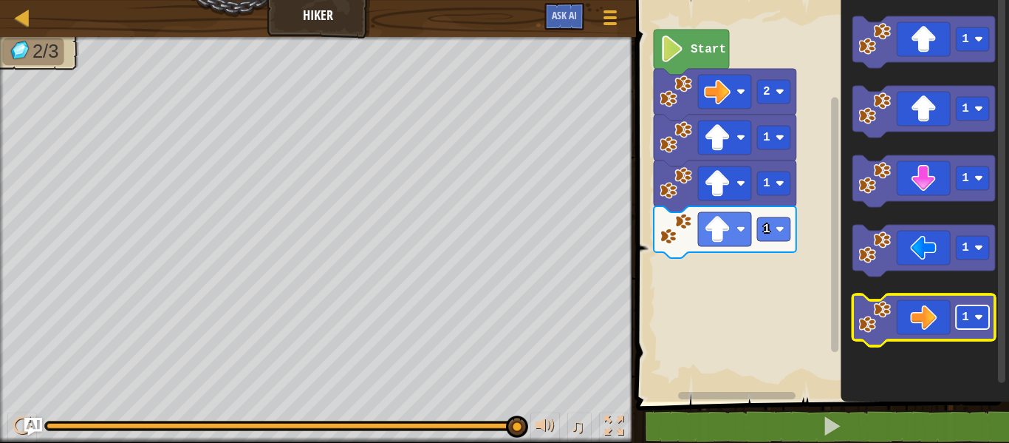
click at [969, 307] on rect "Blockly Workspace" at bounding box center [972, 317] width 33 height 24
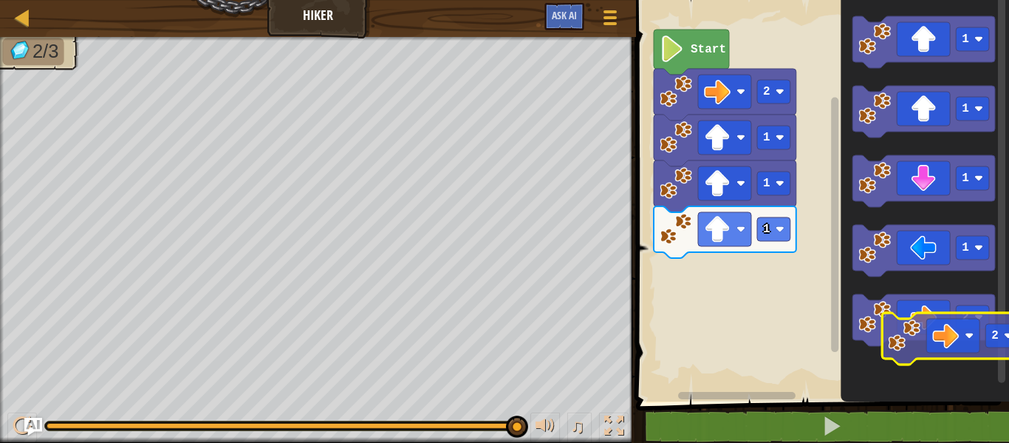
click at [926, 371] on icon "1 1 1 1 2" at bounding box center [925, 197] width 168 height 409
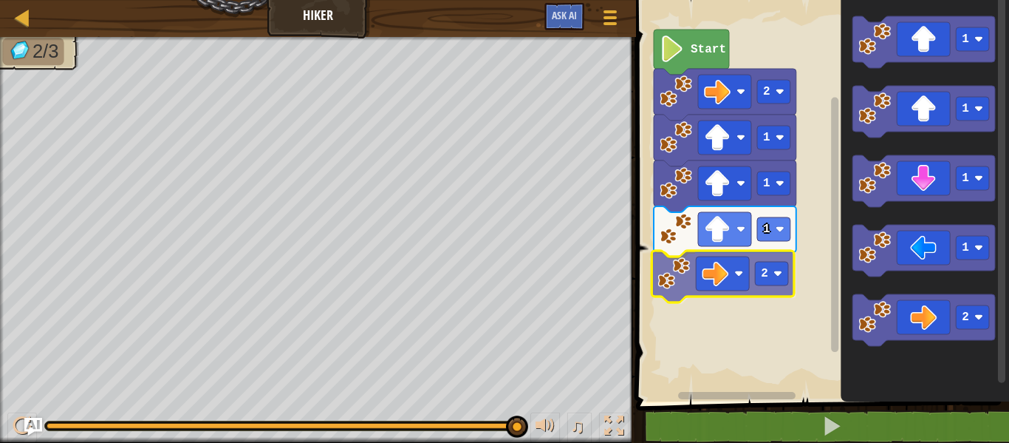
click at [677, 266] on div "1 2 1 1 2 Start 1 1 1 1 2 2" at bounding box center [821, 197] width 378 height 409
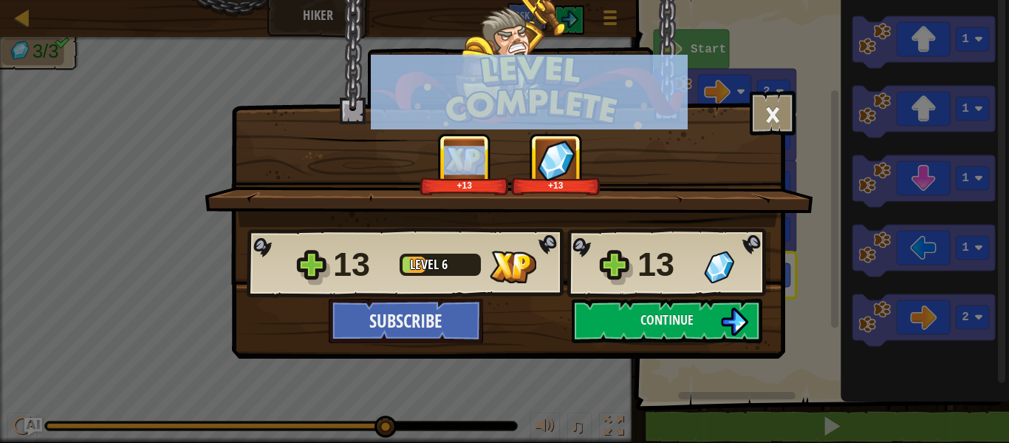
drag, startPoint x: 862, startPoint y: 103, endPoint x: 318, endPoint y: 477, distance: 661.0
click at [318, 1] on html "Map Hiker Game Menu Ask AI 1 הההההההההההההההההההההההההההההההההההההההההההההההההה…" at bounding box center [504, 0] width 1009 height 1
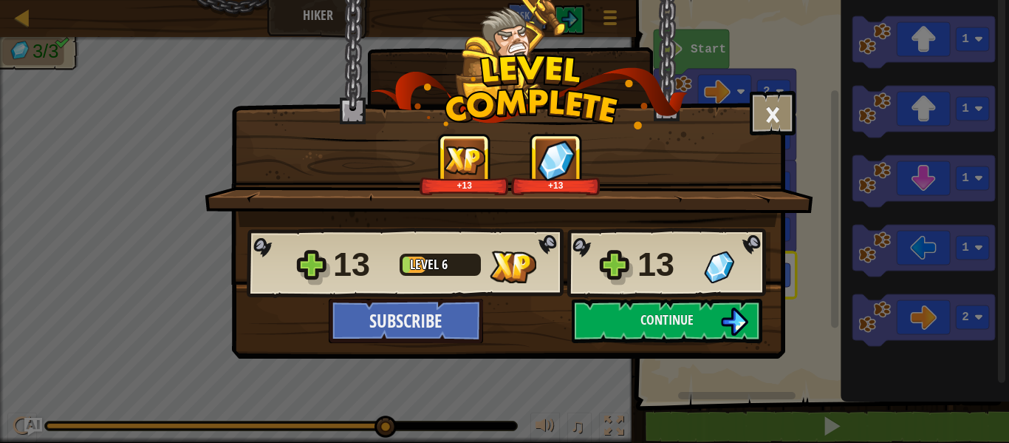
click at [607, 291] on div "13 Level 6 13" at bounding box center [509, 263] width 524 height 71
click at [607, 303] on button "Continue" at bounding box center [667, 321] width 191 height 44
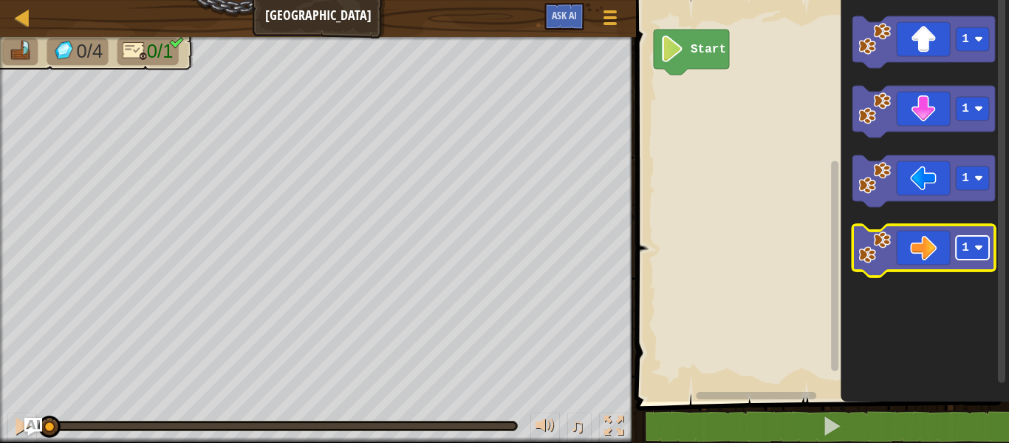
click at [973, 237] on rect "Blockly Workspace" at bounding box center [972, 248] width 33 height 24
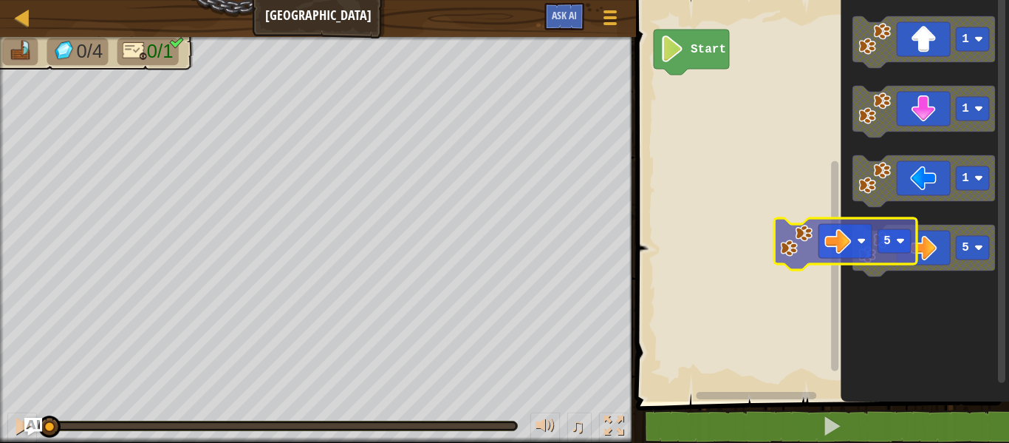
click at [809, 248] on div "Start 1 1 1 5 5" at bounding box center [821, 197] width 378 height 409
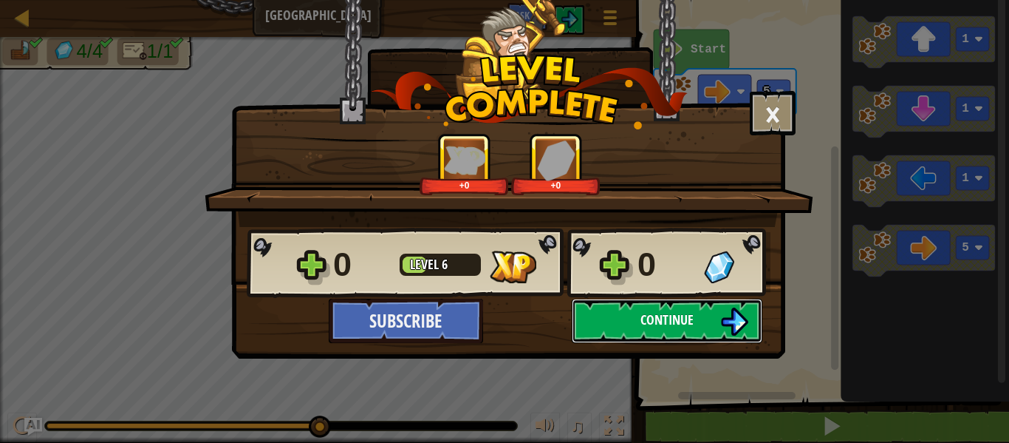
click at [608, 309] on button "Continue" at bounding box center [667, 321] width 191 height 44
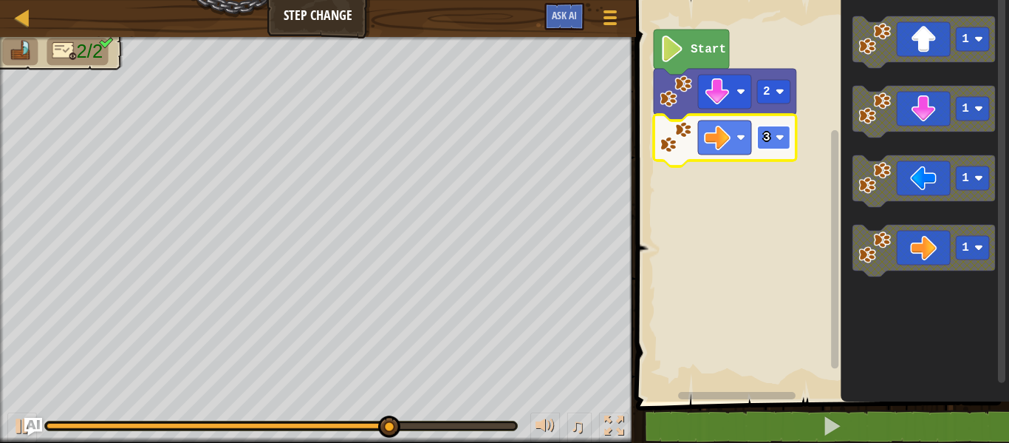
click at [775, 137] on rect "Blockly Workspace" at bounding box center [773, 138] width 33 height 24
click at [779, 129] on rect "Blockly Workspace" at bounding box center [773, 138] width 33 height 24
click at [774, 137] on rect "Blockly Workspace" at bounding box center [773, 138] width 33 height 24
click at [765, 131] on text "1" at bounding box center [766, 137] width 7 height 13
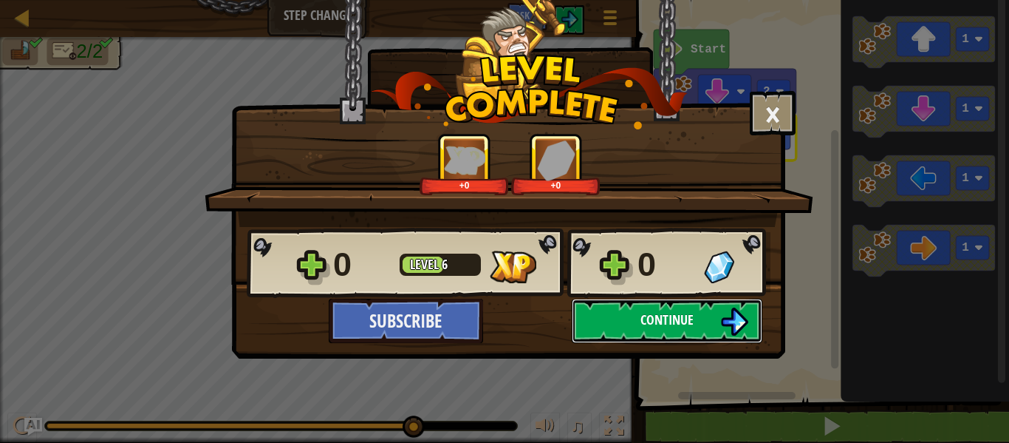
click at [630, 310] on button "Continue" at bounding box center [667, 321] width 191 height 44
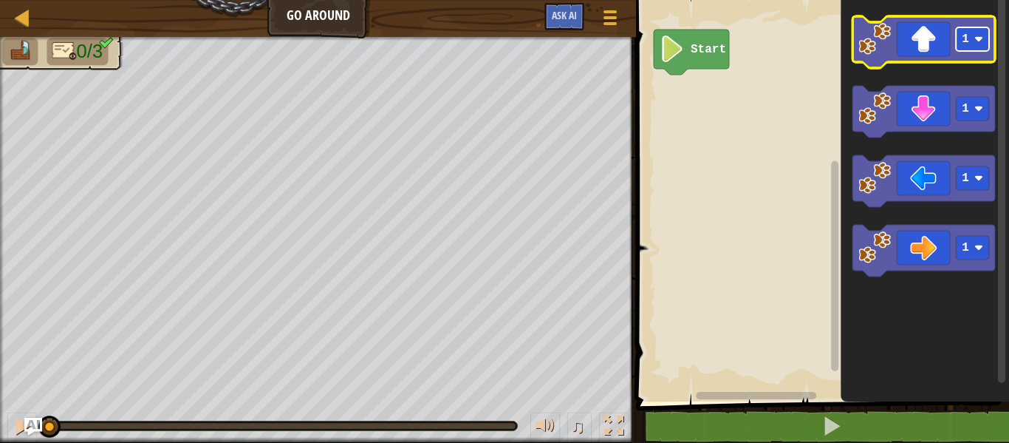
click at [968, 47] on rect "Blockly Workspace" at bounding box center [972, 39] width 33 height 24
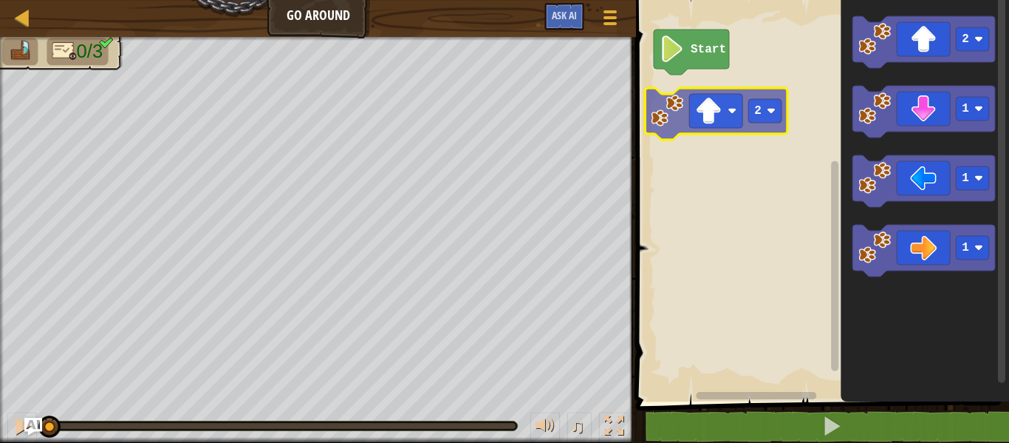
click at [677, 116] on div "Start 2 1 1 1 2" at bounding box center [821, 197] width 378 height 409
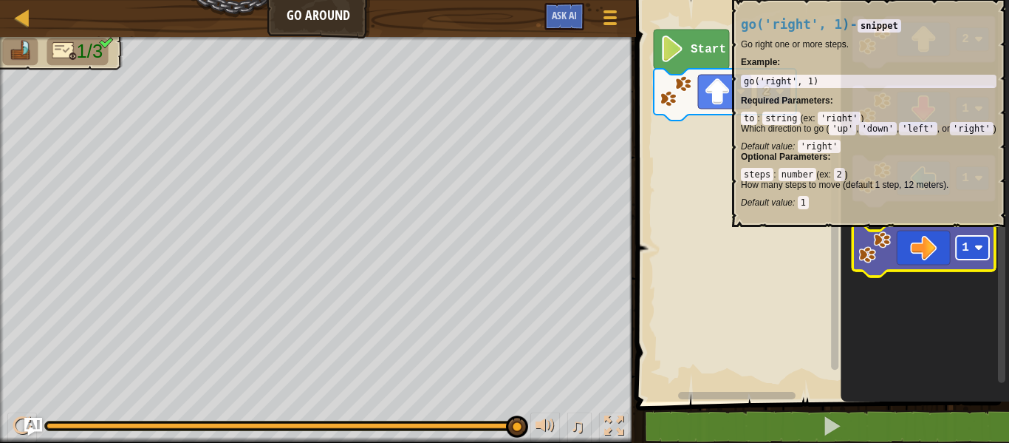
click at [970, 238] on rect "Blockly Workspace" at bounding box center [972, 248] width 33 height 24
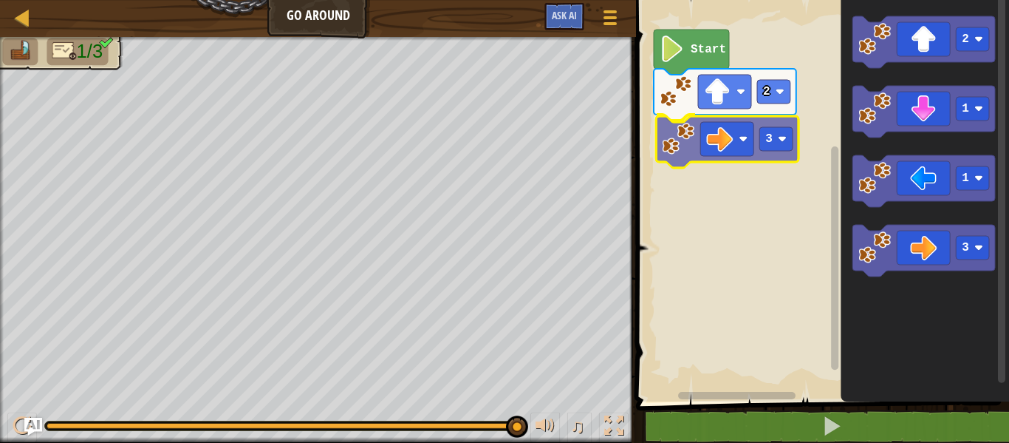
click at [685, 134] on div "2 3 Start 2 1 1 3 3" at bounding box center [821, 197] width 378 height 409
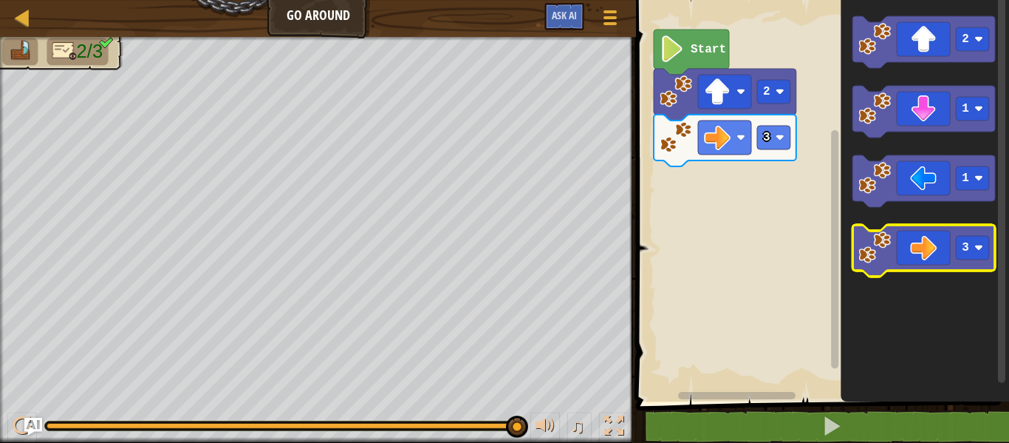
click at [992, 233] on icon "Blockly Workspace" at bounding box center [924, 251] width 143 height 52
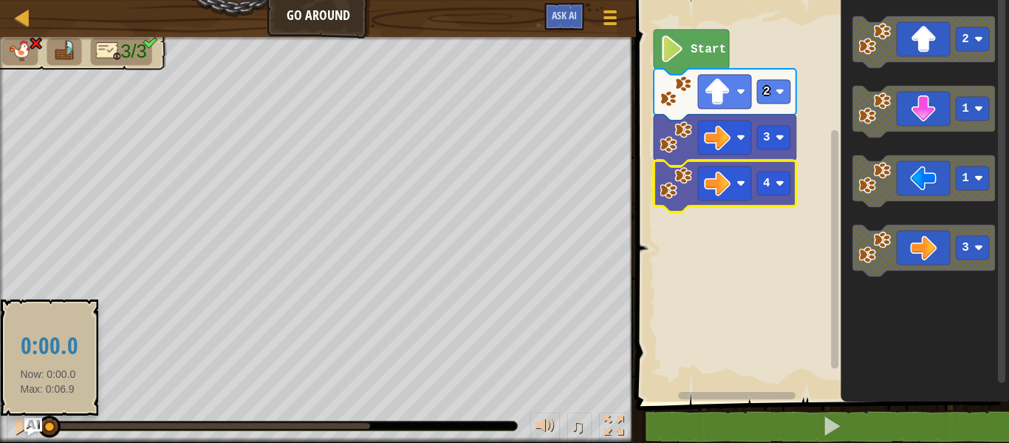
click at [48, 426] on div at bounding box center [47, 426] width 1 height 6
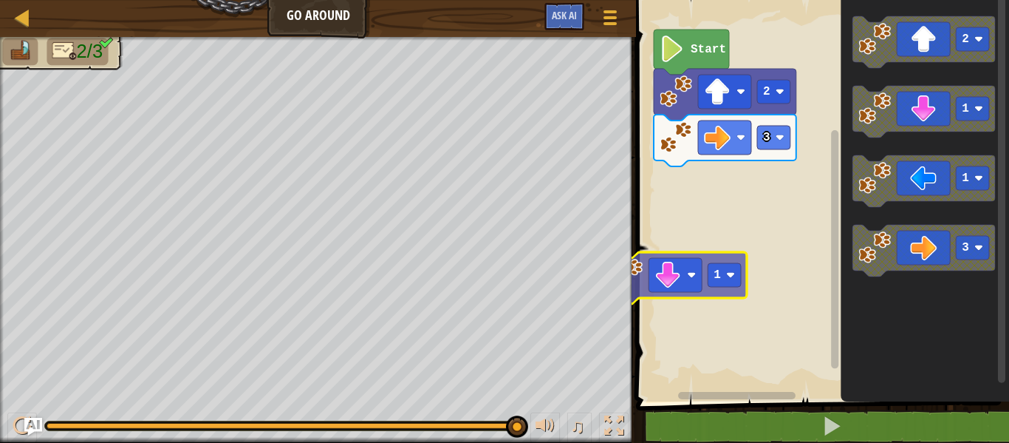
click at [615, 280] on div "Map Go Around Game Menu Ask AI 1 הההההההההההההההההההההההההההההההההההההההההההההה…" at bounding box center [504, 221] width 1009 height 443
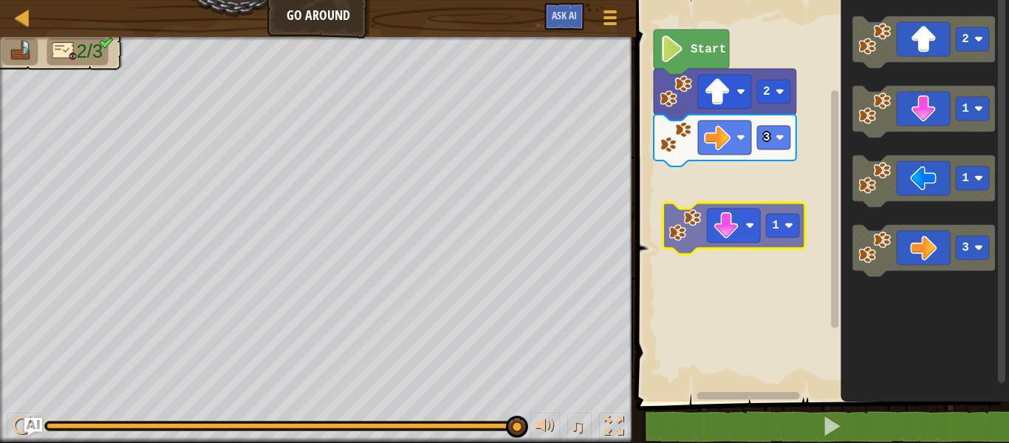
click at [681, 236] on div "Start 2 3 2 1 1 3 1" at bounding box center [821, 197] width 378 height 409
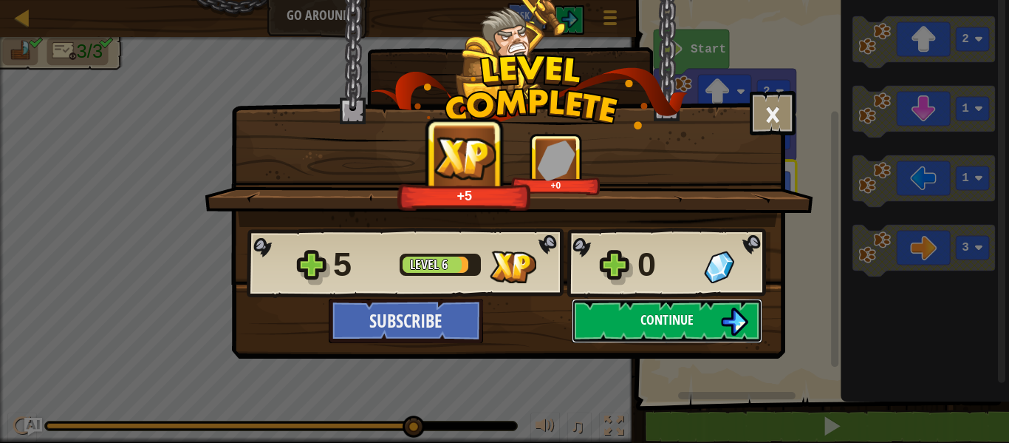
click at [715, 320] on button "Continue" at bounding box center [667, 321] width 191 height 44
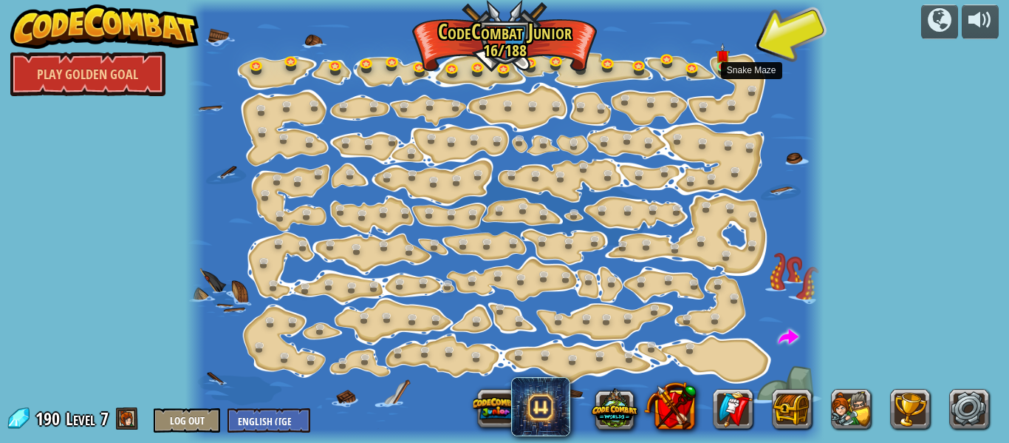
click at [604, 143] on div "Step Change Change step arguments. 15a. Step Change A (practice) Go Smart Now w…" at bounding box center [504, 221] width 638 height 443
click at [727, 58] on img at bounding box center [723, 49] width 14 height 33
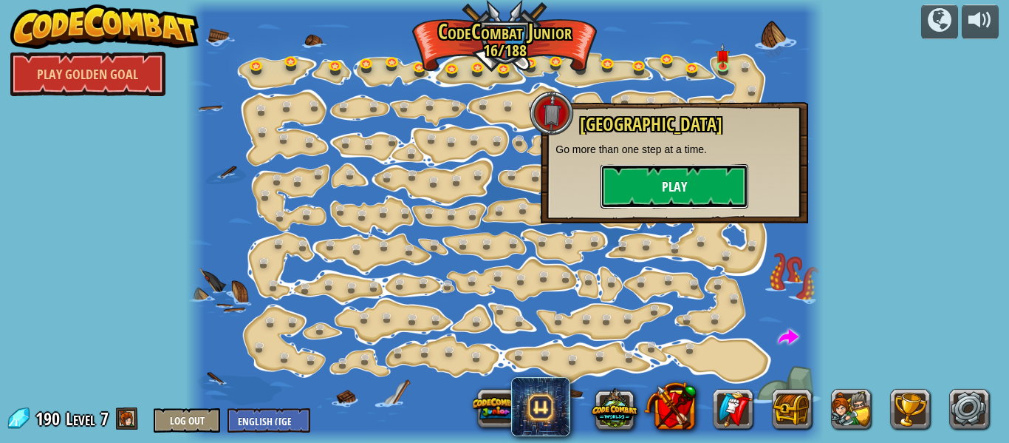
click at [692, 171] on button "Play" at bounding box center [675, 186] width 148 height 44
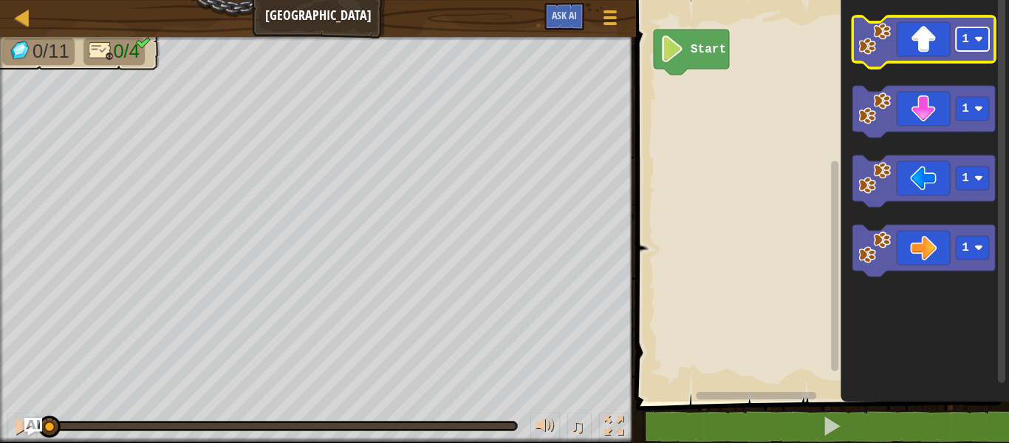
click at [976, 40] on image "Blockly Workspace" at bounding box center [979, 39] width 9 height 9
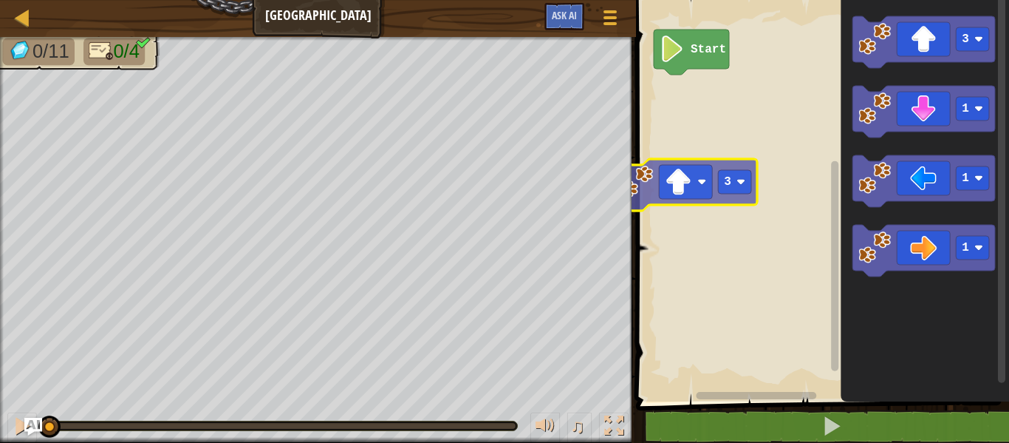
click at [652, 171] on div "Start 3 1 1 1 3" at bounding box center [821, 197] width 378 height 409
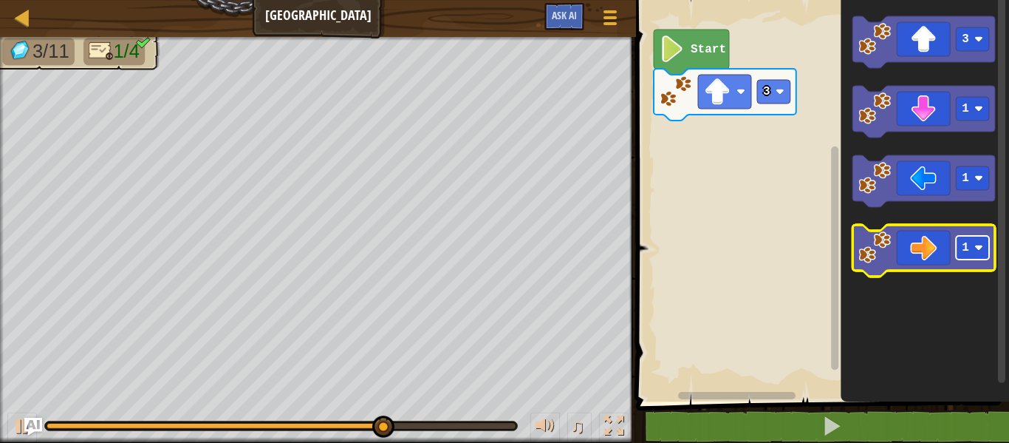
click at [972, 245] on rect "Blockly Workspace" at bounding box center [972, 248] width 33 height 24
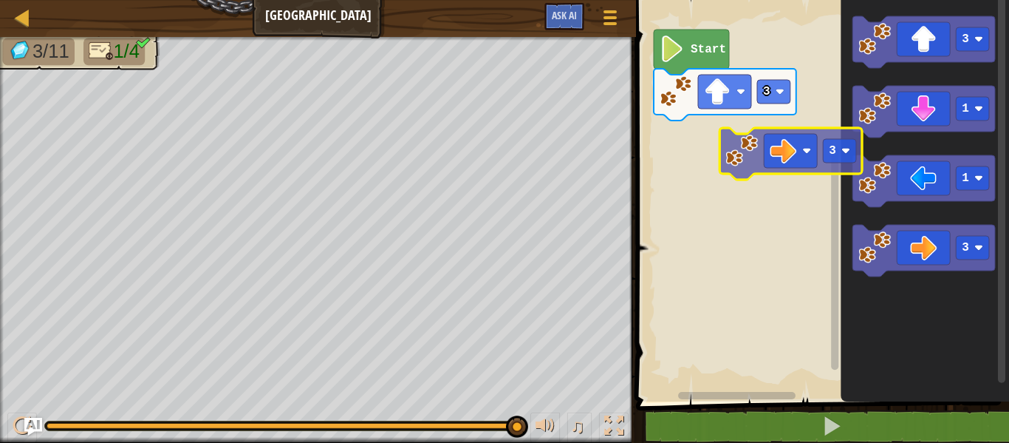
click at [754, 153] on div "3 Start 3 1 1 3 3" at bounding box center [821, 197] width 378 height 409
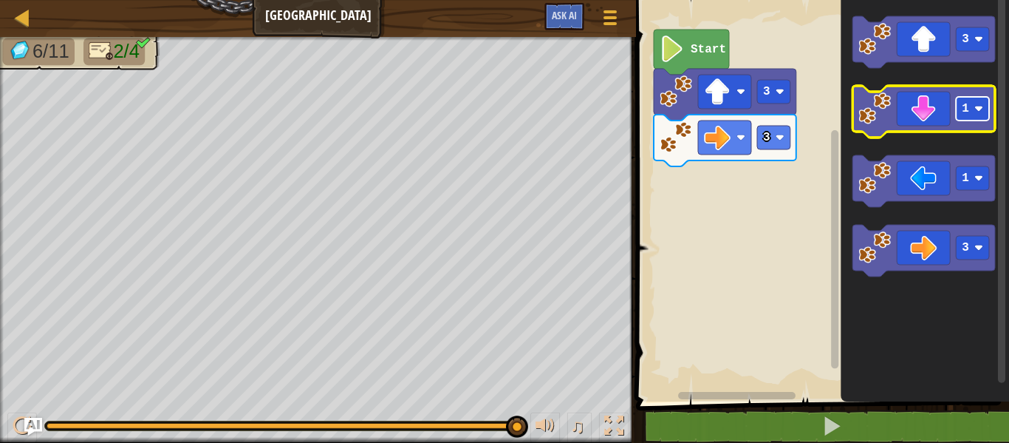
click at [967, 109] on text "1" at bounding box center [965, 108] width 7 height 13
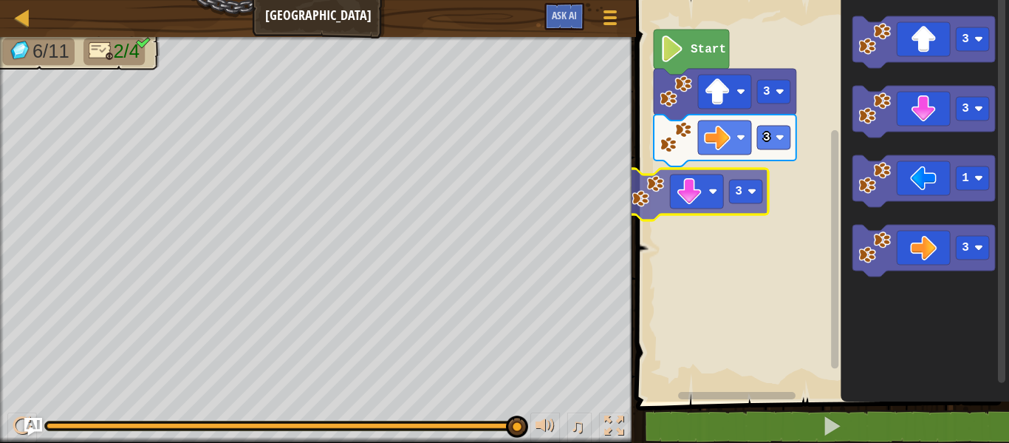
click at [660, 188] on div "3 3 Start 3 3 3 1 3 3" at bounding box center [821, 197] width 378 height 409
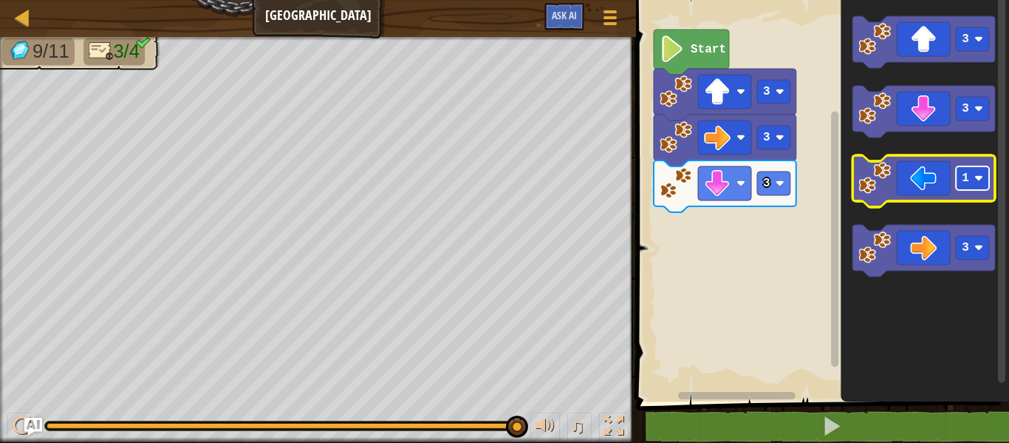
click at [967, 178] on text "1" at bounding box center [965, 177] width 7 height 13
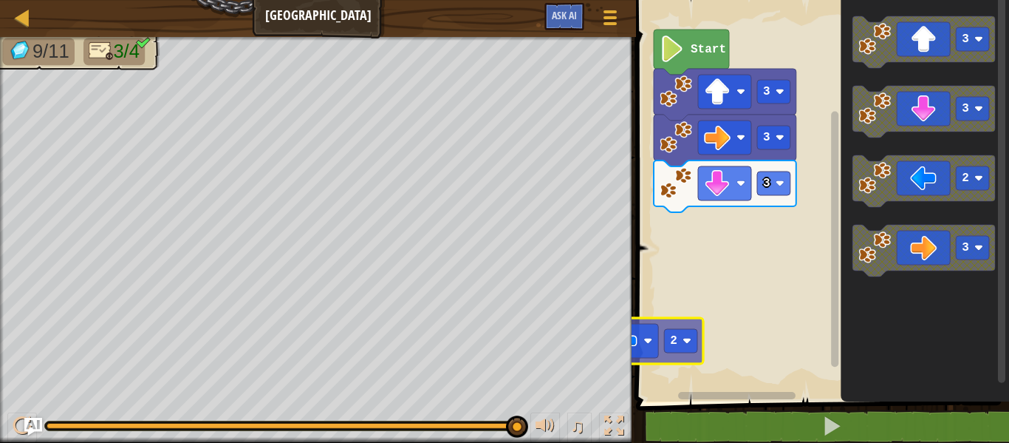
click at [590, 335] on div "Map Big Gem Square Game Menu Ask AI 1 ההההההההההההההההההההההההההההההההההההההההה…" at bounding box center [504, 221] width 1009 height 443
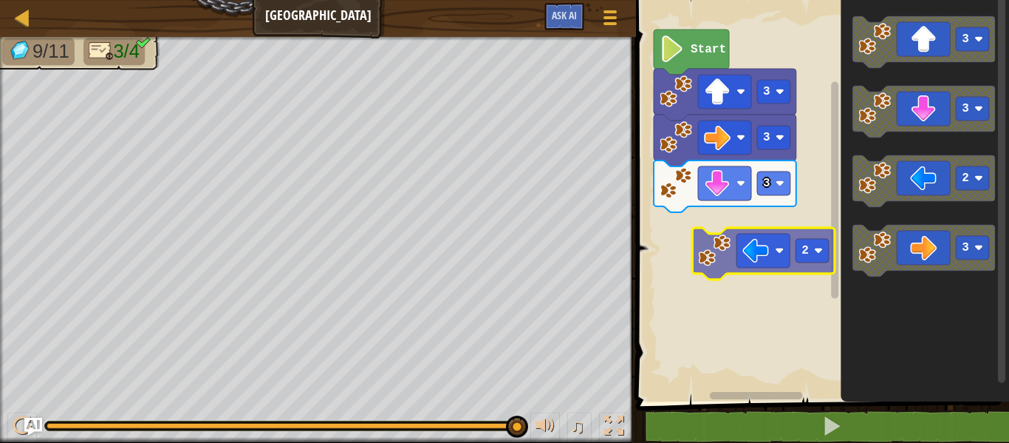
click at [719, 251] on div "3 3 3 Start 3 3 2 3 2" at bounding box center [821, 197] width 378 height 409
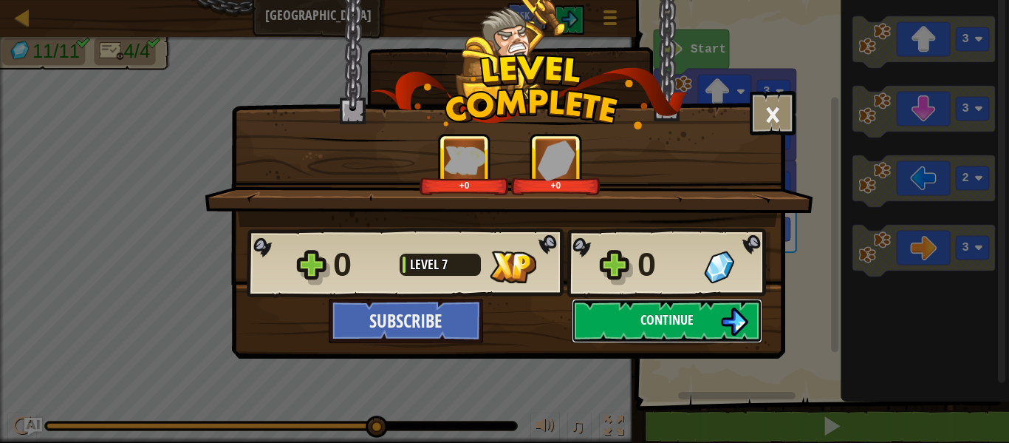
click at [641, 307] on button "Continue" at bounding box center [667, 321] width 191 height 44
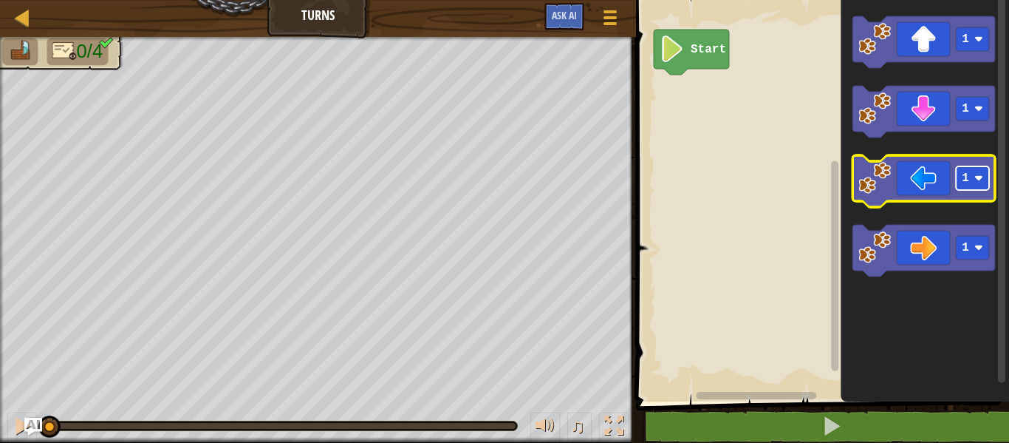
click at [962, 176] on text "1" at bounding box center [965, 177] width 7 height 13
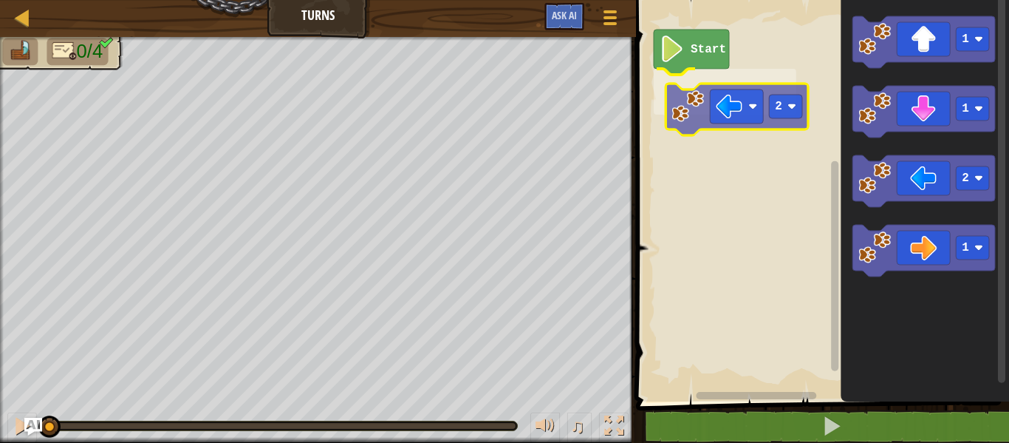
click at [673, 100] on div "Start 2 1 1 2 1 2" at bounding box center [821, 197] width 378 height 409
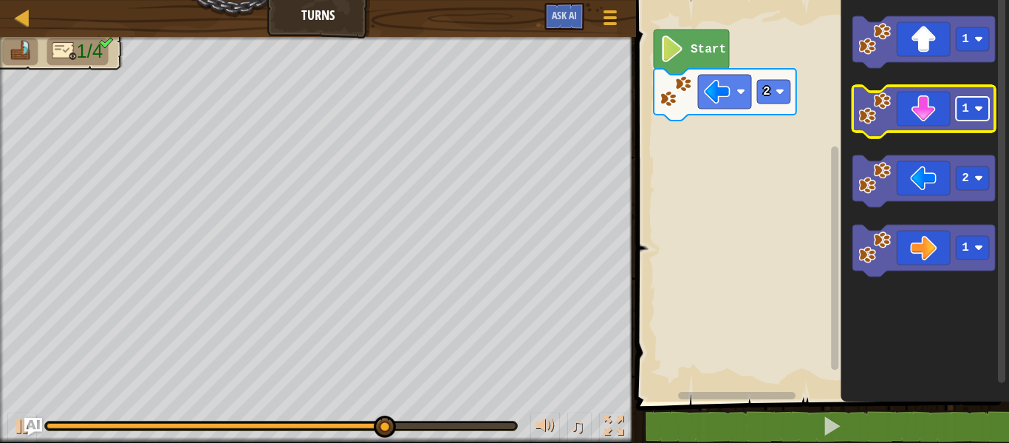
click at [963, 119] on rect "Blockly Workspace" at bounding box center [972, 109] width 33 height 24
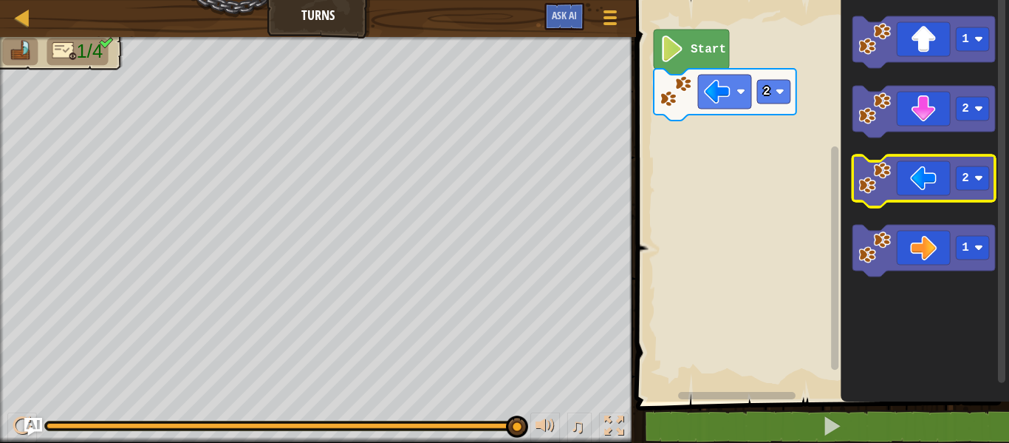
click at [863, 188] on g "2" at bounding box center [924, 181] width 143 height 52
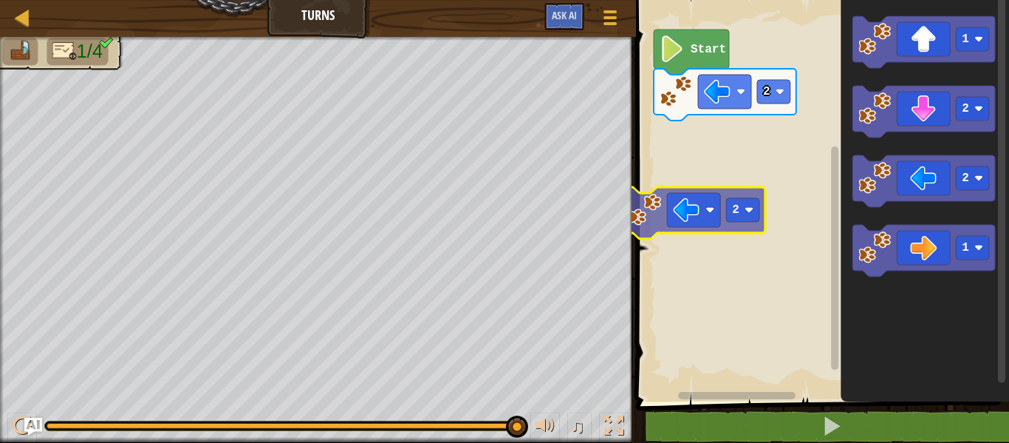
click at [634, 220] on div "2 Start 1 2 2 1 2" at bounding box center [821, 197] width 378 height 409
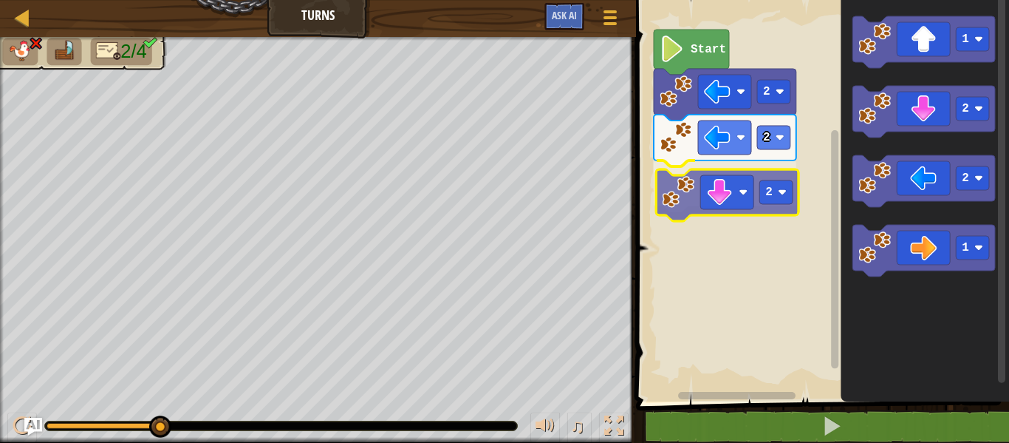
click at [726, 198] on div "2 2 2 Start 1 2 2 1 2" at bounding box center [821, 197] width 378 height 409
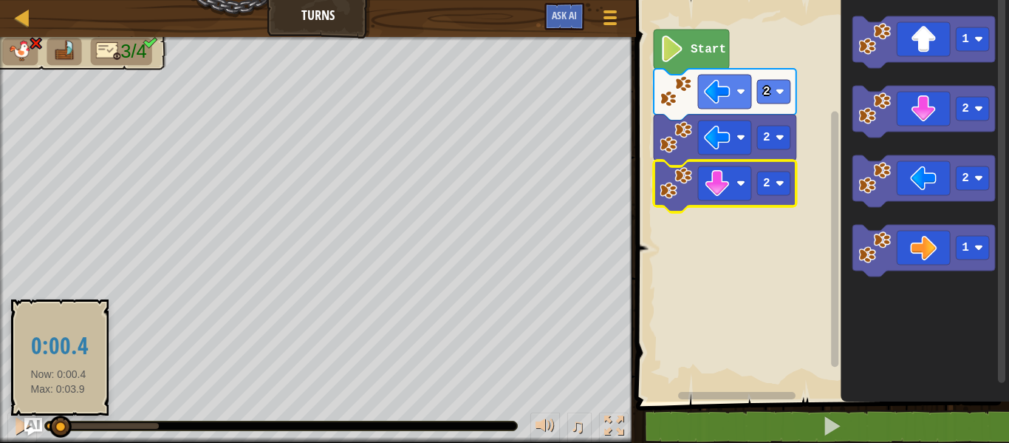
click at [58, 423] on div at bounding box center [53, 426] width 13 height 6
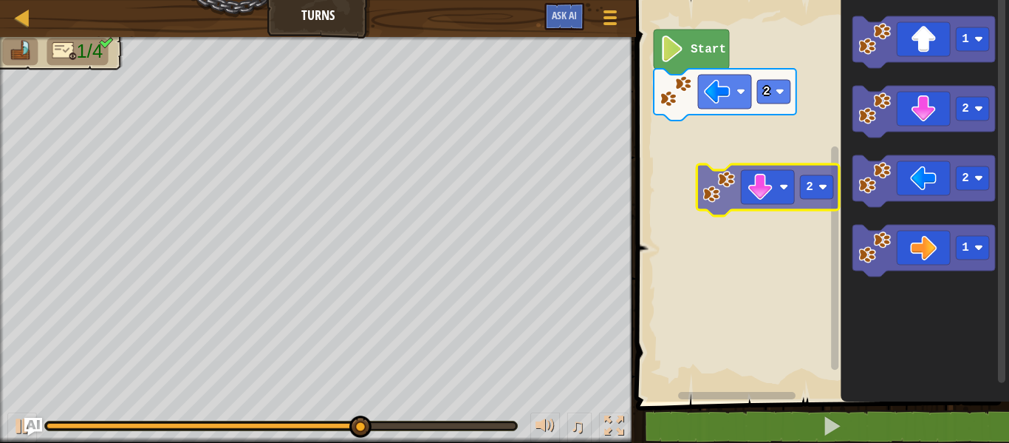
click at [706, 192] on div "Start 2 1 2 2 1 2" at bounding box center [821, 197] width 378 height 409
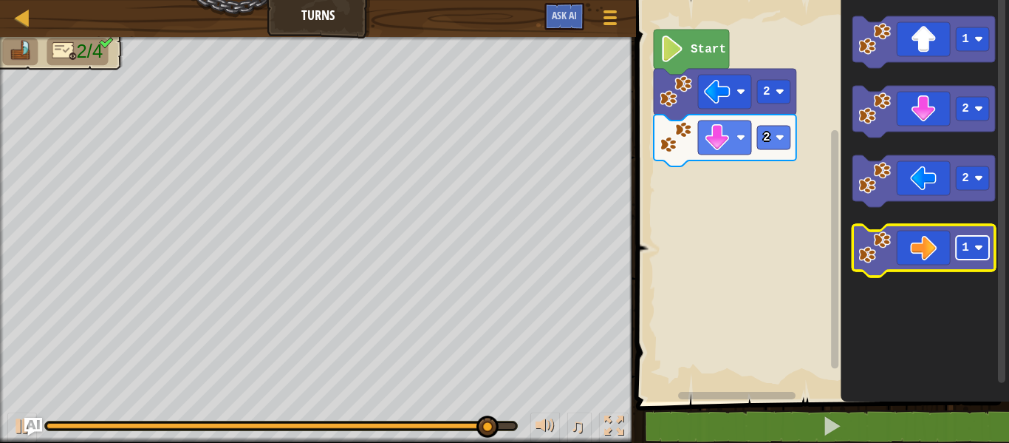
click at [963, 248] on text "1" at bounding box center [965, 247] width 7 height 13
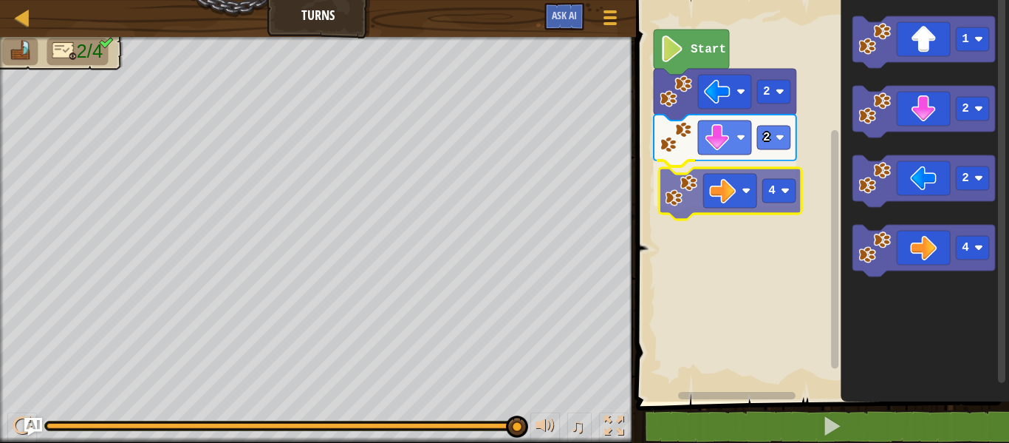
click at [687, 200] on div "2 4 2 Start 1 2 2 4 4" at bounding box center [821, 197] width 378 height 409
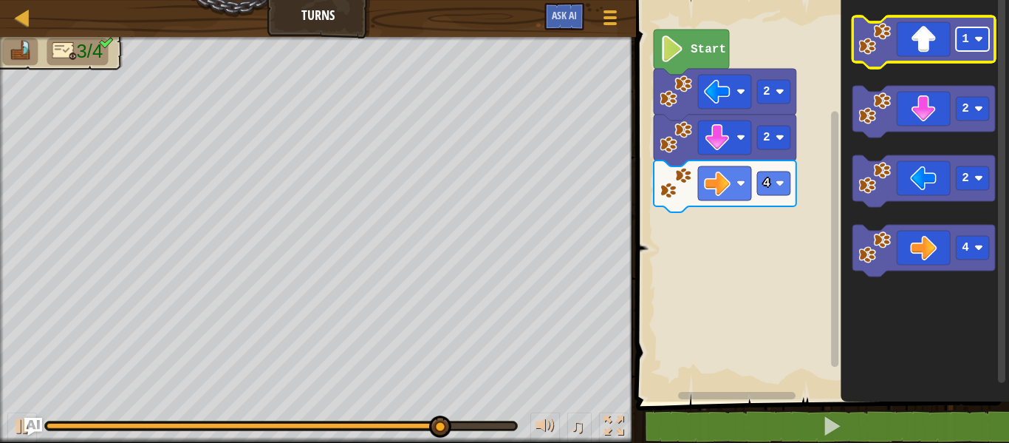
click at [958, 38] on rect "Blockly Workspace" at bounding box center [972, 39] width 33 height 24
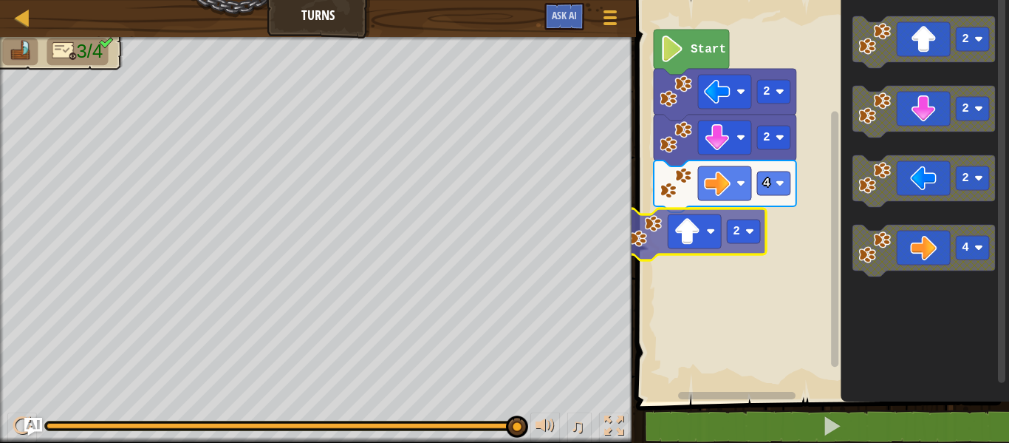
click at [653, 237] on div "2 4 2 Start 2 2 2 2 4 2" at bounding box center [821, 197] width 378 height 409
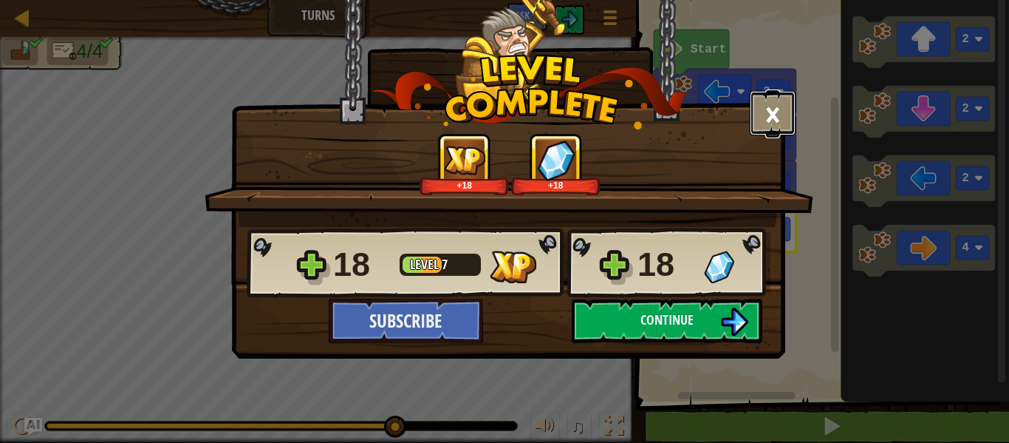
click at [775, 95] on button "×" at bounding box center [773, 113] width 46 height 44
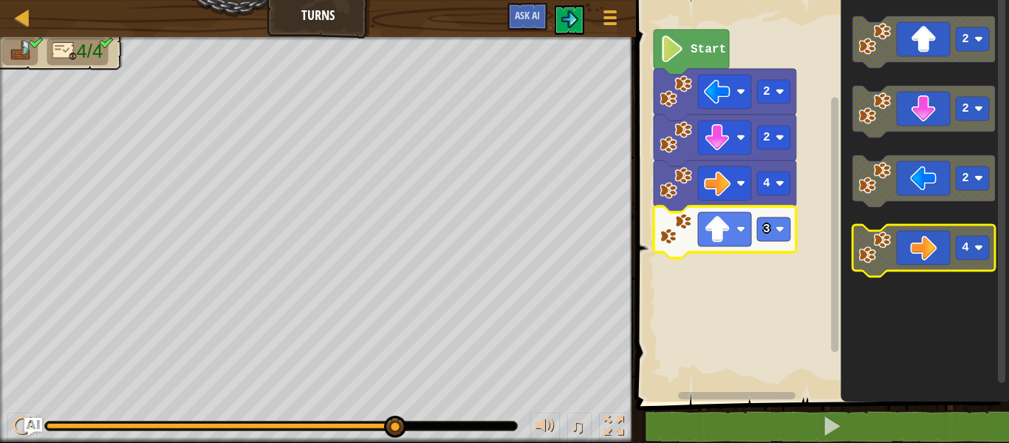
click at [964, 242] on text "4" at bounding box center [965, 247] width 7 height 13
click at [913, 244] on icon "Blockly Workspace" at bounding box center [924, 251] width 143 height 52
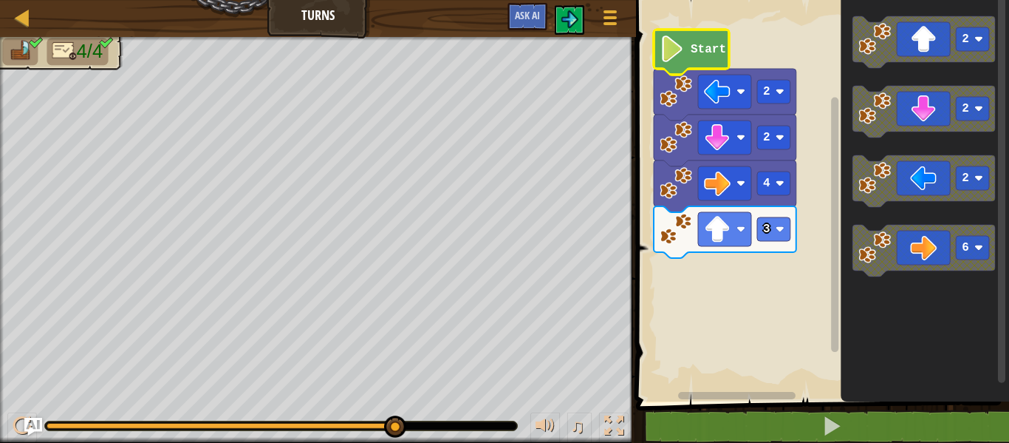
click at [706, 47] on text "Start" at bounding box center [708, 49] width 35 height 13
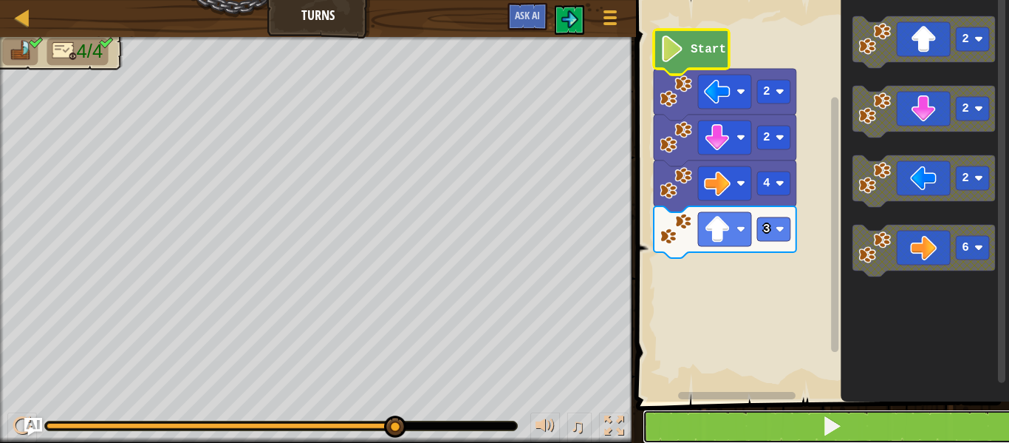
click at [737, 410] on button at bounding box center [832, 426] width 378 height 34
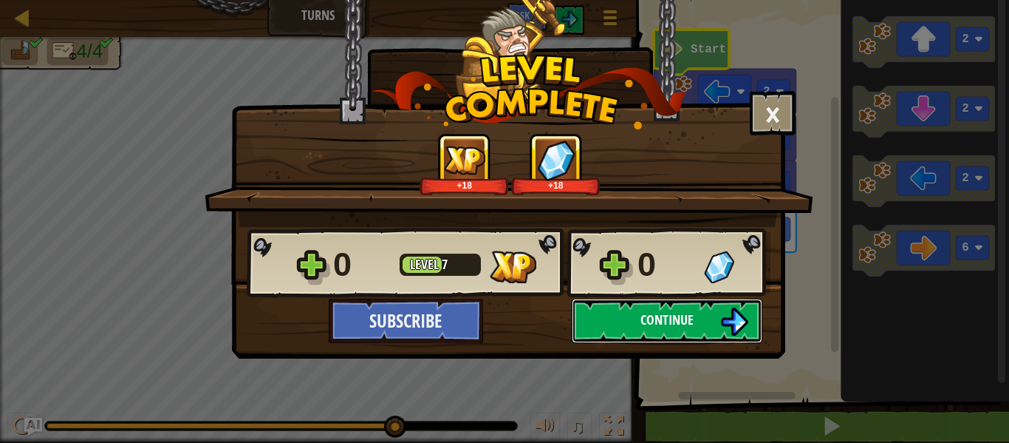
click at [600, 326] on button "Continue" at bounding box center [667, 321] width 191 height 44
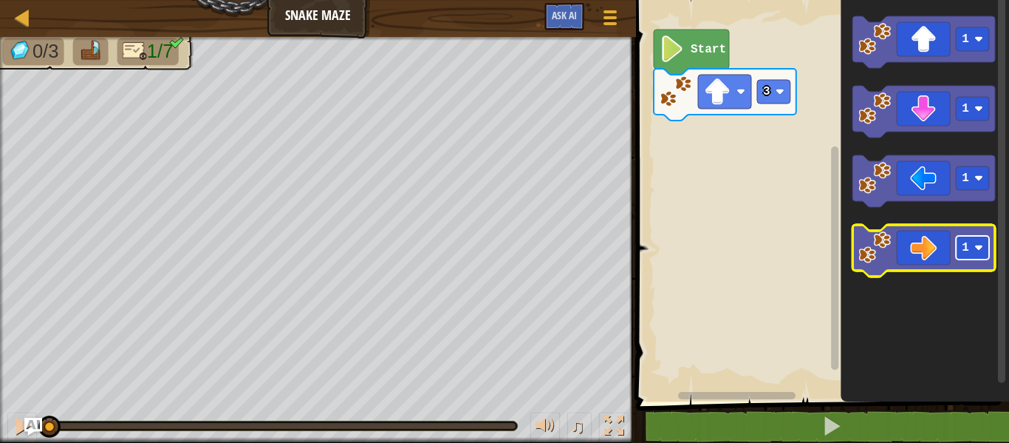
click at [972, 254] on rect "Blockly Workspace" at bounding box center [972, 248] width 33 height 24
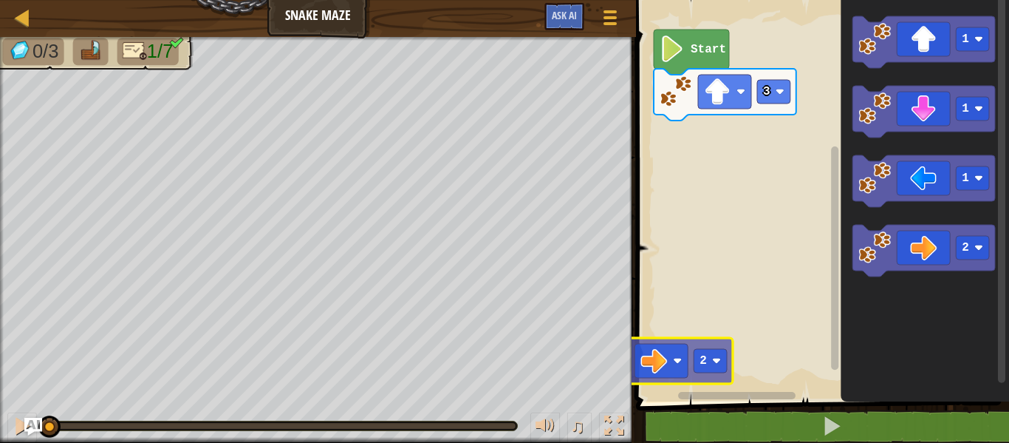
click at [625, 361] on div "Map Snake Maze Game Menu Ask AI 1 ההההההההההההההההההההההההההההההההההההההההההההה…" at bounding box center [504, 221] width 1009 height 443
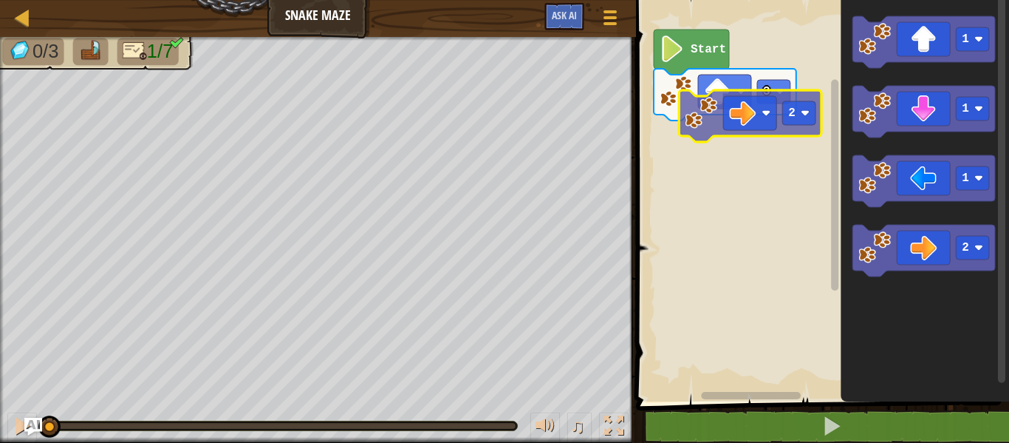
click at [700, 105] on div "3 Start 1 1 1 2 2" at bounding box center [821, 197] width 378 height 409
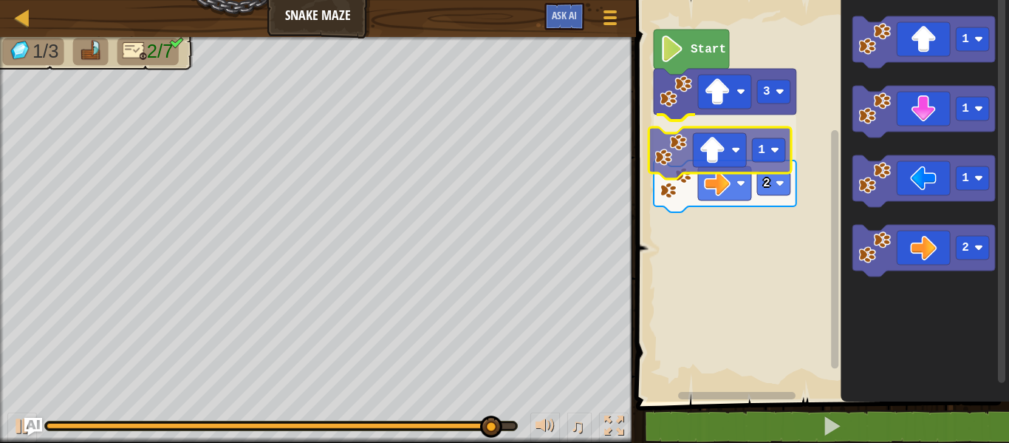
click at [666, 153] on div "3 1 2 Start 1 1 1 2 1" at bounding box center [821, 197] width 378 height 409
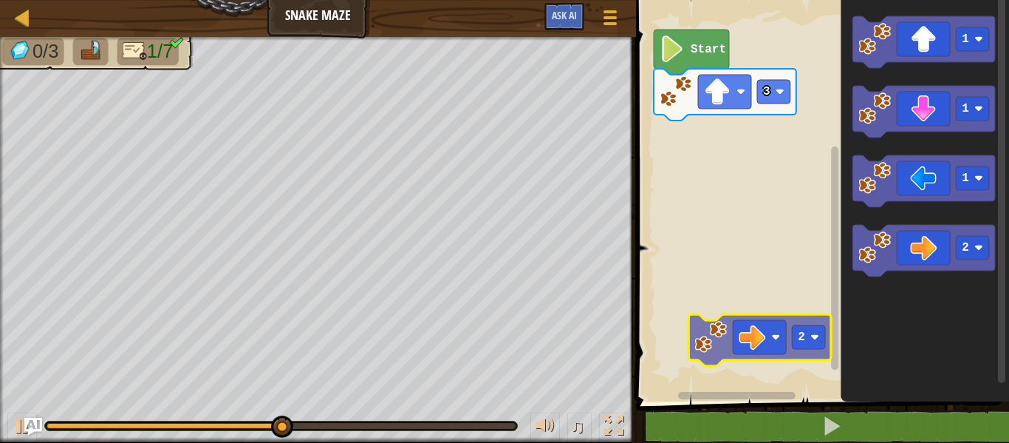
click at [671, 323] on div "3 Start 1 1 1 2 2" at bounding box center [821, 197] width 378 height 409
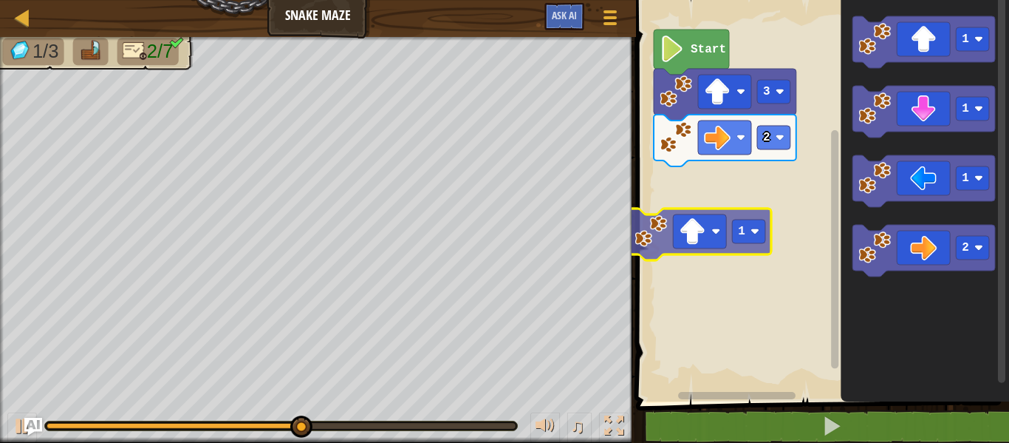
click at [647, 250] on div "2 3 Start 1 1 1 2 1" at bounding box center [821, 197] width 378 height 409
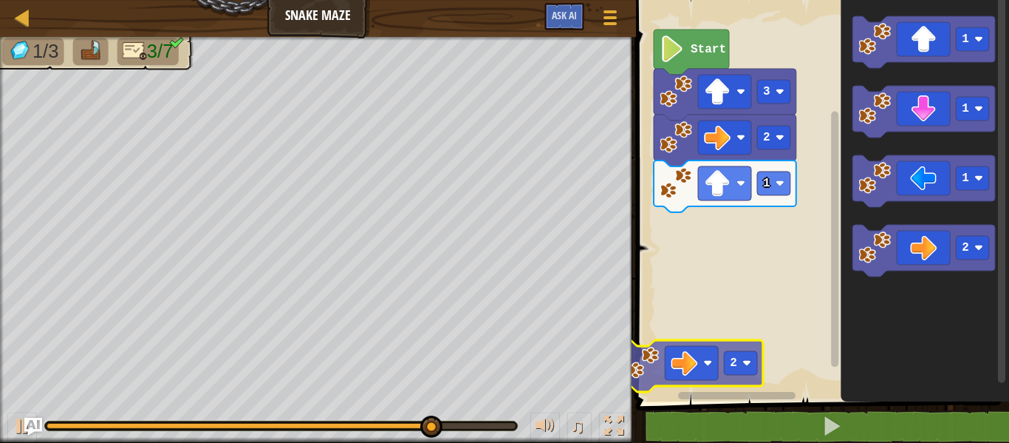
click at [650, 362] on div "1 2 3 Start 1 1 1 2 2" at bounding box center [821, 197] width 378 height 409
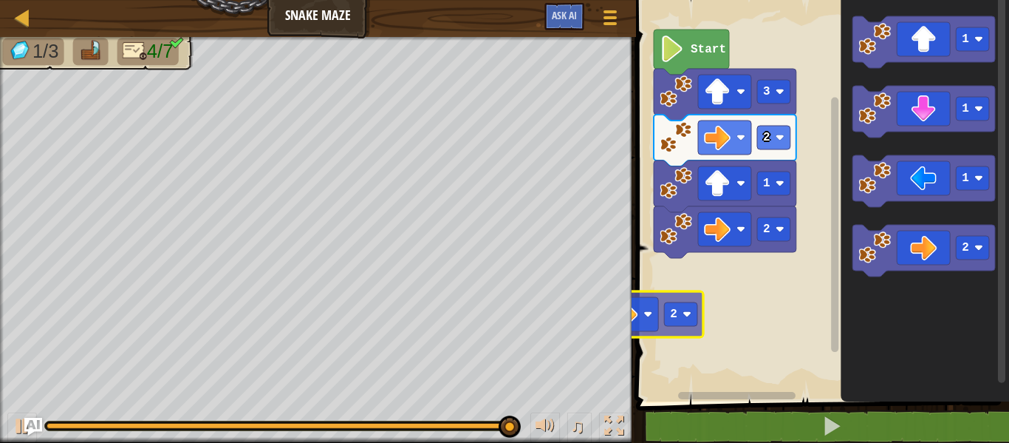
click at [574, 309] on div "Map Snake Maze Game Menu Ask AI 1 ההההההההההההההההההההההההההההההההההההההההההההה…" at bounding box center [504, 221] width 1009 height 443
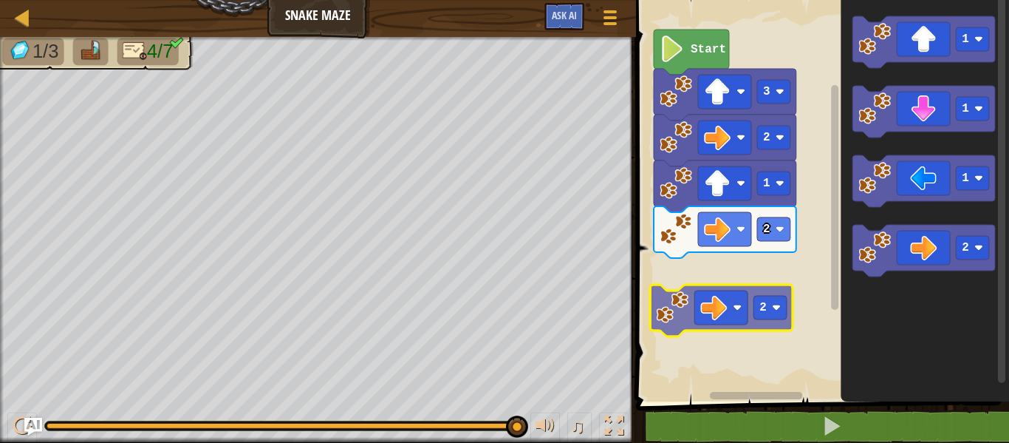
click at [656, 306] on div "2 1 2 3 Start 2 1 1 1 2 2" at bounding box center [821, 197] width 378 height 409
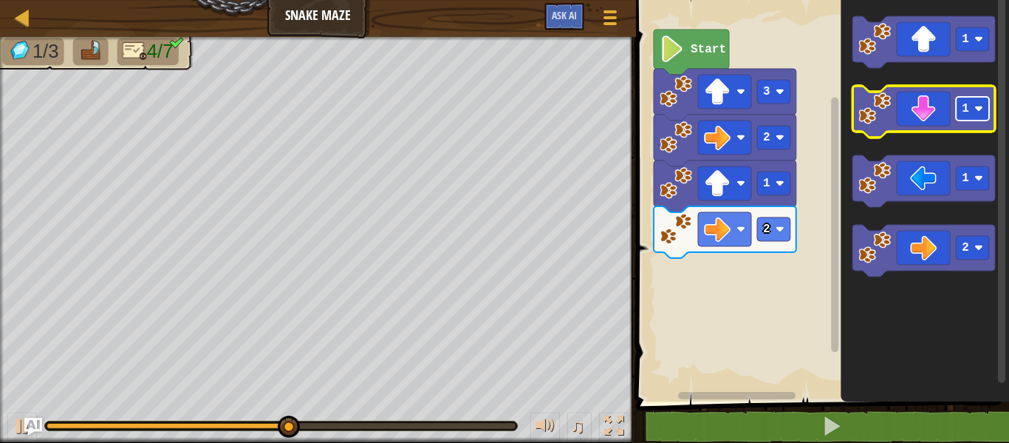
click at [977, 103] on rect "Blockly Workspace" at bounding box center [972, 109] width 33 height 24
click at [871, 121] on image "Blockly Workspace" at bounding box center [875, 108] width 33 height 33
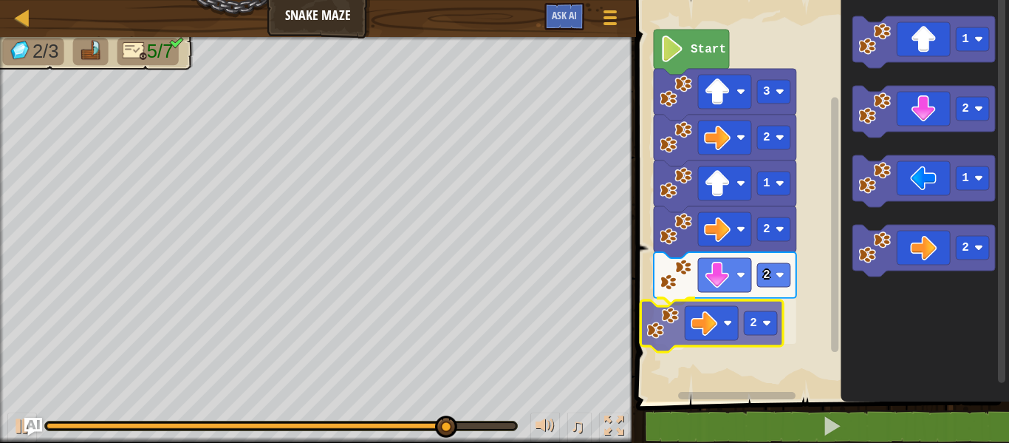
click at [656, 328] on div "2 2 2 1 2 3 Start 1 2 1 2 2" at bounding box center [821, 197] width 378 height 409
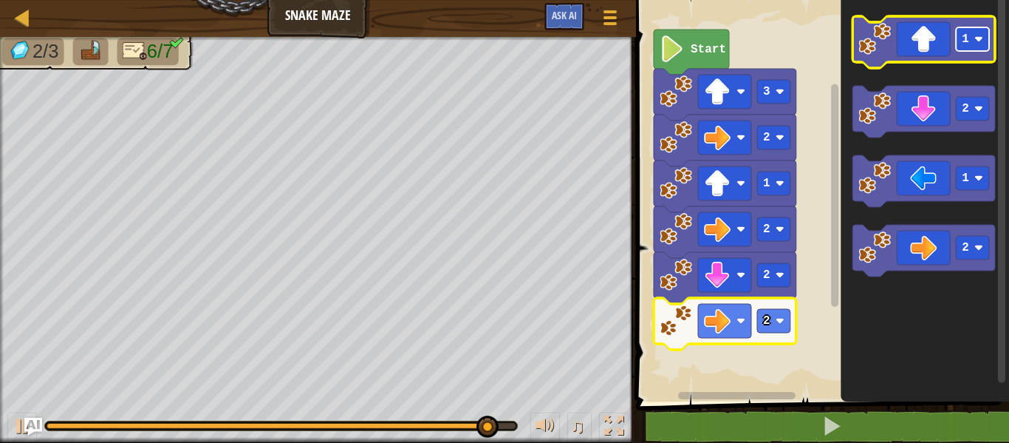
click at [972, 32] on rect "Blockly Workspace" at bounding box center [972, 39] width 33 height 24
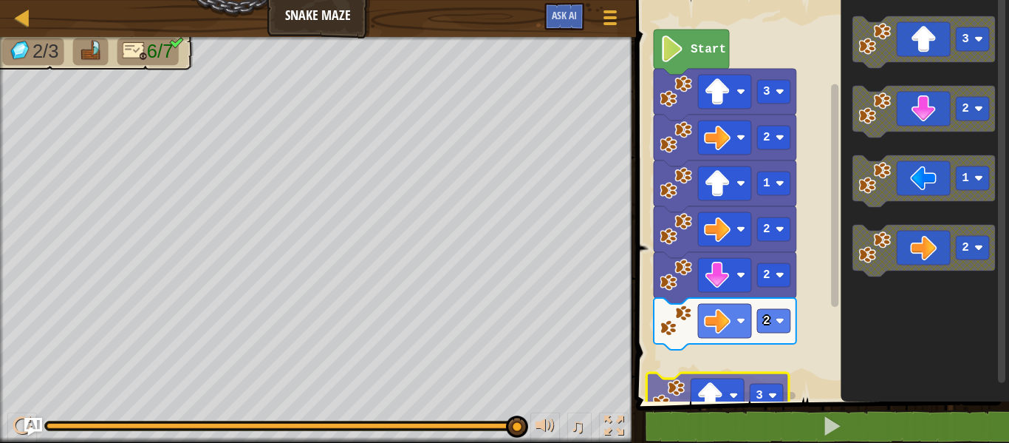
click at [669, 395] on div "2 2 2 1 2 3 Start 3 3 2 1 2 3" at bounding box center [821, 197] width 378 height 409
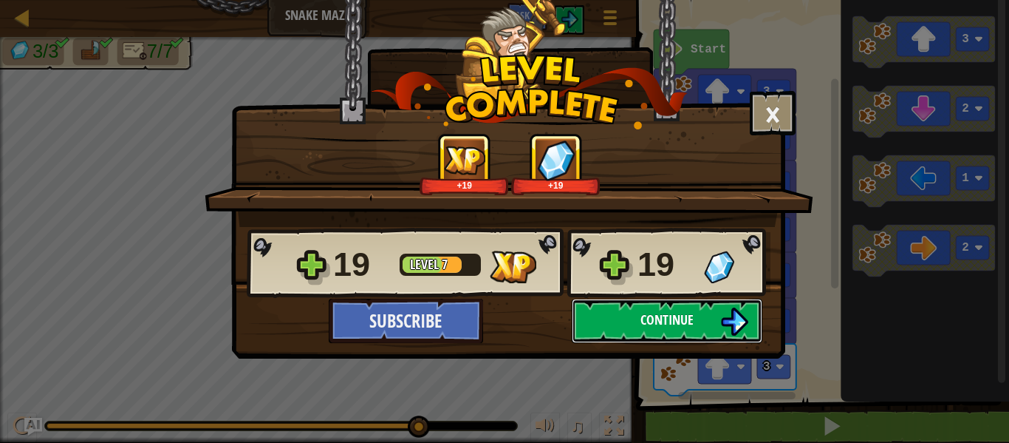
click at [692, 324] on span "Continue" at bounding box center [667, 319] width 53 height 18
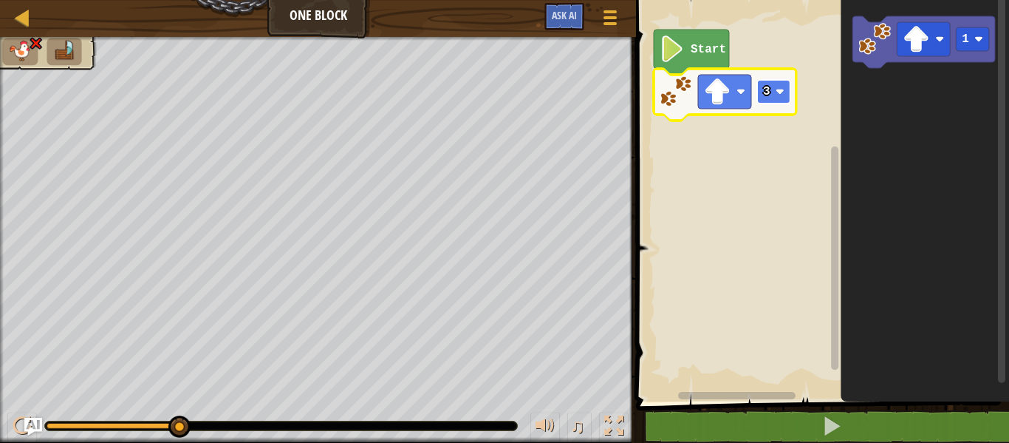
click at [775, 89] on rect "Blockly Workspace" at bounding box center [773, 92] width 33 height 24
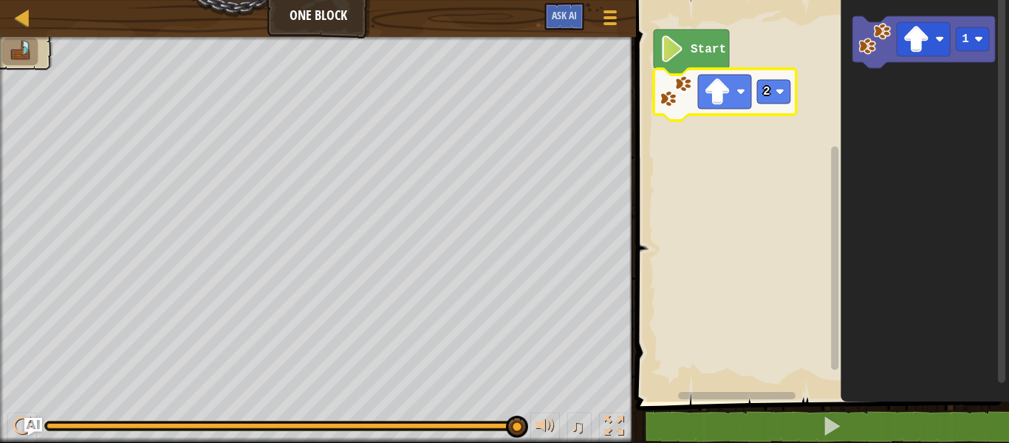
click at [341, 422] on div at bounding box center [281, 425] width 472 height 9
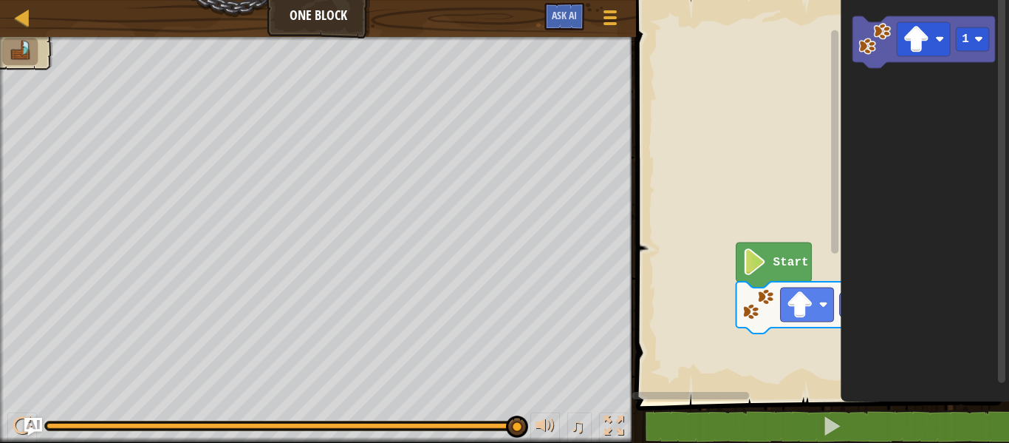
click at [1009, 377] on div "Start 2 1" at bounding box center [821, 197] width 378 height 409
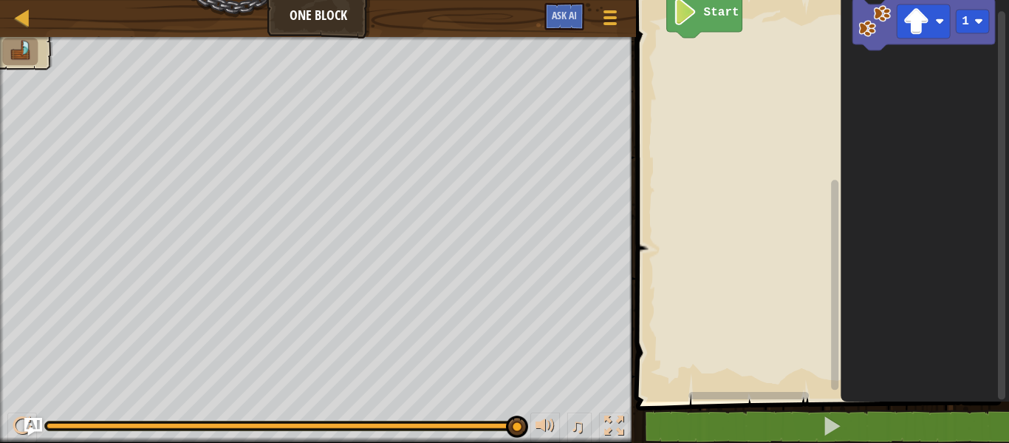
click at [941, 16] on icon "1" at bounding box center [925, 197] width 168 height 409
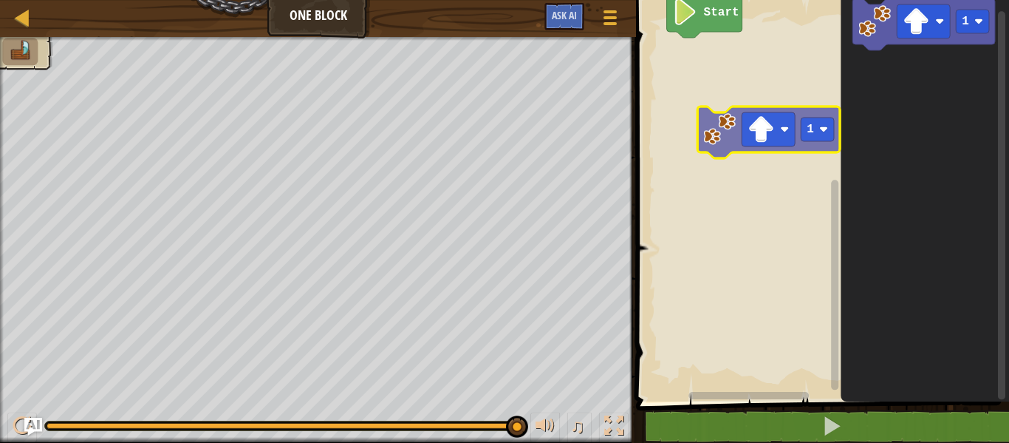
click at [729, 123] on div "Start 1 1" at bounding box center [821, 197] width 378 height 409
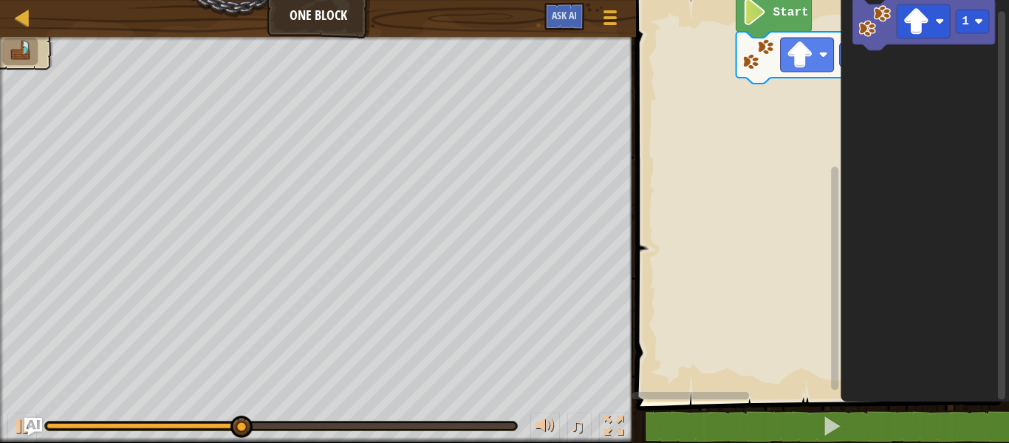
click at [699, 11] on rect "Blockly Workspace" at bounding box center [821, 197] width 378 height 409
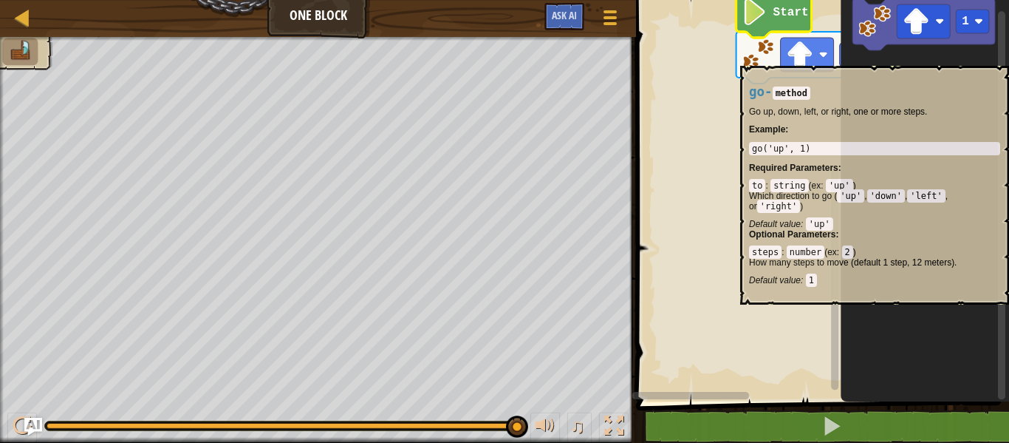
drag, startPoint x: 764, startPoint y: 1, endPoint x: 760, endPoint y: 58, distance: 57.1
click at [760, 58] on g "1 Start" at bounding box center [821, 197] width 378 height 409
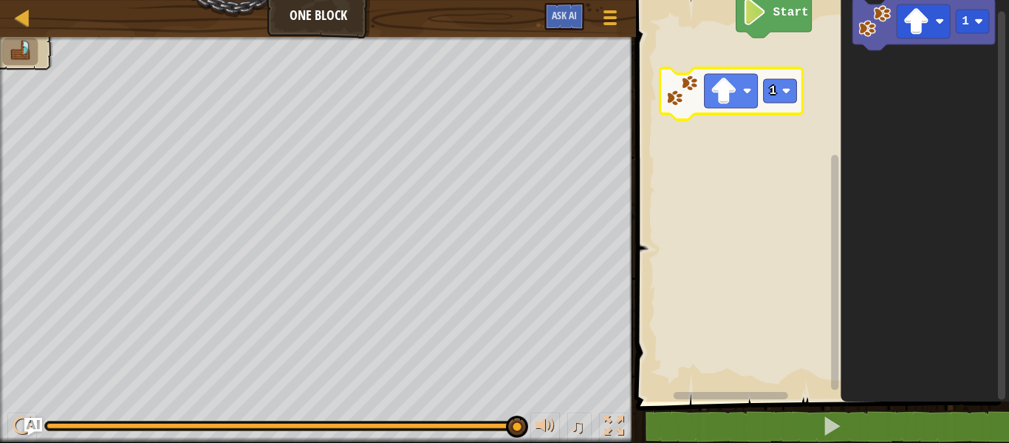
click at [683, 95] on g "Start 1" at bounding box center [821, 197] width 378 height 409
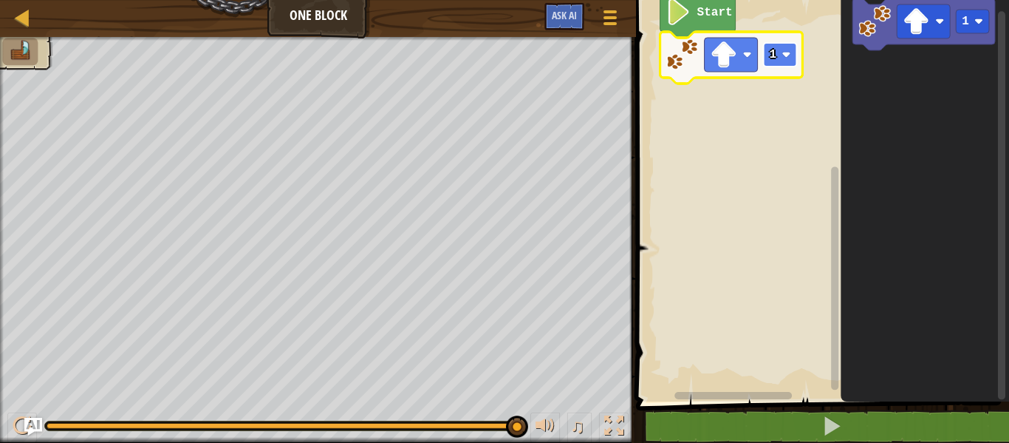
click at [779, 55] on rect "Blockly Workspace" at bounding box center [780, 55] width 33 height 24
click at [783, 35] on icon "Blockly Workspace" at bounding box center [732, 58] width 143 height 52
click at [783, 48] on rect "Blockly Workspace" at bounding box center [780, 55] width 33 height 24
click at [734, 69] on rect "Blockly Workspace" at bounding box center [731, 55] width 53 height 34
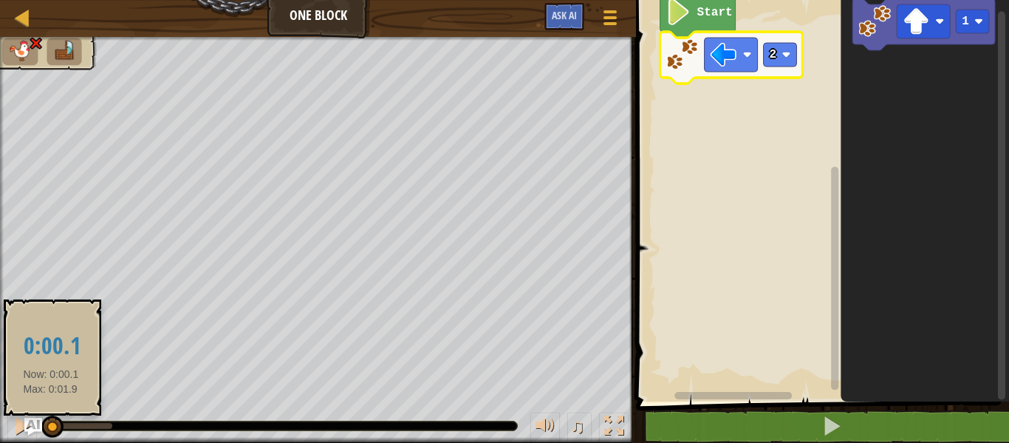
click at [51, 425] on div at bounding box center [49, 426] width 4 height 6
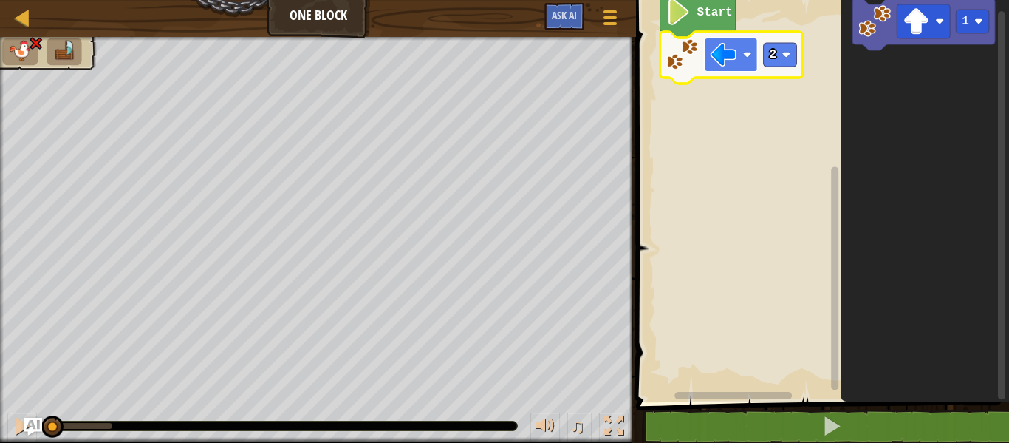
click at [740, 55] on rect "Blockly Workspace" at bounding box center [731, 55] width 53 height 34
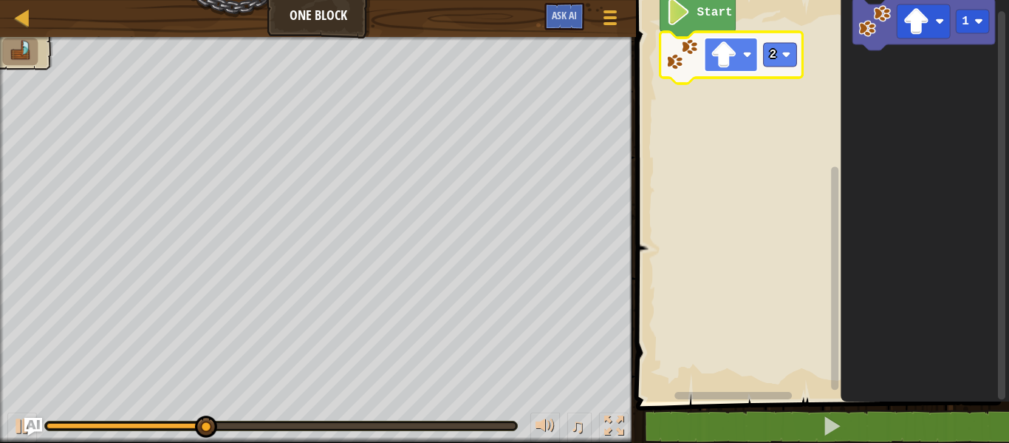
click at [741, 61] on rect "Blockly Workspace" at bounding box center [731, 55] width 53 height 34
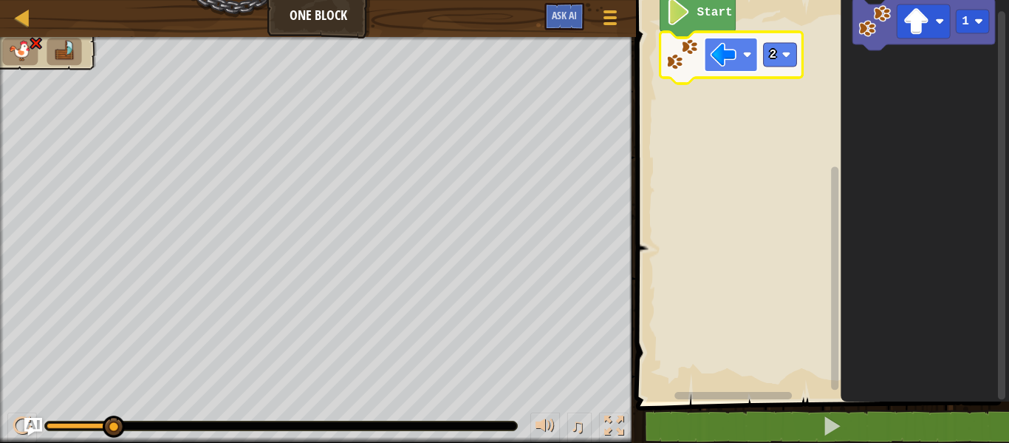
click at [741, 58] on rect "Blockly Workspace" at bounding box center [731, 55] width 53 height 34
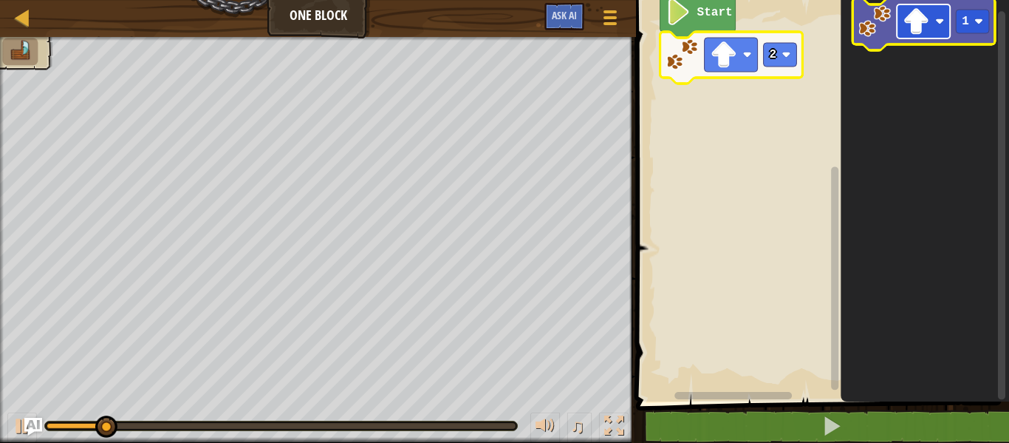
click at [913, 30] on image "Blockly Workspace" at bounding box center [916, 21] width 27 height 27
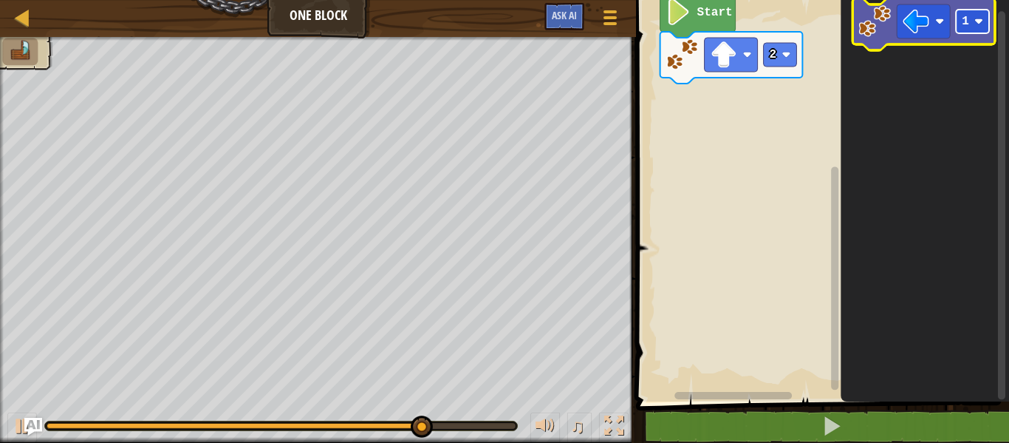
click at [977, 22] on image "Blockly Workspace" at bounding box center [979, 21] width 9 height 9
click at [926, 22] on image "Blockly Workspace" at bounding box center [916, 21] width 27 height 27
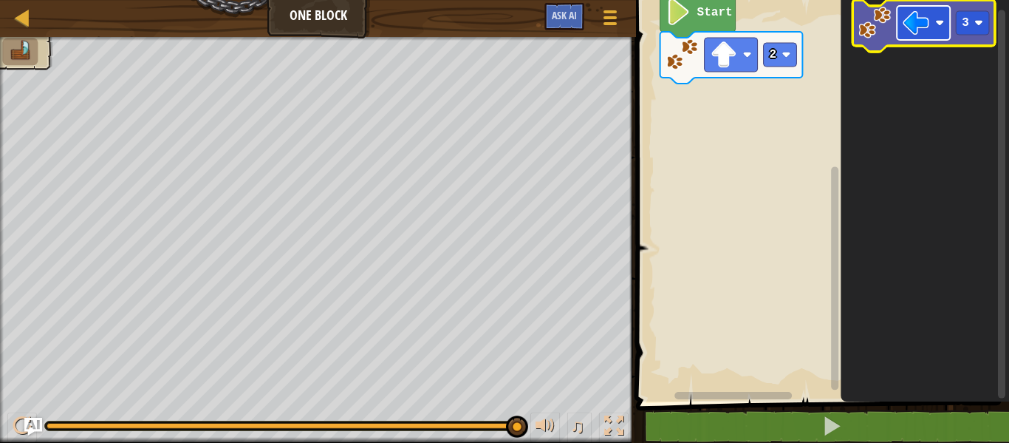
click at [917, 23] on image "Blockly Workspace" at bounding box center [916, 23] width 27 height 27
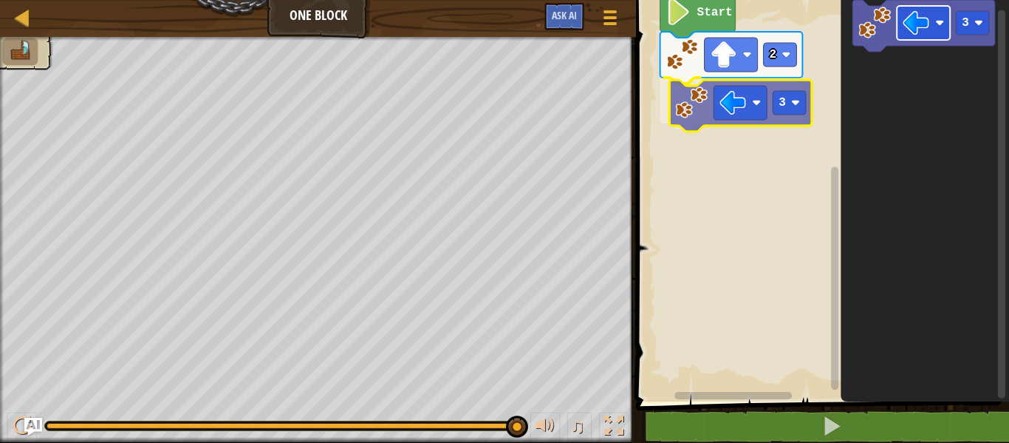
click at [734, 101] on div "Start 2 3 3 3" at bounding box center [821, 197] width 378 height 409
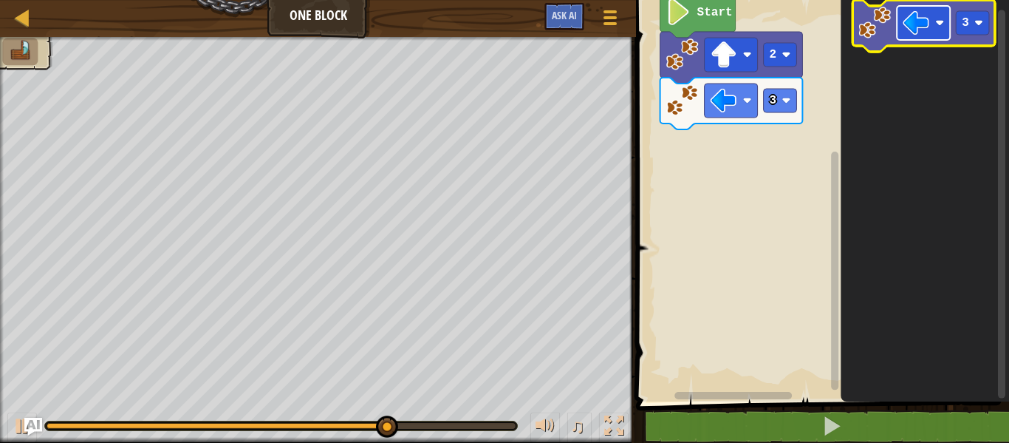
click at [918, 27] on image "Blockly Workspace" at bounding box center [916, 23] width 27 height 27
click at [977, 26] on image "Blockly Workspace" at bounding box center [979, 22] width 9 height 9
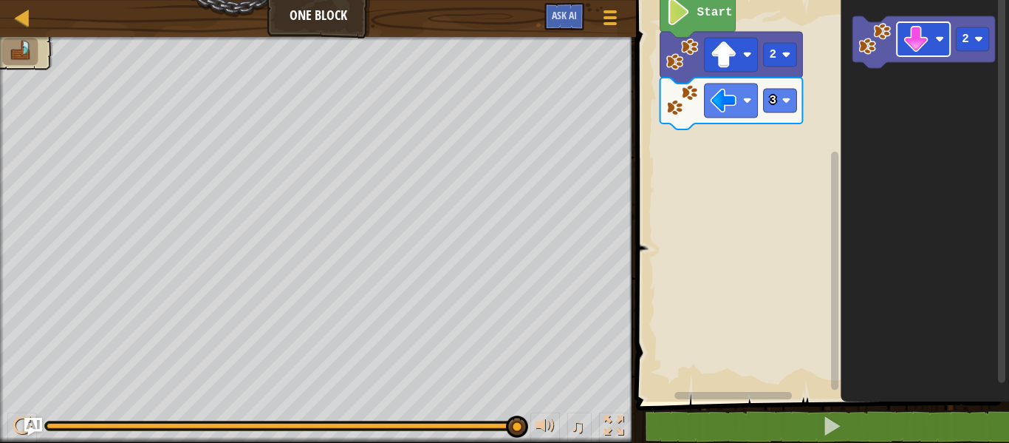
click at [932, 73] on icon "2" at bounding box center [925, 197] width 168 height 409
click at [904, 86] on icon "2" at bounding box center [925, 197] width 168 height 409
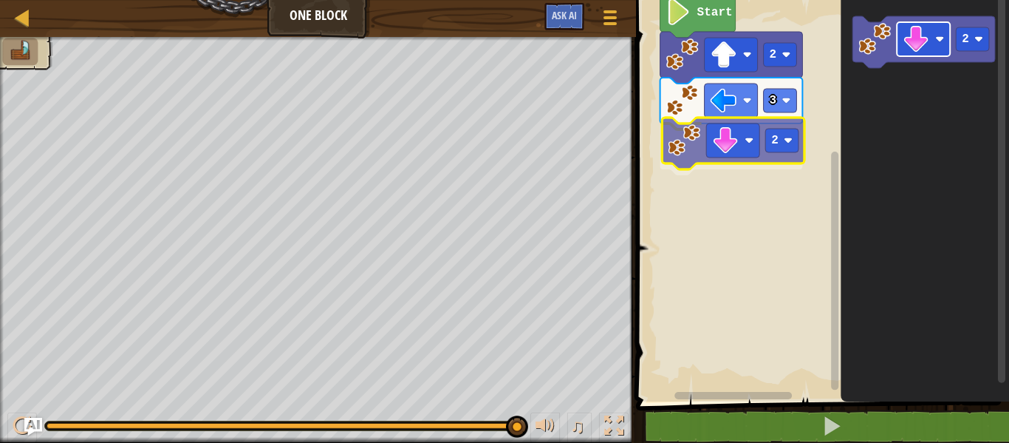
click at [732, 135] on div "Start 2 3 2 2 2" at bounding box center [821, 197] width 378 height 409
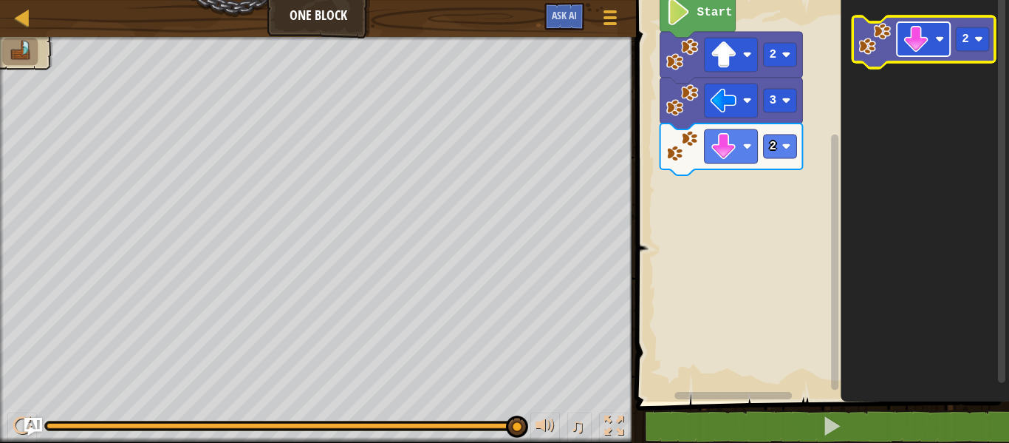
click at [927, 43] on image "Blockly Workspace" at bounding box center [916, 39] width 27 height 27
click at [929, 53] on g "Blockly Workspace" at bounding box center [923, 39] width 53 height 34
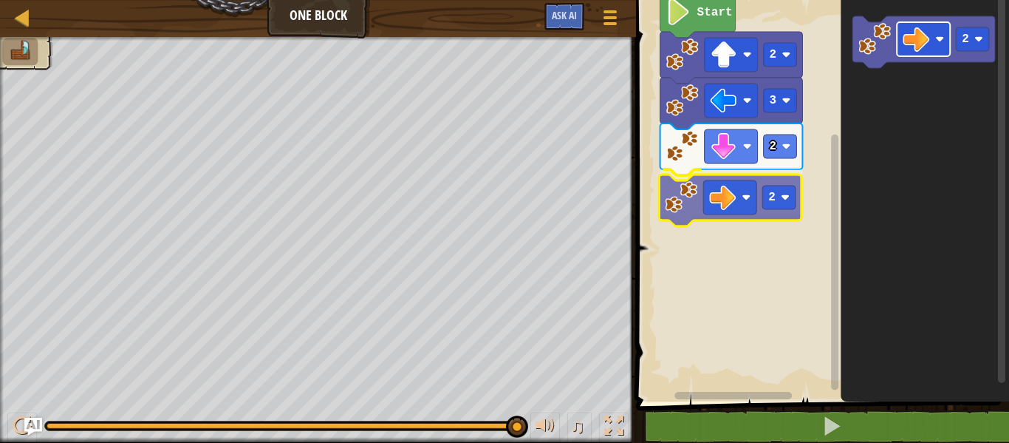
click at [732, 191] on div "Start 2 3 2 2 2 2" at bounding box center [821, 197] width 378 height 409
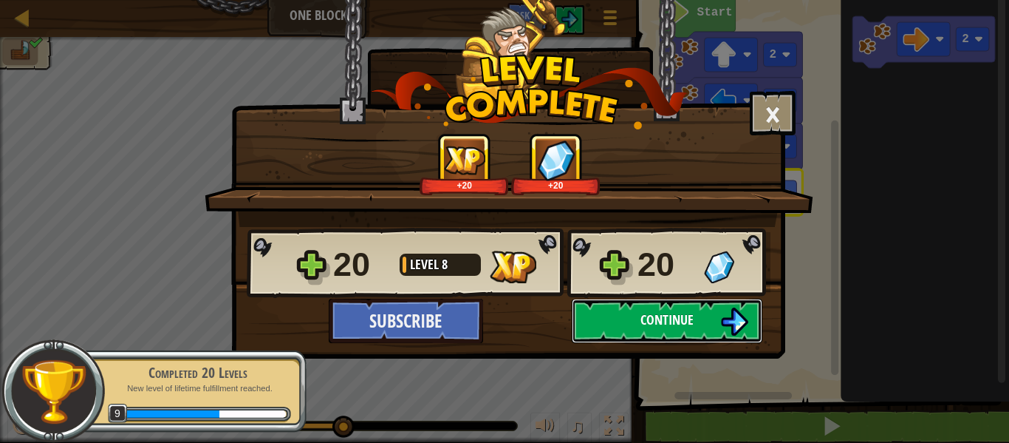
click at [646, 310] on button "Continue" at bounding box center [667, 321] width 191 height 44
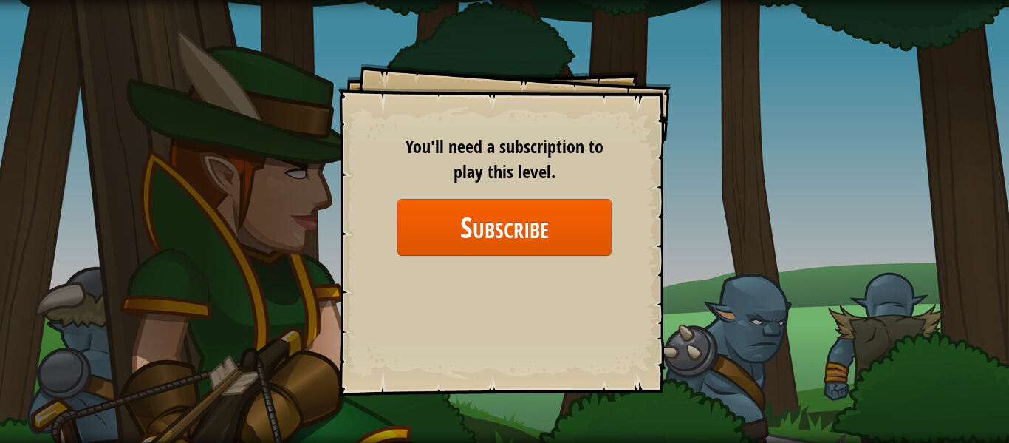
click at [654, 103] on div "Goals Start Level Error loading from server. Try refreshing the page. You'll ne…" at bounding box center [504, 230] width 333 height 333
click at [635, 108] on div "Goals Start Level Error loading from server. Try refreshing the page. You'll ne…" at bounding box center [504, 230] width 333 height 333
drag, startPoint x: 563, startPoint y: 180, endPoint x: 765, endPoint y: 345, distance: 260.9
click at [765, 333] on div "Goals Start Level Error loading from server. Try refreshing the page. You'll ne…" at bounding box center [504, 221] width 1009 height 443
click at [763, 356] on div "Goals Start Level Error loading from server. Try refreshing the page. You'll ne…" at bounding box center [504, 221] width 1009 height 443
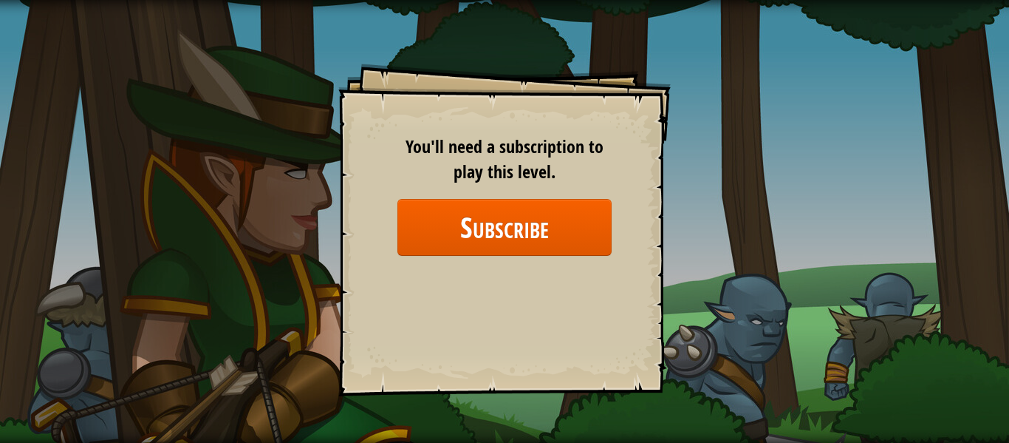
click at [736, 342] on div "Goals Start Level Error loading from server. Try refreshing the page. You'll ne…" at bounding box center [504, 221] width 1009 height 443
